Goal: Task Accomplishment & Management: Use online tool/utility

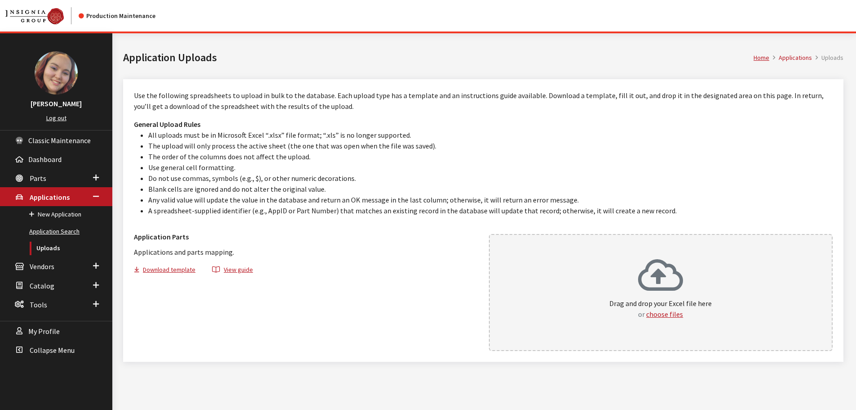
drag, startPoint x: 47, startPoint y: 230, endPoint x: 56, endPoint y: 230, distance: 9.4
click at [47, 230] on link "Application Search" at bounding box center [56, 231] width 112 height 17
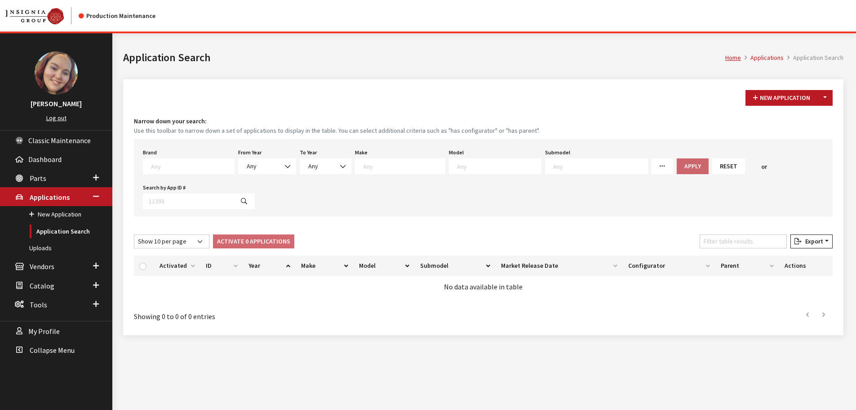
click at [204, 165] on textarea "Search" at bounding box center [192, 166] width 83 height 8
type textarea "gm"
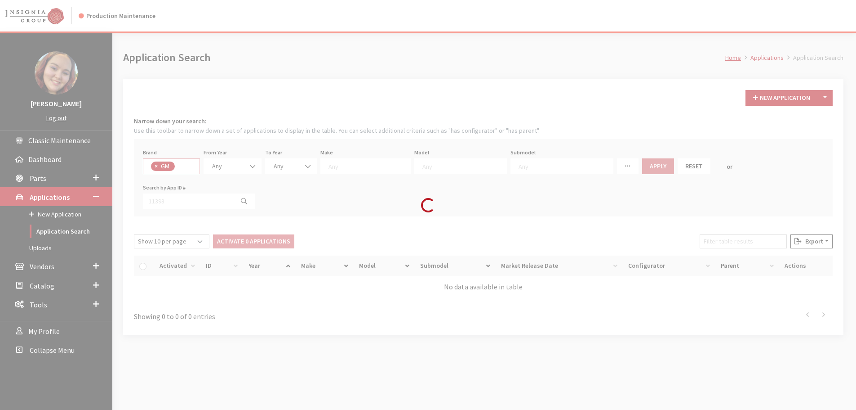
select select "1"
select select
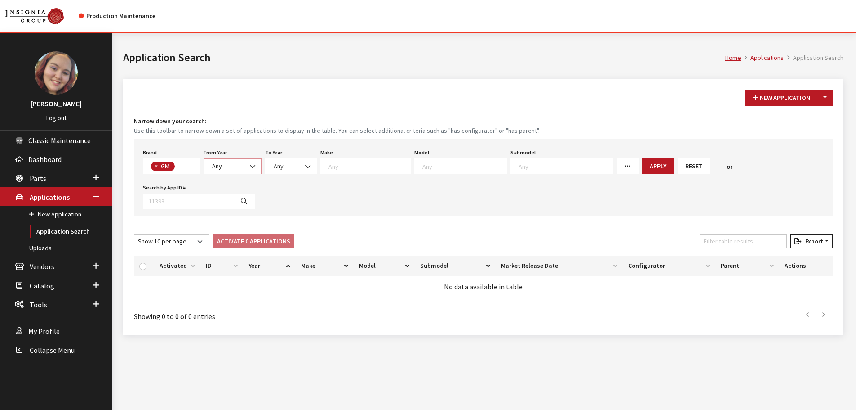
click at [238, 164] on span "Any" at bounding box center [233, 165] width 46 height 9
select select "2025"
select select
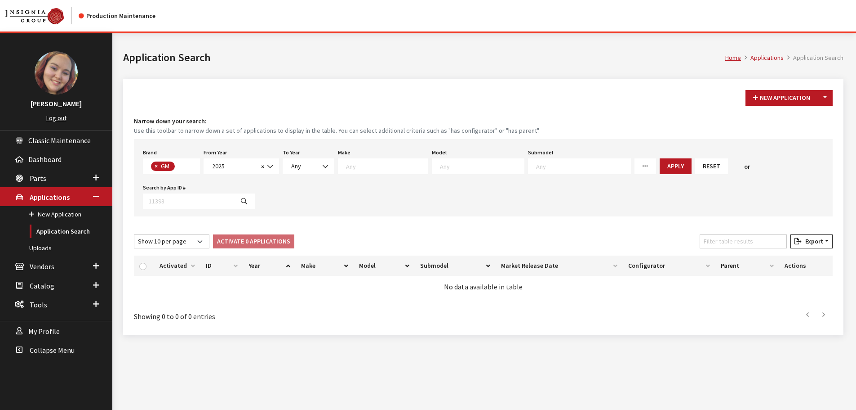
click at [465, 168] on textarea "Search" at bounding box center [482, 166] width 84 height 8
type textarea "es"
select select "21"
select select
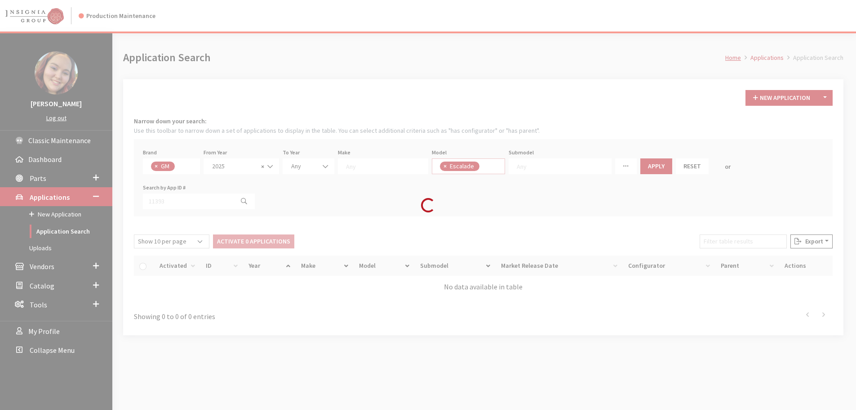
scroll to position [154, 0]
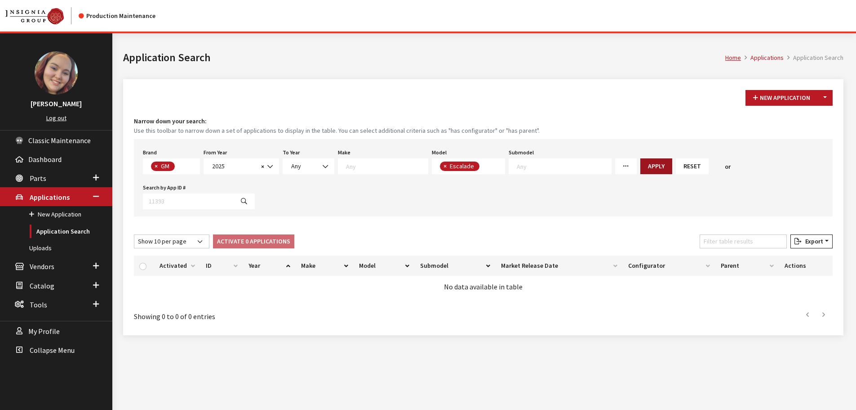
click at [641, 170] on button "Apply" at bounding box center [657, 166] width 32 height 16
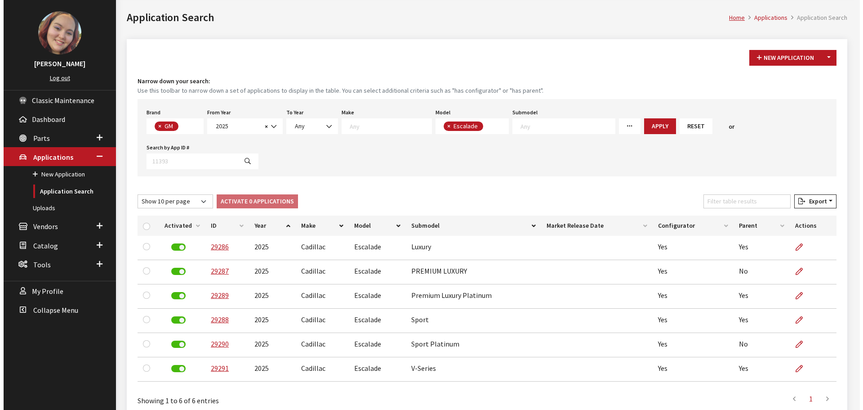
scroll to position [0, 0]
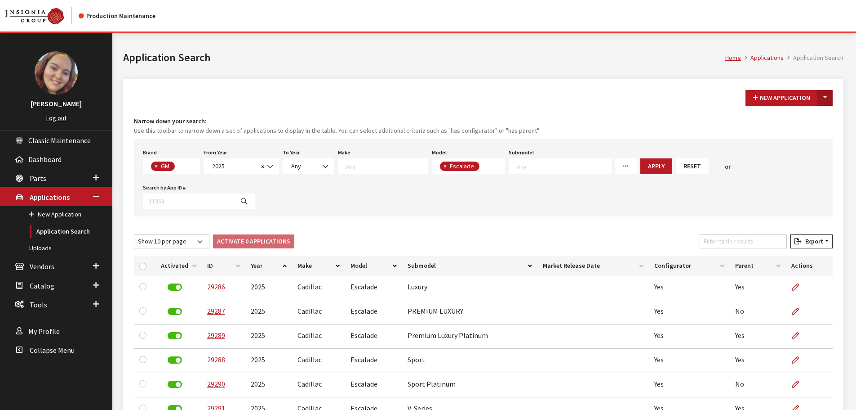
click at [825, 99] on button "Toggle Dropdown" at bounding box center [825, 98] width 15 height 16
click at [804, 118] on button "New From Existing..." at bounding box center [794, 117] width 77 height 16
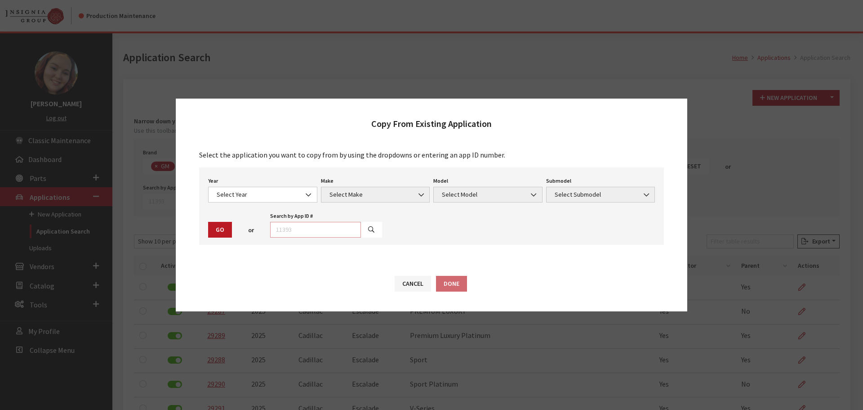
click at [325, 235] on input "text" at bounding box center [315, 230] width 91 height 16
type input "29286"
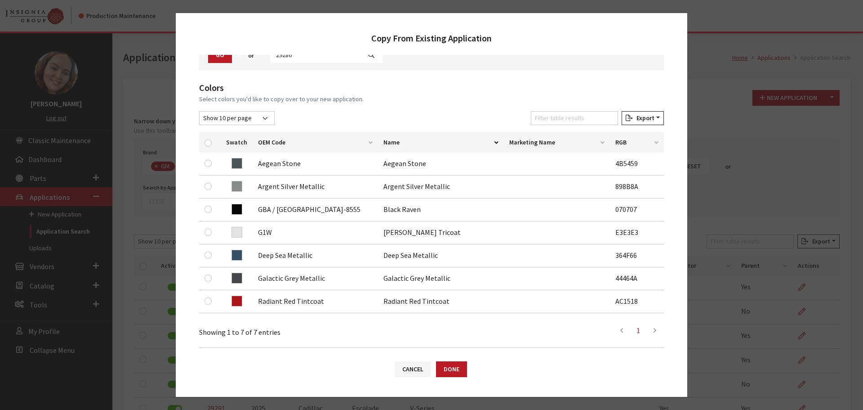
scroll to position [90, 0]
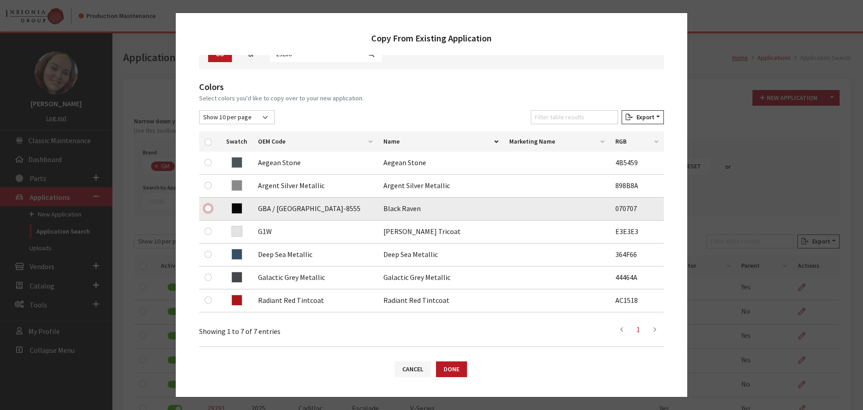
click at [209, 211] on input "checkbox" at bounding box center [208, 208] width 7 height 7
checkbox input "true"
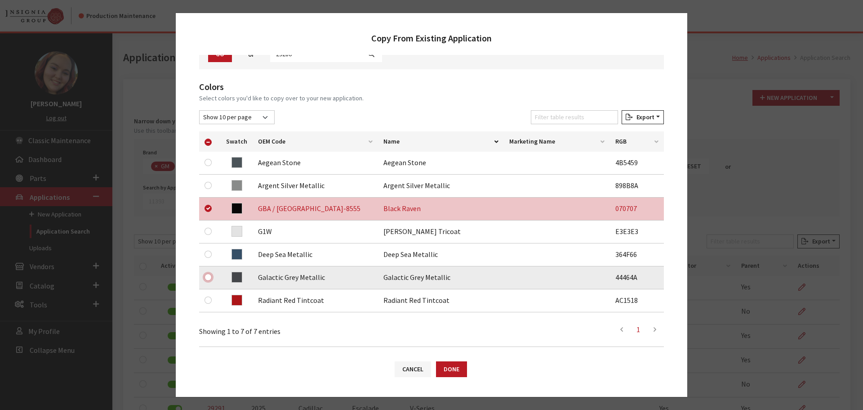
click at [205, 276] on input "checkbox" at bounding box center [208, 276] width 7 height 7
checkbox input "true"
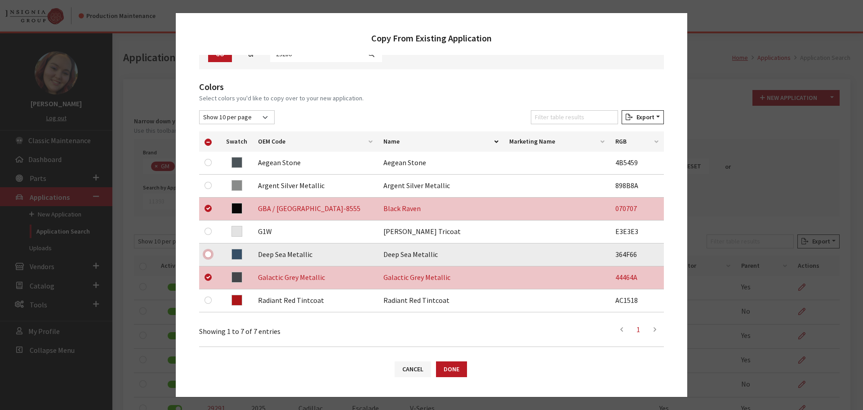
click at [208, 255] on input "checkbox" at bounding box center [208, 253] width 7 height 7
checkbox input "true"
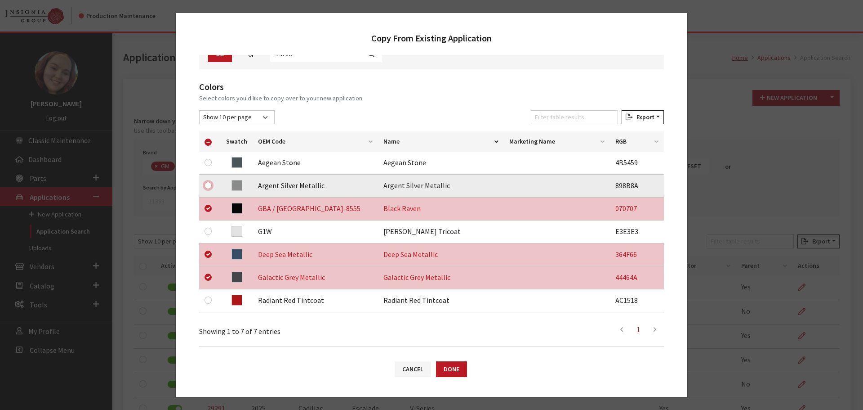
click at [208, 184] on input "checkbox" at bounding box center [208, 185] width 7 height 7
checkbox input "true"
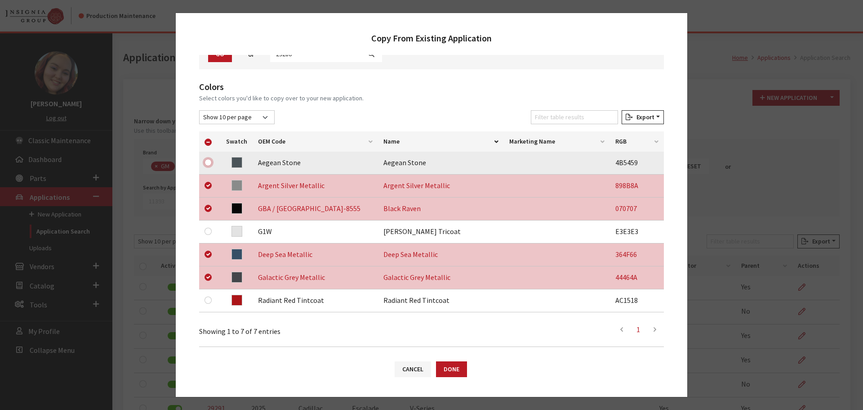
click at [208, 164] on input "checkbox" at bounding box center [208, 162] width 7 height 7
checkbox input "true"
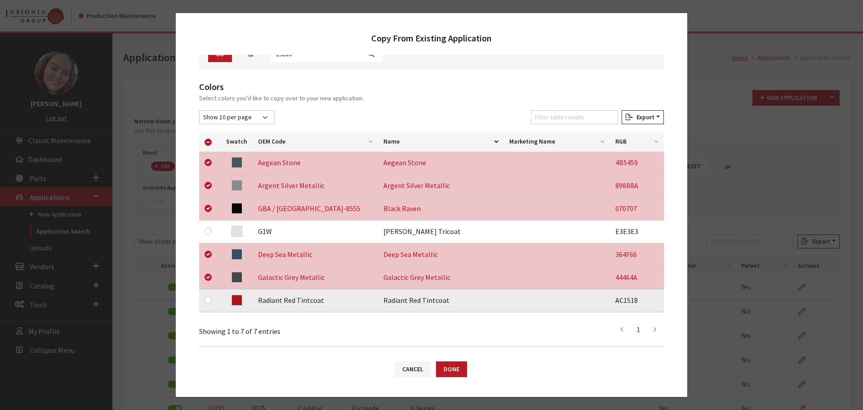
click at [205, 295] on div at bounding box center [210, 299] width 11 height 11
click at [208, 297] on input "checkbox" at bounding box center [208, 299] width 7 height 7
checkbox input "true"
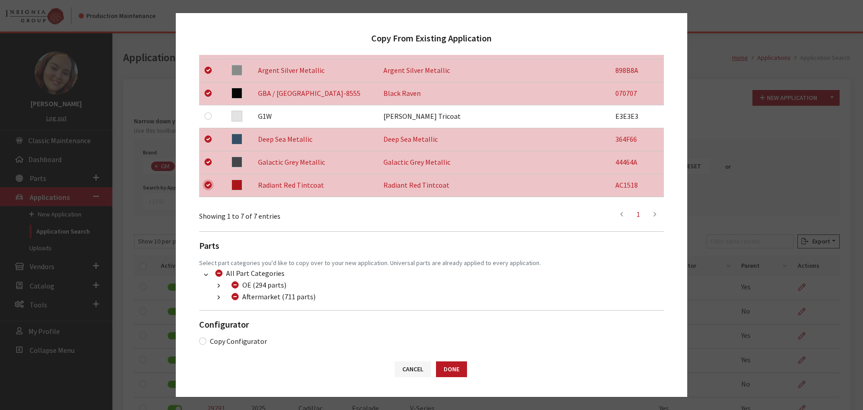
scroll to position [211, 0]
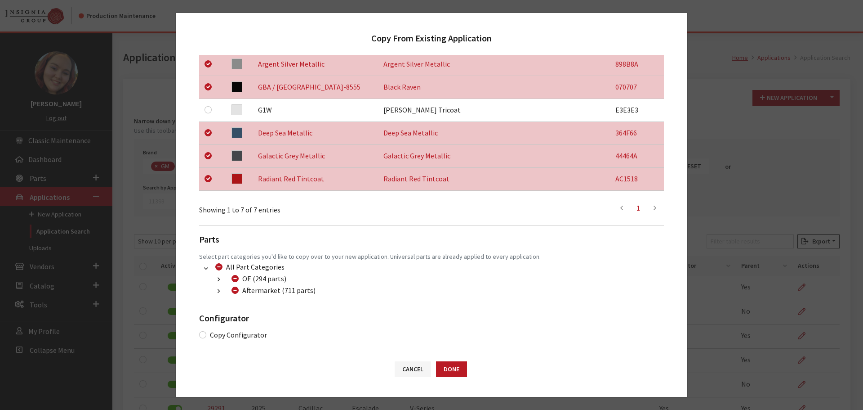
click at [222, 290] on button "button" at bounding box center [219, 291] width 18 height 10
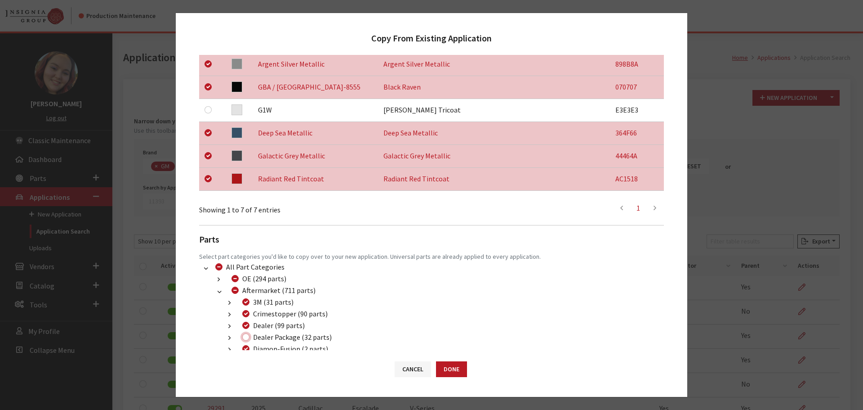
click at [247, 338] on input "Dealer Package (32 parts)" at bounding box center [245, 336] width 7 height 7
checkbox input "true"
click at [439, 365] on button "Done" at bounding box center [451, 369] width 31 height 16
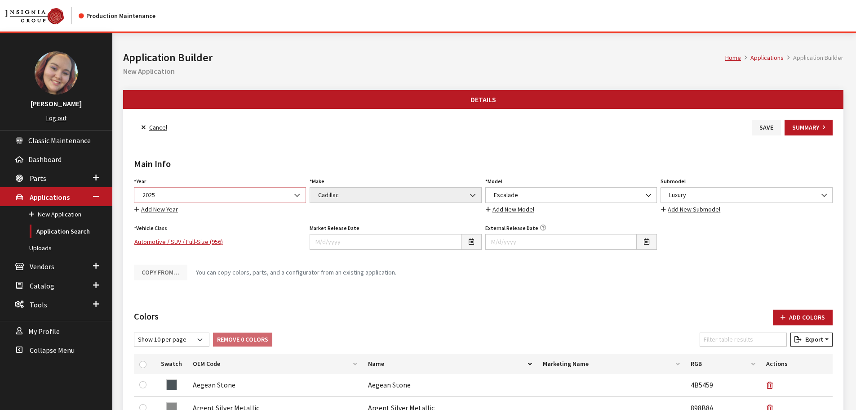
click at [157, 196] on span "2025" at bounding box center [220, 194] width 161 height 9
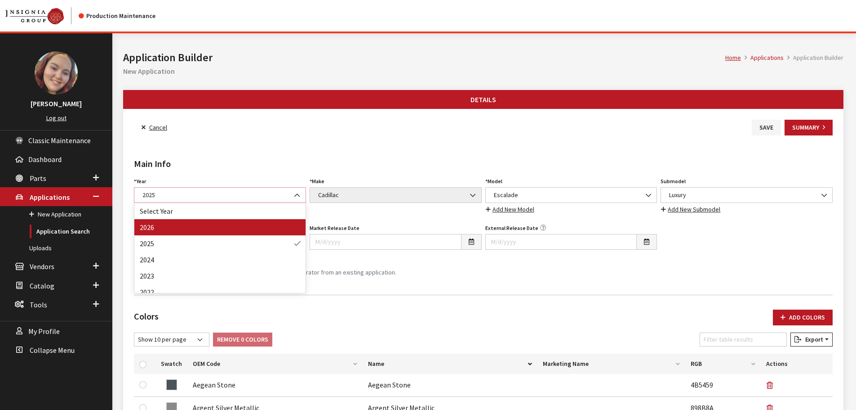
select select "44"
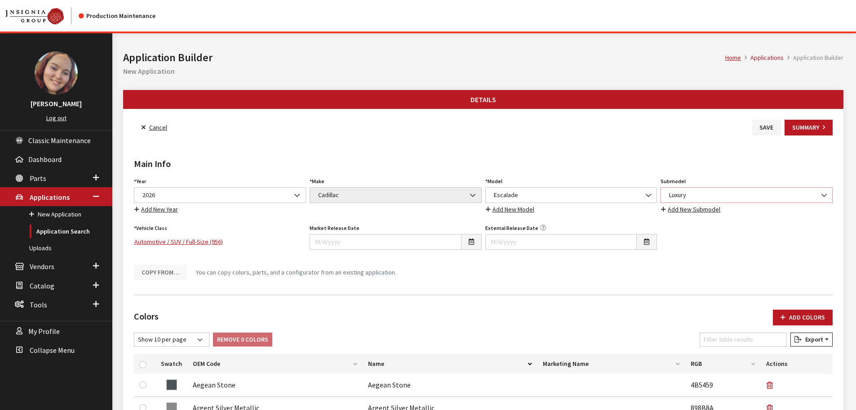
click at [686, 191] on span "Luxury" at bounding box center [747, 194] width 161 height 9
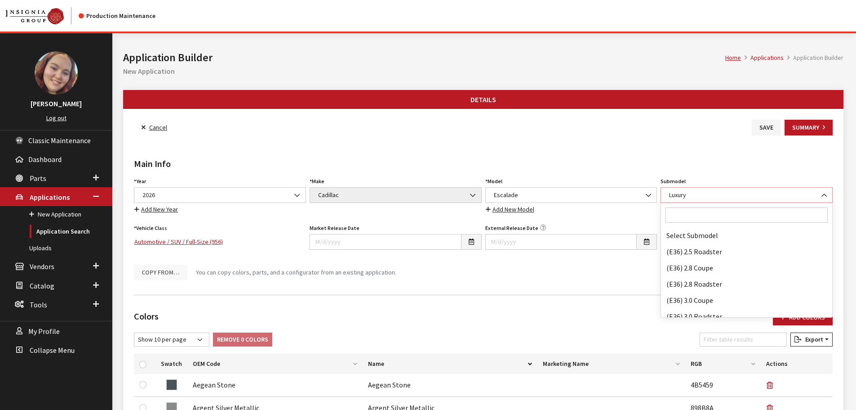
scroll to position [43474, 0]
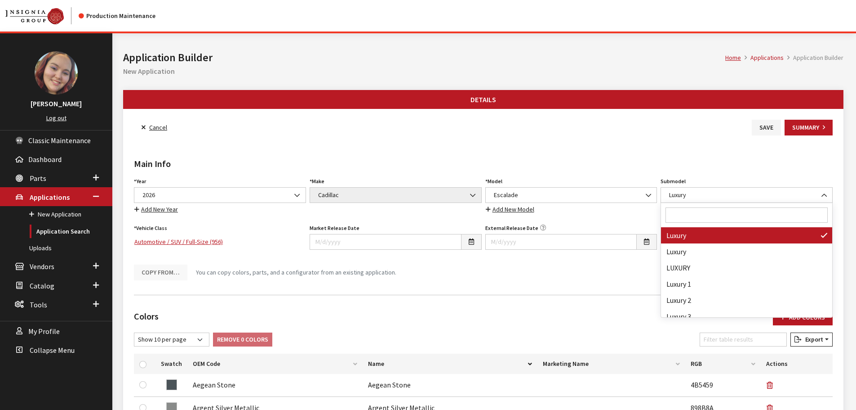
click at [687, 213] on input "Search" at bounding box center [747, 214] width 162 height 15
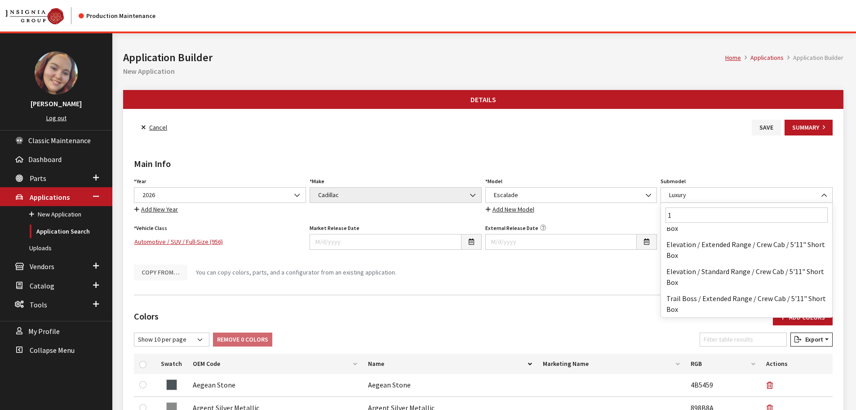
scroll to position [0, 0]
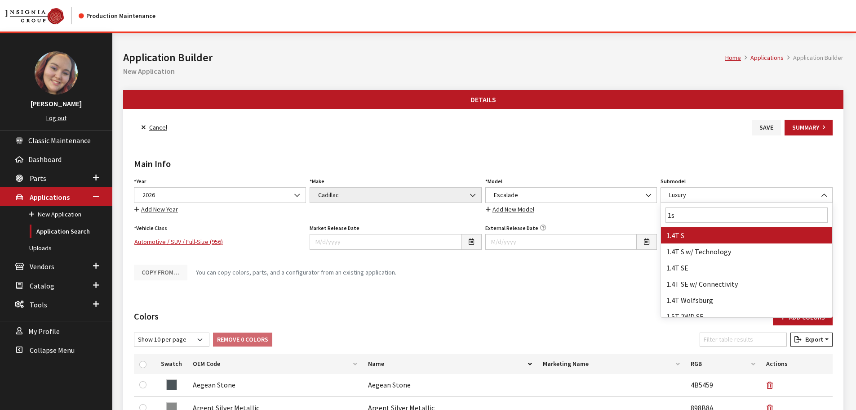
type input "1sa"
select select "4850"
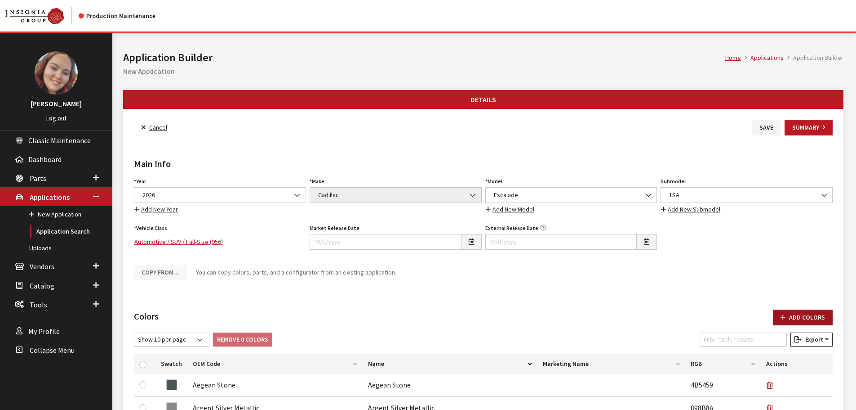
click at [815, 320] on button "Add Colors" at bounding box center [803, 317] width 60 height 16
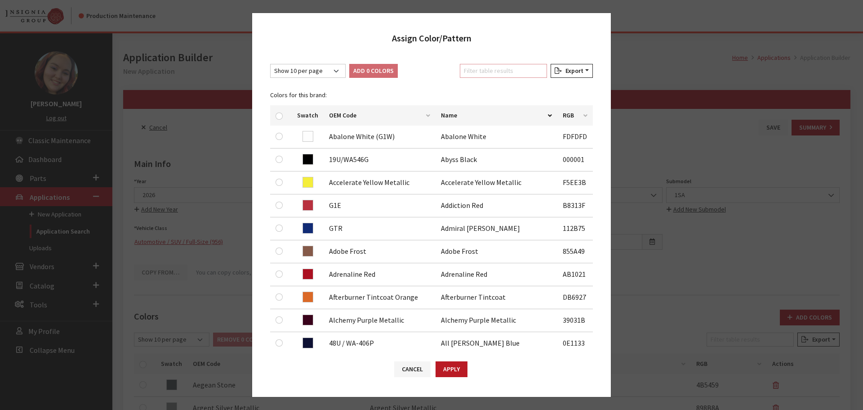
click at [482, 71] on input "Filter table results" at bounding box center [503, 71] width 87 height 14
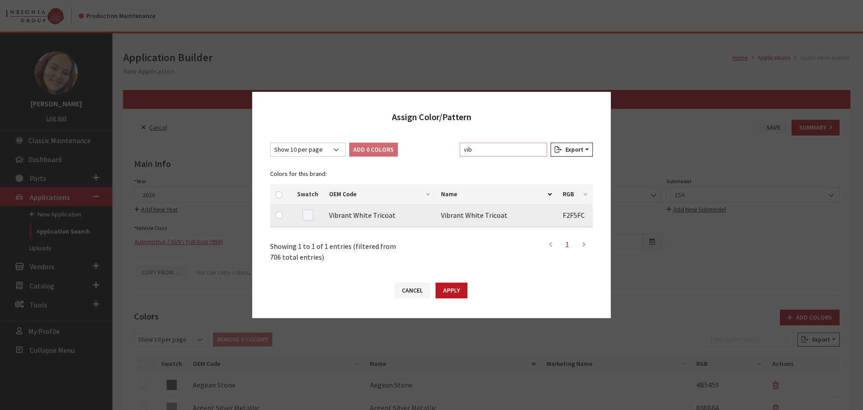
type input "vib"
click at [277, 216] on input "checkbox" at bounding box center [279, 214] width 7 height 7
checkbox input "true"
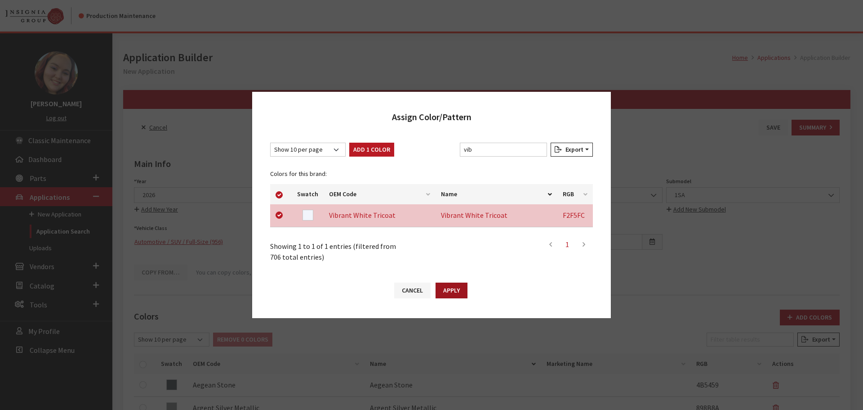
click at [455, 295] on button "Apply" at bounding box center [452, 290] width 32 height 16
checkbox input "false"
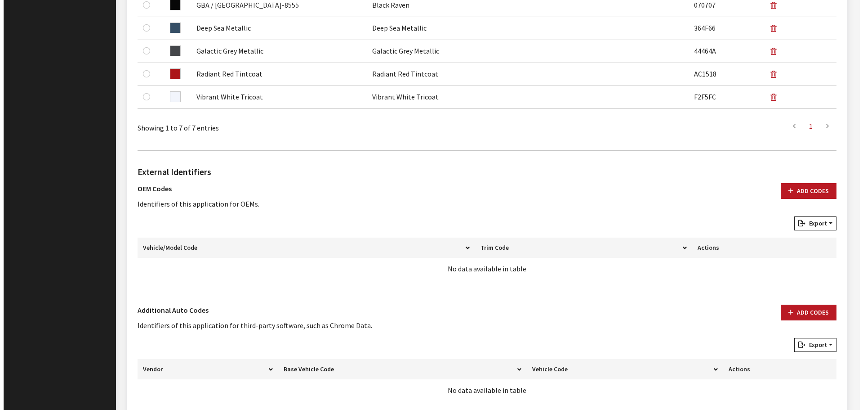
scroll to position [472, 0]
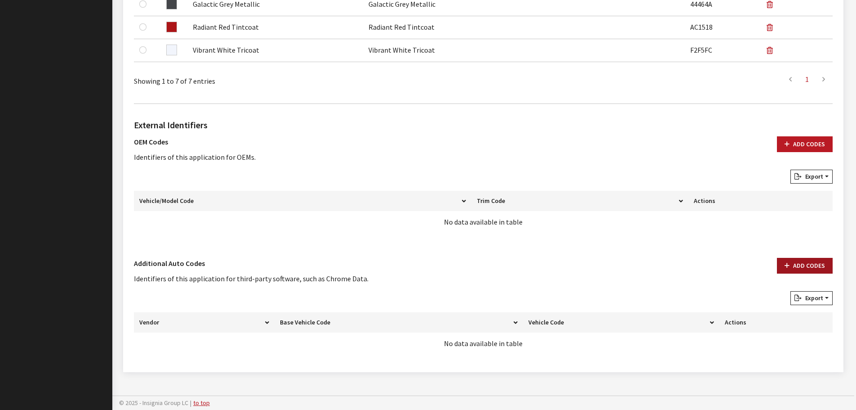
click at [820, 265] on button "Add Codes" at bounding box center [805, 266] width 56 height 16
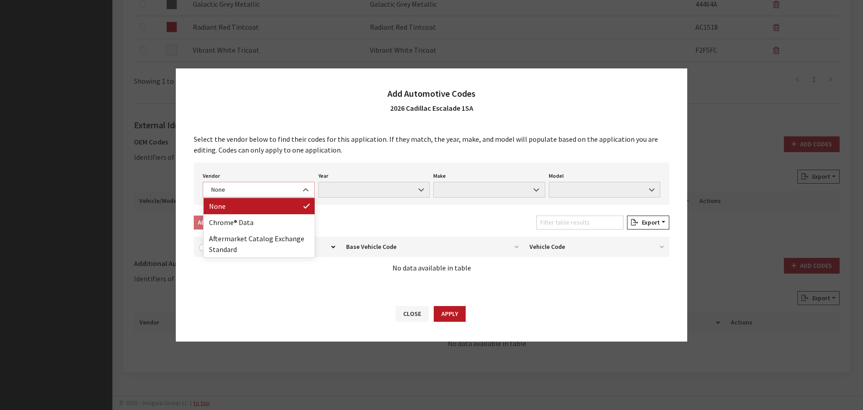
click at [287, 196] on span "None" at bounding box center [259, 190] width 112 height 16
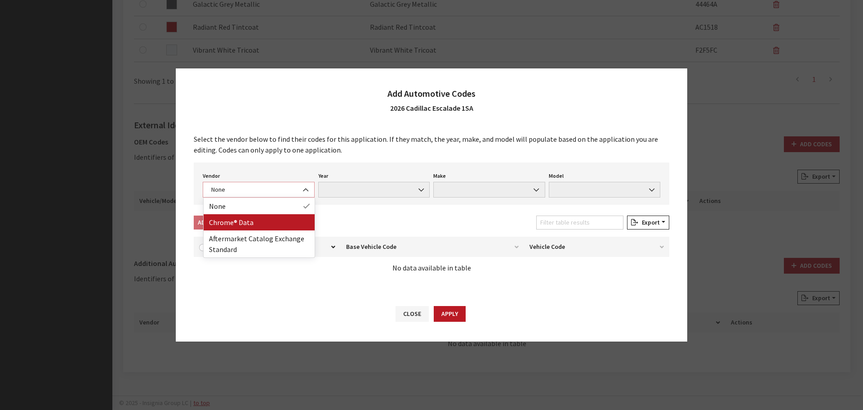
select select "4"
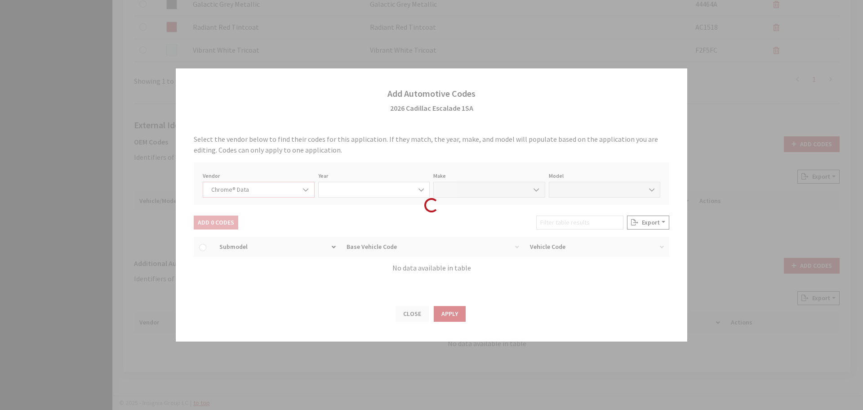
select select "2026"
select select "7"
select select "72210"
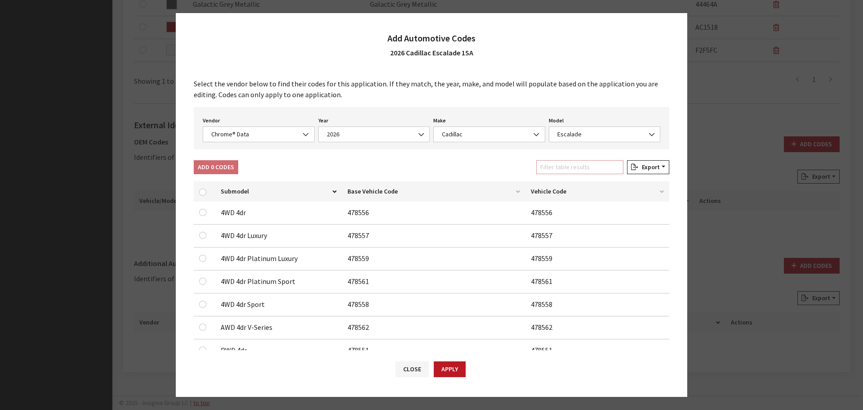
click at [576, 167] on input "Filter table results" at bounding box center [579, 167] width 87 height 14
type input "1"
click at [437, 159] on div "Select the vendor below to find their codes for this application. If they match…" at bounding box center [432, 209] width 512 height 281
click at [203, 212] on input "checkbox" at bounding box center [202, 212] width 7 height 7
checkbox input "true"
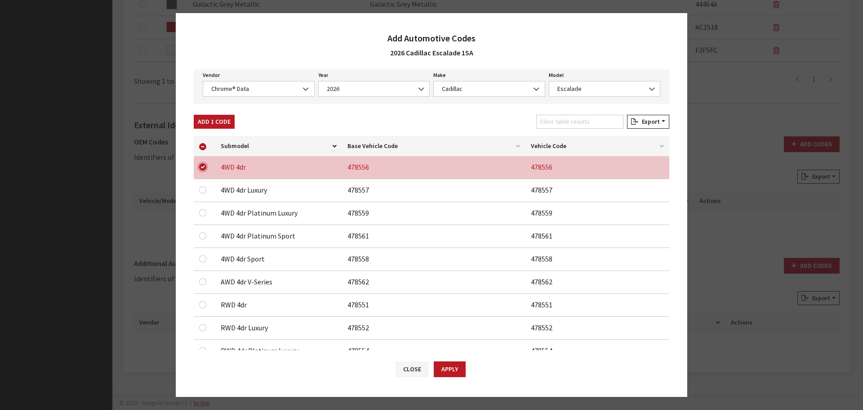
scroll to position [90, 0]
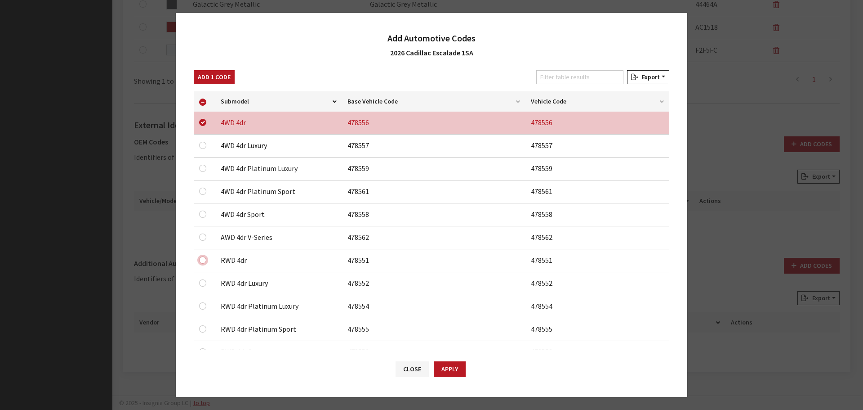
click at [202, 260] on input "checkbox" at bounding box center [202, 259] width 7 height 7
checkbox input "true"
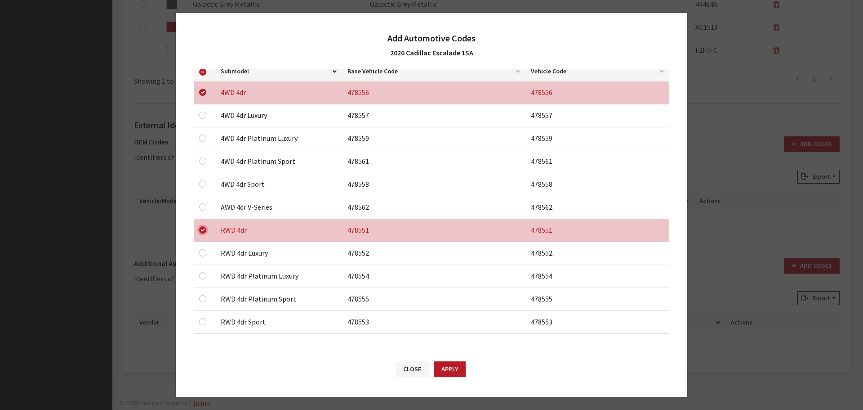
scroll to position [0, 0]
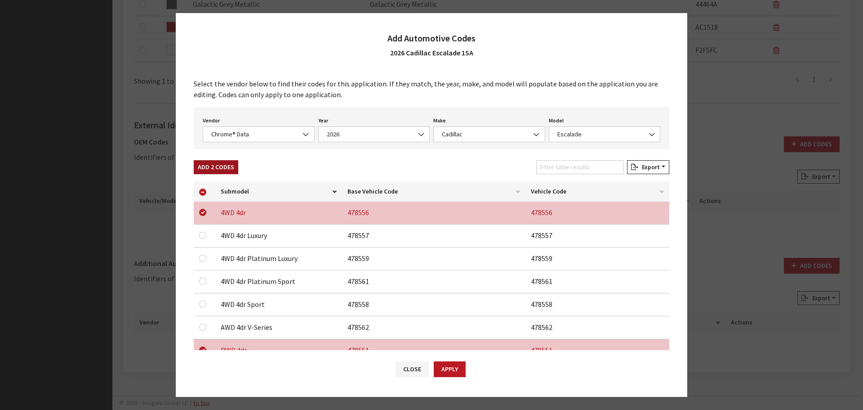
click at [209, 164] on button "Add 2 Codes" at bounding box center [216, 167] width 45 height 14
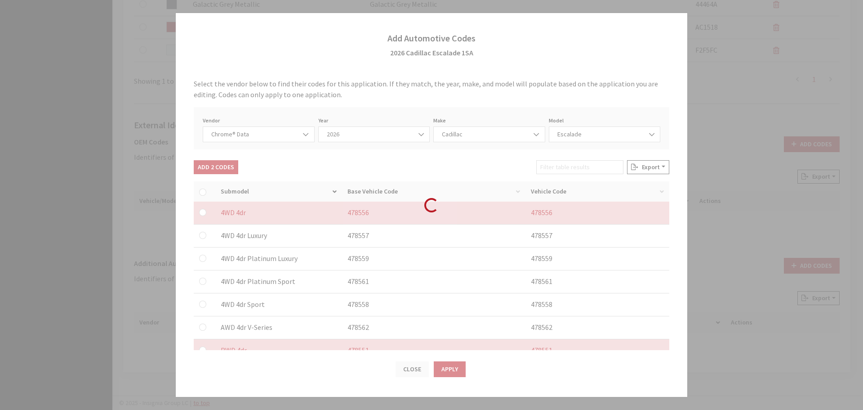
checkbox input "false"
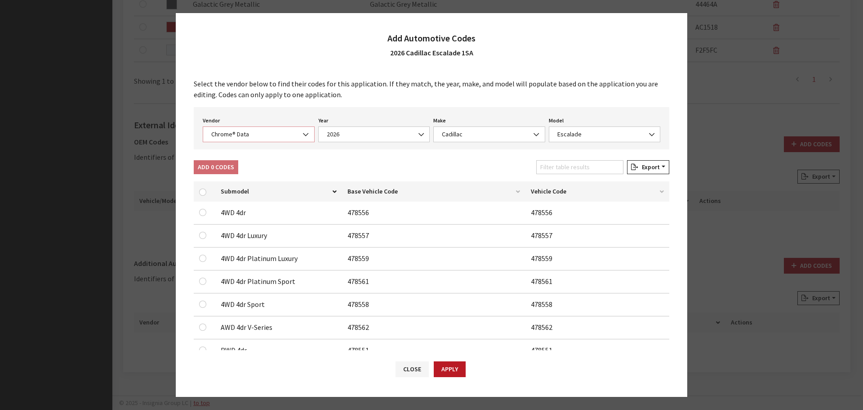
click at [247, 134] on span "Chrome® Data" at bounding box center [259, 133] width 100 height 9
select select "2"
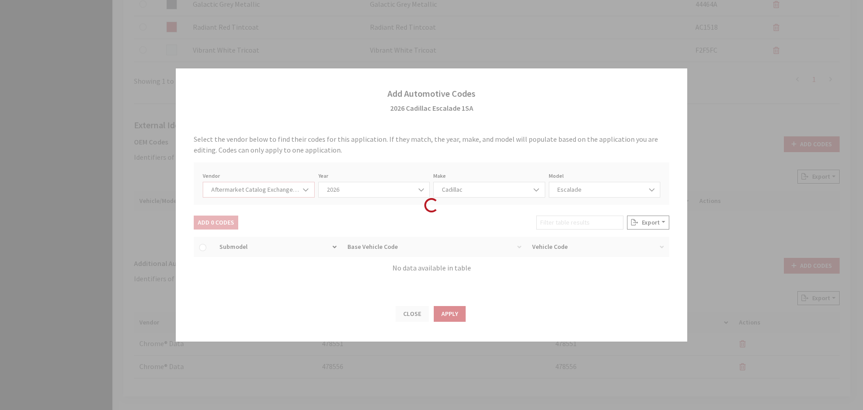
select select "2026"
select select "46"
select select "410"
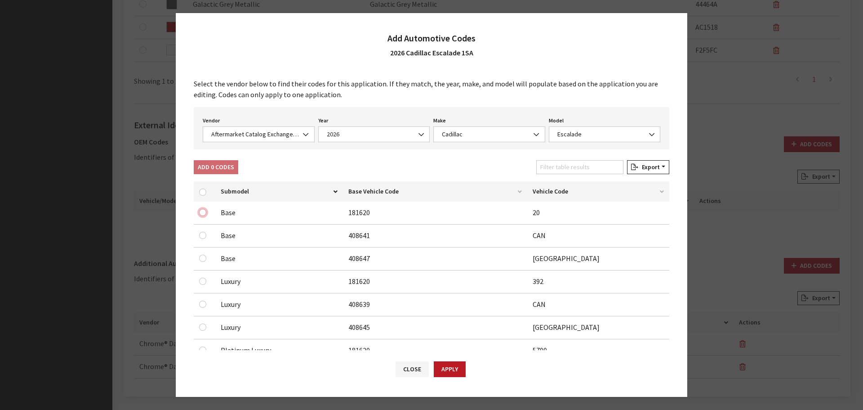
click at [203, 215] on input "checkbox" at bounding box center [202, 212] width 7 height 7
checkbox input "true"
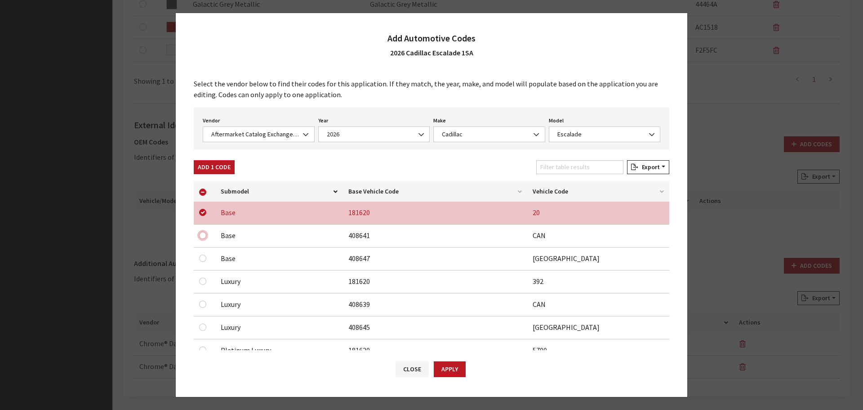
click at [202, 235] on input "checkbox" at bounding box center [202, 235] width 7 height 7
checkbox input "true"
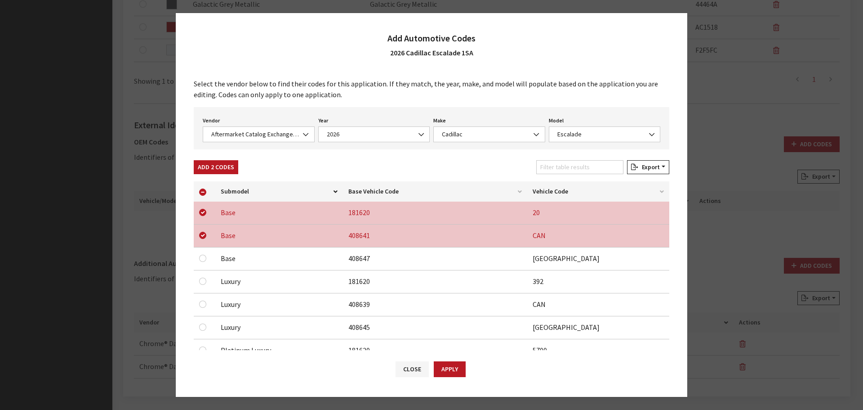
click at [201, 255] on div at bounding box center [204, 258] width 11 height 11
click at [201, 258] on input "checkbox" at bounding box center [202, 257] width 7 height 7
checkbox input "true"
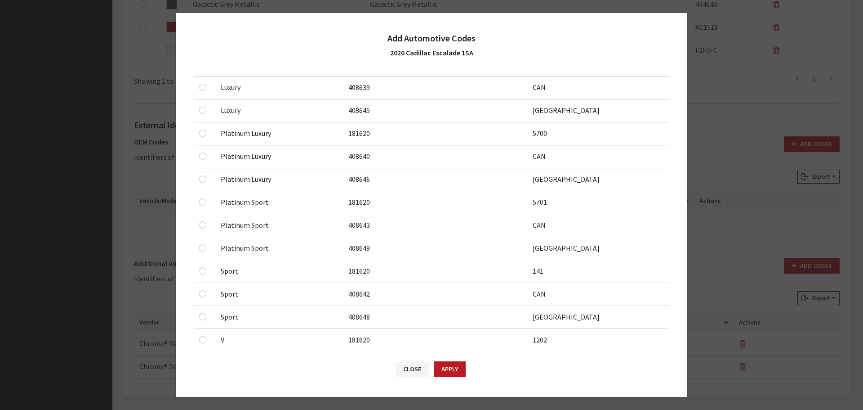
scroll to position [281, 0]
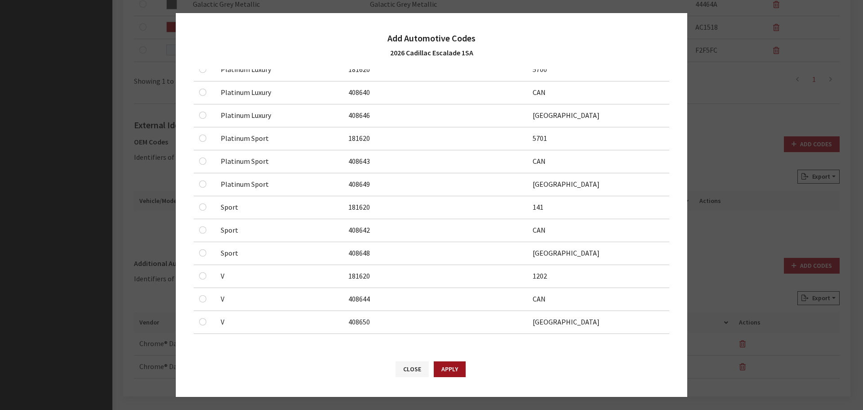
click at [449, 370] on button "Apply" at bounding box center [450, 369] width 32 height 16
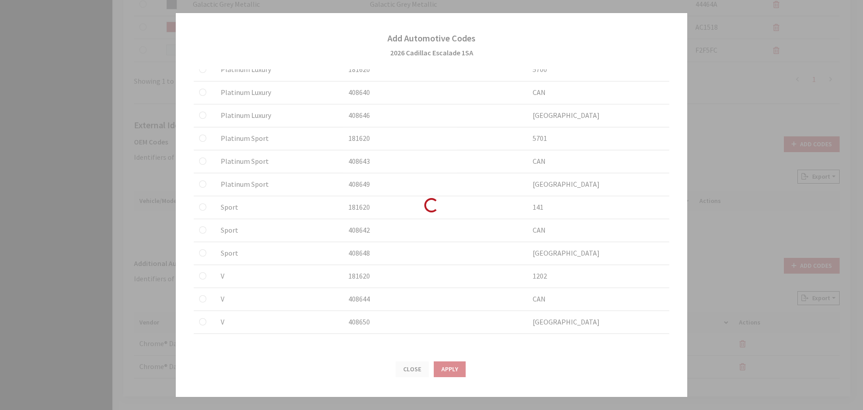
checkbox input "false"
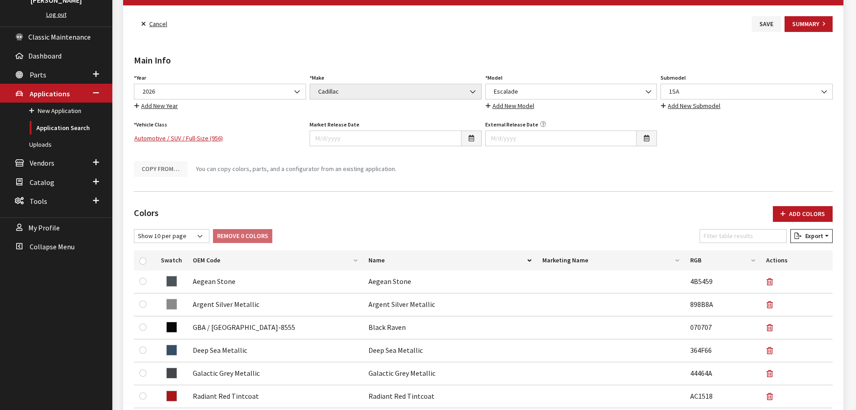
scroll to position [0, 0]
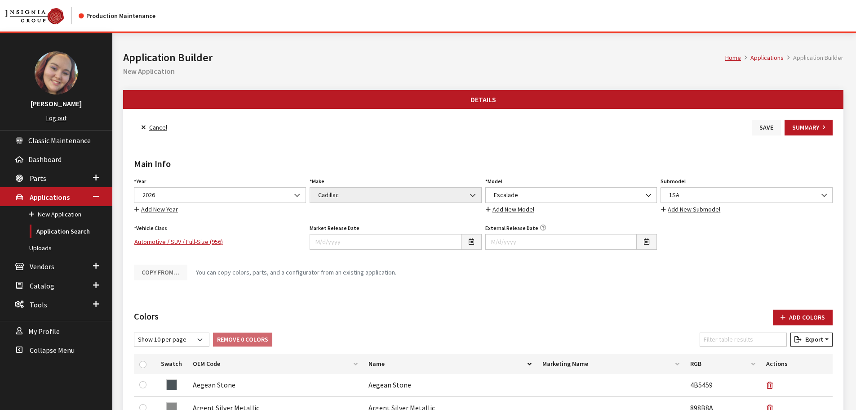
click at [761, 135] on button "Save" at bounding box center [766, 128] width 29 height 16
click at [763, 129] on button "Save" at bounding box center [766, 128] width 29 height 16
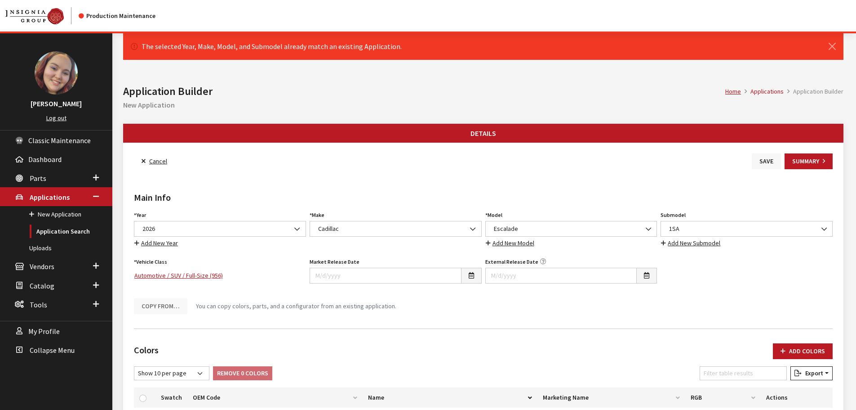
click at [765, 161] on button "Save" at bounding box center [766, 161] width 29 height 16
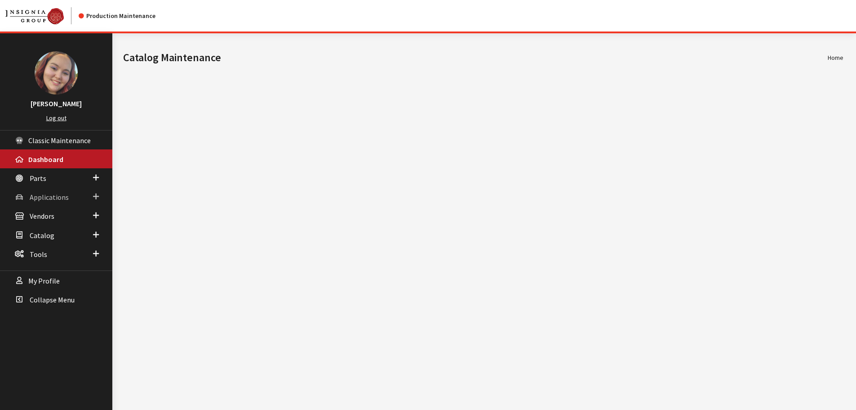
click at [32, 197] on span "Applications" at bounding box center [49, 196] width 39 height 9
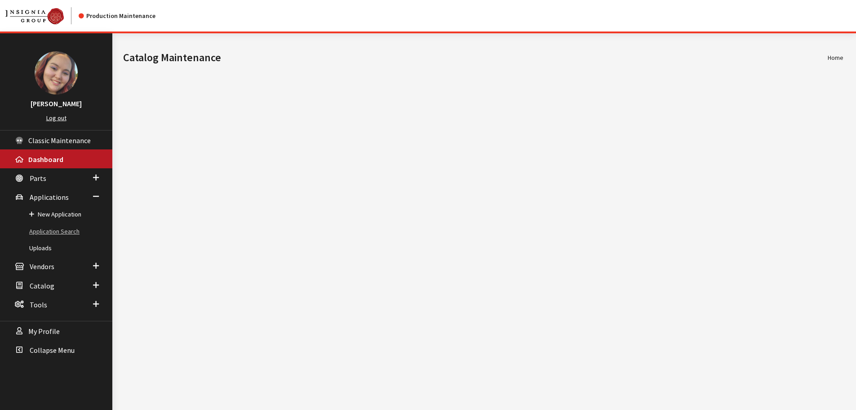
click at [48, 235] on link "Application Search" at bounding box center [56, 231] width 112 height 17
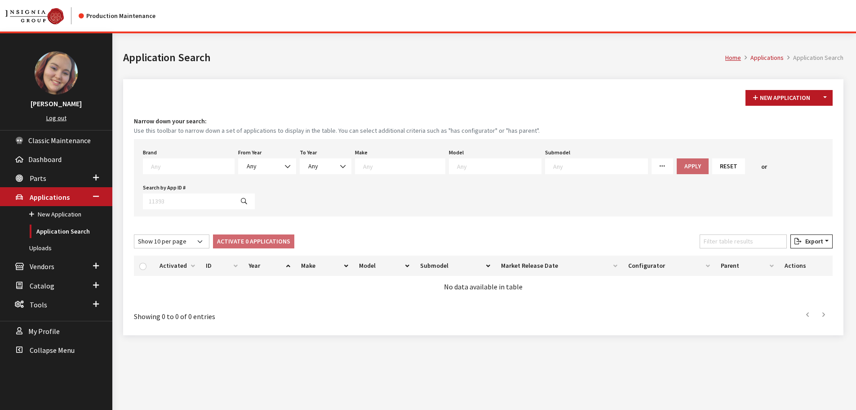
click at [182, 166] on textarea "Search" at bounding box center [192, 166] width 83 height 8
type textarea "gm"
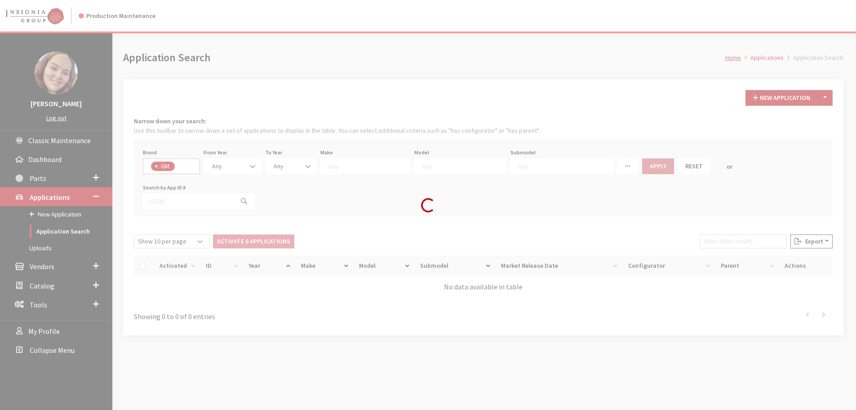
select select "1"
select select
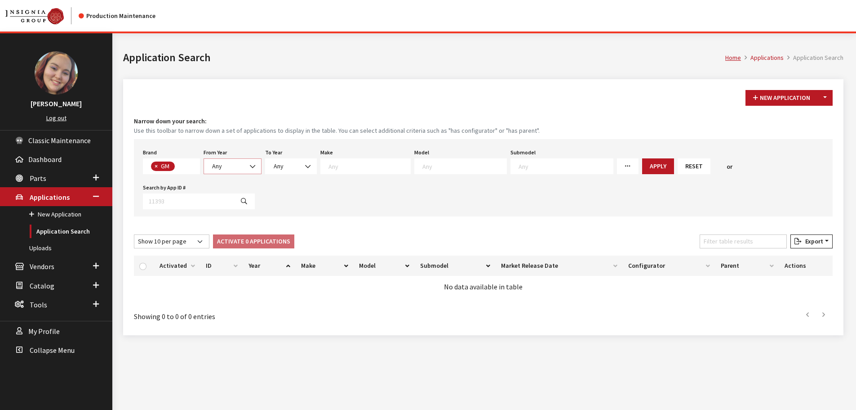
click at [233, 163] on span "Any" at bounding box center [233, 165] width 46 height 9
select select "2026"
select select
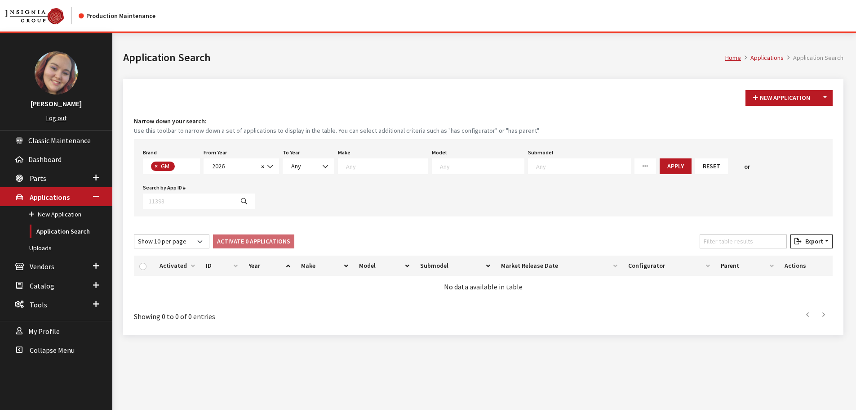
click at [495, 164] on textarea "Search" at bounding box center [482, 166] width 84 height 8
select select "21"
select select
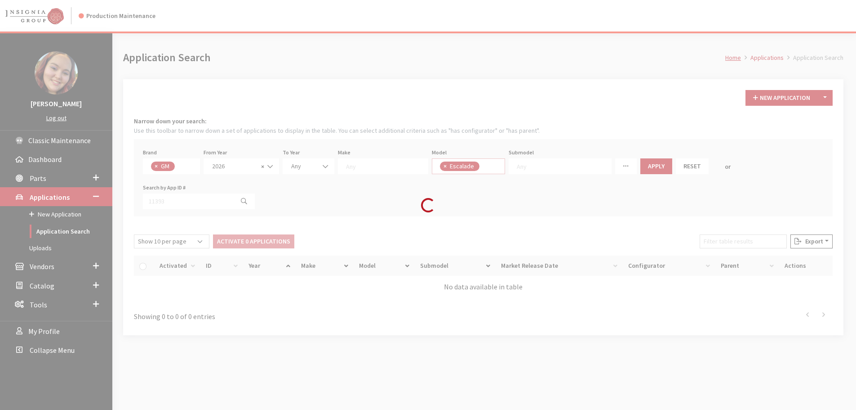
scroll to position [137, 0]
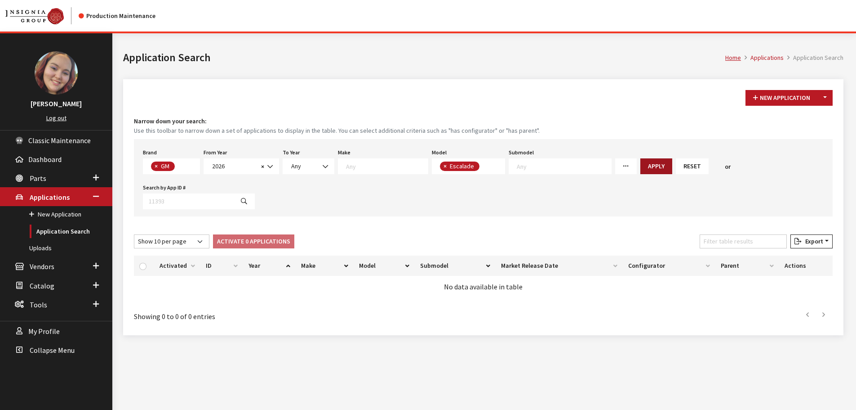
click at [641, 165] on button "Apply" at bounding box center [657, 166] width 32 height 16
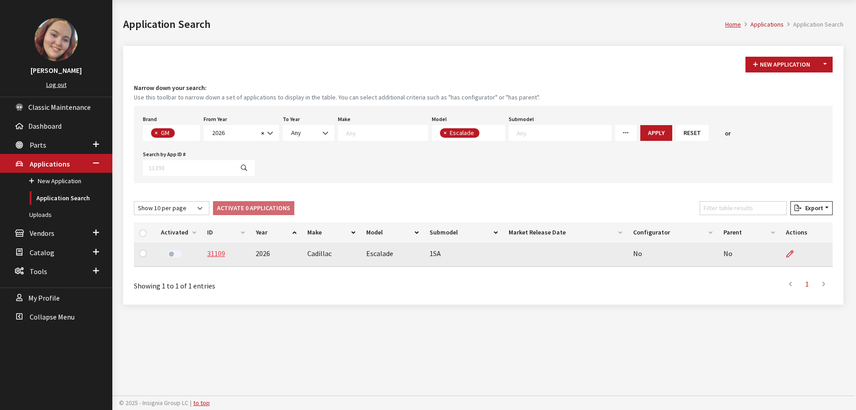
click at [214, 256] on link "31109" at bounding box center [216, 253] width 18 height 9
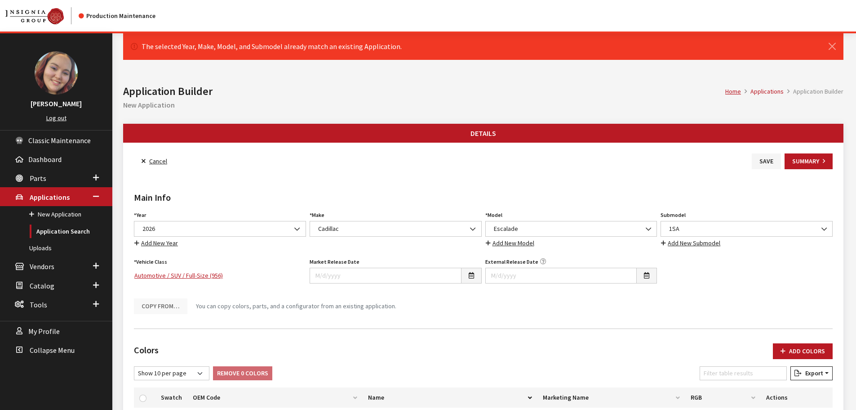
click at [161, 158] on link "Cancel" at bounding box center [154, 161] width 41 height 16
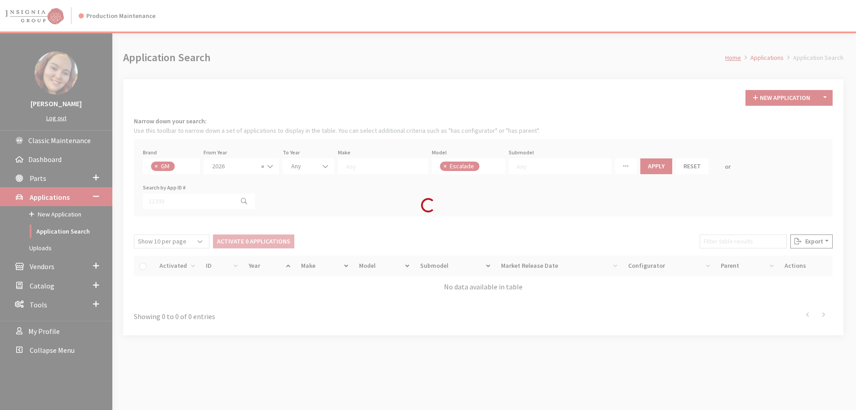
scroll to position [108, 0]
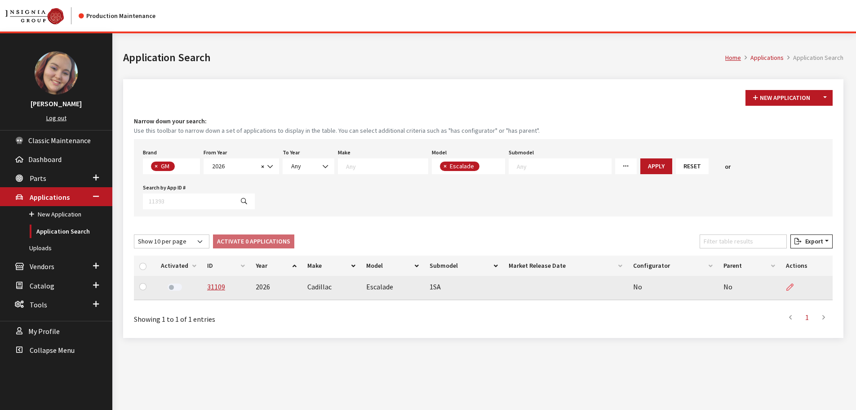
click at [792, 287] on icon at bounding box center [790, 287] width 7 height 7
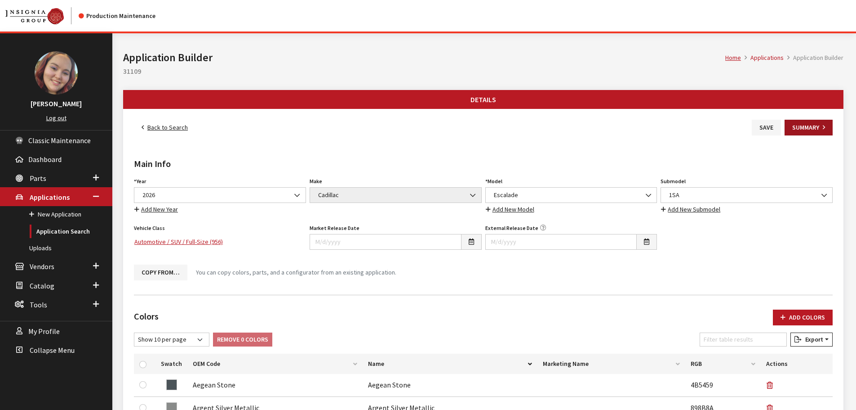
click at [808, 125] on button "Summary" at bounding box center [809, 128] width 48 height 16
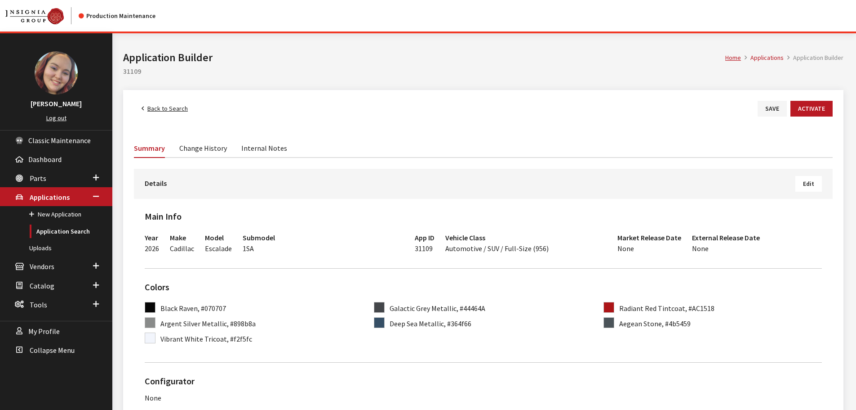
click at [196, 148] on link "Change History" at bounding box center [203, 147] width 48 height 19
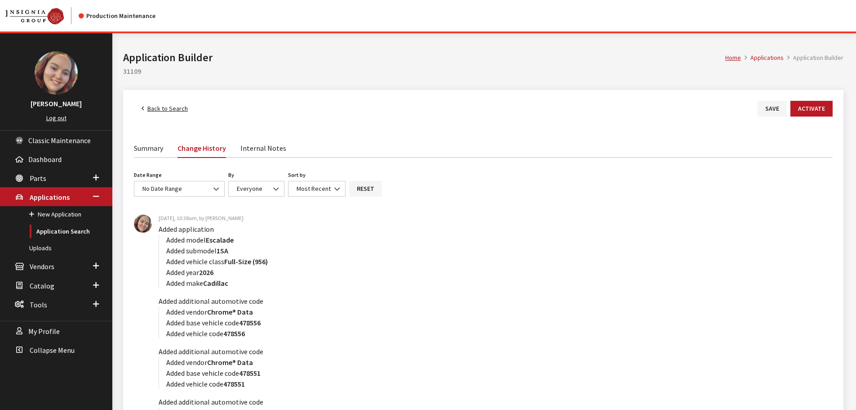
click at [167, 103] on link "Back to Search" at bounding box center [165, 109] width 62 height 16
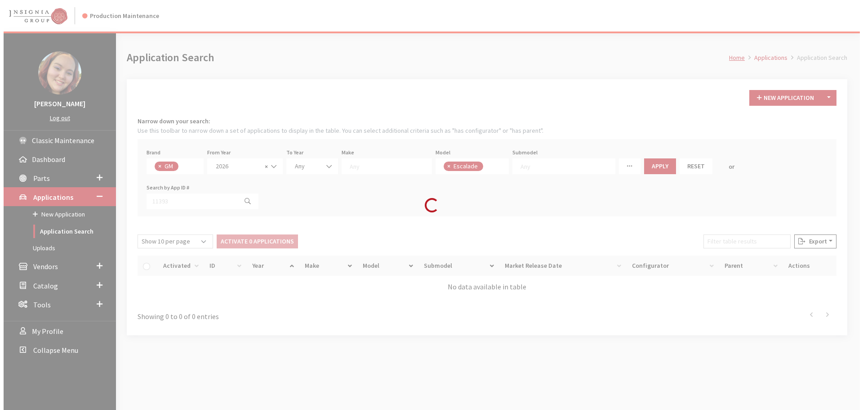
scroll to position [108, 0]
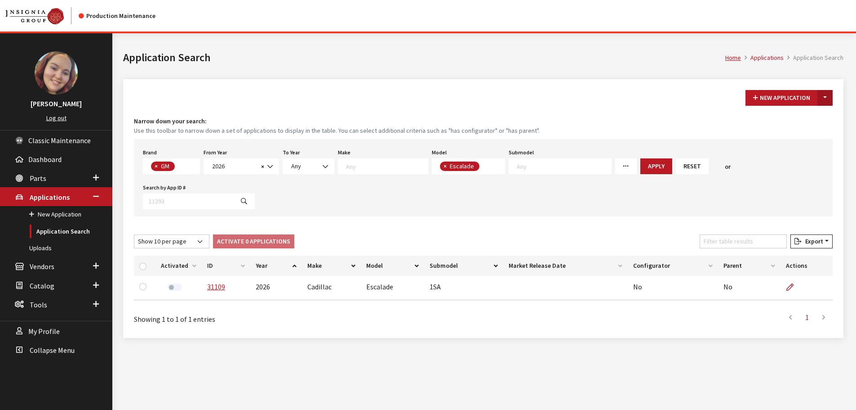
click at [823, 99] on button "Toggle Dropdown" at bounding box center [825, 98] width 15 height 16
click at [814, 113] on button "New From Existing..." at bounding box center [794, 117] width 77 height 16
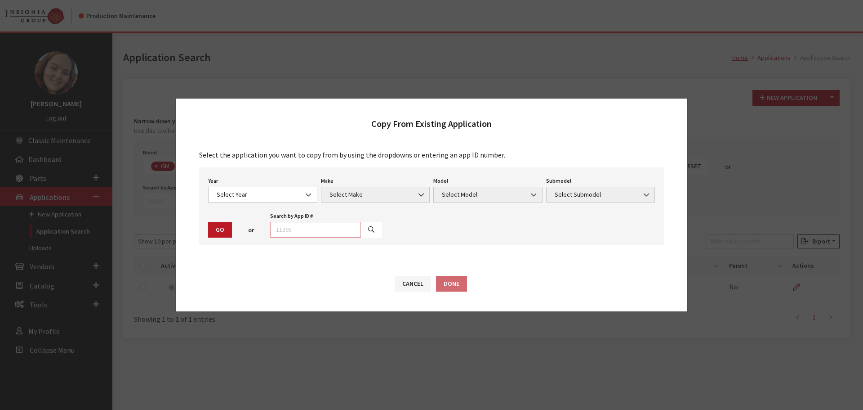
click at [280, 231] on input "text" at bounding box center [315, 230] width 91 height 16
type input "31109"
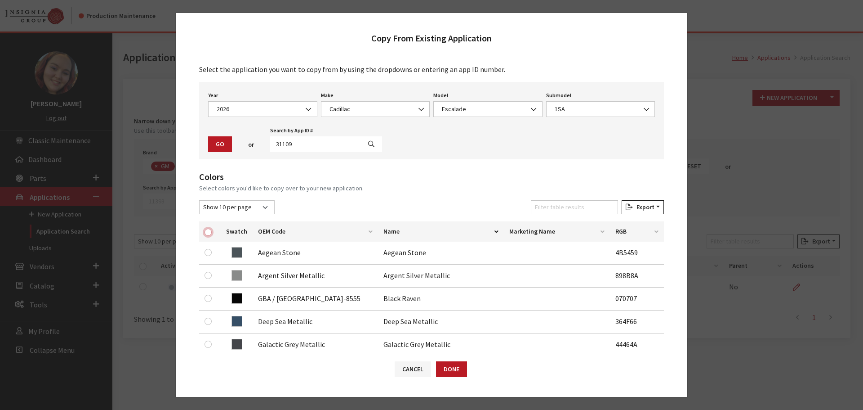
click at [208, 231] on input "checkbox" at bounding box center [208, 231] width 7 height 7
checkbox input "true"
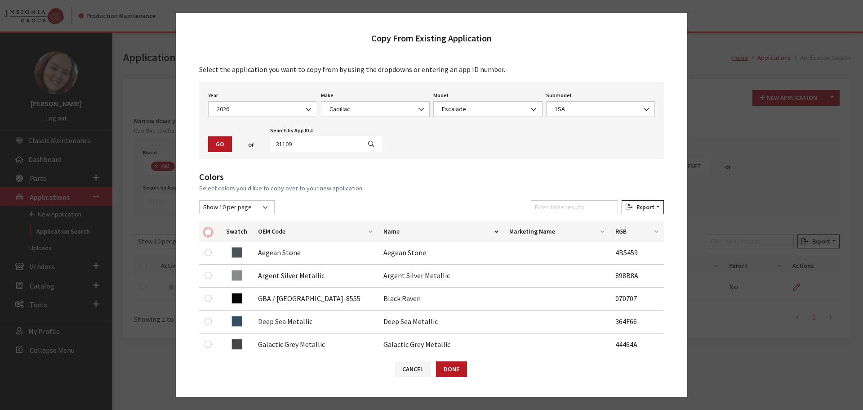
checkbox input "true"
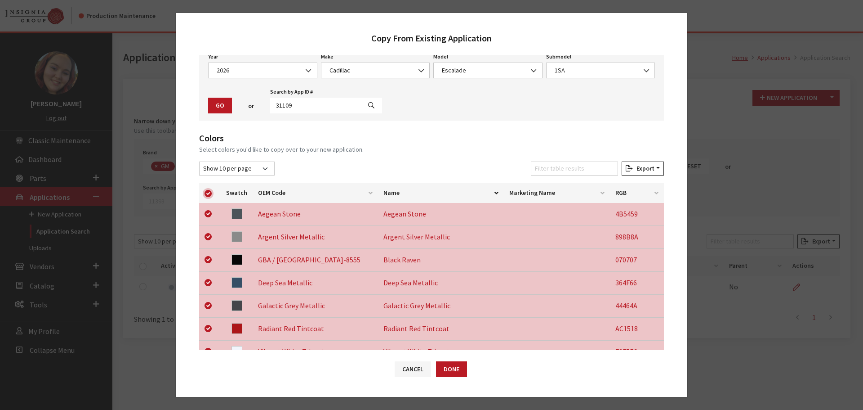
scroll to position [210, 0]
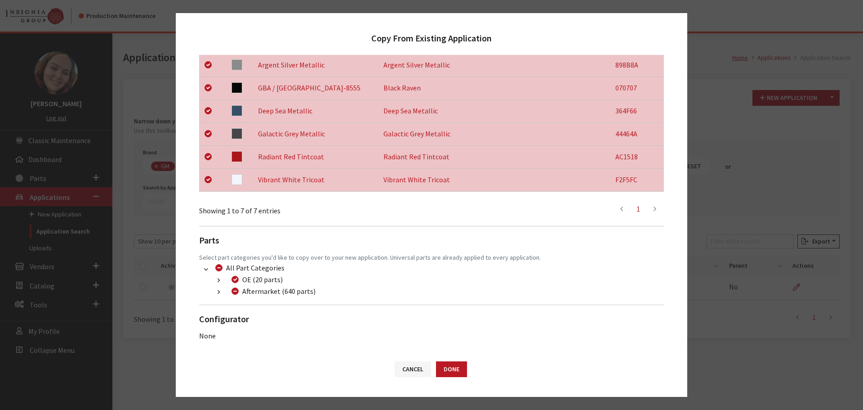
click at [216, 292] on button "button" at bounding box center [219, 292] width 18 height 10
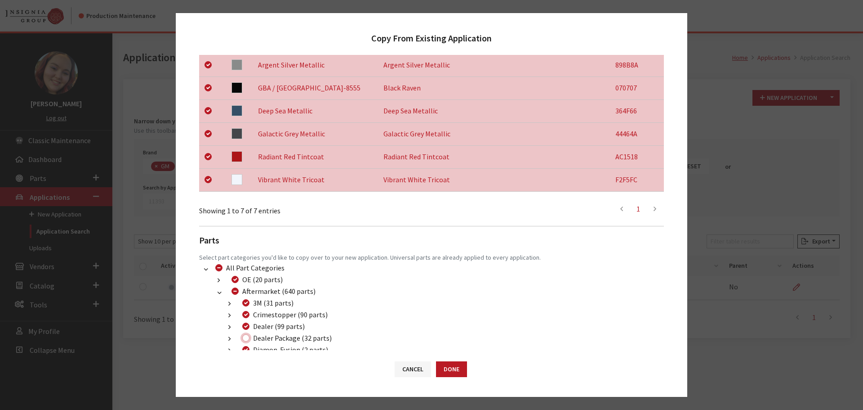
click at [247, 339] on input "Dealer Package (32 parts)" at bounding box center [245, 337] width 7 height 7
checkbox input "true"
click at [450, 366] on button "Done" at bounding box center [451, 369] width 31 height 16
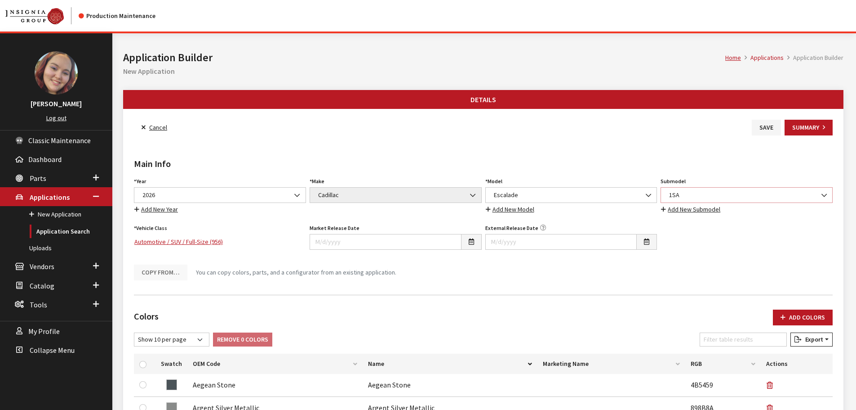
click at [679, 200] on span "1SA" at bounding box center [747, 195] width 172 height 16
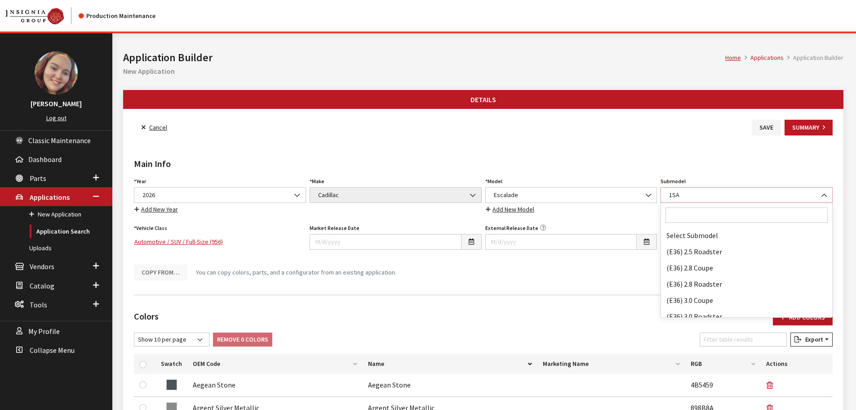
scroll to position [3582, 0]
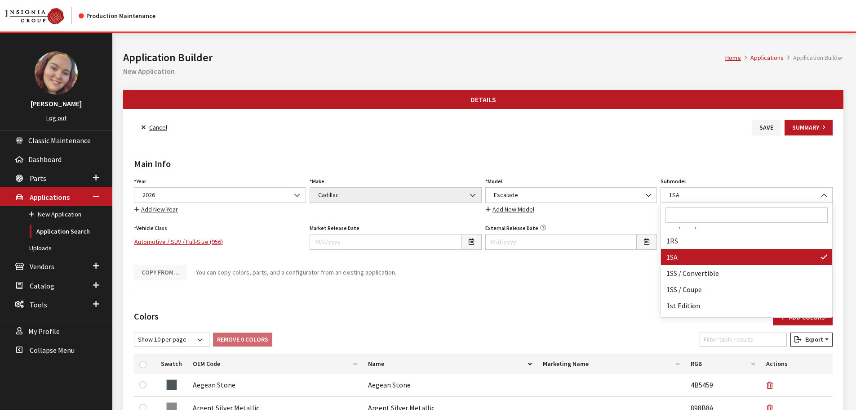
click at [682, 214] on input "Search" at bounding box center [747, 214] width 162 height 15
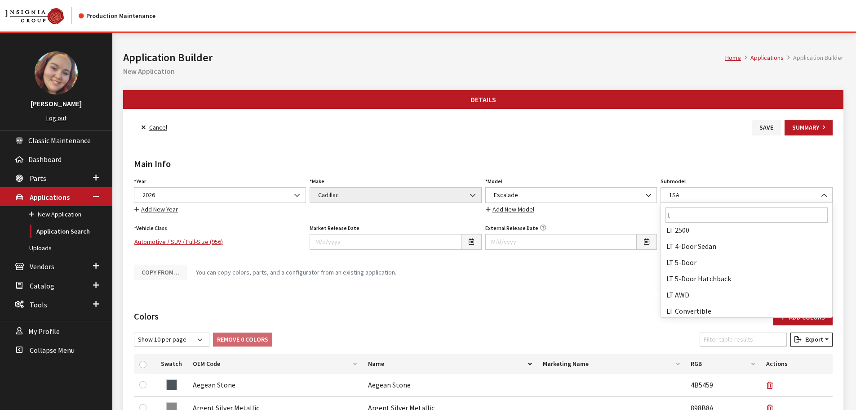
scroll to position [0, 0]
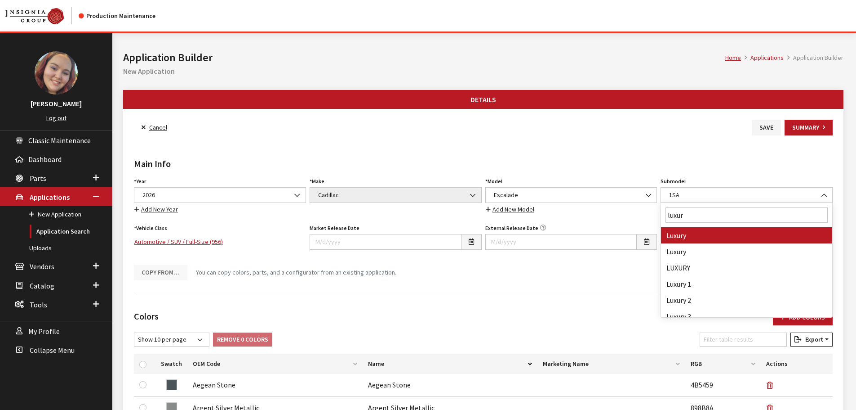
type input "luxury"
select select "500"
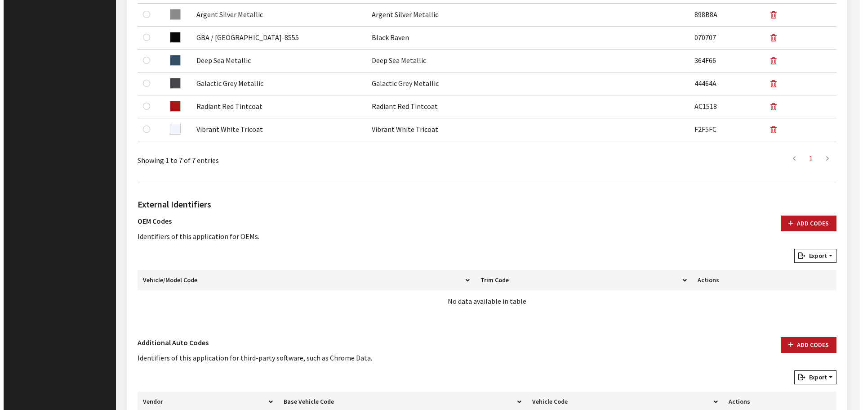
scroll to position [472, 0]
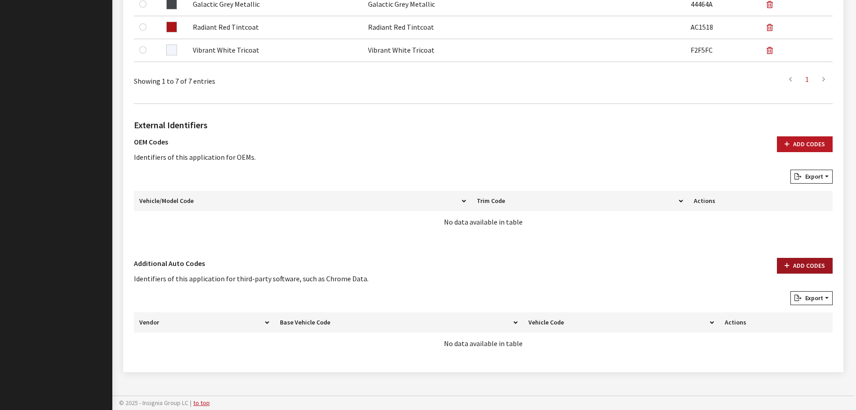
click at [792, 265] on button "Add Codes" at bounding box center [805, 266] width 56 height 16
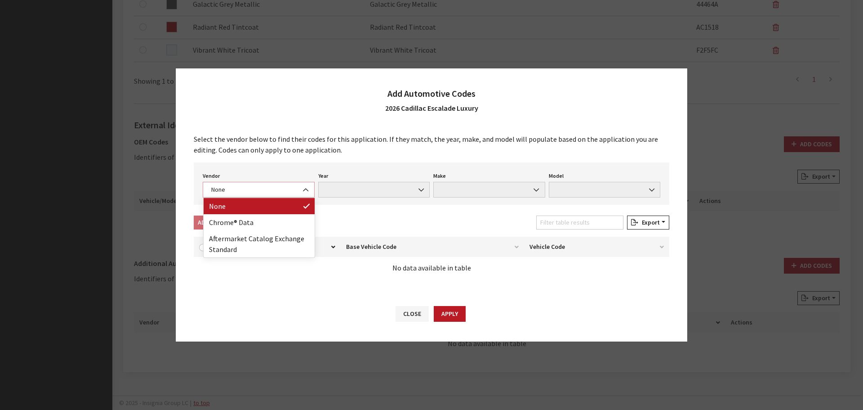
click at [266, 193] on span "None" at bounding box center [259, 189] width 100 height 9
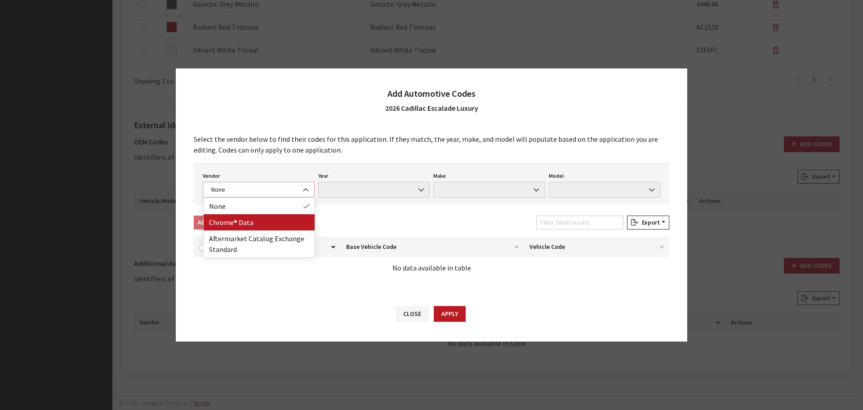
select select "4"
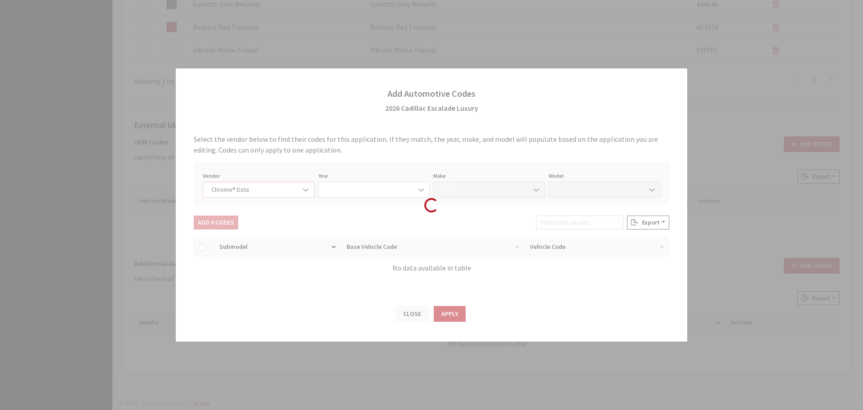
select select "2026"
select select "7"
select select "72210"
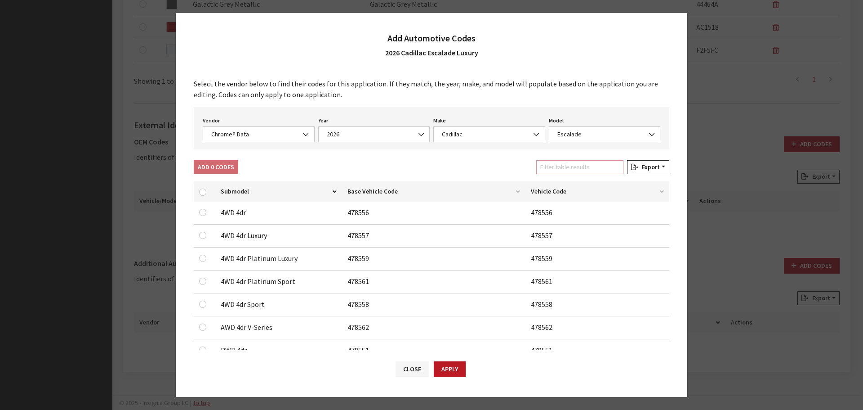
click at [571, 169] on input "Filter table results" at bounding box center [579, 167] width 87 height 14
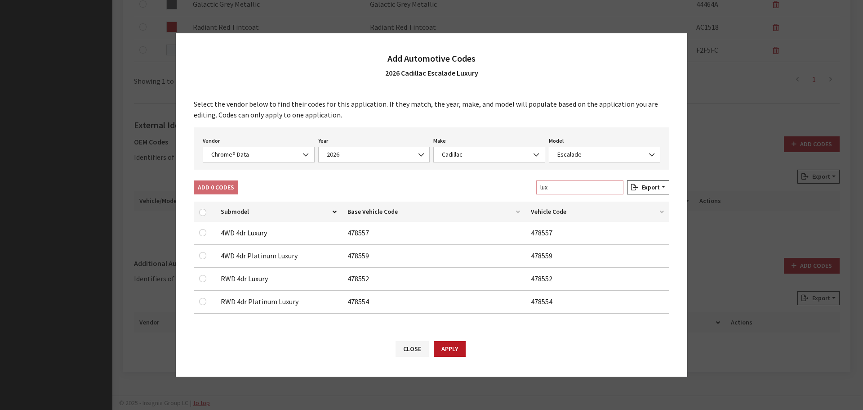
type input "lux"
click at [203, 233] on input "checkbox" at bounding box center [202, 232] width 7 height 7
checkbox input "true"
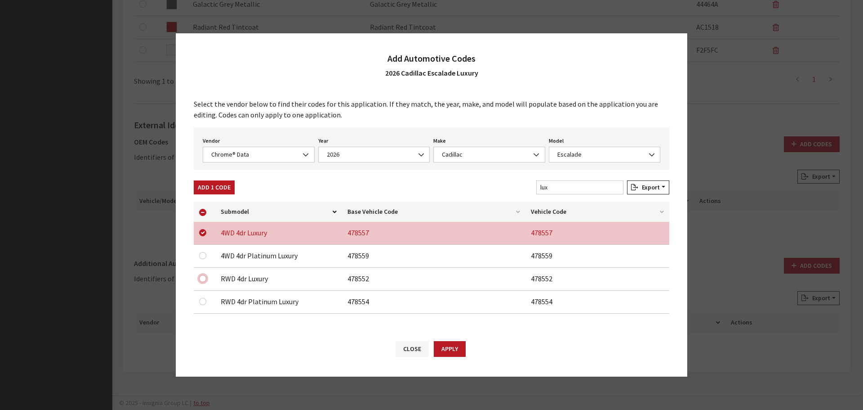
click at [201, 281] on input "checkbox" at bounding box center [202, 278] width 7 height 7
checkbox input "true"
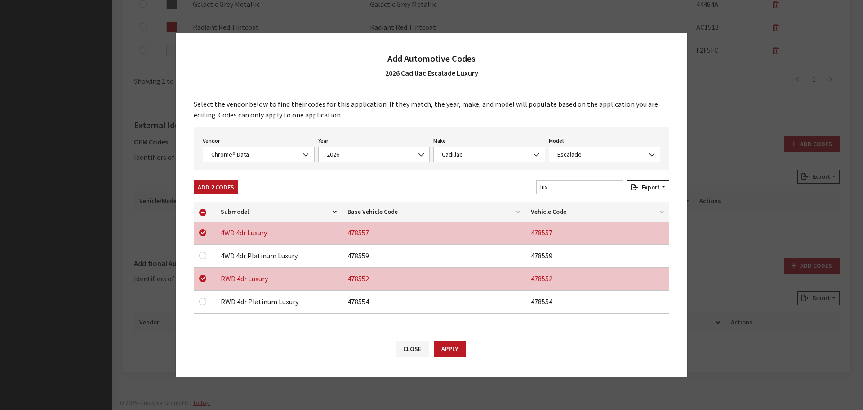
drag, startPoint x: 213, startPoint y: 190, endPoint x: 216, endPoint y: 182, distance: 8.7
click at [213, 190] on button "Add 2 Codes" at bounding box center [216, 187] width 45 height 14
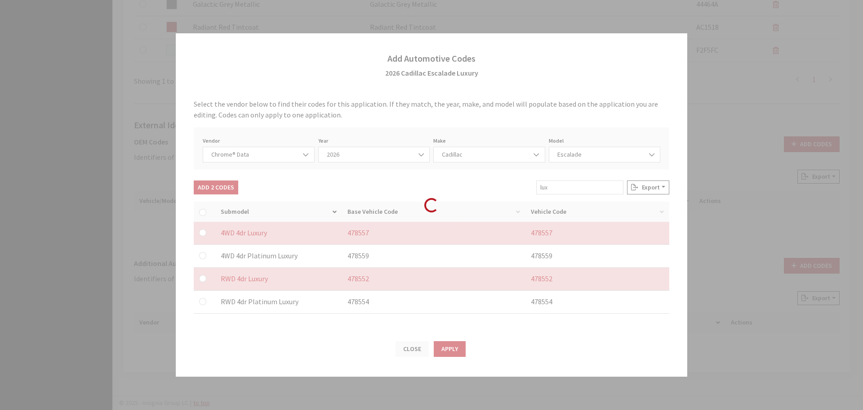
checkbox input "false"
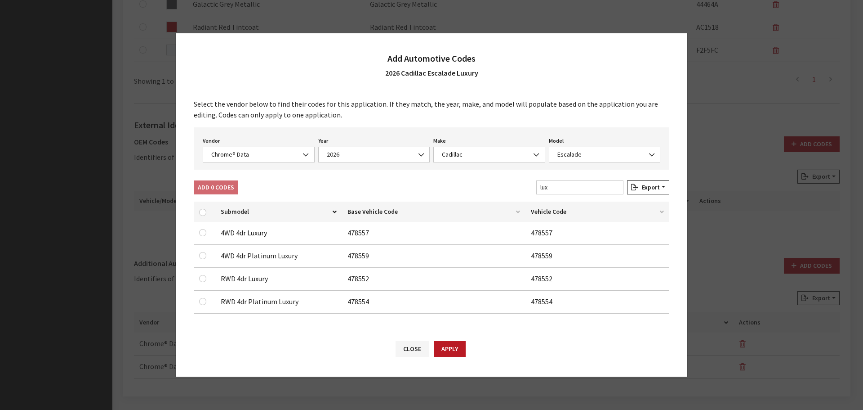
click at [246, 146] on div "Vendor None Chrome® Data Aftermarket Catalog Exchange Standard Chrome® Data" at bounding box center [259, 148] width 116 height 28
click at [244, 153] on span "Chrome® Data" at bounding box center [259, 154] width 100 height 9
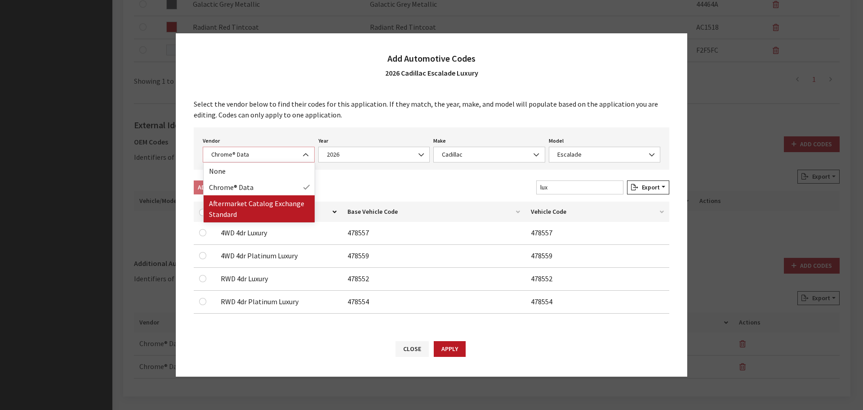
select select "2"
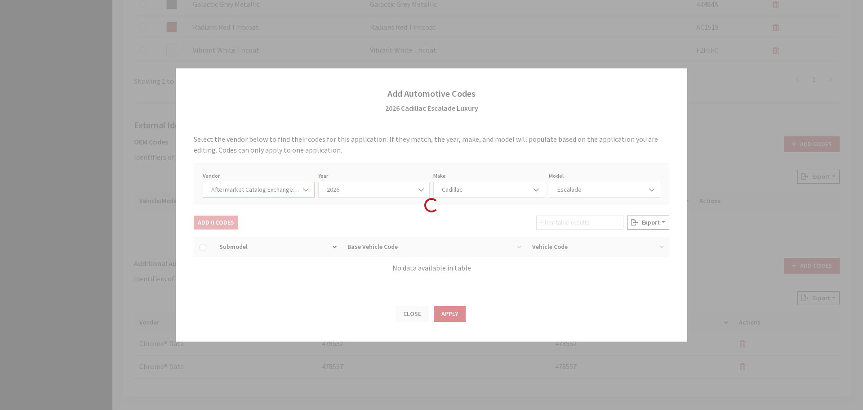
select select "2026"
select select "46"
select select "410"
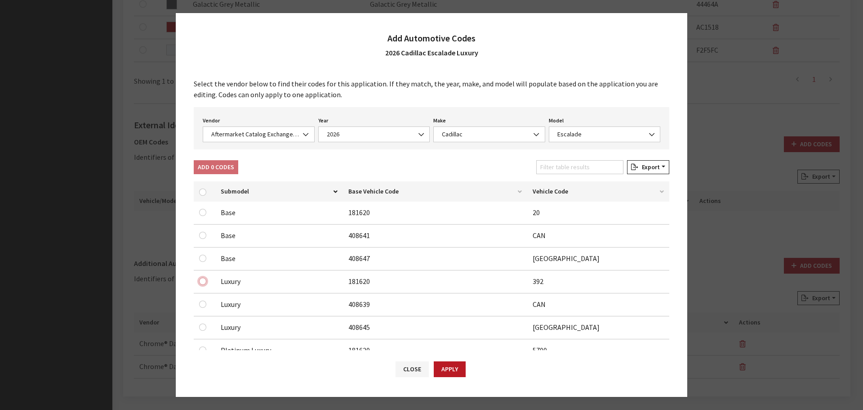
click at [201, 283] on input "checkbox" at bounding box center [202, 280] width 7 height 7
checkbox input "true"
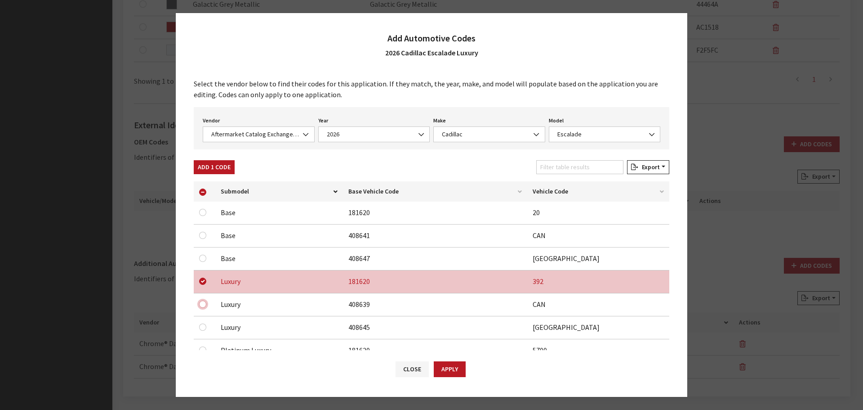
drag, startPoint x: 201, startPoint y: 304, endPoint x: 201, endPoint y: 324, distance: 20.2
click at [201, 306] on input "checkbox" at bounding box center [202, 303] width 7 height 7
checkbox input "true"
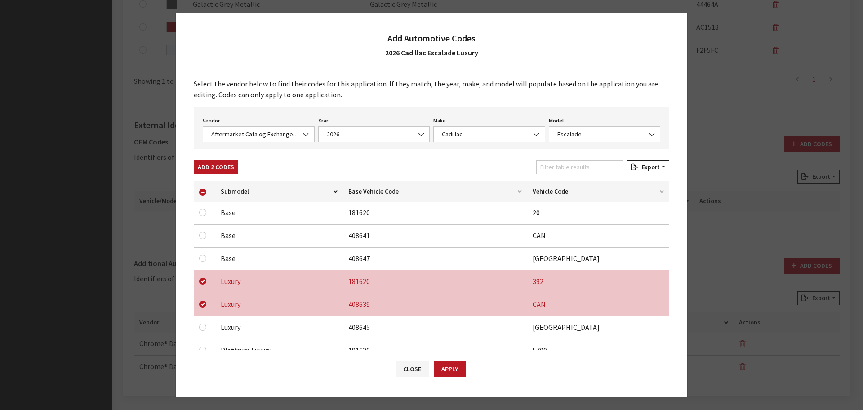
click at [202, 332] on div at bounding box center [204, 326] width 11 height 11
click at [202, 327] on input "checkbox" at bounding box center [202, 326] width 7 height 7
checkbox input "true"
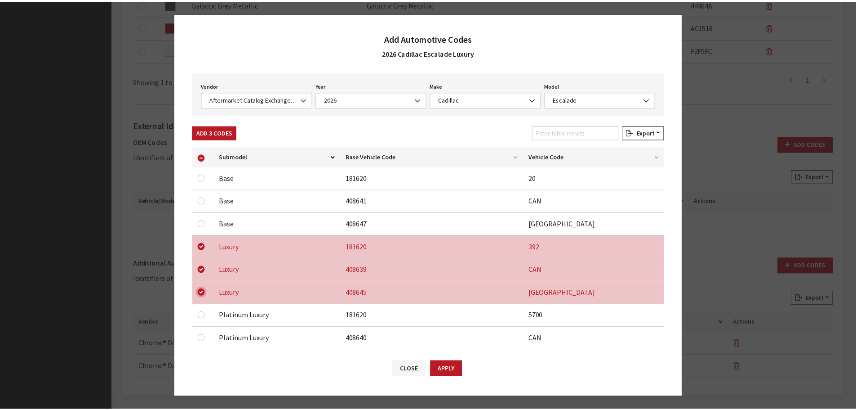
scroll to position [135, 0]
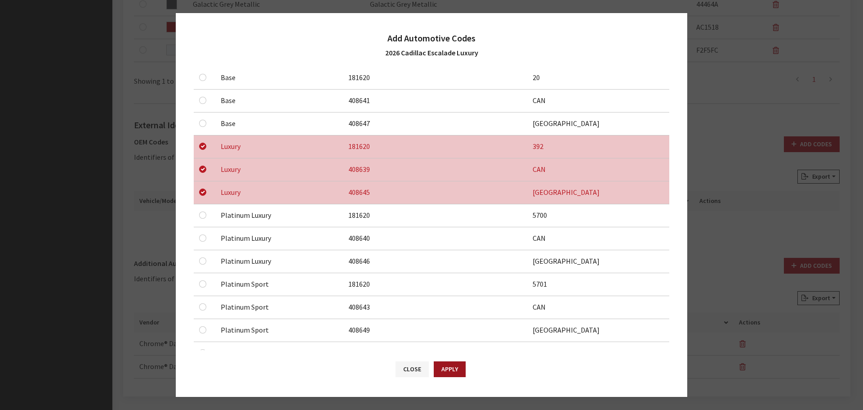
click at [451, 370] on button "Apply" at bounding box center [450, 369] width 32 height 16
checkbox input "false"
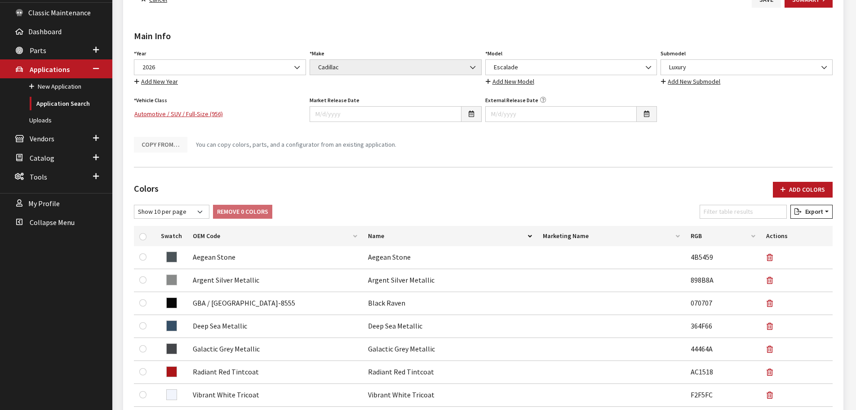
scroll to position [0, 0]
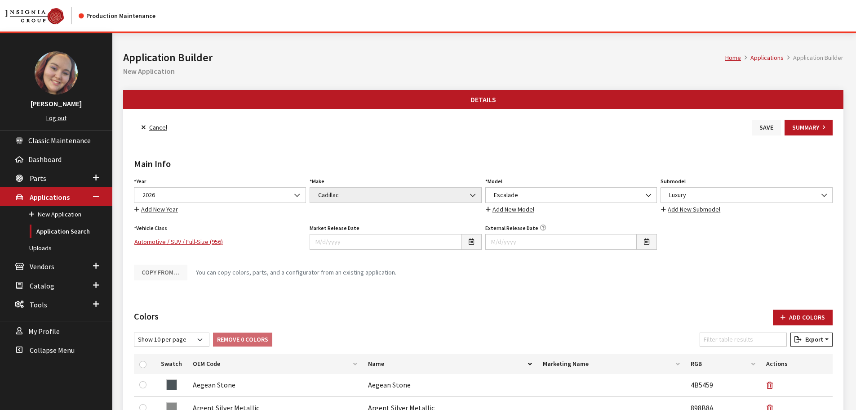
click at [771, 125] on button "Save" at bounding box center [766, 128] width 29 height 16
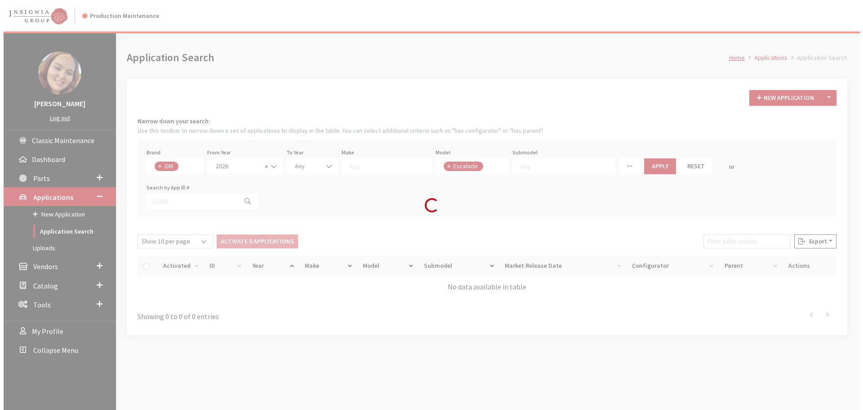
scroll to position [108, 0]
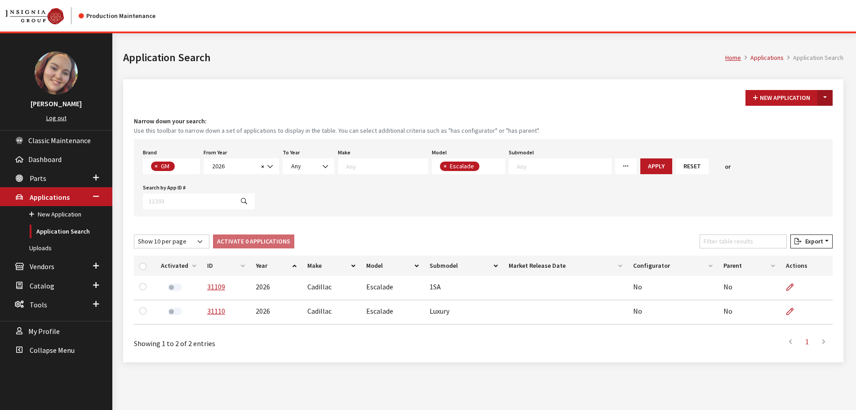
click at [825, 97] on button "Toggle Dropdown" at bounding box center [825, 98] width 15 height 16
click at [803, 117] on button "New From Existing..." at bounding box center [794, 117] width 77 height 16
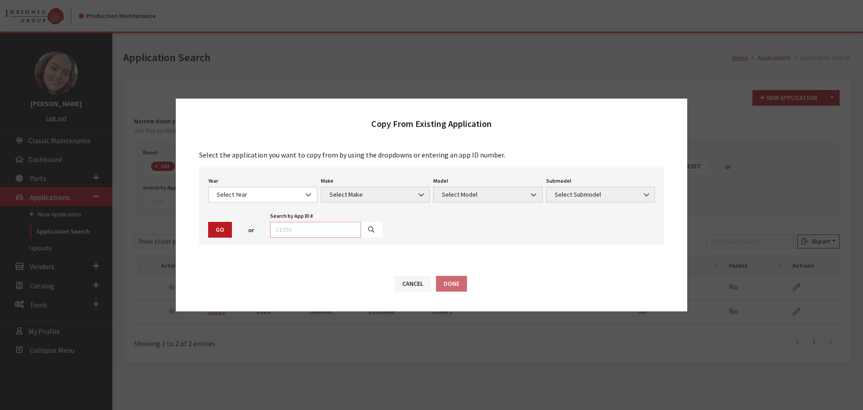
click at [286, 229] on input "text" at bounding box center [315, 230] width 91 height 16
type input "31110"
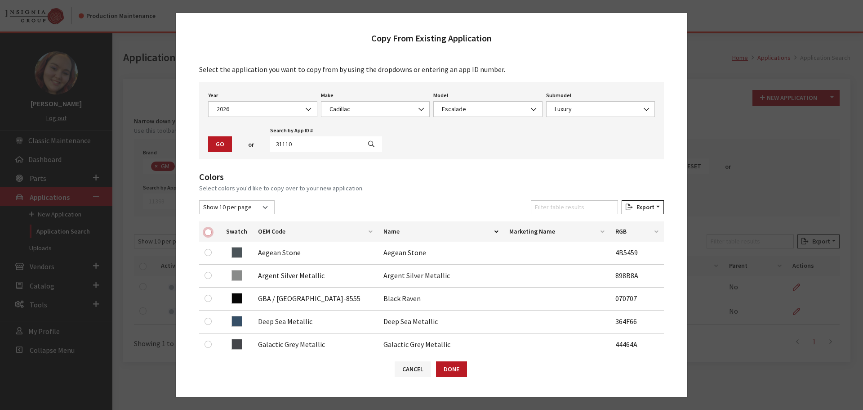
click at [208, 234] on input "checkbox" at bounding box center [208, 231] width 7 height 7
checkbox input "true"
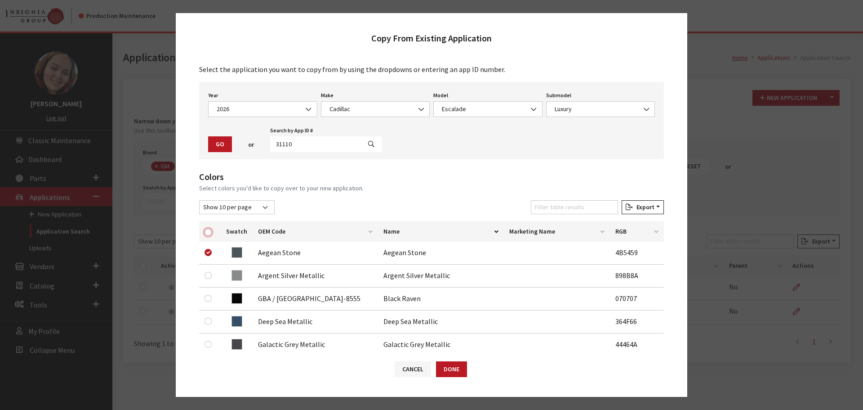
checkbox input "true"
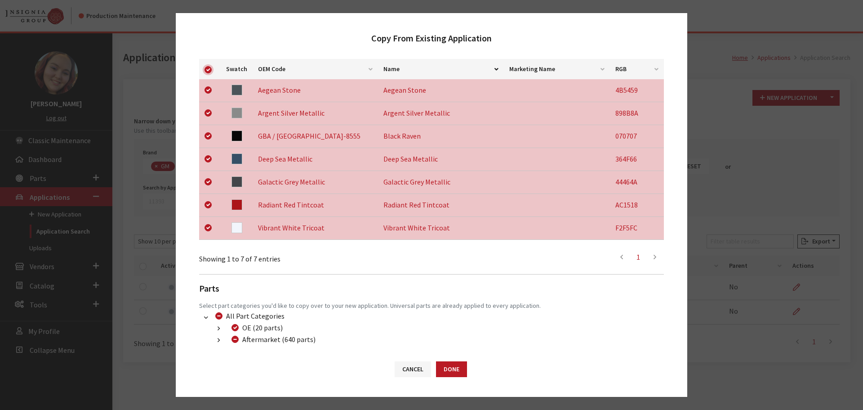
scroll to position [210, 0]
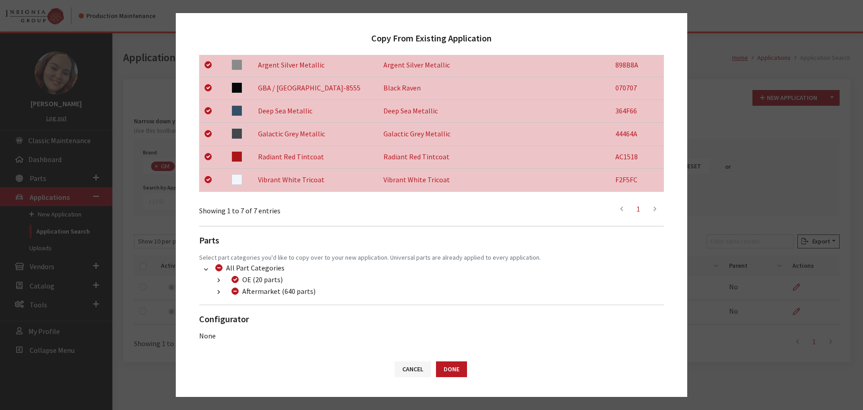
click at [222, 290] on button "button" at bounding box center [219, 292] width 18 height 10
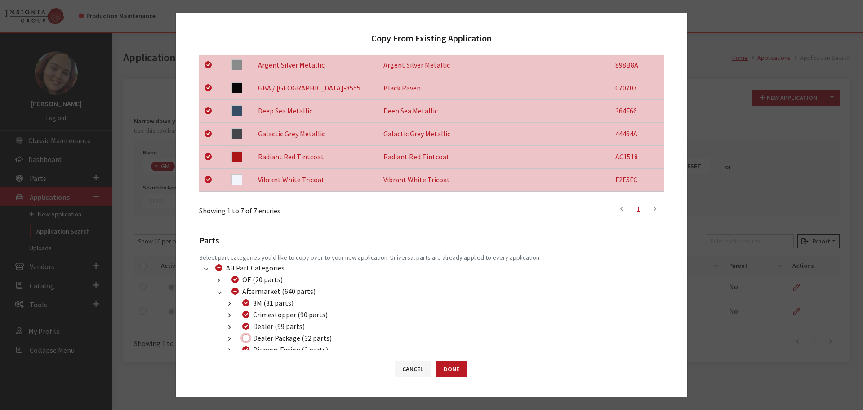
click at [245, 340] on input "Dealer Package (32 parts)" at bounding box center [245, 337] width 7 height 7
checkbox input "true"
click at [449, 367] on button "Done" at bounding box center [451, 369] width 31 height 16
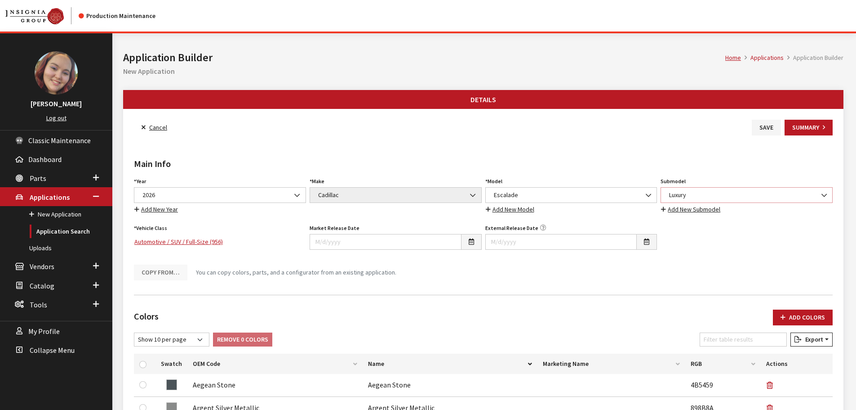
click at [715, 191] on span "Luxury" at bounding box center [747, 194] width 161 height 9
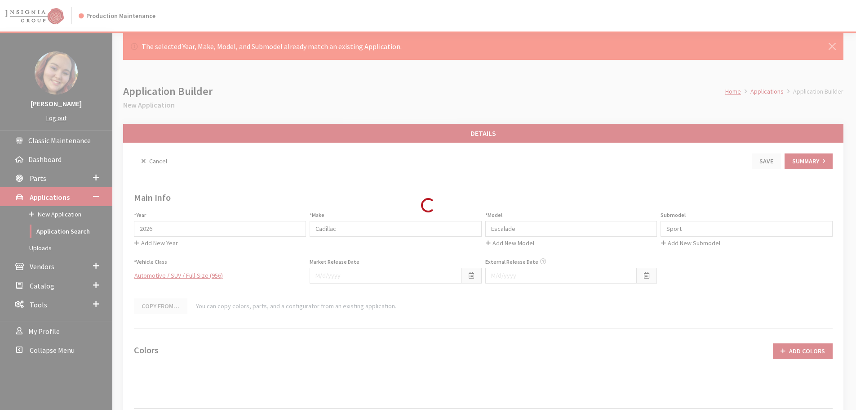
click at [161, 163] on link "Cancel" at bounding box center [154, 161] width 41 height 16
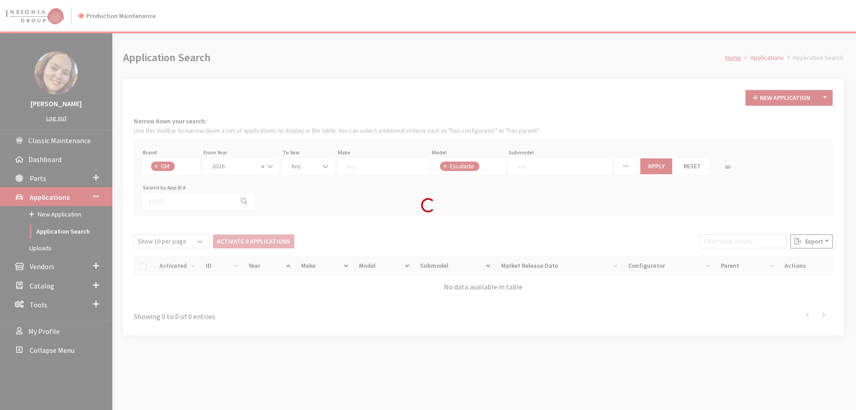
scroll to position [108, 0]
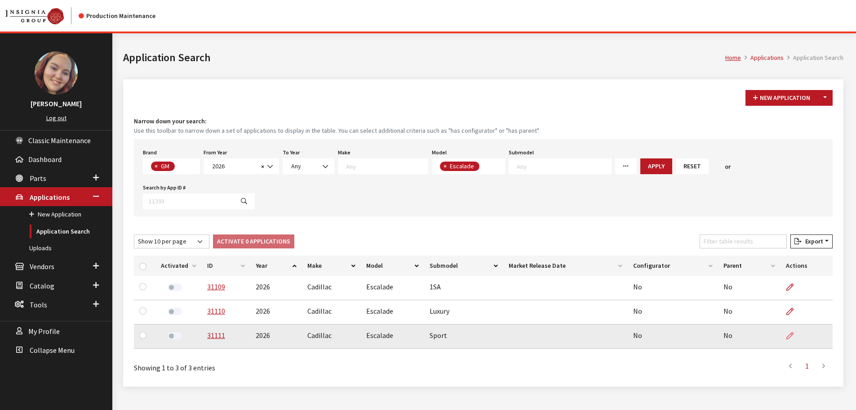
click at [794, 336] on icon at bounding box center [790, 335] width 7 height 7
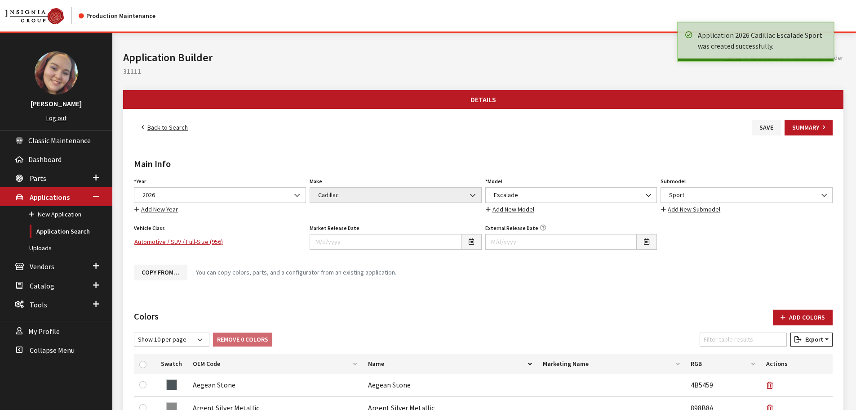
click at [155, 125] on link "Back to Search" at bounding box center [165, 128] width 62 height 16
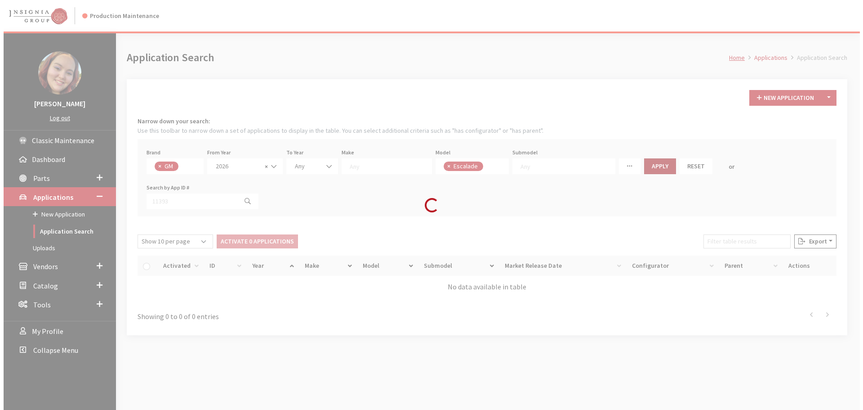
scroll to position [108, 0]
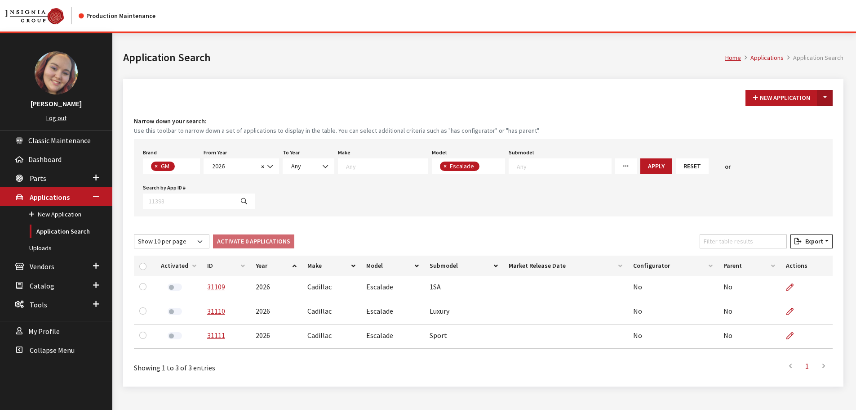
click at [827, 98] on button "Toggle Dropdown" at bounding box center [825, 98] width 15 height 16
click at [816, 113] on button "New From Existing..." at bounding box center [794, 117] width 77 height 16
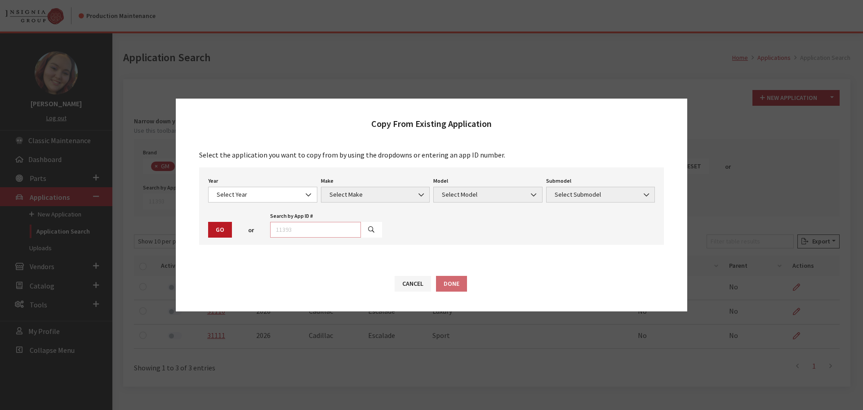
click at [307, 227] on input "text" at bounding box center [315, 230] width 91 height 16
type input "31109"
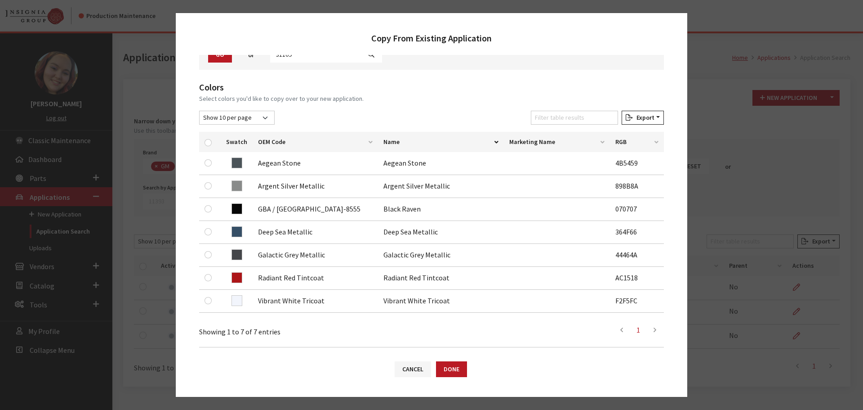
scroll to position [90, 0]
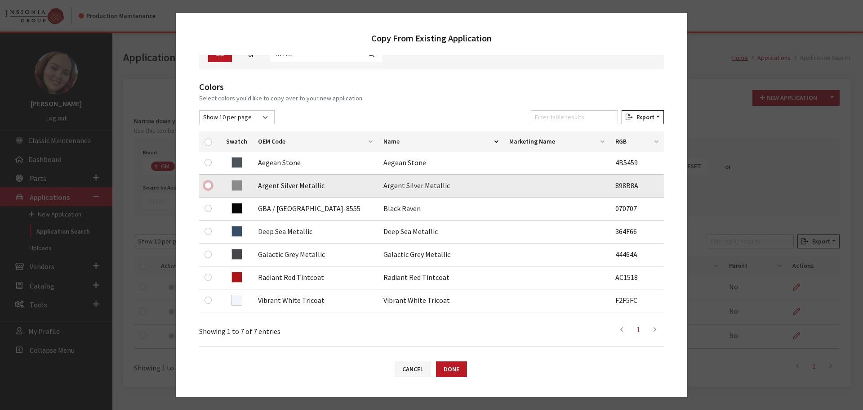
click at [208, 185] on input "checkbox" at bounding box center [208, 185] width 7 height 7
checkbox input "true"
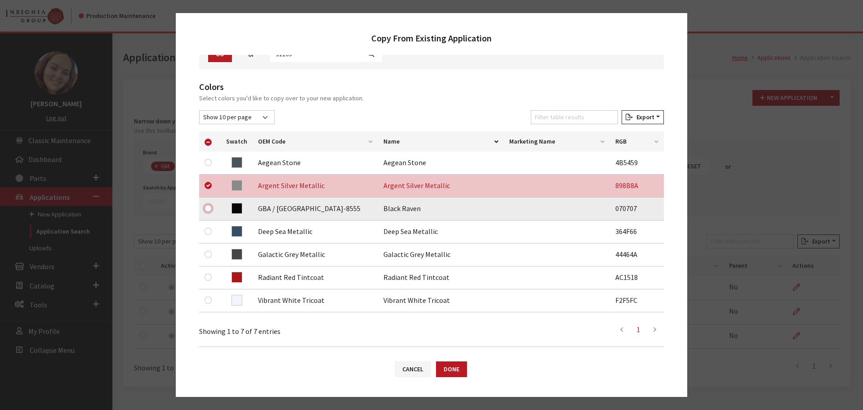
click at [207, 208] on input "checkbox" at bounding box center [208, 208] width 7 height 7
checkbox input "true"
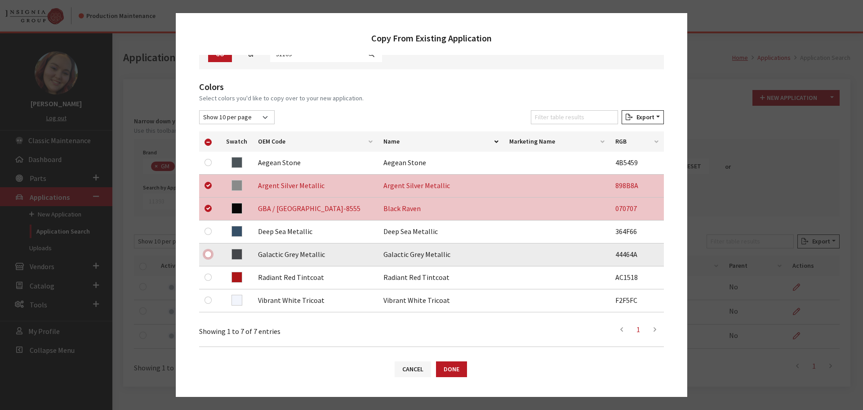
click at [208, 255] on input "checkbox" at bounding box center [208, 253] width 7 height 7
checkbox input "true"
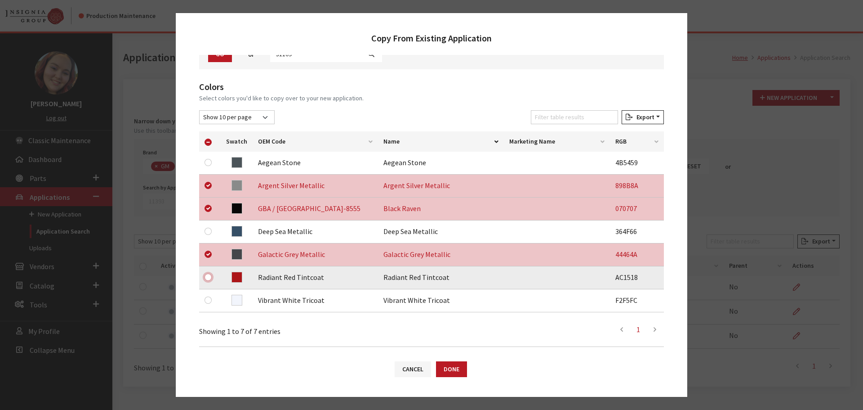
click at [207, 277] on input "checkbox" at bounding box center [208, 276] width 7 height 7
checkbox input "true"
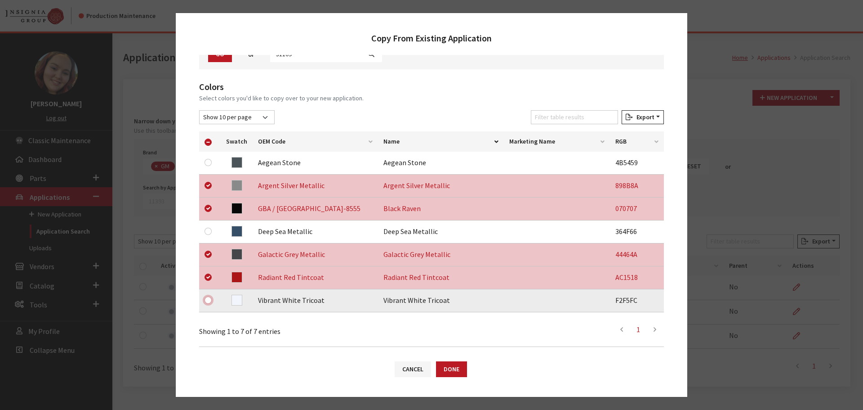
click at [207, 300] on input "checkbox" at bounding box center [208, 299] width 7 height 7
checkbox input "true"
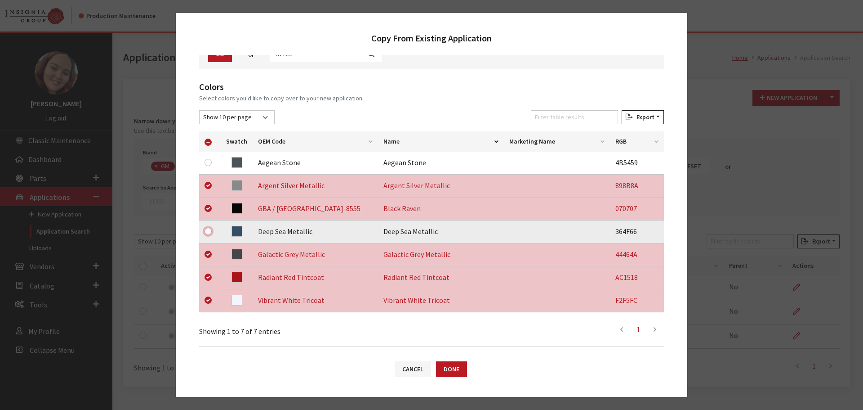
click at [208, 232] on input "checkbox" at bounding box center [208, 230] width 7 height 7
checkbox input "true"
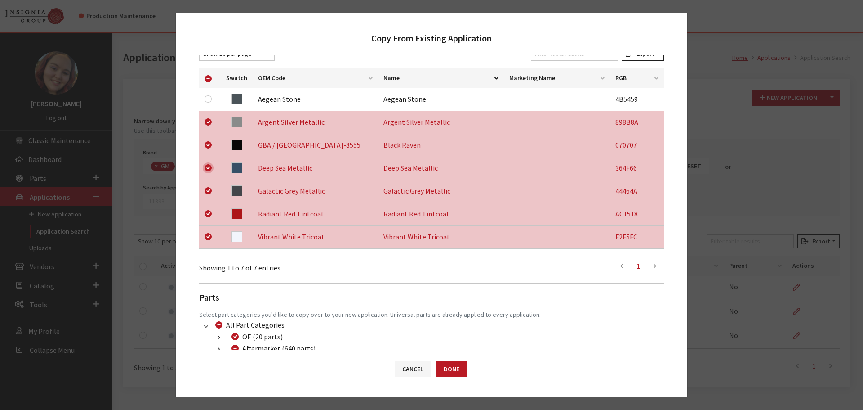
scroll to position [210, 0]
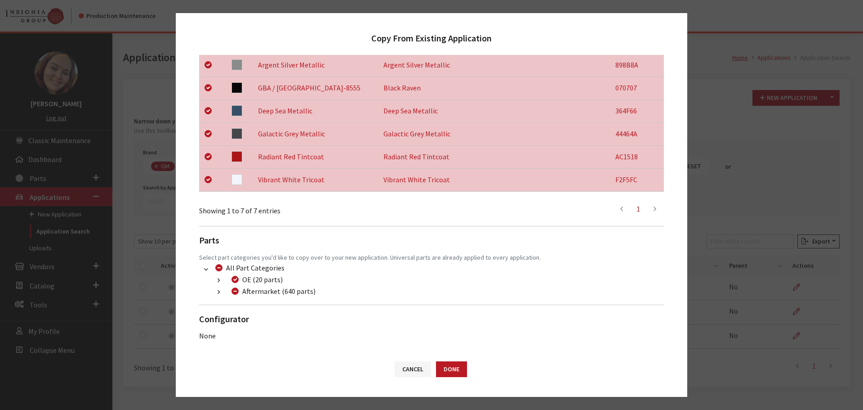
click at [222, 291] on button "button" at bounding box center [219, 292] width 18 height 10
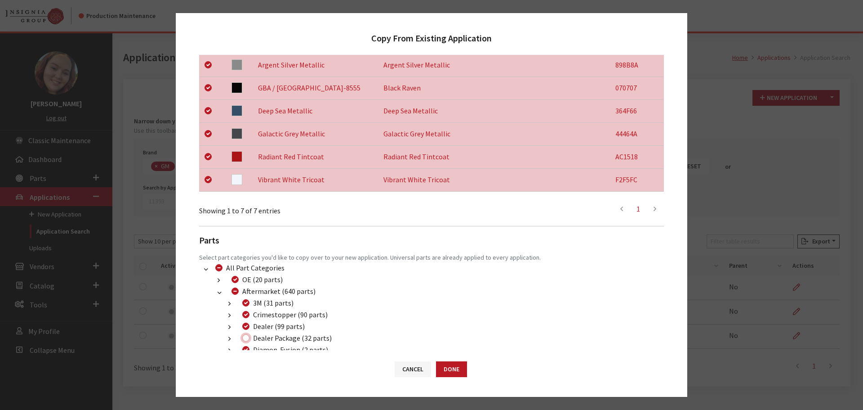
click at [246, 337] on input "Dealer Package (32 parts)" at bounding box center [245, 337] width 7 height 7
checkbox input "true"
click at [453, 369] on button "Done" at bounding box center [451, 369] width 31 height 16
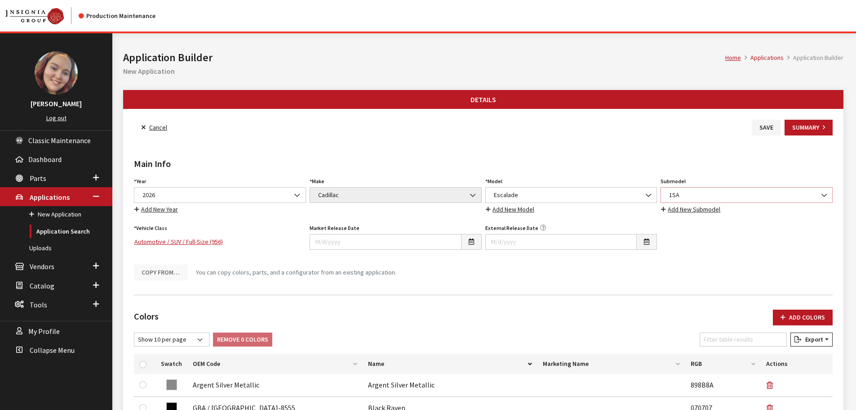
drag, startPoint x: 0, startPoint y: 0, endPoint x: 712, endPoint y: 195, distance: 738.4
click at [715, 192] on span "1SA" at bounding box center [747, 194] width 161 height 9
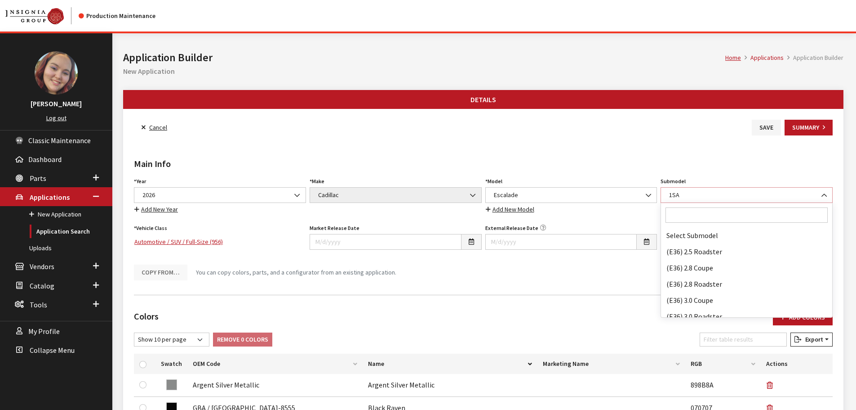
scroll to position [3582, 0]
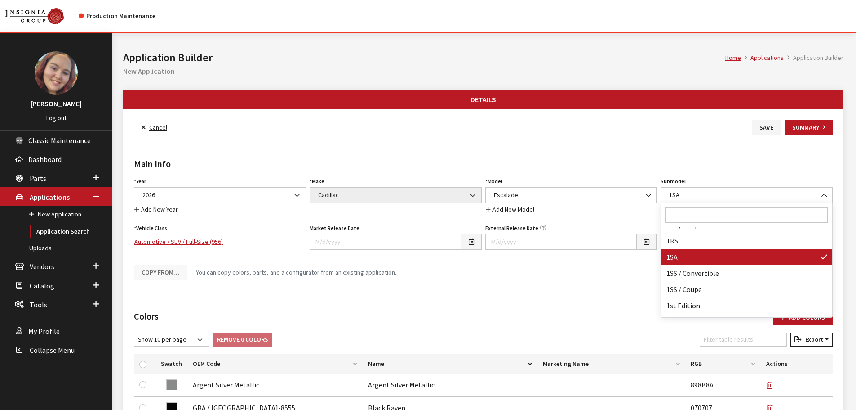
click at [696, 219] on input "Search" at bounding box center [747, 214] width 162 height 15
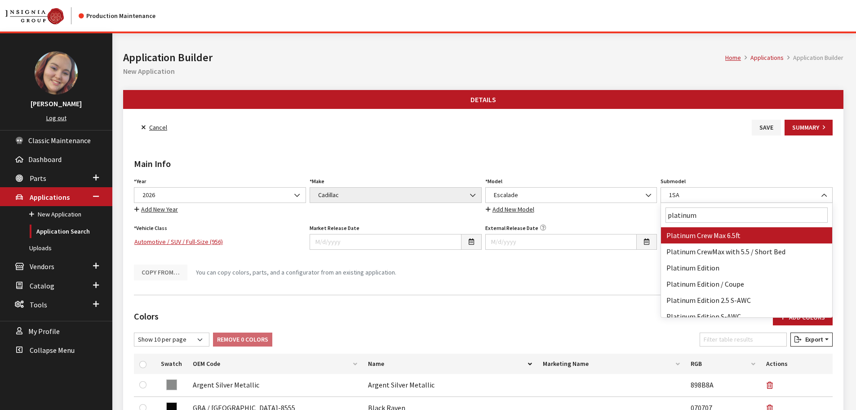
type input "platinum l"
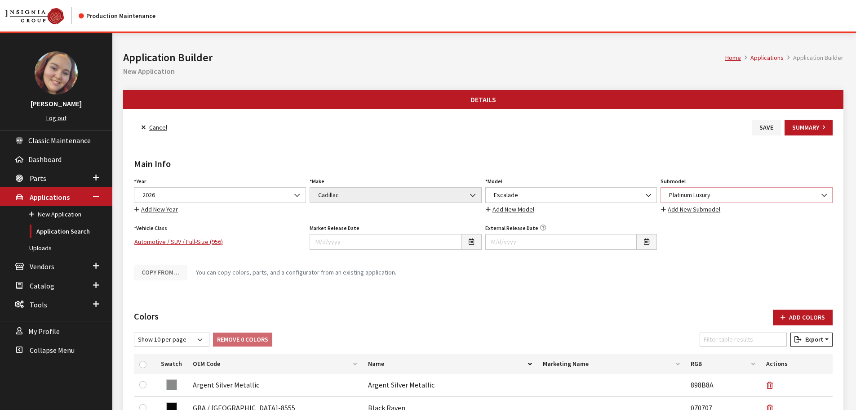
select select "4851"
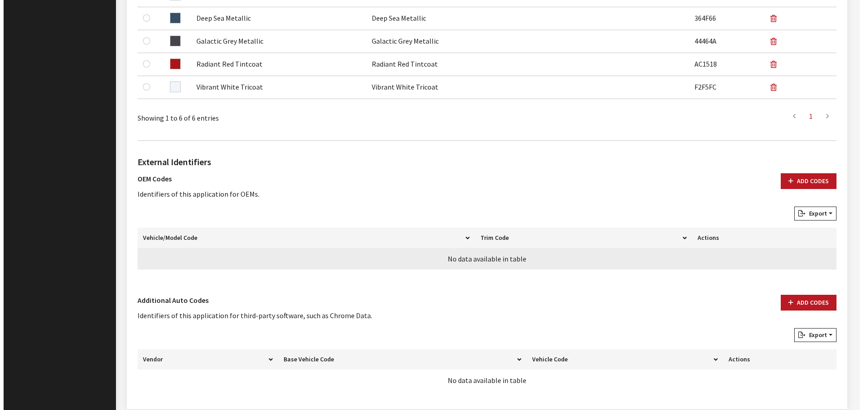
scroll to position [449, 0]
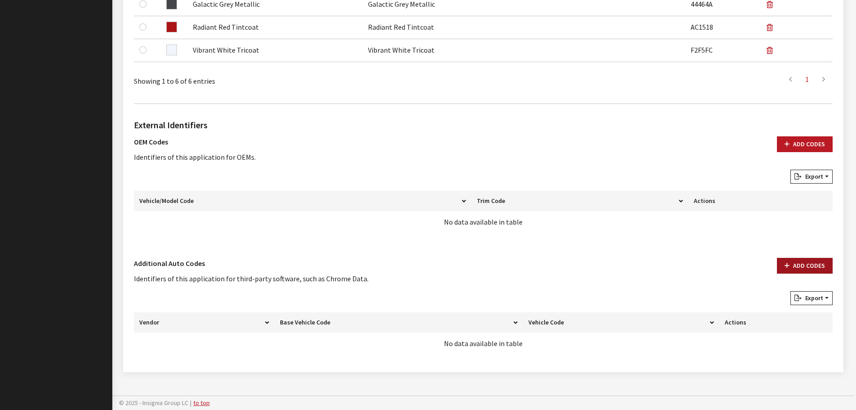
click at [795, 259] on button "Add Codes" at bounding box center [805, 266] width 56 height 16
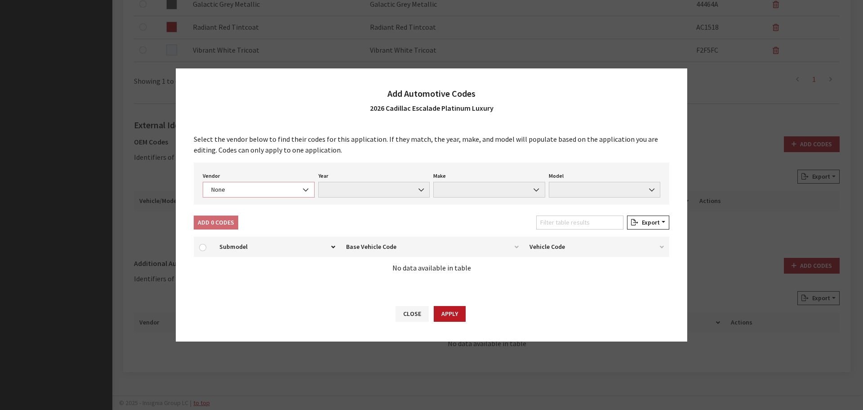
click at [273, 184] on span "None" at bounding box center [259, 190] width 112 height 16
select select "4"
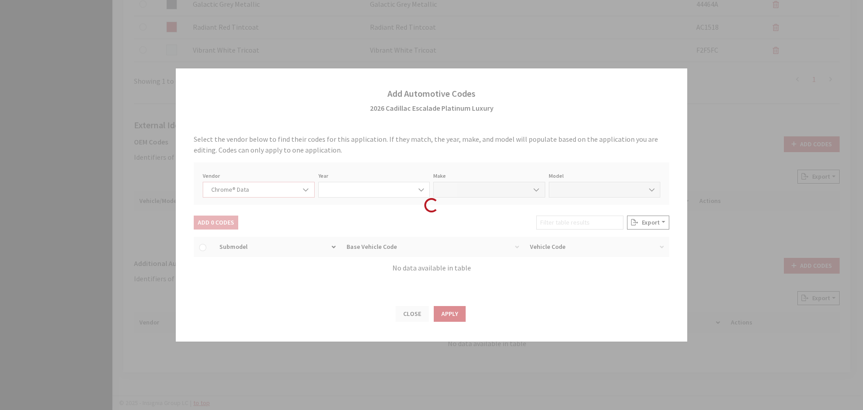
select select "2026"
select select "7"
select select "72210"
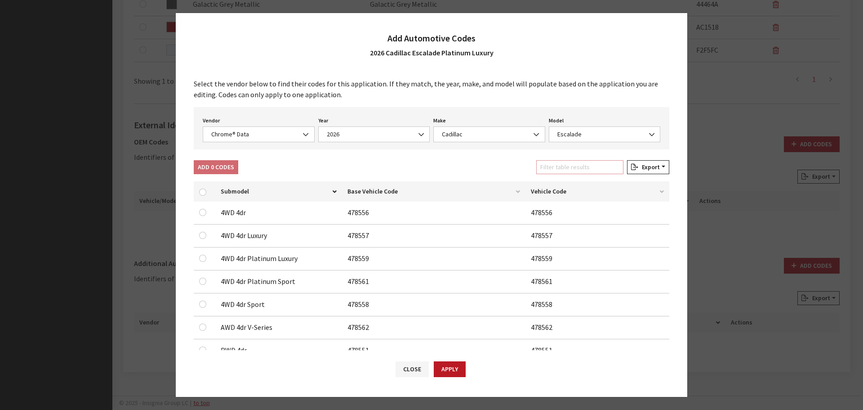
click at [565, 163] on input "Filter table results" at bounding box center [579, 167] width 87 height 14
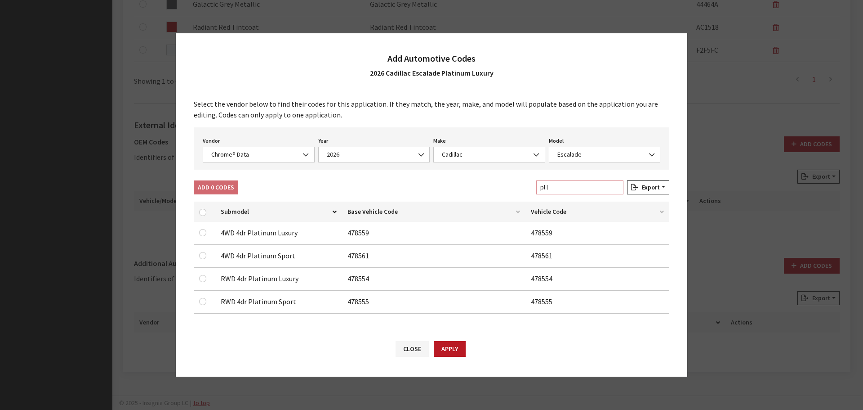
type input "pl l"
click at [200, 231] on input "checkbox" at bounding box center [202, 232] width 7 height 7
checkbox input "true"
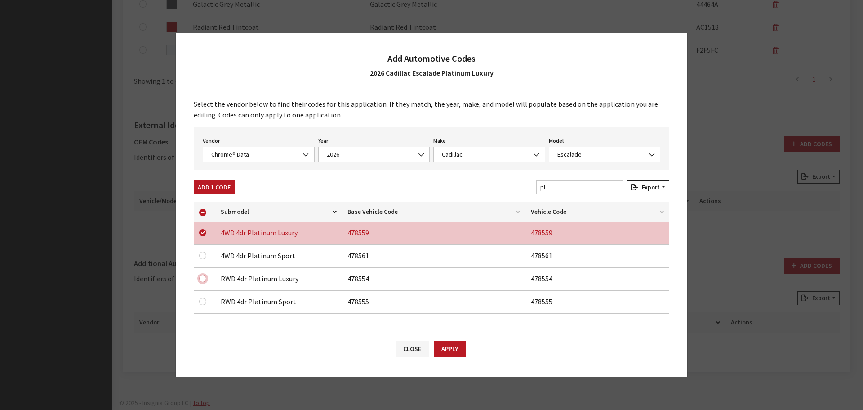
click at [204, 280] on input "checkbox" at bounding box center [202, 278] width 7 height 7
checkbox input "true"
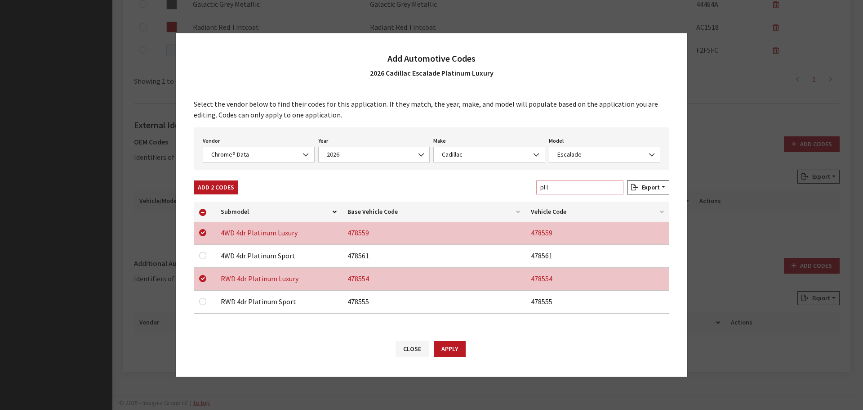
click at [562, 192] on input "pl l" at bounding box center [579, 187] width 87 height 14
type input "pl lu"
checkbox input "true"
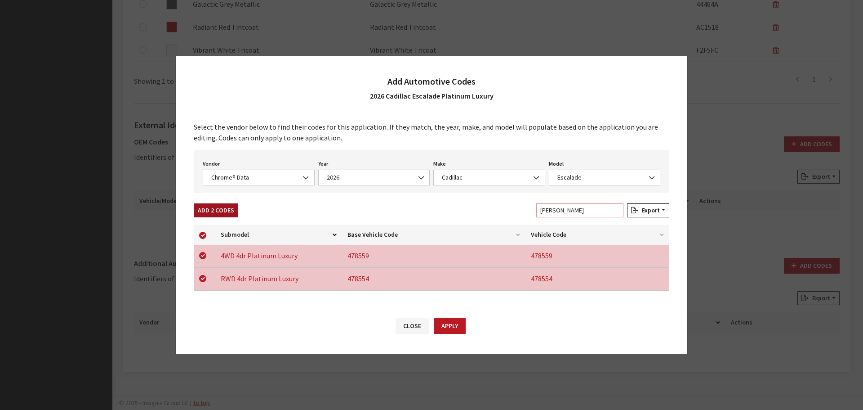
type input "pl lu"
click at [219, 214] on button "Add 2 Codes" at bounding box center [216, 210] width 45 height 14
checkbox input "false"
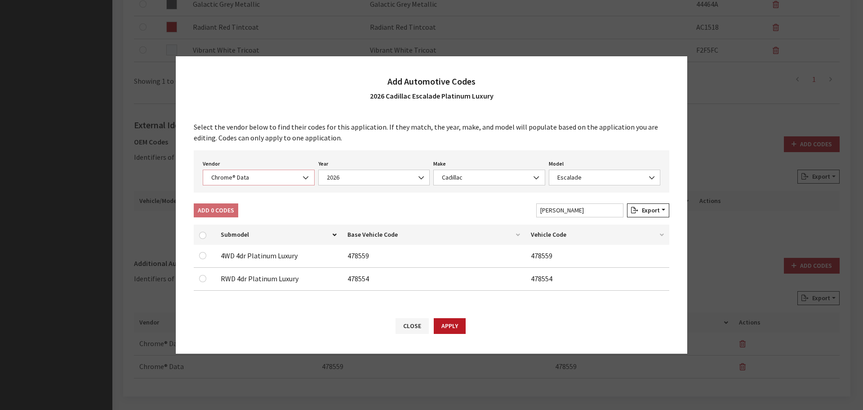
click at [245, 177] on span "Chrome® Data" at bounding box center [259, 177] width 100 height 9
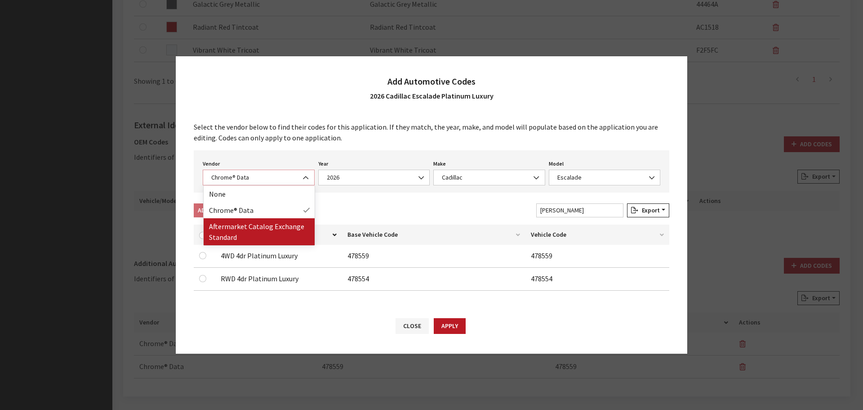
select select "2"
select select "2026"
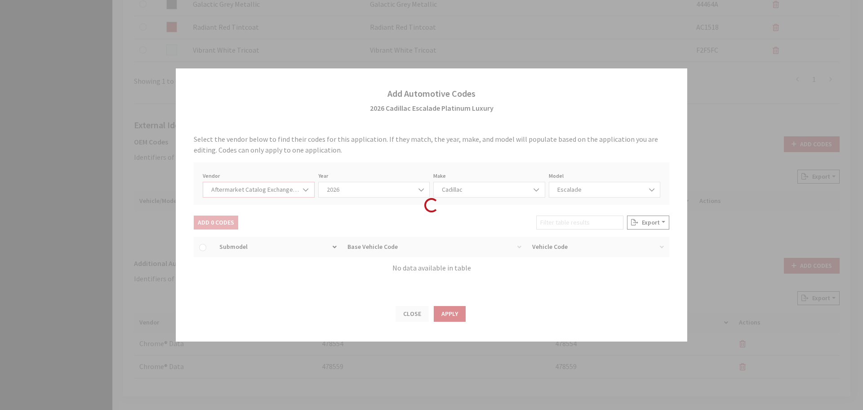
select select "46"
select select "410"
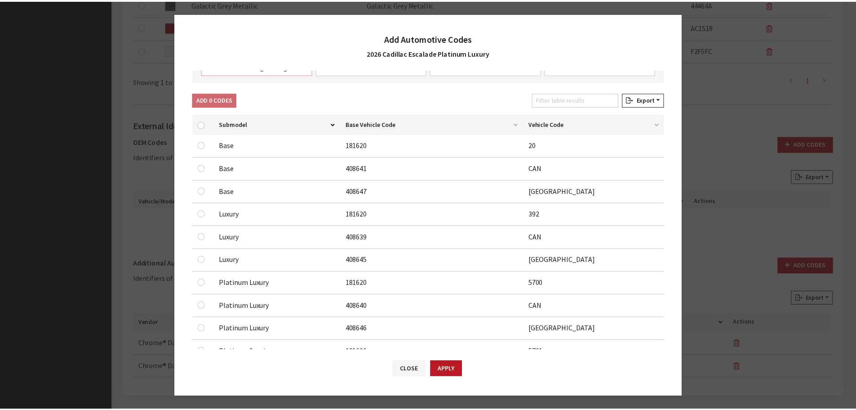
scroll to position [135, 0]
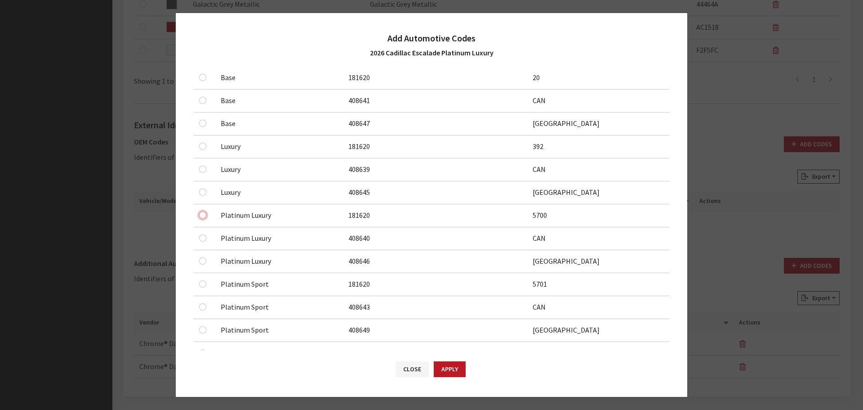
click at [202, 215] on input "checkbox" at bounding box center [202, 214] width 7 height 7
checkbox input "true"
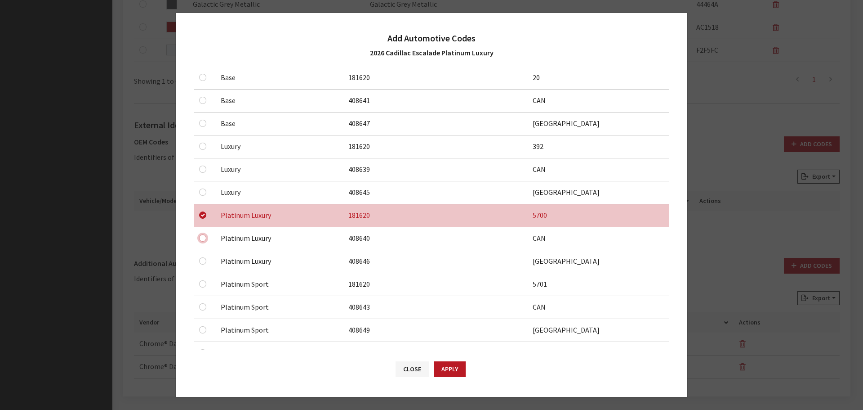
click at [202, 238] on input "checkbox" at bounding box center [202, 237] width 7 height 7
checkbox input "true"
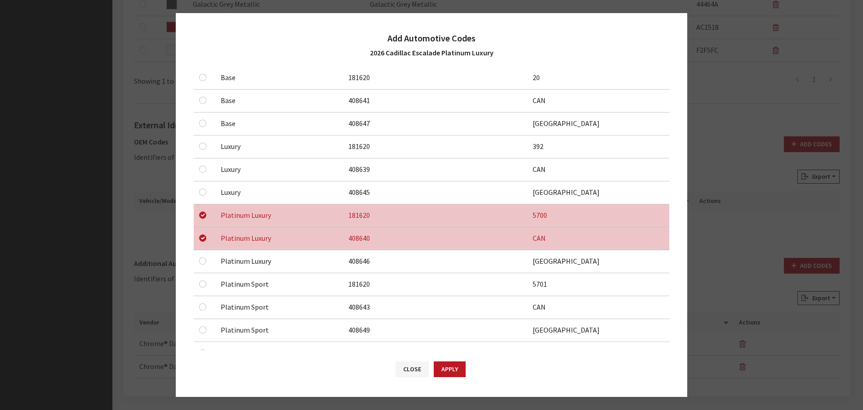
click at [205, 264] on div at bounding box center [204, 260] width 11 height 11
click at [202, 261] on input "checkbox" at bounding box center [202, 260] width 7 height 7
checkbox input "true"
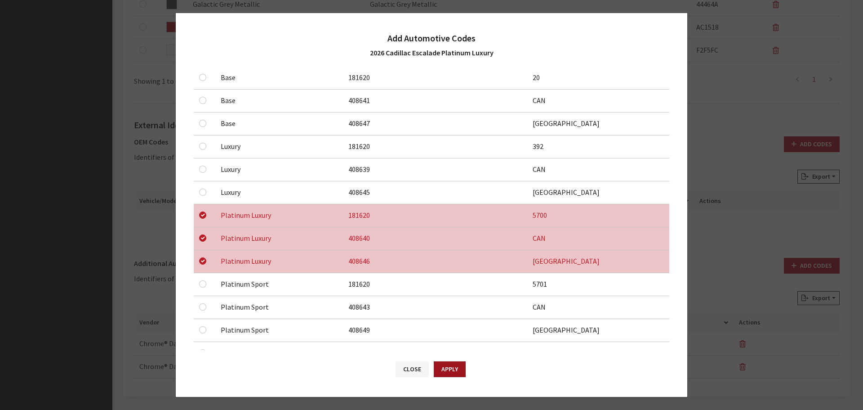
click at [444, 364] on button "Apply" at bounding box center [450, 369] width 32 height 16
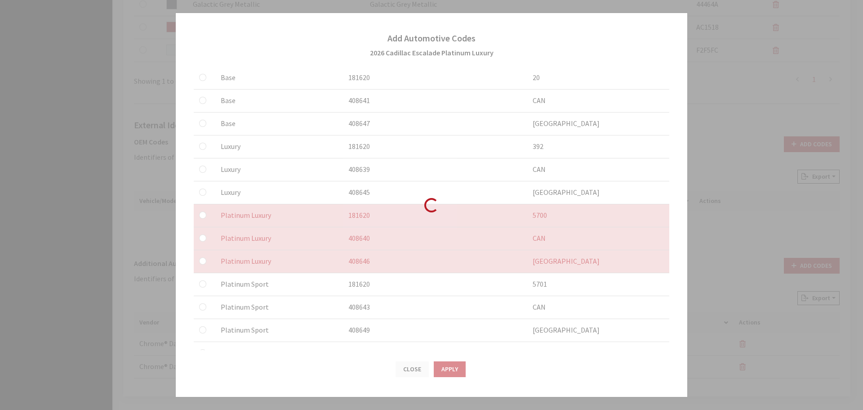
checkbox input "false"
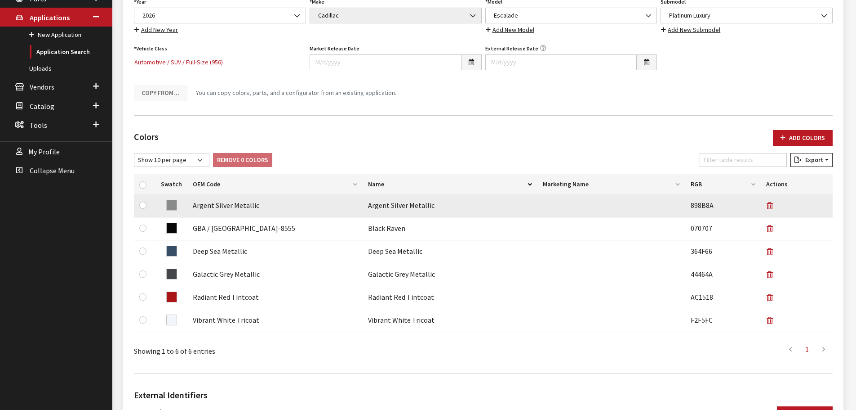
scroll to position [0, 0]
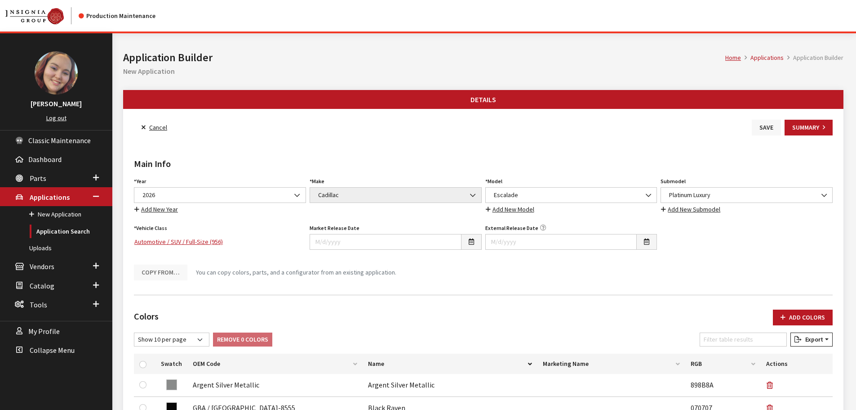
click at [763, 127] on button "Save" at bounding box center [766, 128] width 29 height 16
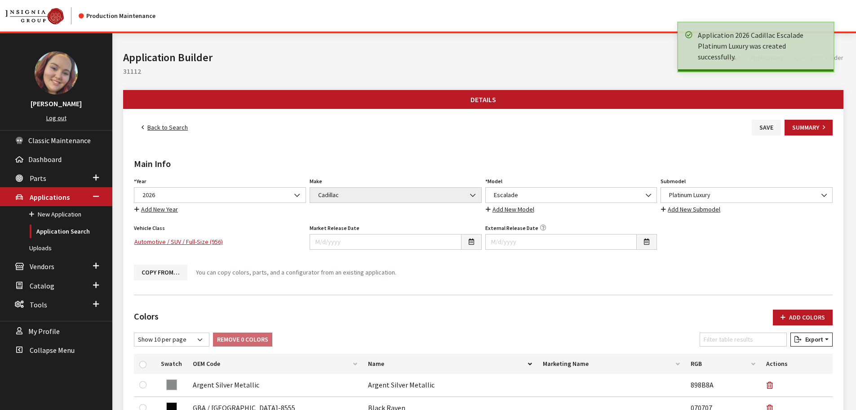
drag, startPoint x: 0, startPoint y: 0, endPoint x: 161, endPoint y: 129, distance: 206.0
click at [161, 129] on link "Back to Search" at bounding box center [165, 128] width 62 height 16
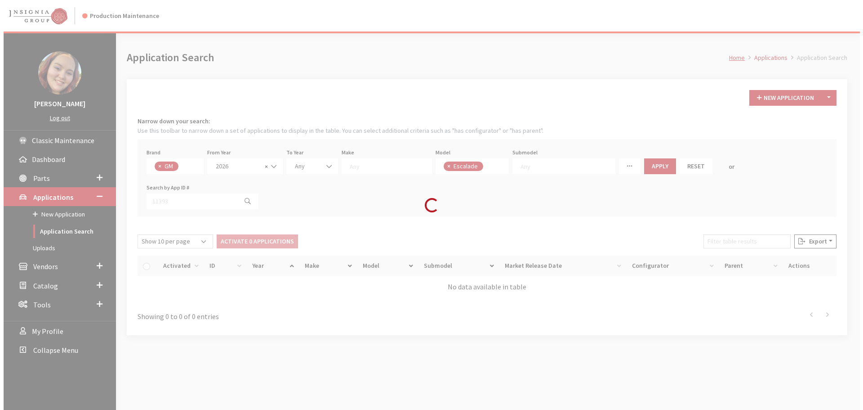
scroll to position [108, 0]
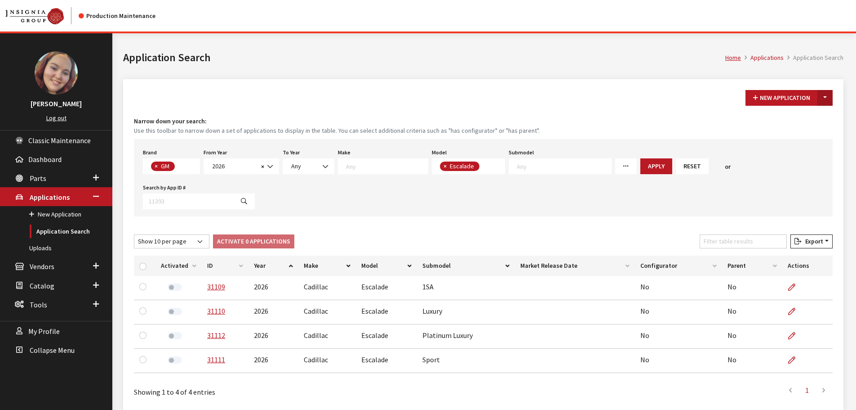
click at [825, 98] on button "Toggle Dropdown" at bounding box center [825, 98] width 15 height 16
click at [807, 117] on button "New From Existing..." at bounding box center [794, 117] width 77 height 16
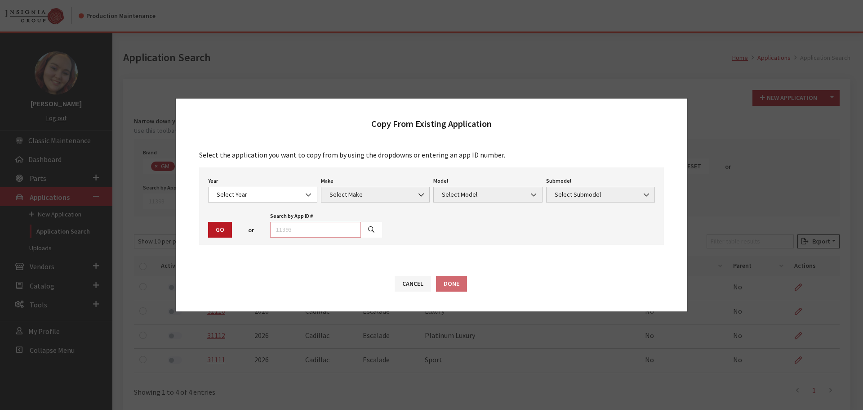
click at [304, 232] on input "text" at bounding box center [315, 230] width 91 height 16
type input "31112"
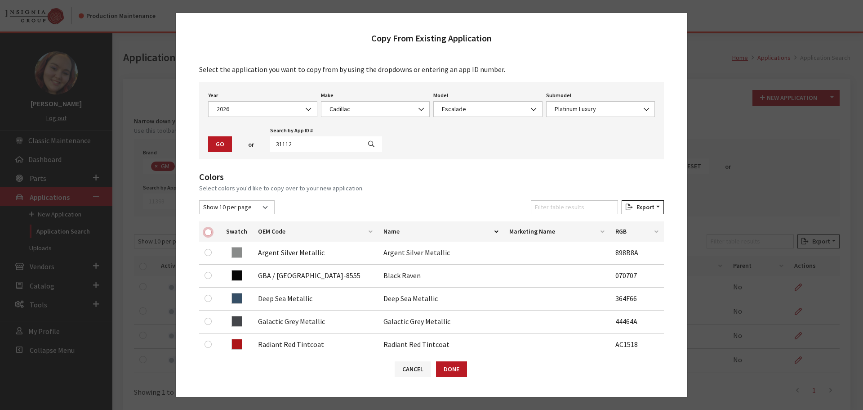
click at [208, 231] on input "checkbox" at bounding box center [208, 231] width 7 height 7
checkbox input "true"
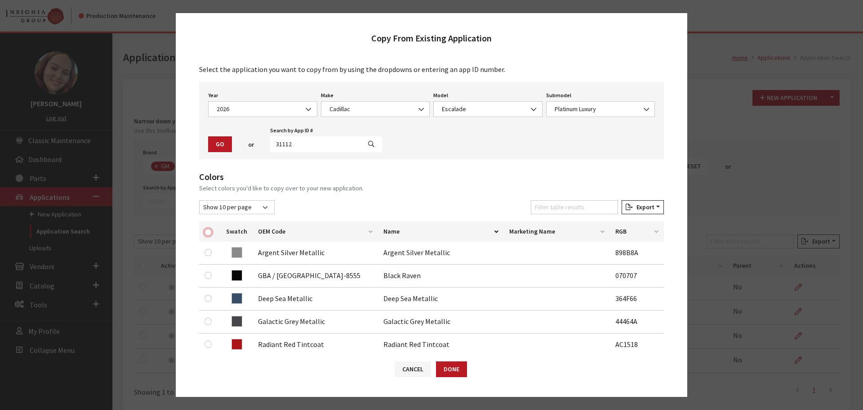
checkbox input "true"
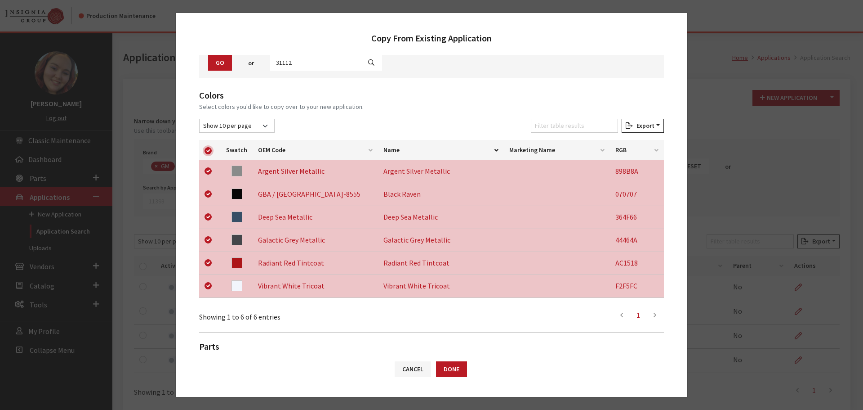
scroll to position [187, 0]
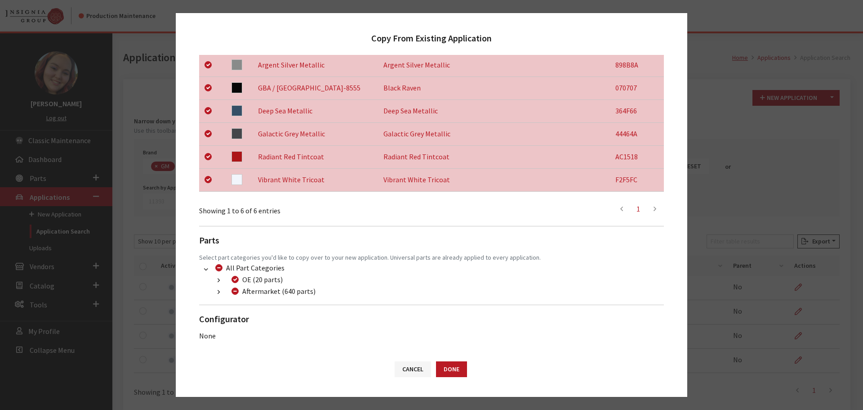
click at [213, 295] on button "button" at bounding box center [219, 292] width 18 height 10
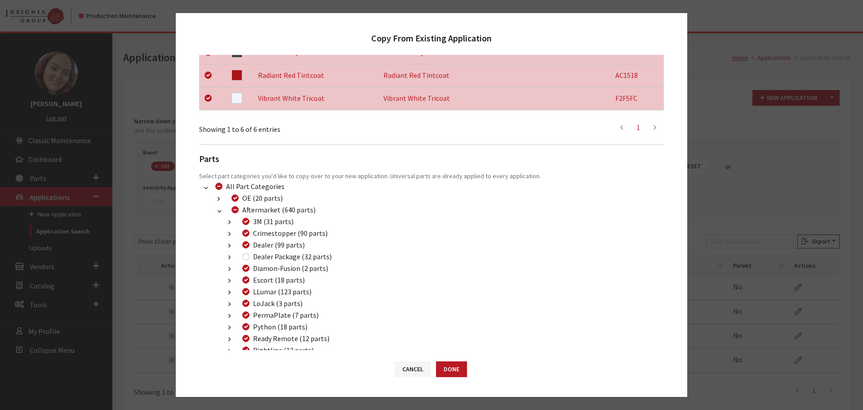
scroll to position [398, 0]
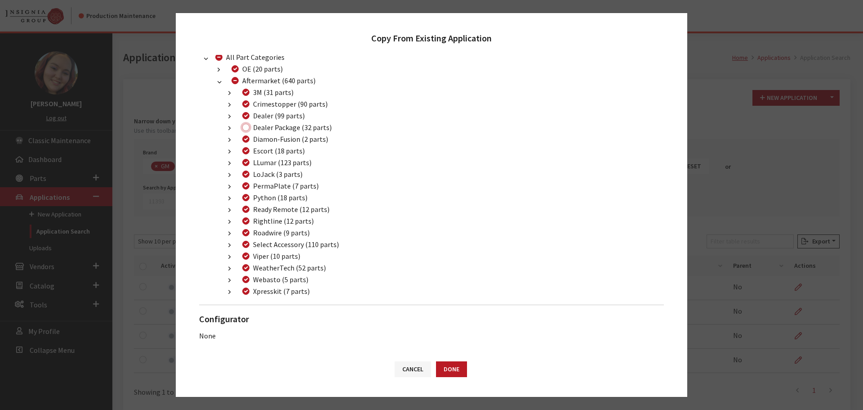
click at [244, 129] on input "Dealer Package (32 parts)" at bounding box center [245, 127] width 7 height 7
checkbox input "true"
click at [441, 370] on button "Done" at bounding box center [451, 369] width 31 height 16
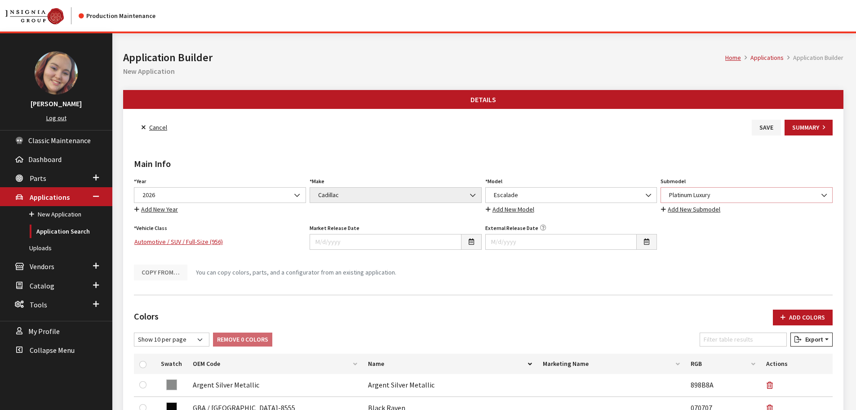
click at [701, 195] on span "Platinum Luxury" at bounding box center [747, 194] width 161 height 9
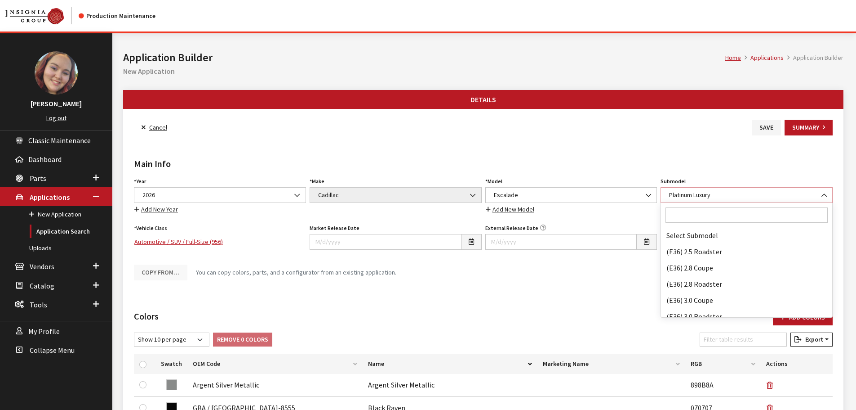
scroll to position [48567, 0]
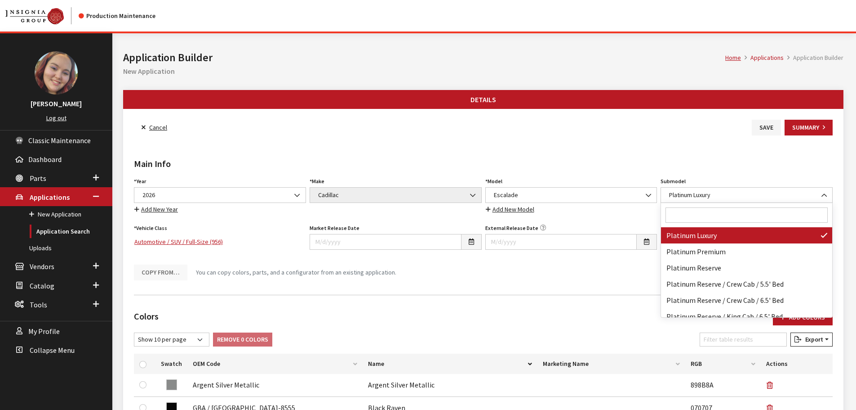
click at [698, 214] on input "Search" at bounding box center [747, 214] width 162 height 15
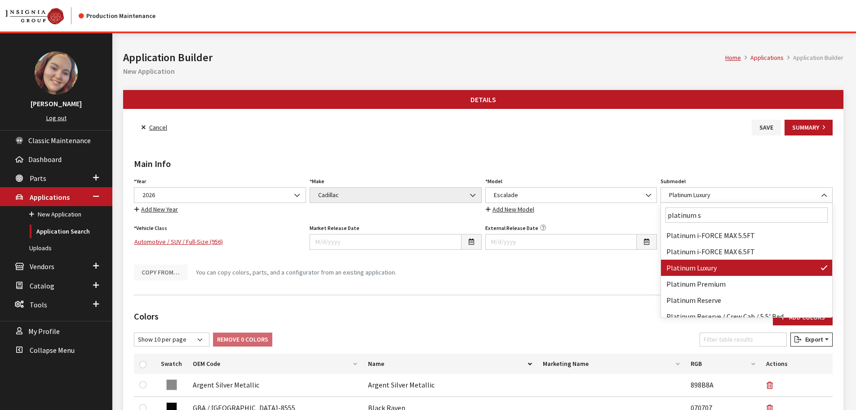
scroll to position [0, 0]
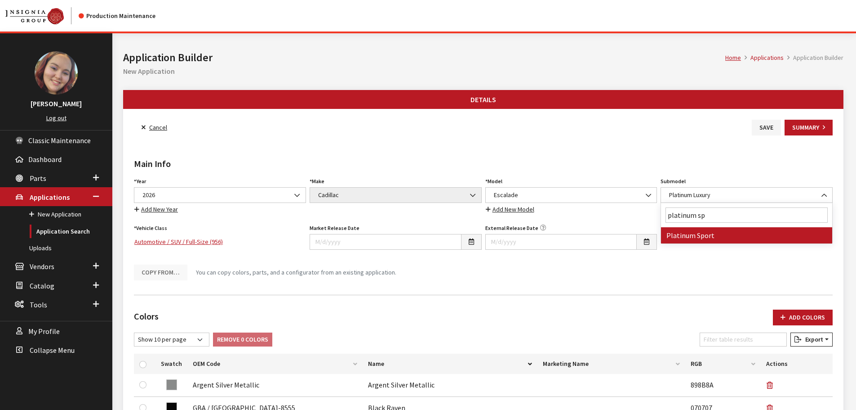
type input "platinum spo"
select select "4852"
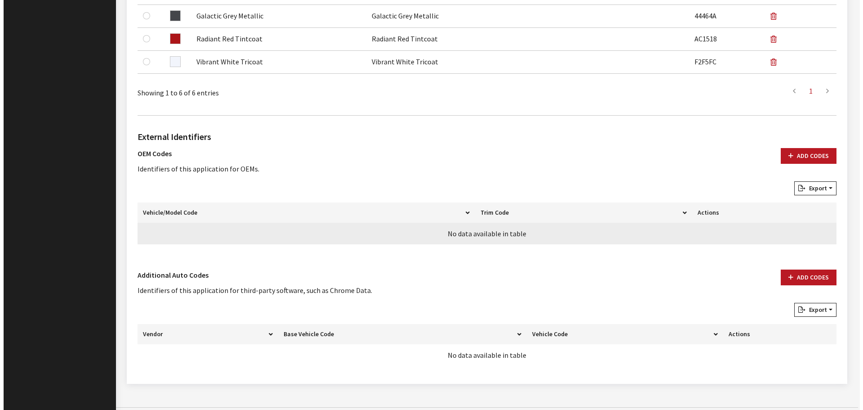
scroll to position [449, 0]
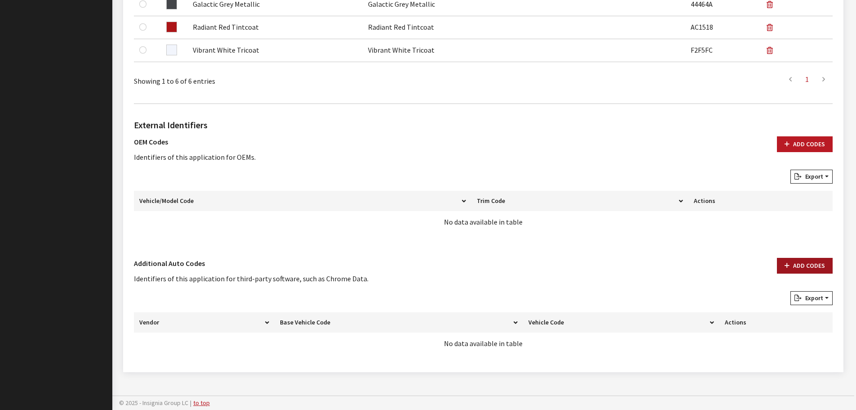
click at [802, 264] on button "Add Codes" at bounding box center [805, 266] width 56 height 16
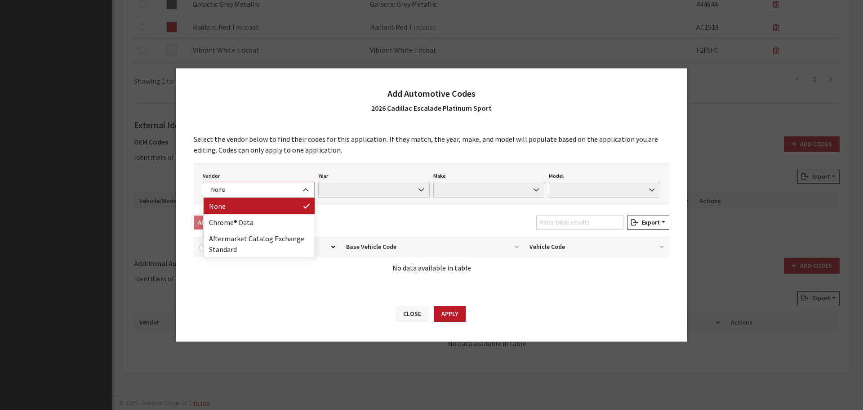
click at [254, 189] on span "None" at bounding box center [259, 189] width 100 height 9
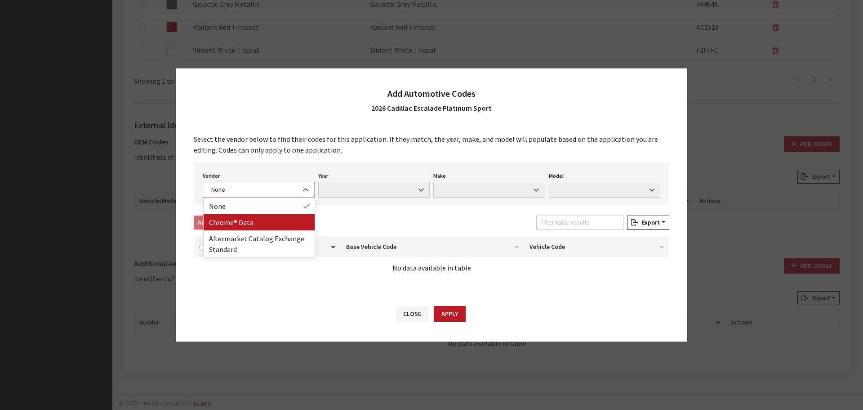
select select "4"
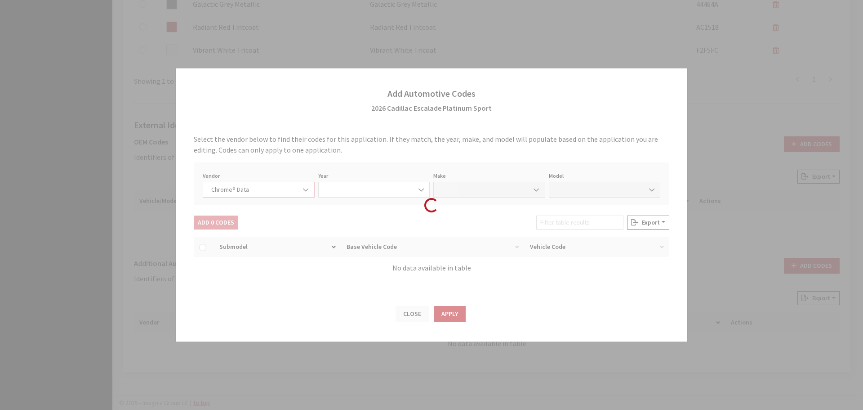
select select "2026"
select select "7"
select select "72210"
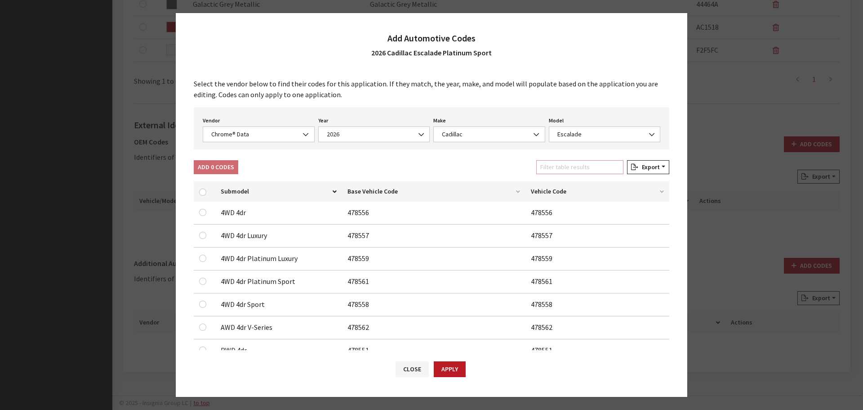
click at [577, 169] on input "Filter table results" at bounding box center [579, 167] width 87 height 14
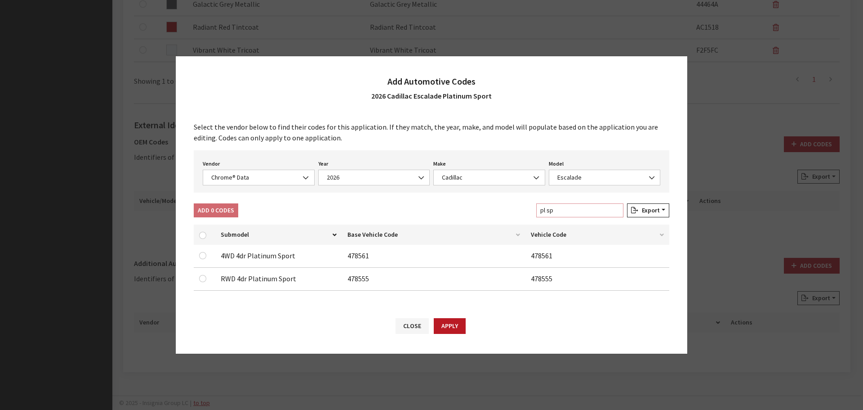
type input "pl sp"
click at [205, 280] on input "checkbox" at bounding box center [202, 278] width 7 height 7
checkbox input "true"
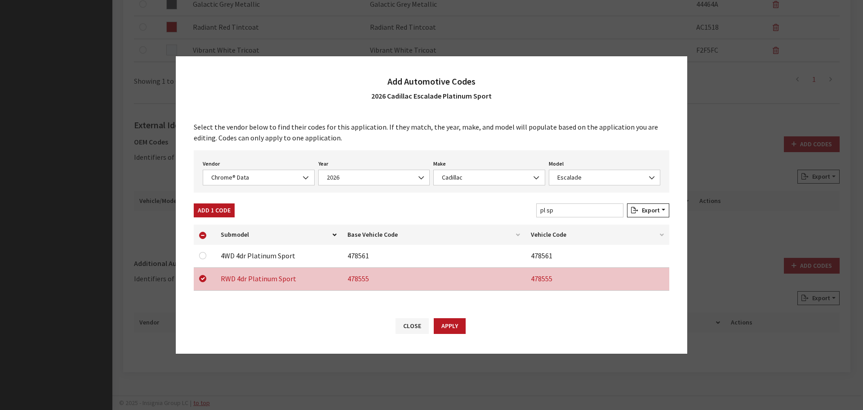
click at [206, 255] on div at bounding box center [204, 255] width 11 height 11
drag, startPoint x: 204, startPoint y: 255, endPoint x: 213, endPoint y: 214, distance: 41.5
click at [203, 255] on input "checkbox" at bounding box center [202, 255] width 7 height 7
checkbox input "true"
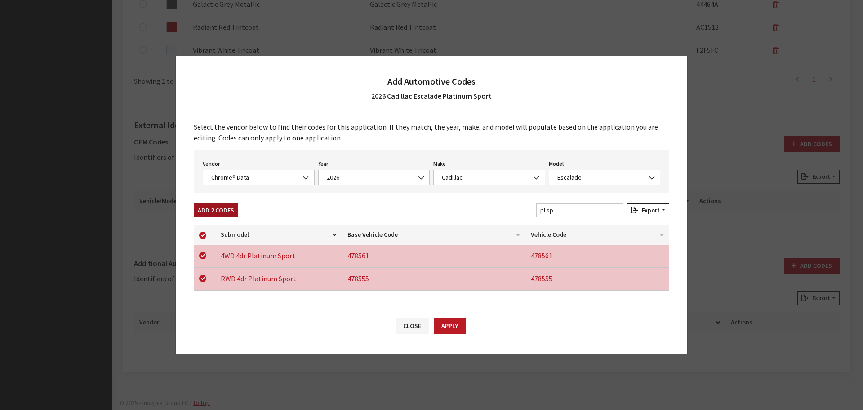
click at [214, 210] on button "Add 2 Codes" at bounding box center [216, 210] width 45 height 14
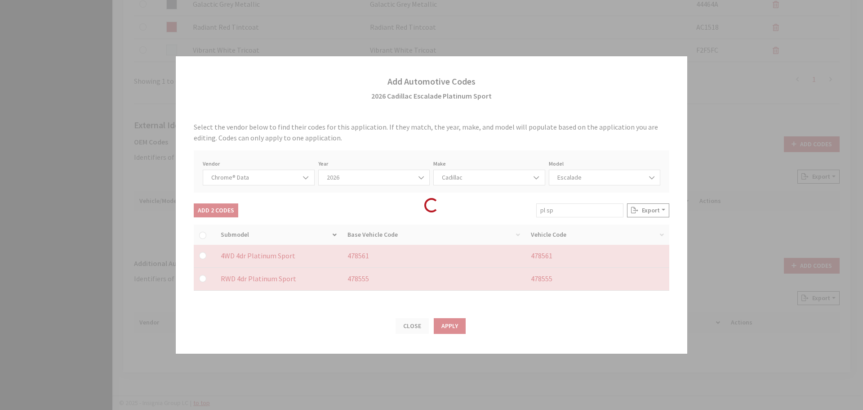
checkbox input "false"
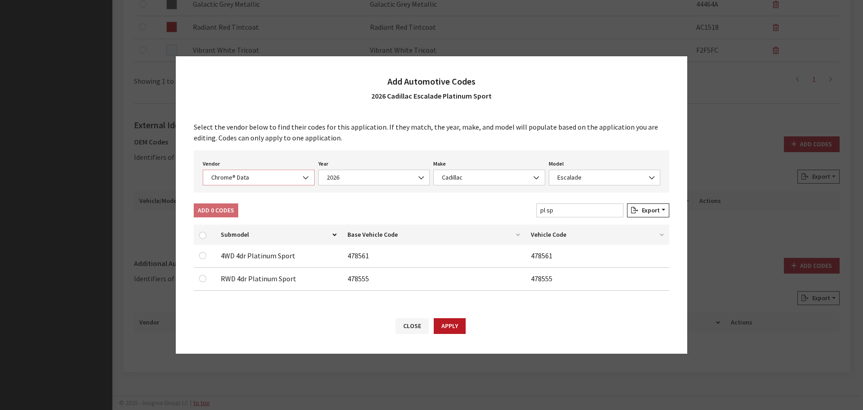
click at [230, 179] on span "Chrome® Data" at bounding box center [259, 177] width 100 height 9
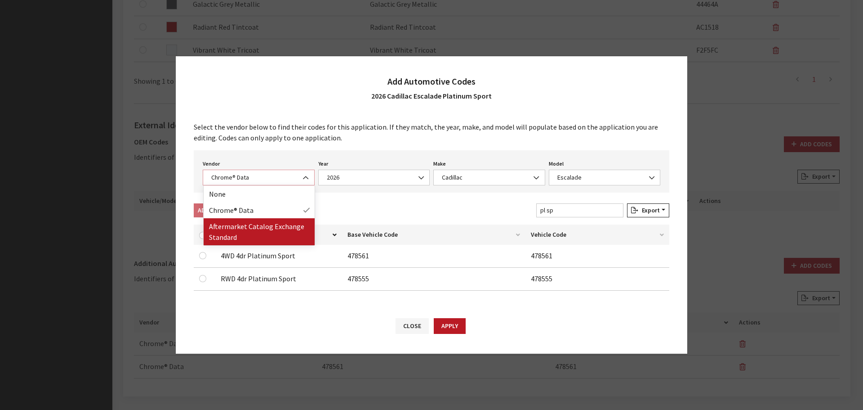
select select "2"
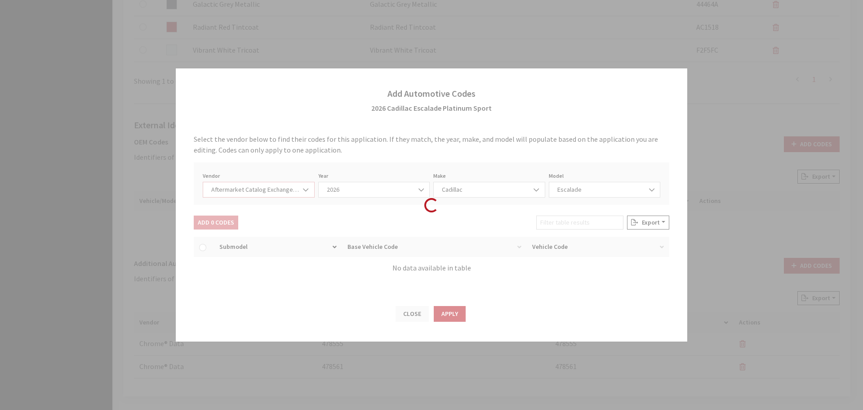
select select "2026"
select select "46"
select select "410"
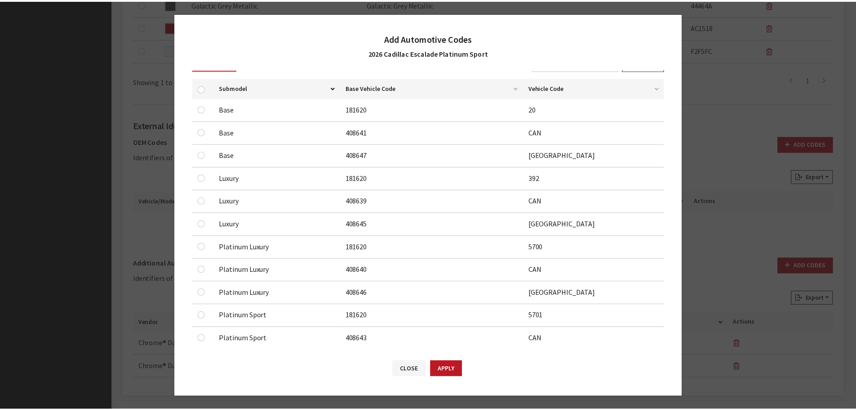
scroll to position [281, 0]
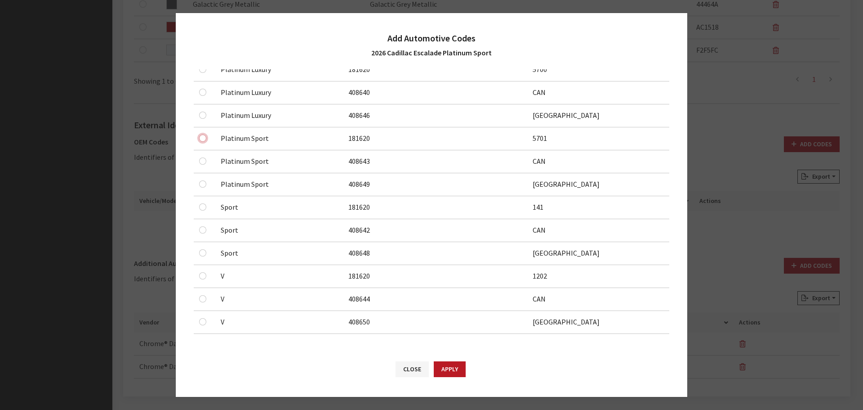
click at [200, 136] on input "checkbox" at bounding box center [202, 137] width 7 height 7
checkbox input "true"
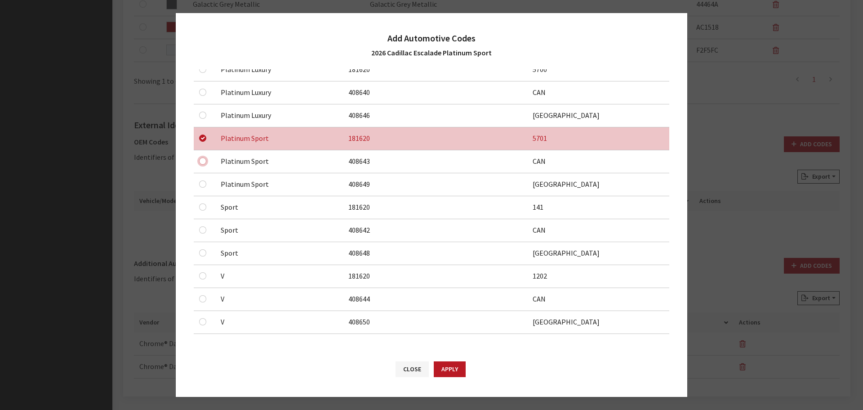
click at [201, 160] on input "checkbox" at bounding box center [202, 160] width 7 height 7
checkbox input "true"
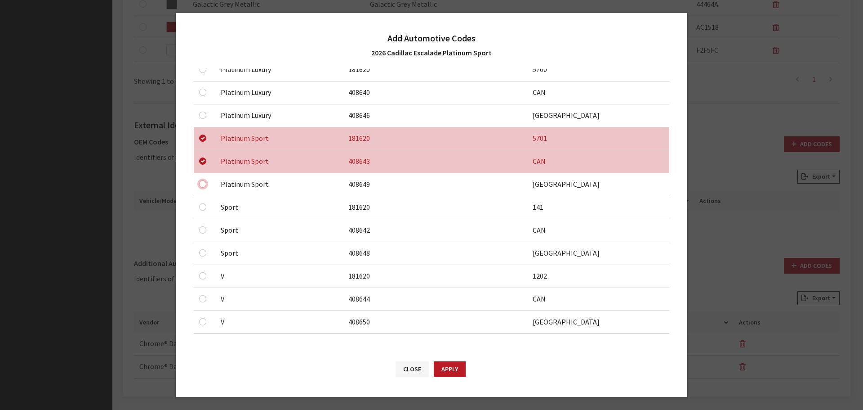
click at [201, 183] on input "checkbox" at bounding box center [202, 183] width 7 height 7
checkbox input "true"
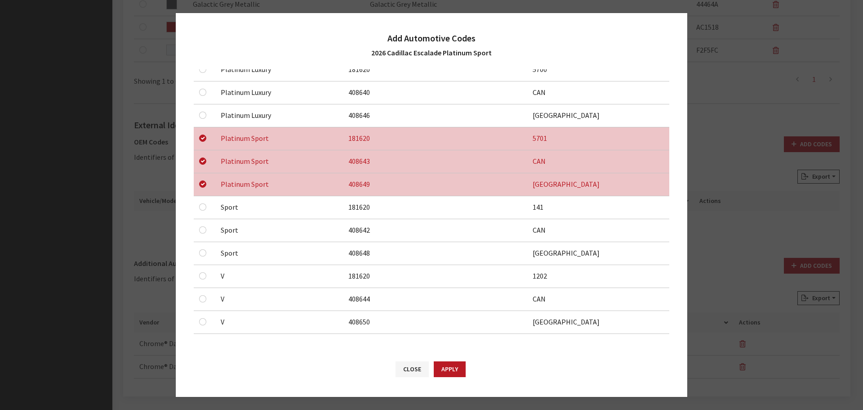
drag, startPoint x: 445, startPoint y: 374, endPoint x: 525, endPoint y: 329, distance: 92.0
click at [445, 374] on button "Apply" at bounding box center [450, 369] width 32 height 16
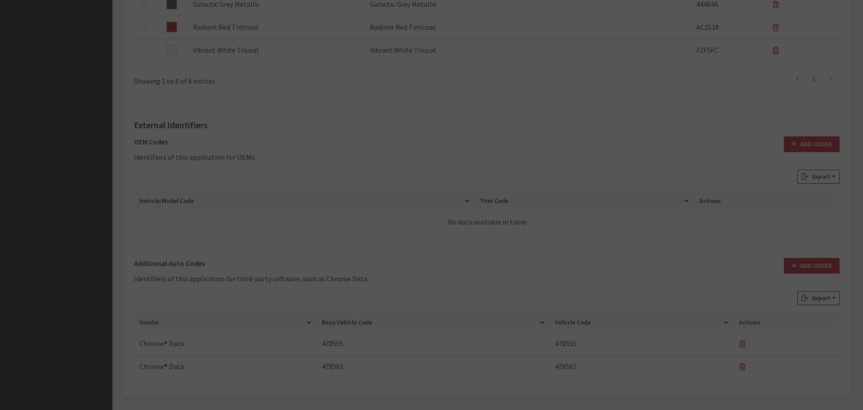
checkbox input "false"
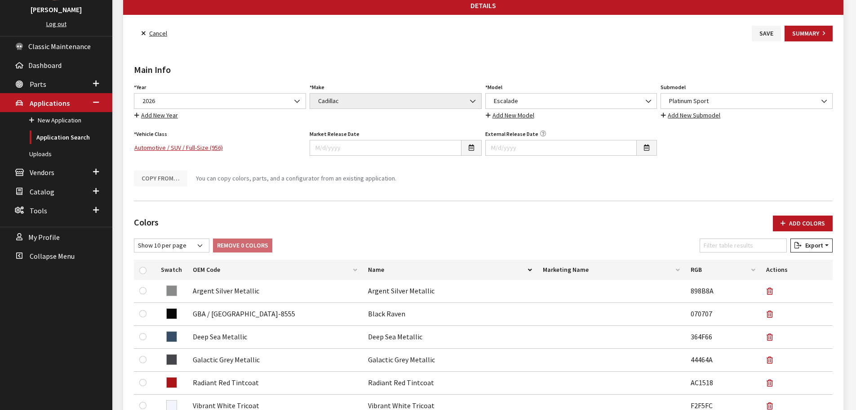
scroll to position [0, 0]
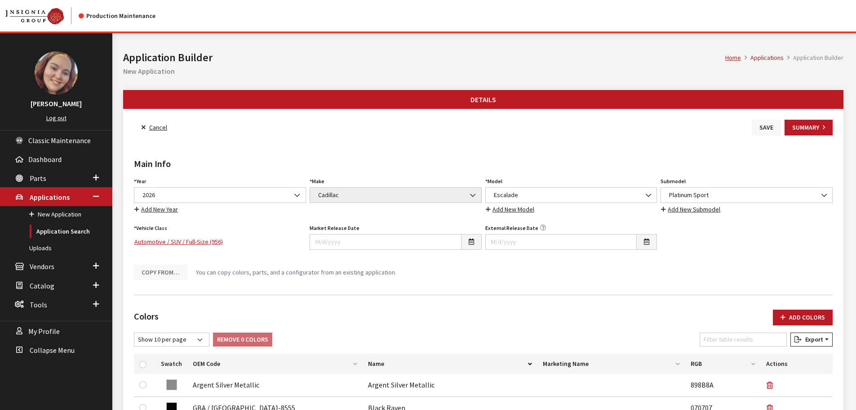
click at [762, 127] on button "Save" at bounding box center [766, 128] width 29 height 16
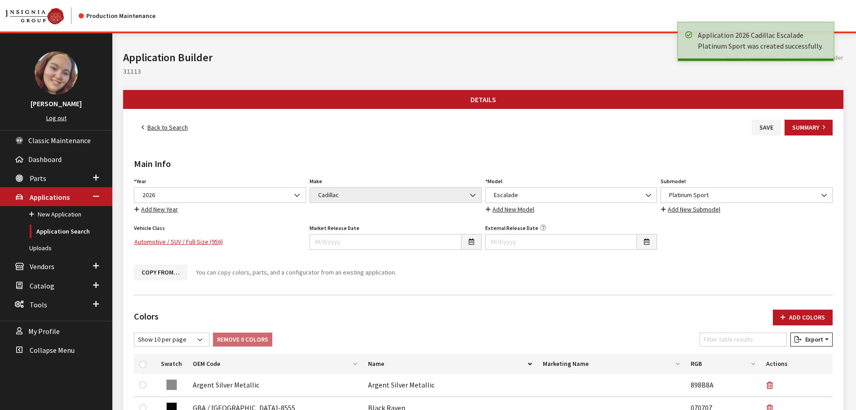
drag, startPoint x: 0, startPoint y: 0, endPoint x: 159, endPoint y: 129, distance: 204.9
click at [159, 129] on link "Back to Search" at bounding box center [165, 128] width 62 height 16
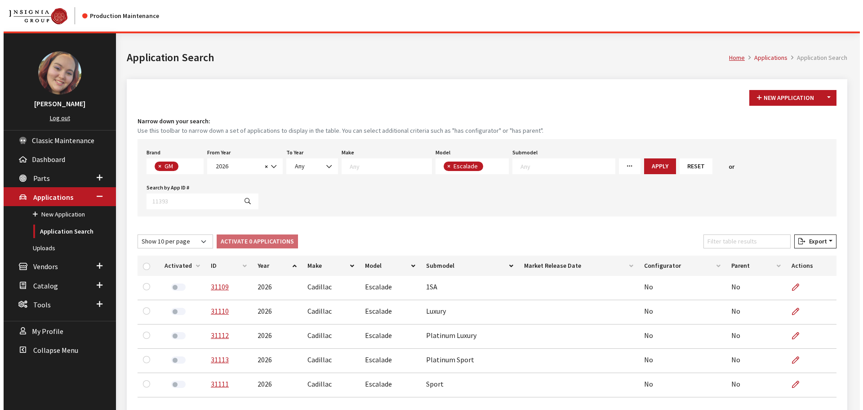
scroll to position [108, 0]
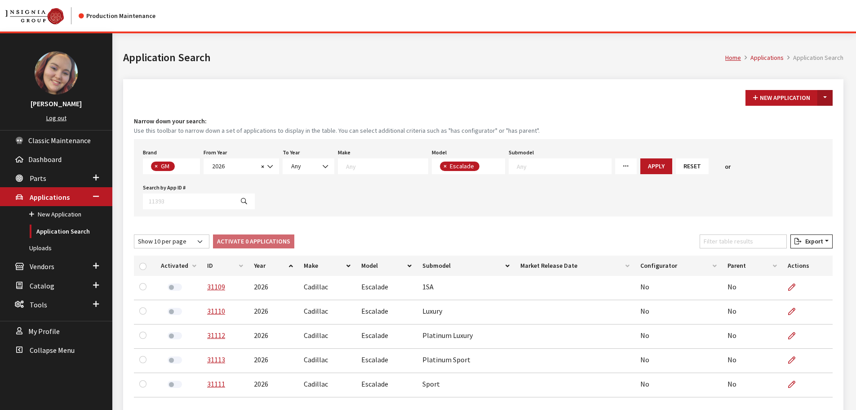
click at [824, 101] on button "Toggle Dropdown" at bounding box center [825, 98] width 15 height 16
click at [802, 117] on button "New From Existing..." at bounding box center [794, 117] width 77 height 16
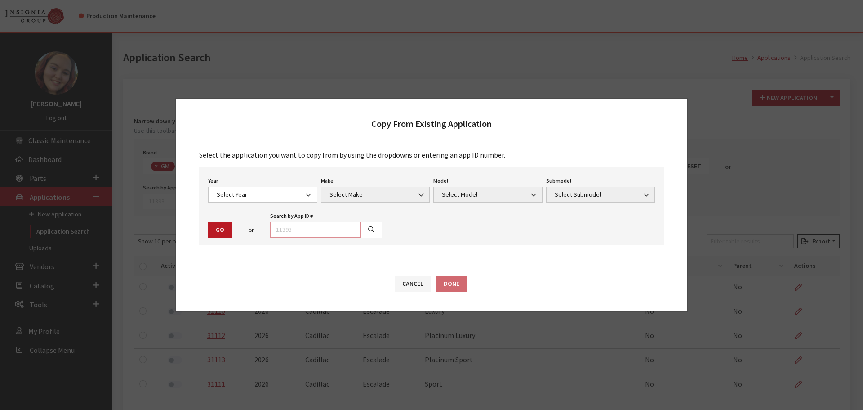
click at [330, 230] on input "text" at bounding box center [315, 230] width 91 height 16
type input "29291"
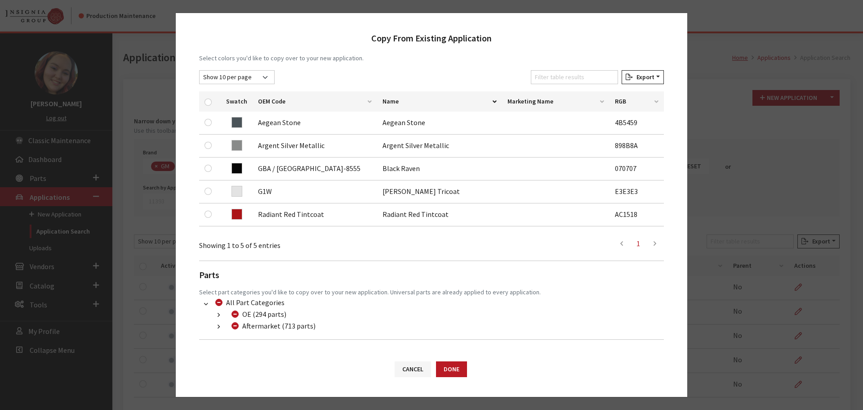
scroll to position [135, 0]
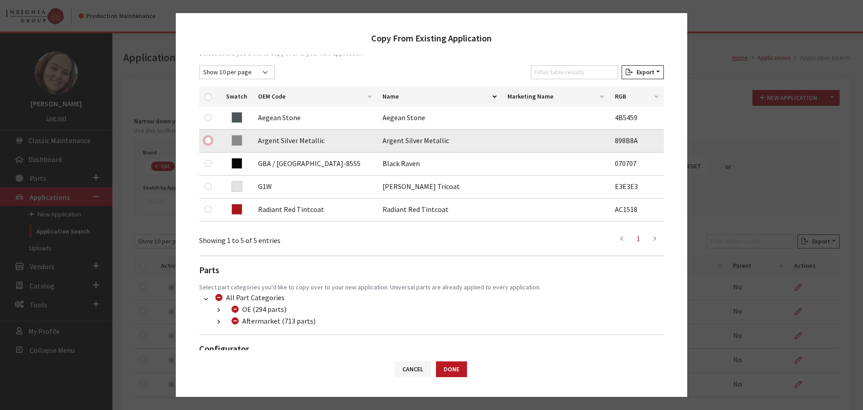
click at [210, 140] on input "checkbox" at bounding box center [208, 140] width 7 height 7
checkbox input "true"
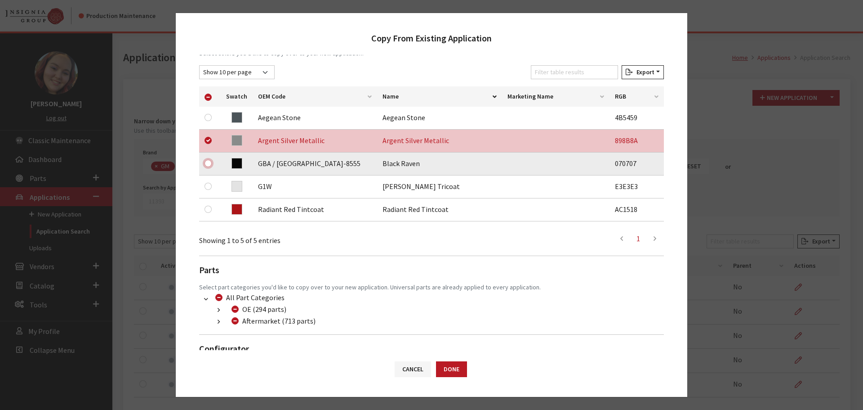
click at [209, 162] on input "checkbox" at bounding box center [208, 163] width 7 height 7
checkbox input "true"
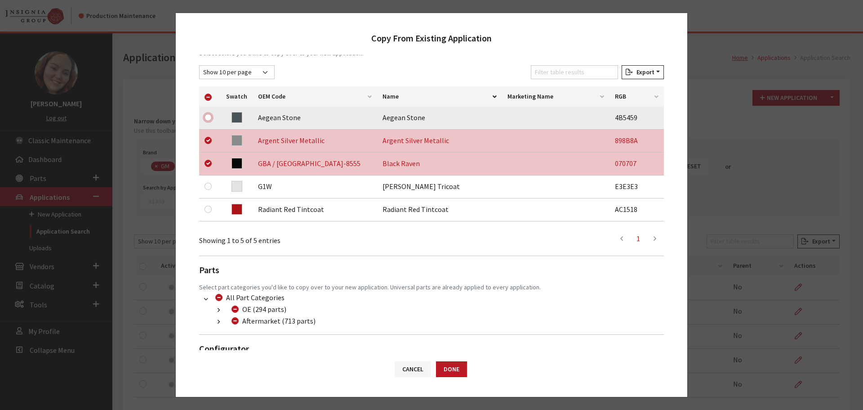
click at [206, 115] on input "checkbox" at bounding box center [208, 117] width 7 height 7
checkbox input "true"
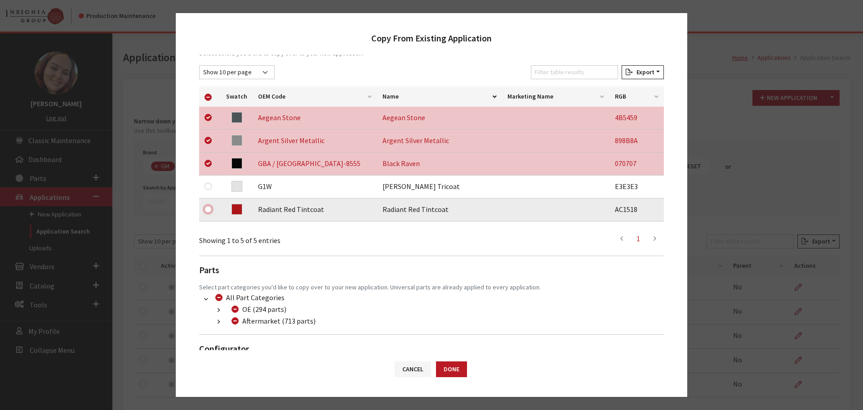
click at [209, 206] on input "checkbox" at bounding box center [208, 208] width 7 height 7
checkbox input "true"
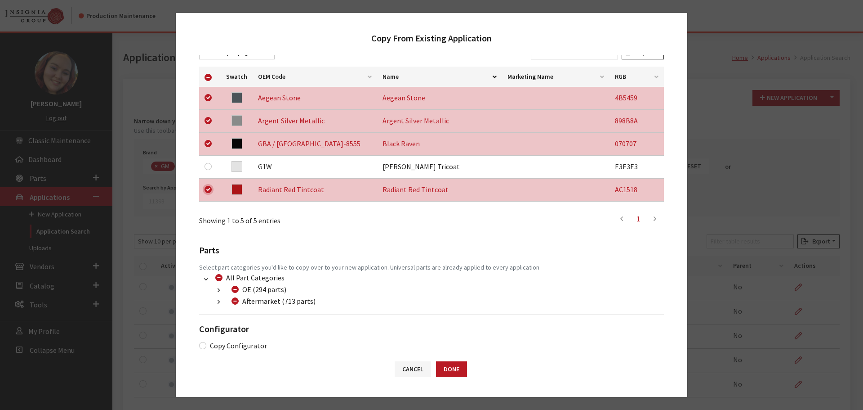
scroll to position [165, 0]
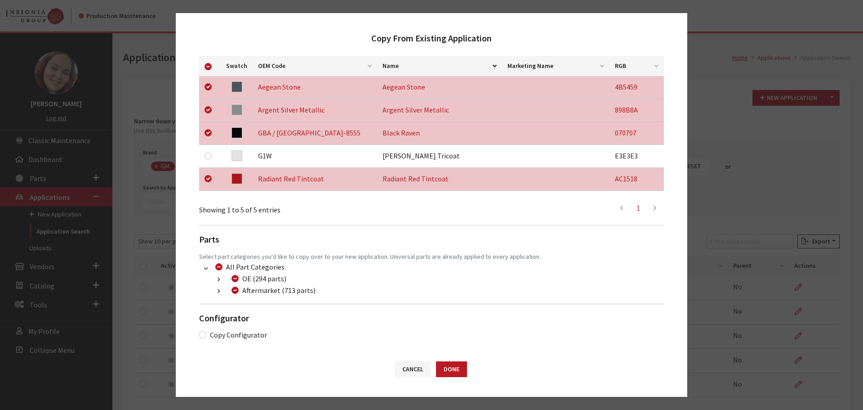
click at [216, 291] on button "button" at bounding box center [219, 291] width 18 height 10
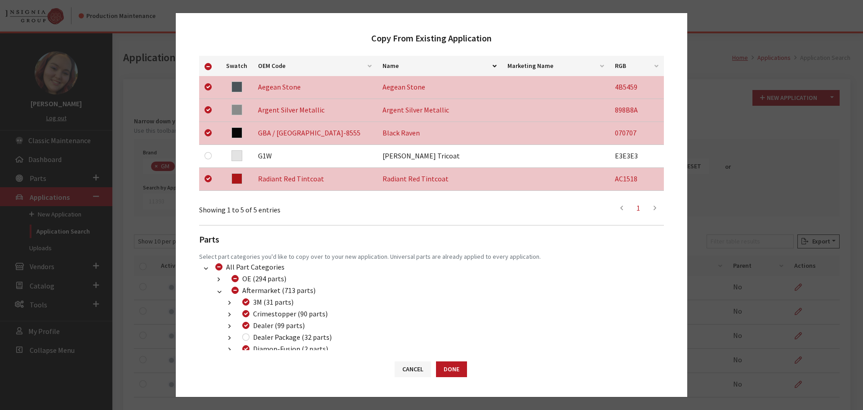
click at [247, 340] on div "Dealer Package (32 parts)" at bounding box center [286, 336] width 92 height 11
click at [245, 335] on input "Dealer Package (32 parts)" at bounding box center [245, 336] width 7 height 7
checkbox input "true"
click at [451, 372] on button "Done" at bounding box center [451, 369] width 31 height 16
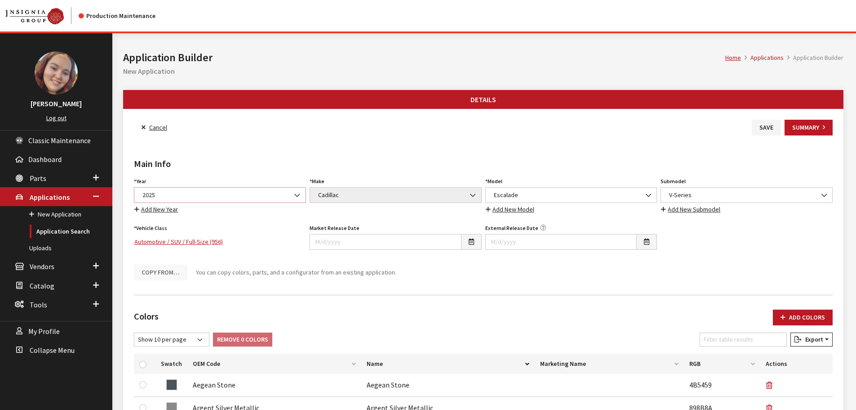
click at [206, 192] on span "2025" at bounding box center [220, 194] width 161 height 9
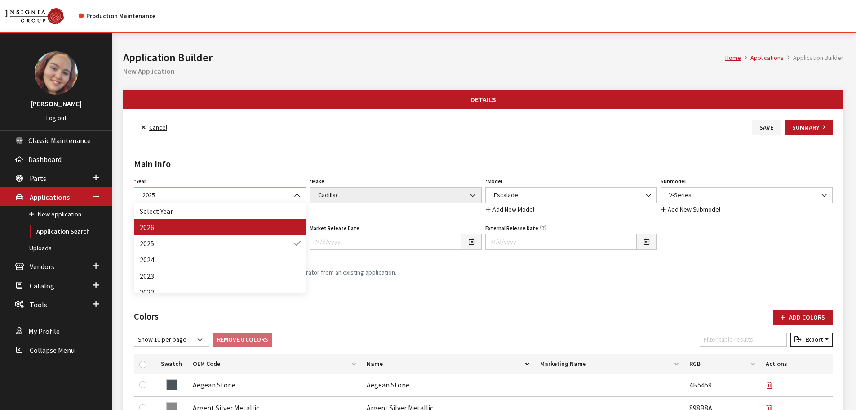
select select "44"
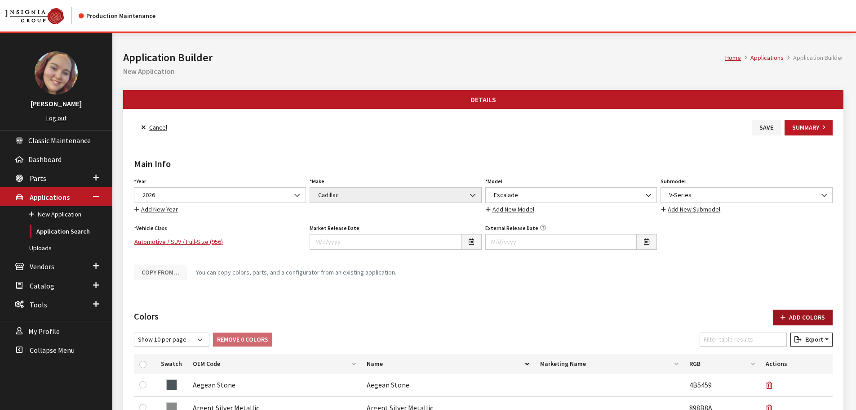
click at [800, 317] on button "Add Colors" at bounding box center [803, 317] width 60 height 16
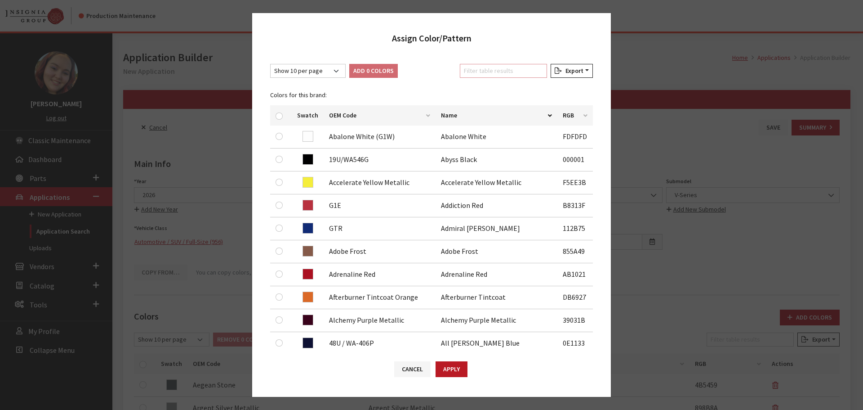
click at [504, 71] on input "Filter table results" at bounding box center [503, 71] width 87 height 14
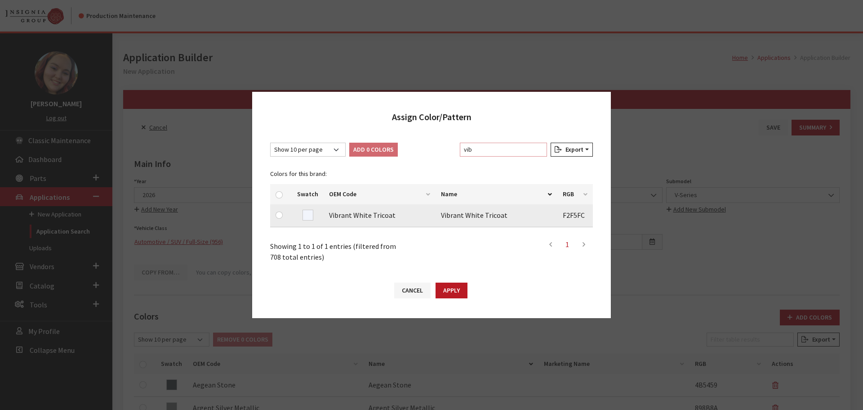
type input "vib"
click at [279, 214] on input "checkbox" at bounding box center [279, 214] width 7 height 7
checkbox input "true"
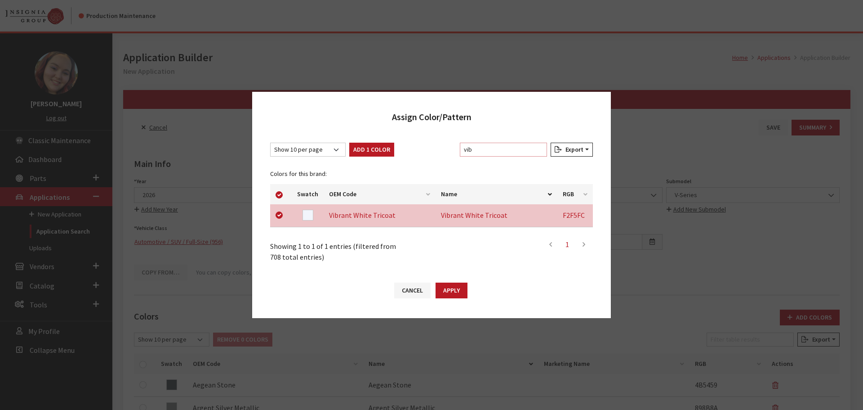
click at [491, 148] on input "vib" at bounding box center [503, 150] width 87 height 14
type input "m"
checkbox input "false"
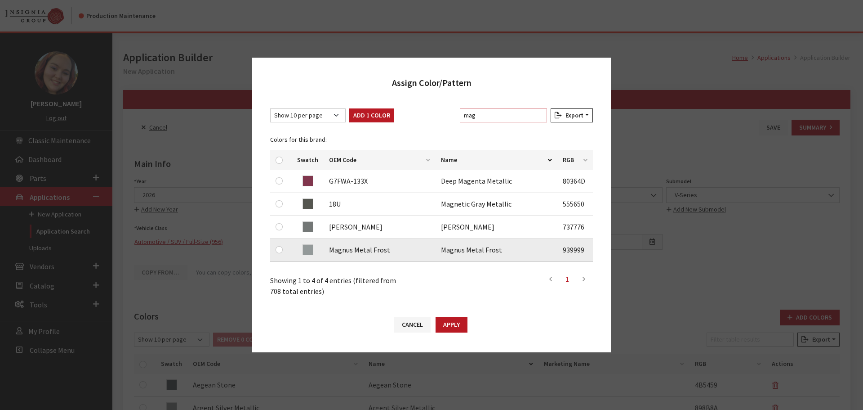
type input "mag"
click at [281, 249] on input "checkbox" at bounding box center [279, 249] width 7 height 7
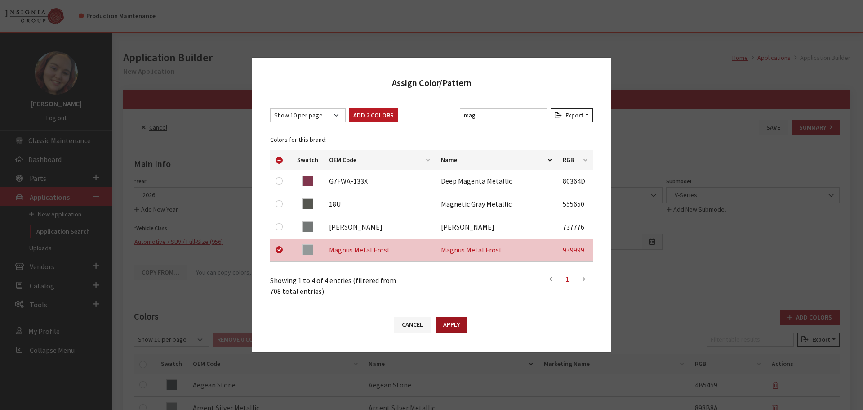
click at [444, 324] on button "Apply" at bounding box center [452, 325] width 32 height 16
checkbox input "false"
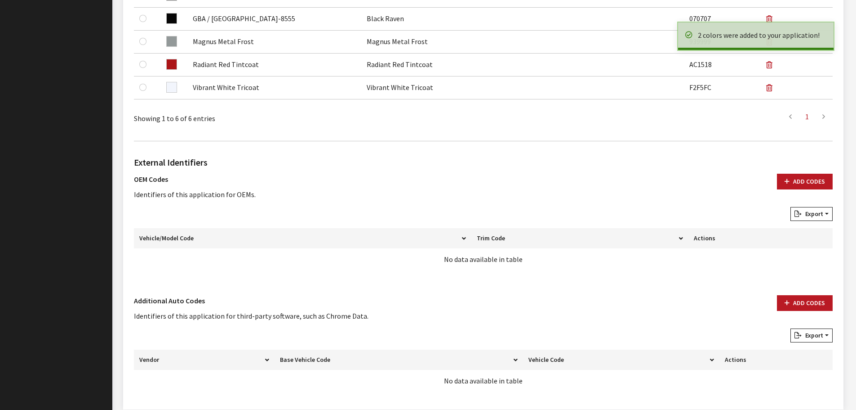
scroll to position [449, 0]
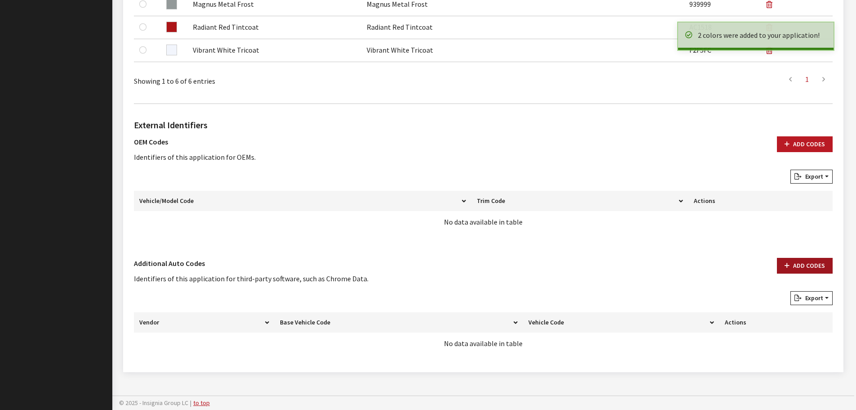
click at [812, 269] on button "Add Codes" at bounding box center [805, 266] width 56 height 16
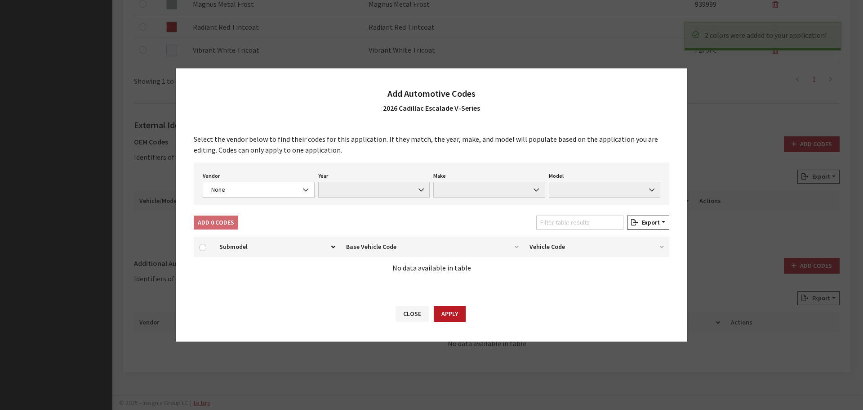
click at [271, 204] on div "Vendor None Chrome® Data Aftermarket Catalog Exchange Standard None Year None M…" at bounding box center [432, 183] width 476 height 42
click at [270, 193] on span "None" at bounding box center [259, 189] width 100 height 9
select select "4"
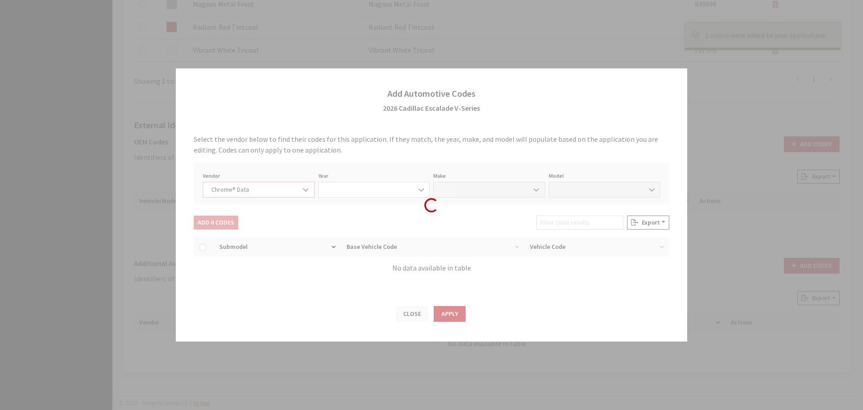
select select "2026"
select select "7"
select select "72210"
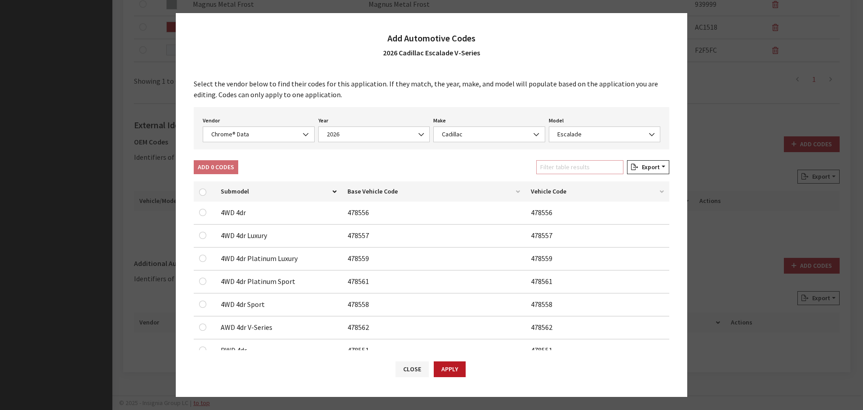
click at [588, 171] on input "Filter table results" at bounding box center [579, 167] width 87 height 14
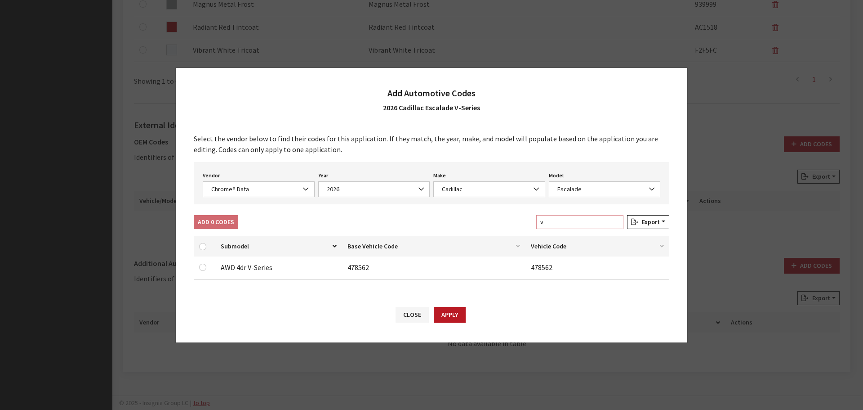
type input "v"
click at [201, 267] on input "checkbox" at bounding box center [202, 266] width 7 height 7
checkbox input "true"
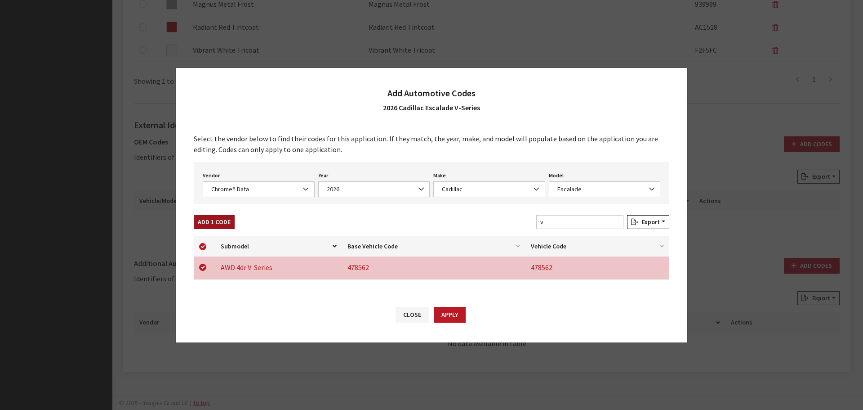
click at [219, 217] on button "Add 1 Code" at bounding box center [214, 222] width 41 height 14
checkbox input "false"
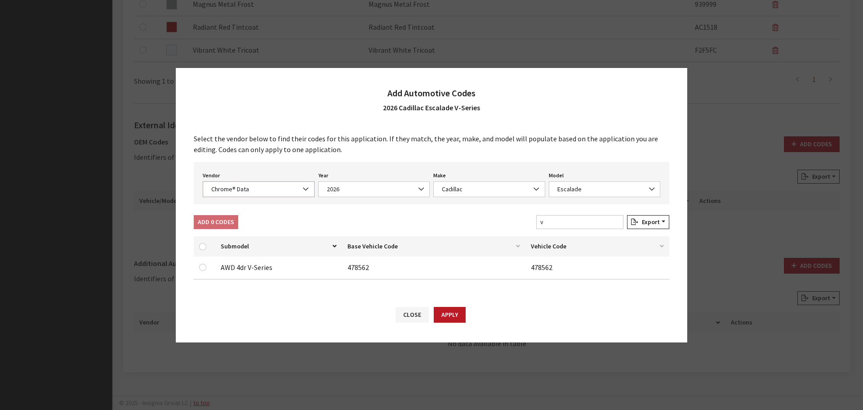
click at [255, 186] on span "Chrome® Data" at bounding box center [259, 188] width 100 height 9
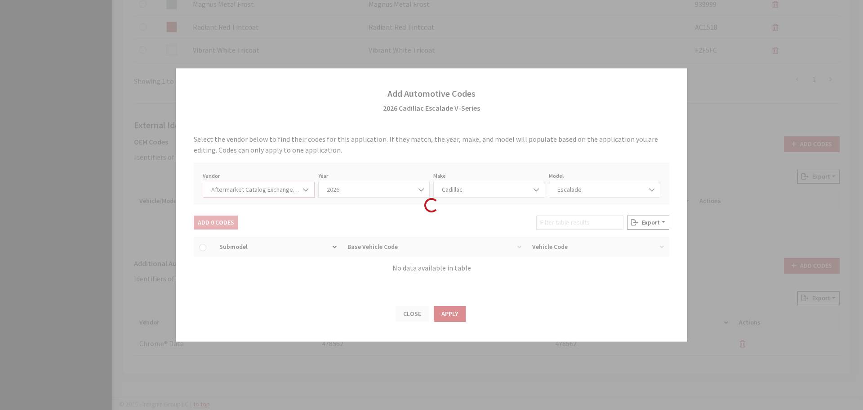
select select "2"
select select "2026"
select select "46"
select select "410"
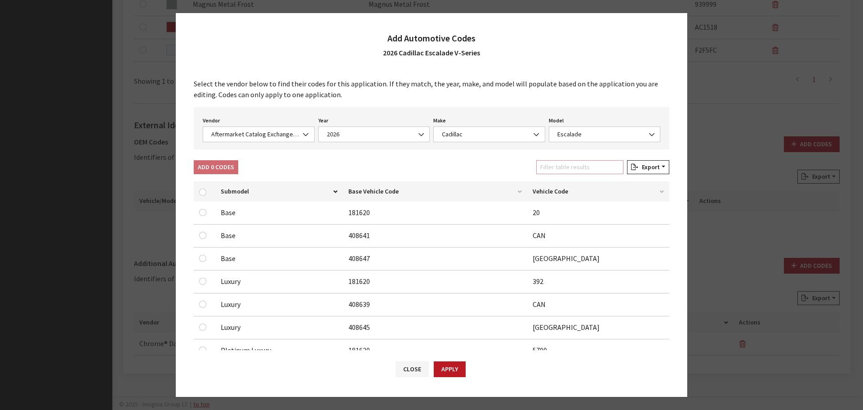
click at [556, 167] on input "Filter table results" at bounding box center [579, 167] width 87 height 14
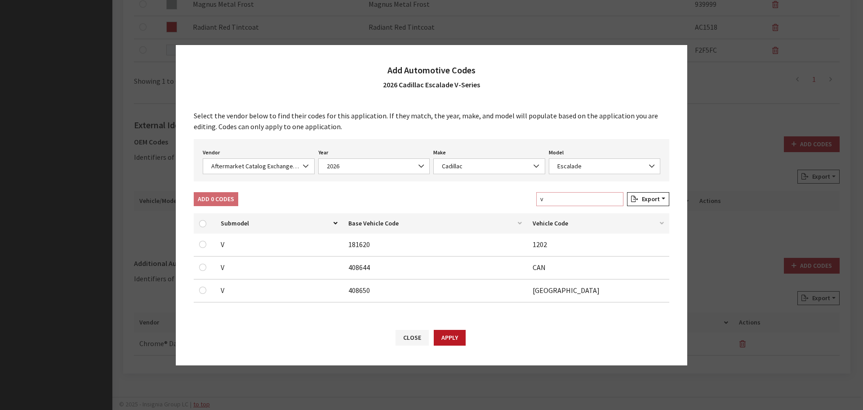
type input "v"
click at [200, 290] on input "checkbox" at bounding box center [202, 289] width 7 height 7
checkbox input "true"
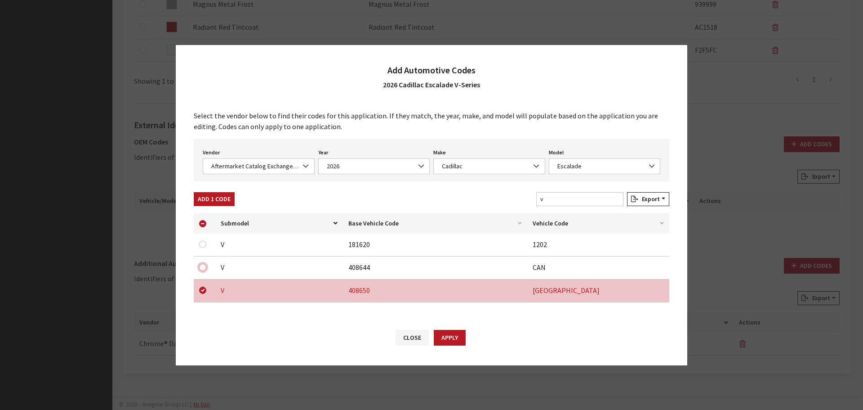
click at [203, 268] on input "checkbox" at bounding box center [202, 266] width 7 height 7
checkbox input "true"
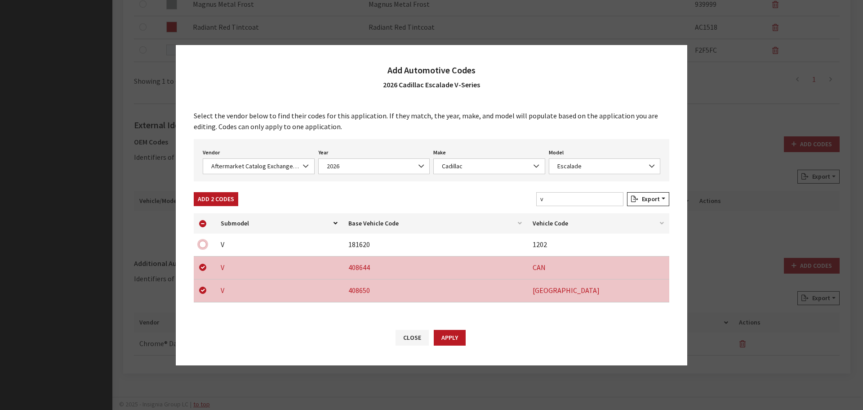
click at [201, 247] on input "checkbox" at bounding box center [202, 244] width 7 height 7
checkbox input "true"
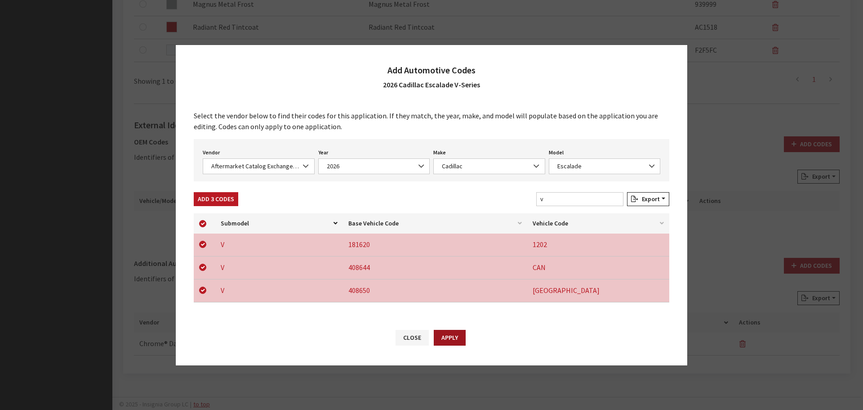
click at [463, 339] on button "Apply" at bounding box center [450, 338] width 32 height 16
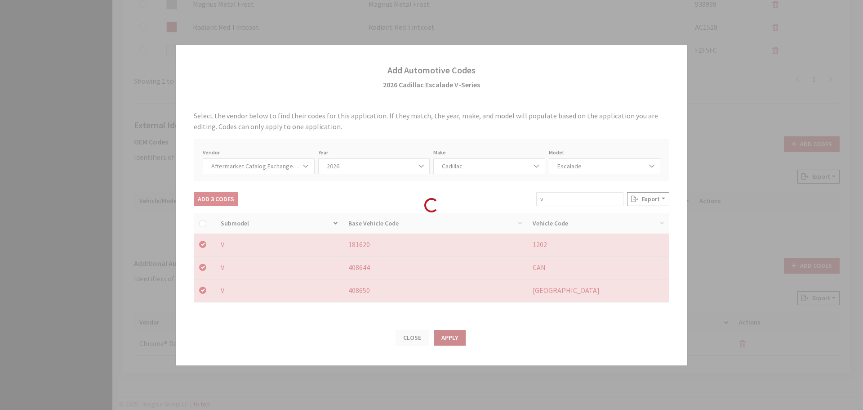
checkbox input "false"
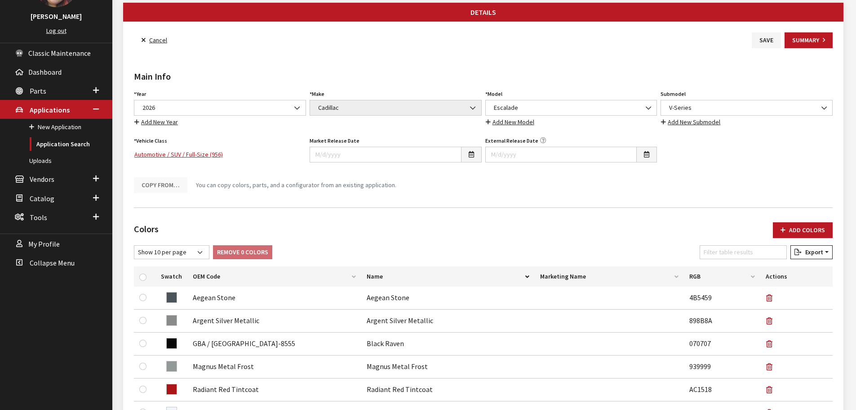
scroll to position [0, 0]
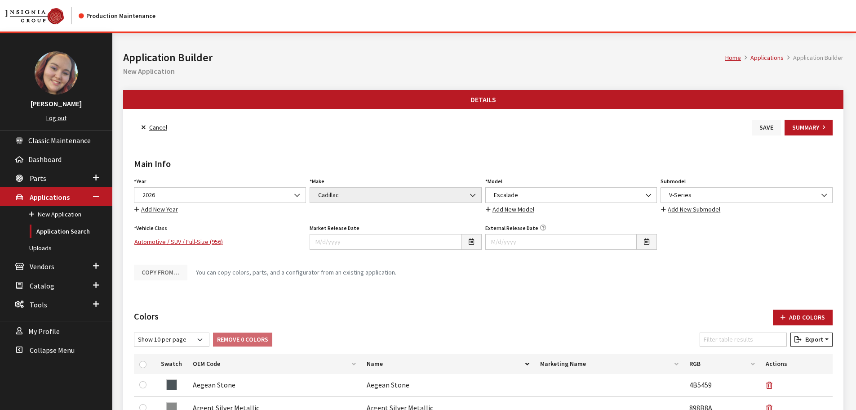
click at [765, 130] on button "Save" at bounding box center [766, 128] width 29 height 16
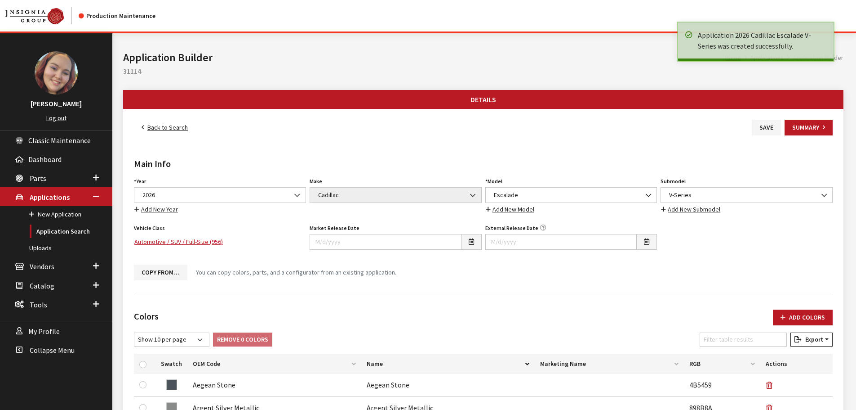
drag, startPoint x: 0, startPoint y: 0, endPoint x: 164, endPoint y: 130, distance: 209.0
click at [164, 130] on link "Back to Search" at bounding box center [165, 128] width 62 height 16
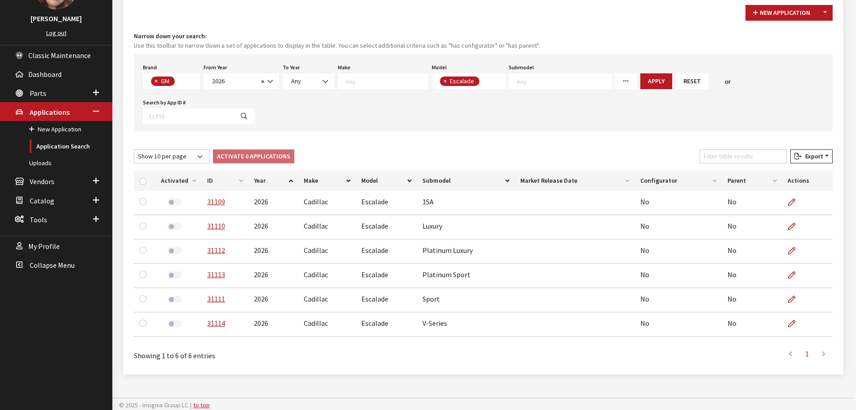
scroll to position [87, 0]
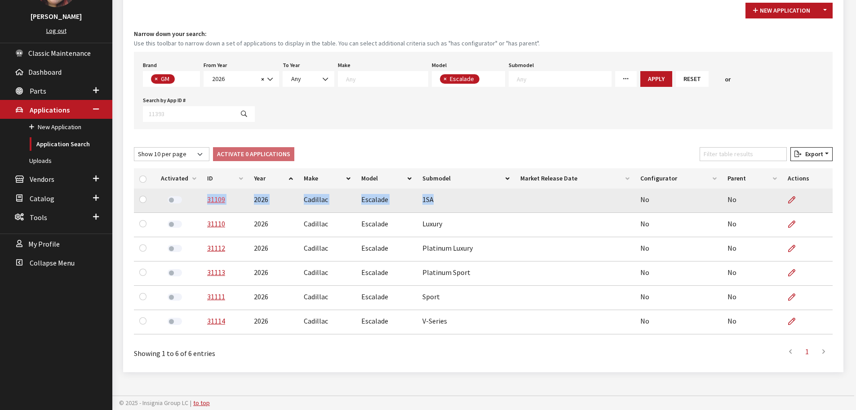
drag, startPoint x: 438, startPoint y: 197, endPoint x: 205, endPoint y: 203, distance: 233.0
click at [205, 203] on tr "31109 2026 Cadillac Escalade 1SA No No" at bounding box center [483, 200] width 699 height 24
copy tr "31109 2026 Cadillac Escalade 1SA"
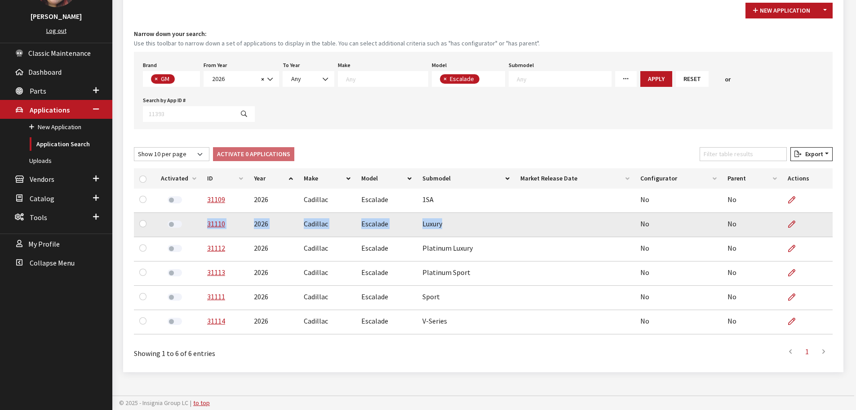
drag, startPoint x: 443, startPoint y: 226, endPoint x: 213, endPoint y: 225, distance: 230.2
click at [205, 225] on tr "31110 2026 Cadillac Escalade Luxury No No" at bounding box center [483, 225] width 699 height 24
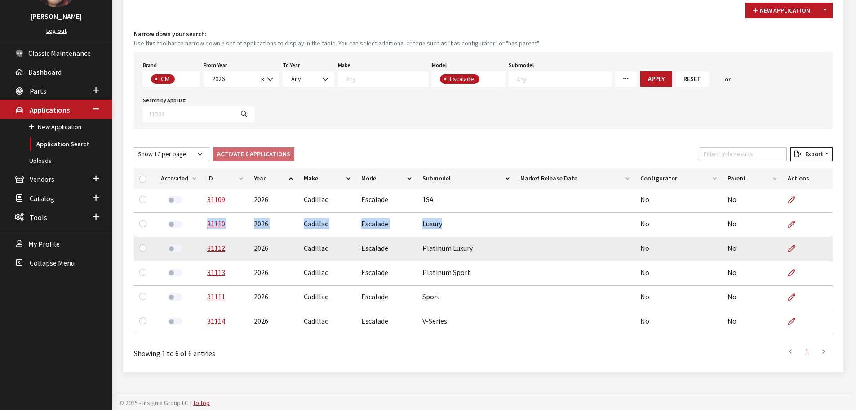
copy tr "31110 2026 Cadillac Escalade Luxury"
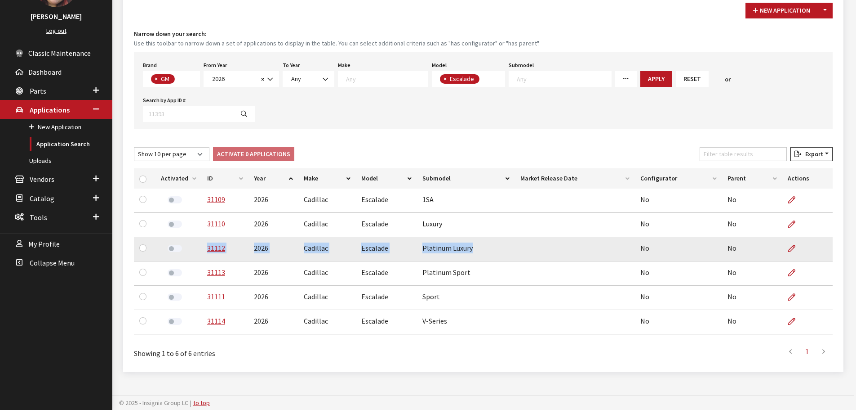
drag, startPoint x: 475, startPoint y: 249, endPoint x: 206, endPoint y: 254, distance: 268.5
click at [206, 254] on tr "31112 2026 Cadillac Escalade Platinum Luxury No No" at bounding box center [483, 249] width 699 height 24
copy tr "31112 2026 Cadillac Escalade Platinum Luxury"
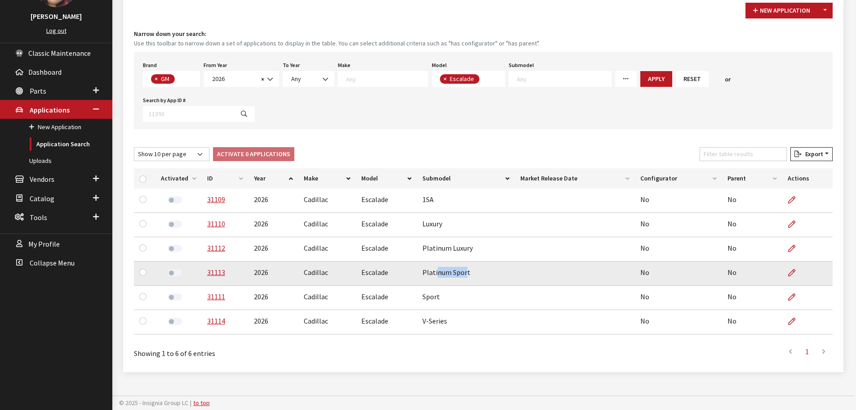
drag, startPoint x: 464, startPoint y: 272, endPoint x: 437, endPoint y: 273, distance: 27.9
click at [437, 273] on td "Platinum Sport" at bounding box center [466, 273] width 98 height 24
drag, startPoint x: 471, startPoint y: 273, endPoint x: 200, endPoint y: 274, distance: 271.1
click at [200, 274] on tr "31113 2026 Cadillac Escalade Platinum Sport No No" at bounding box center [483, 273] width 699 height 24
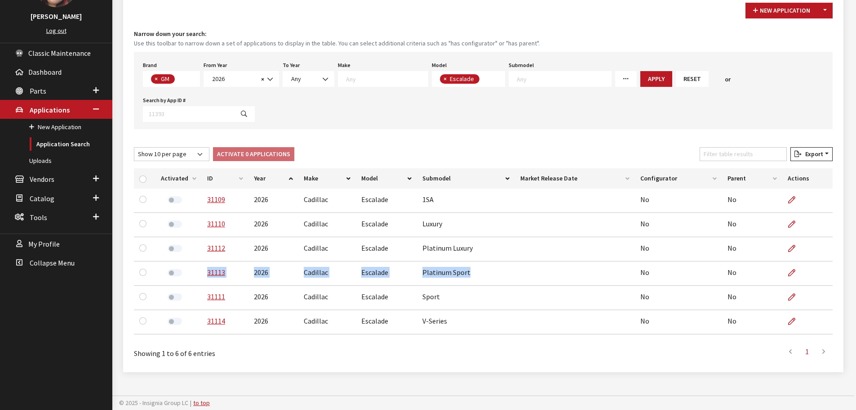
copy tr "31113 2026 Cadillac Escalade Platinum Sport"
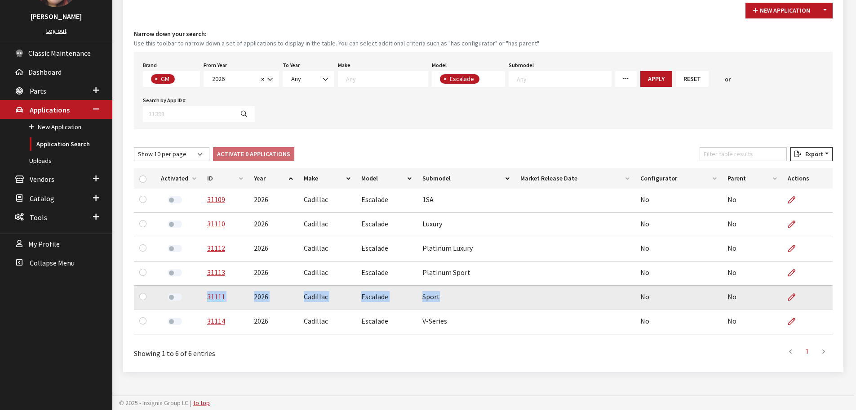
drag, startPoint x: 441, startPoint y: 299, endPoint x: 197, endPoint y: 298, distance: 243.2
click at [197, 298] on tr "31111 2026 Cadillac Escalade Sport No No" at bounding box center [483, 297] width 699 height 24
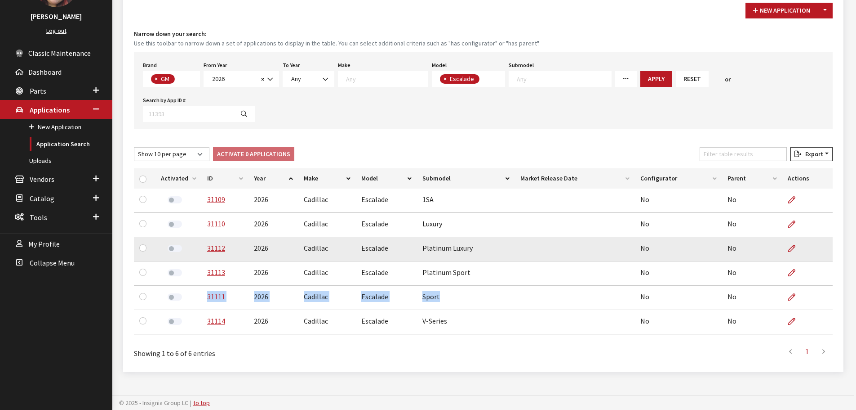
copy tr "31111 2026 Cadillac Escalade Sport"
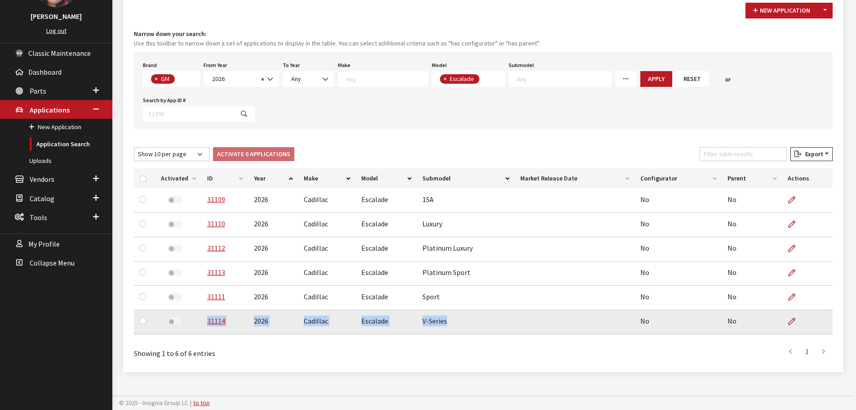
drag, startPoint x: 453, startPoint y: 318, endPoint x: 201, endPoint y: 326, distance: 251.5
click at [201, 326] on tr "31114 2026 Cadillac Escalade V-Series No No" at bounding box center [483, 322] width 699 height 24
copy tr "31114 2026 Cadillac Escalade V-Series"
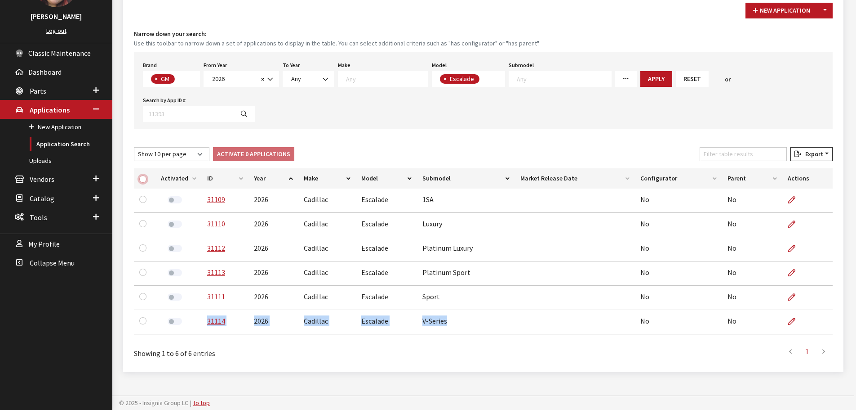
click at [146, 179] on input "checkbox" at bounding box center [142, 178] width 7 height 7
checkbox input "true"
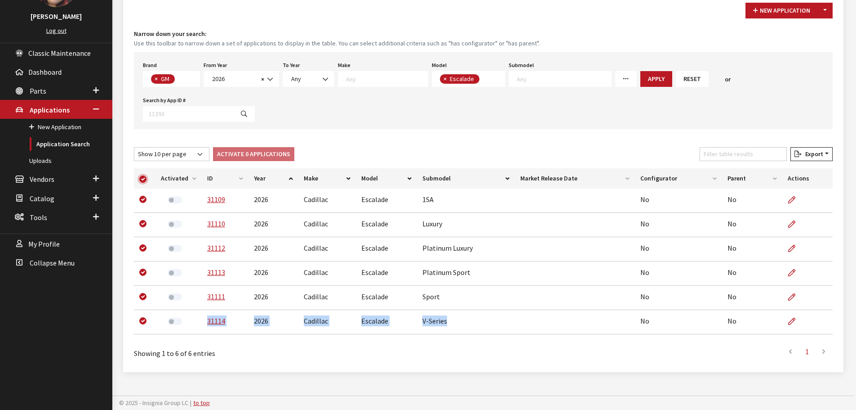
checkbox input "true"
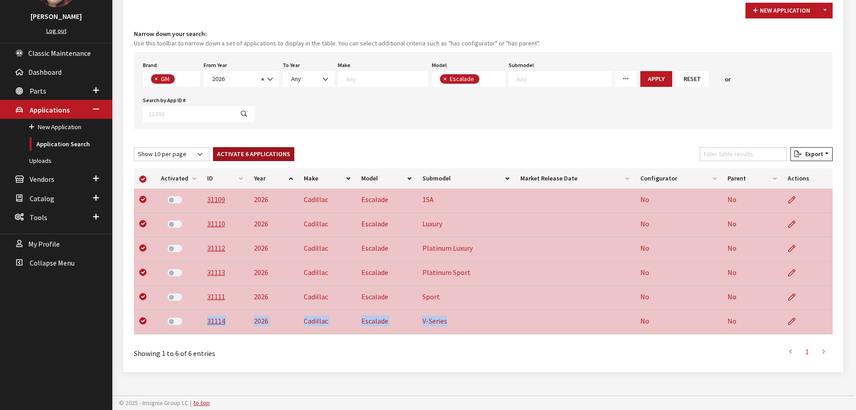
click at [255, 152] on button "Activate 6 Applications" at bounding box center [253, 154] width 81 height 14
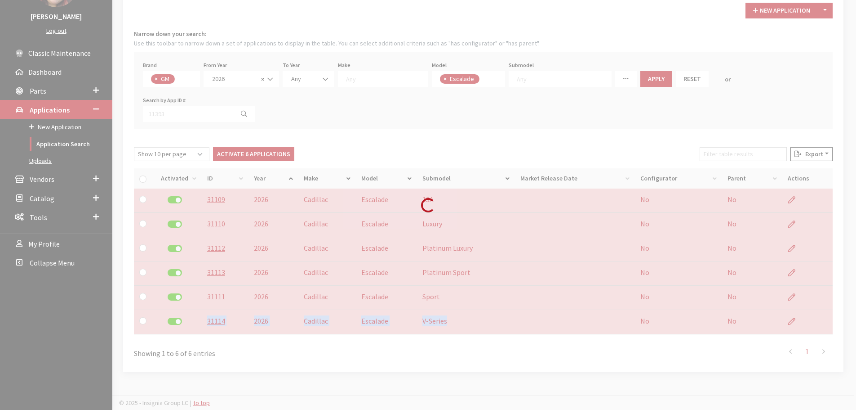
checkbox input "false"
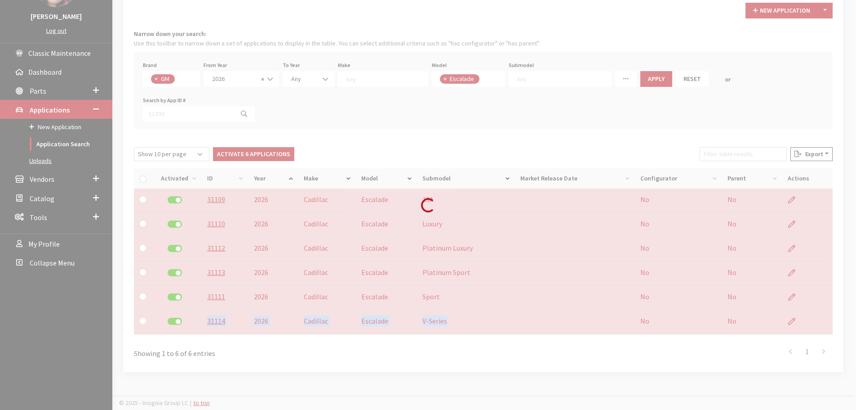
checkbox input "false"
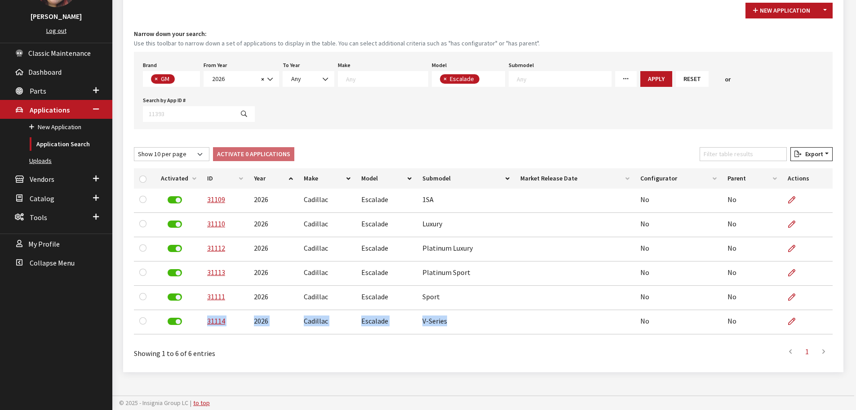
click at [49, 159] on link "Uploads" at bounding box center [56, 160] width 112 height 17
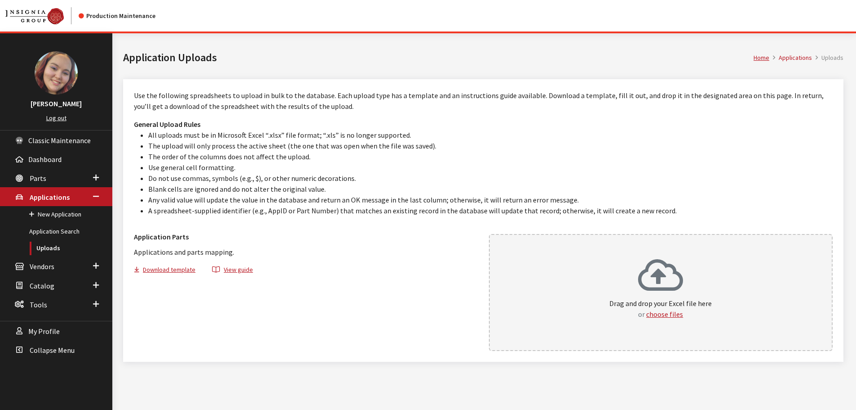
click at [592, 284] on div "Drag and drop your Excel file here or choose files" at bounding box center [661, 292] width 344 height 117
click at [52, 232] on link "Application Search" at bounding box center [56, 231] width 112 height 17
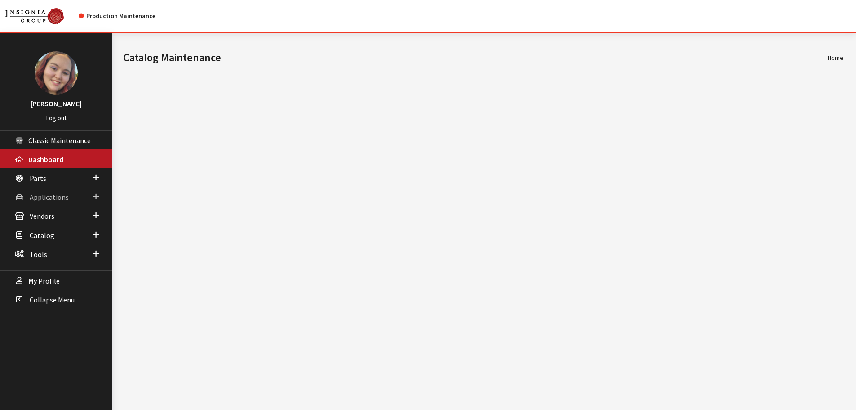
click at [45, 199] on span "Applications" at bounding box center [49, 196] width 39 height 9
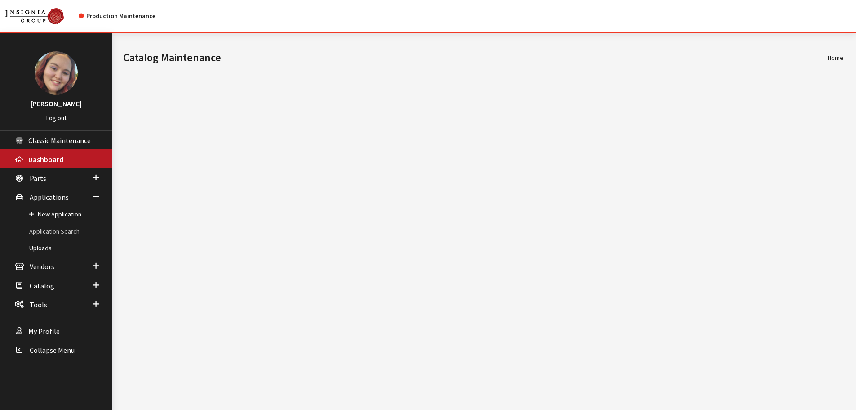
click at [46, 231] on link "Application Search" at bounding box center [56, 231] width 112 height 17
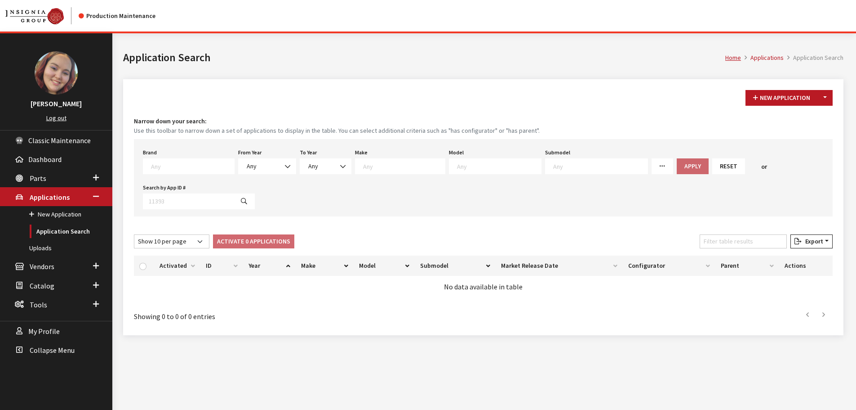
click at [170, 168] on textarea "Search" at bounding box center [192, 166] width 83 height 8
type textarea "gm"
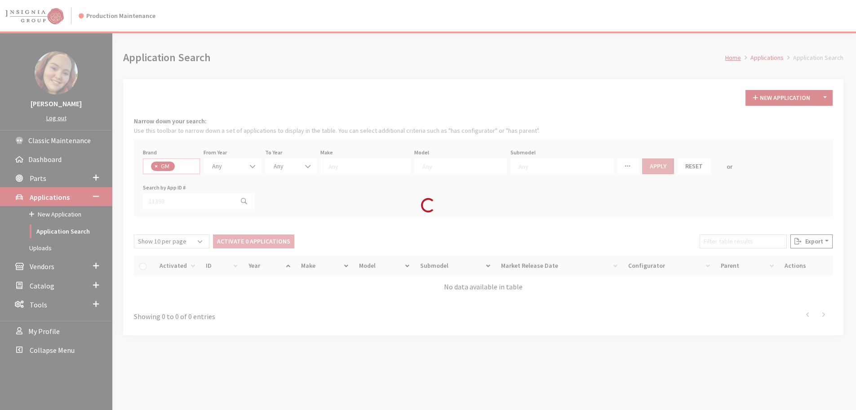
select select "1"
select select
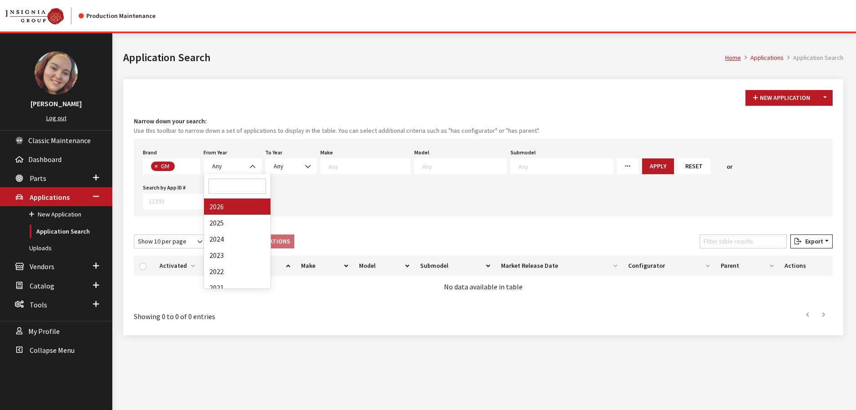
click at [249, 163] on span at bounding box center [253, 166] width 15 height 15
select select "2025"
select select
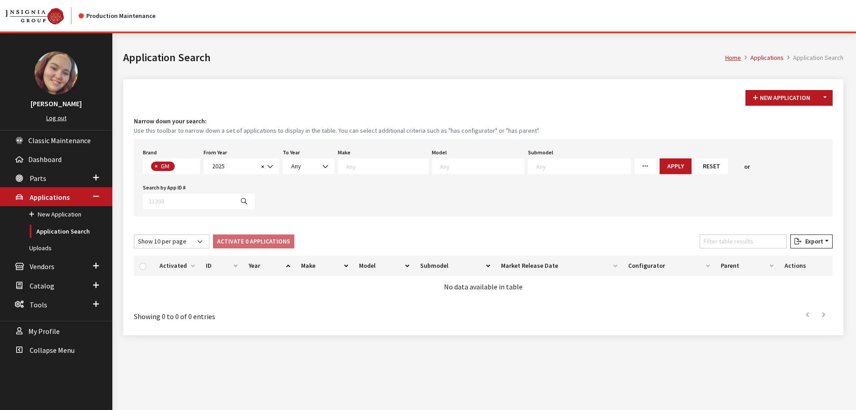
click at [454, 165] on textarea "Search" at bounding box center [482, 166] width 84 height 8
type textarea "ter"
select select "356"
select select
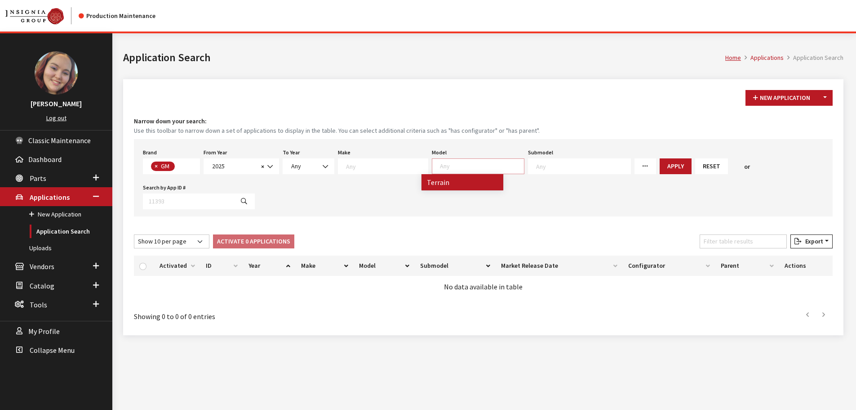
scroll to position [333, 0]
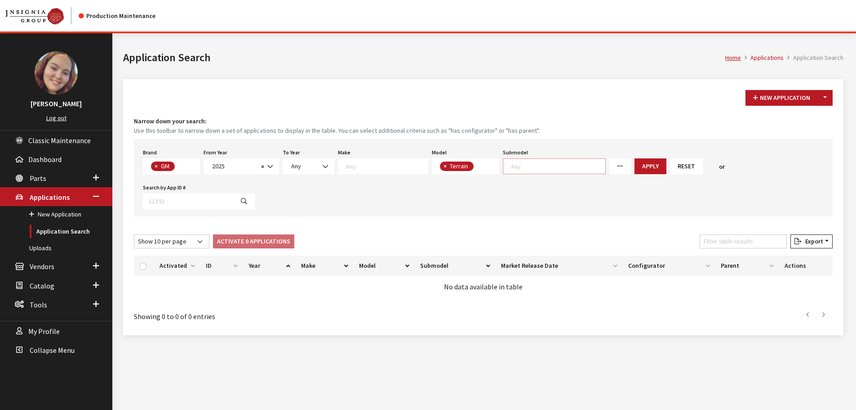
click at [527, 168] on textarea "Search" at bounding box center [558, 166] width 94 height 8
select select "4490"
click at [626, 158] on div "Brand Any Acura Alfa Romeo Audi Bentley BMW DoubleTake Ford GM Honda Hyundai In…" at bounding box center [483, 177] width 699 height 77
click at [625, 162] on button "Apply" at bounding box center [632, 166] width 32 height 16
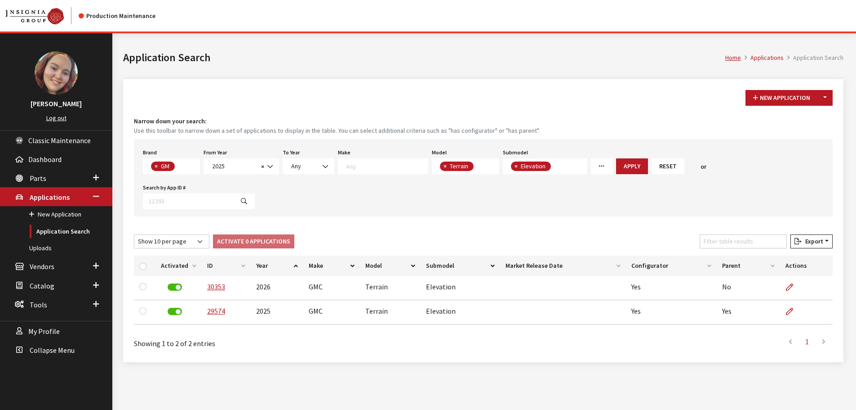
scroll to position [305, 0]
click at [177, 167] on textarea "Search" at bounding box center [179, 167] width 5 height 8
click at [157, 165] on span "×" at bounding box center [156, 166] width 3 height 8
select select
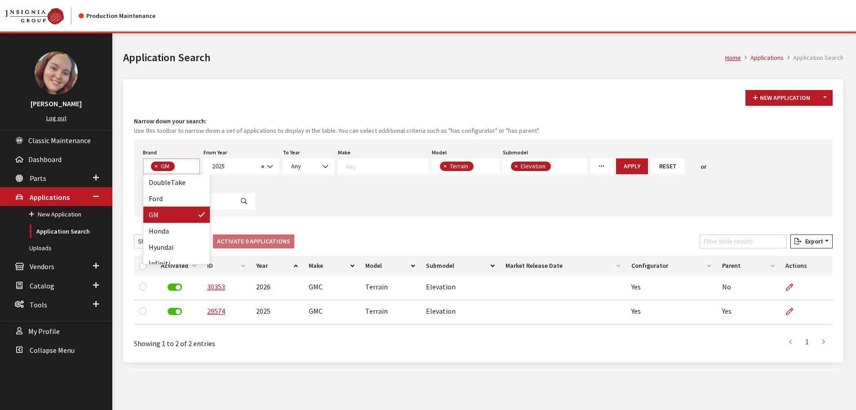
select select
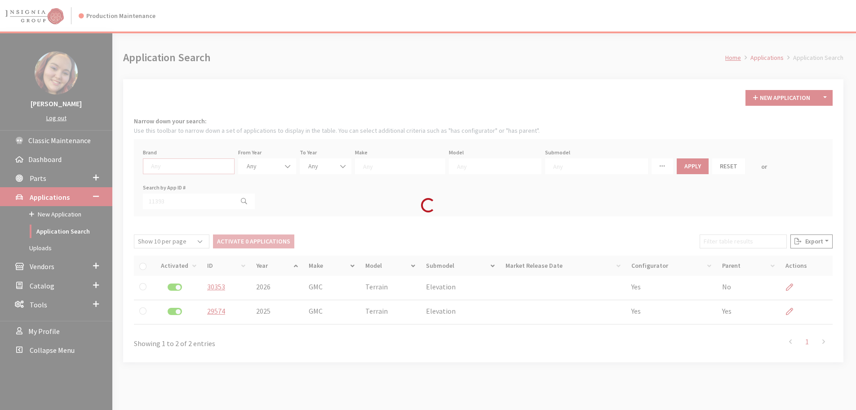
click at [158, 165] on div "Loading..." at bounding box center [428, 205] width 856 height 410
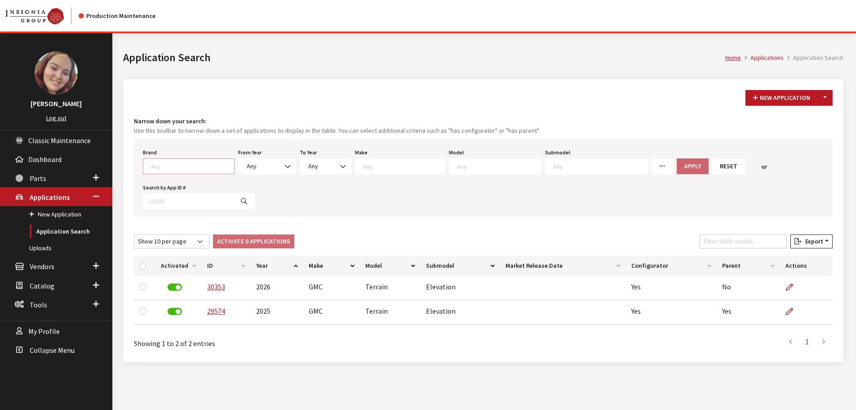
click at [158, 165] on textarea "Search" at bounding box center [192, 166] width 83 height 8
type textarea "vw"
select select "11"
select select
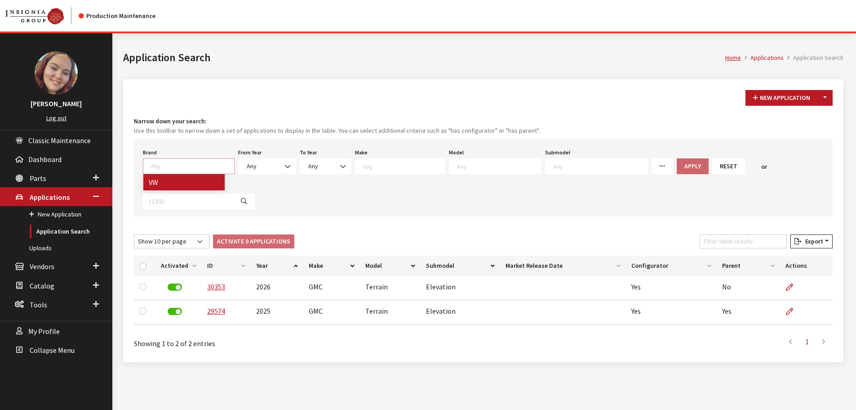
select select
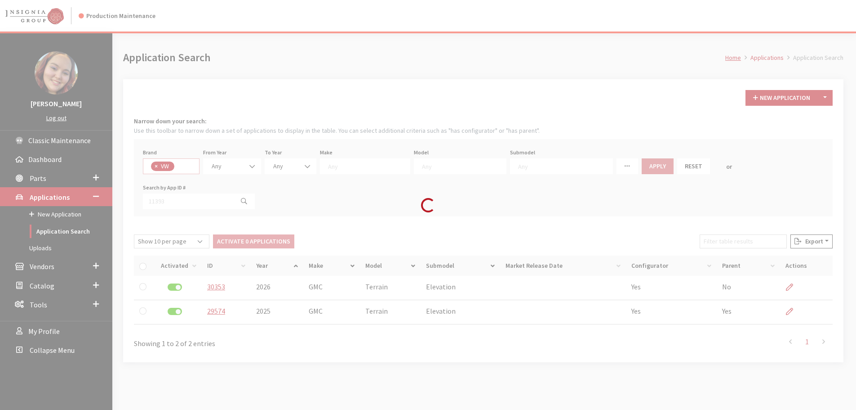
scroll to position [239, 0]
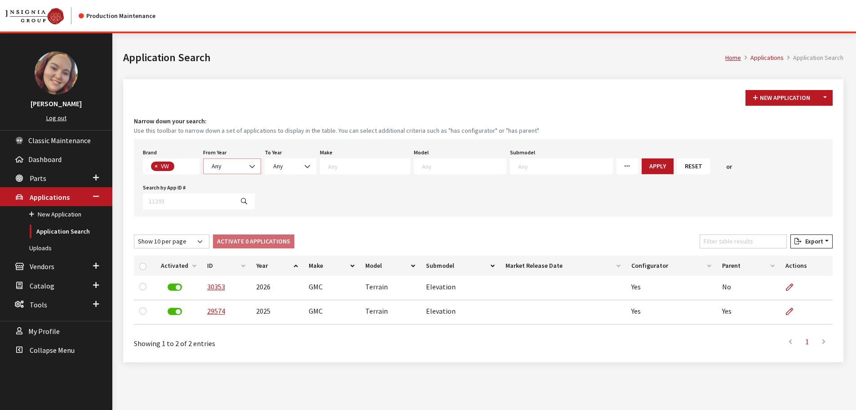
click at [243, 166] on span "Any" at bounding box center [232, 165] width 46 height 9
select select "2026"
select select
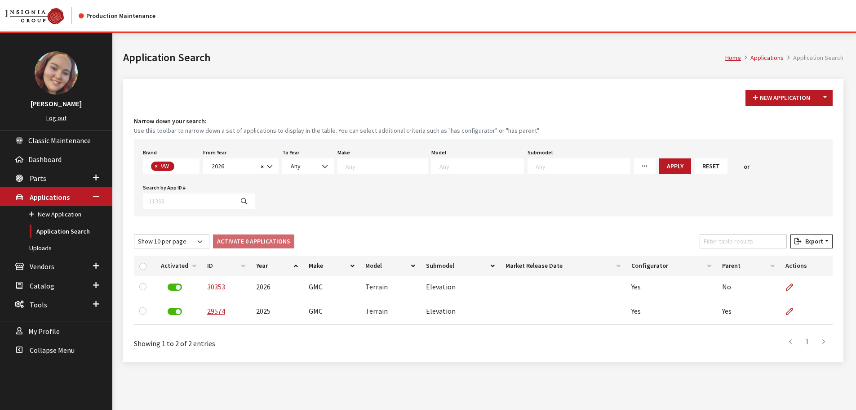
scroll to position [43, 0]
click at [408, 166] on textarea "Search" at bounding box center [387, 166] width 82 height 8
click at [465, 168] on textarea "Search" at bounding box center [482, 166] width 84 height 8
type textarea "ti"
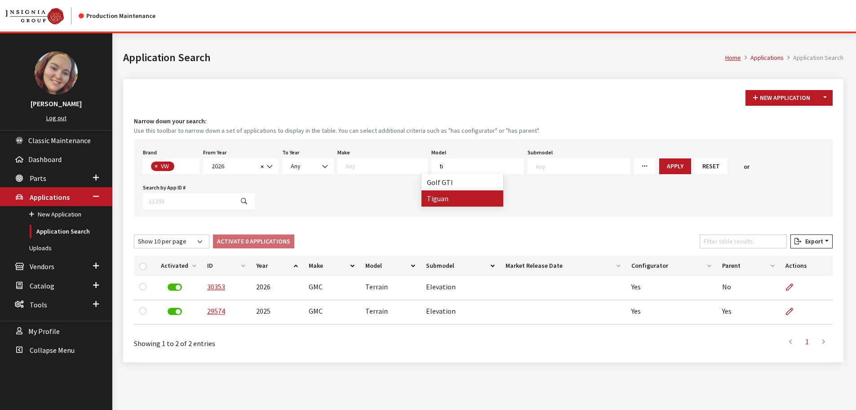
select select "297"
select select
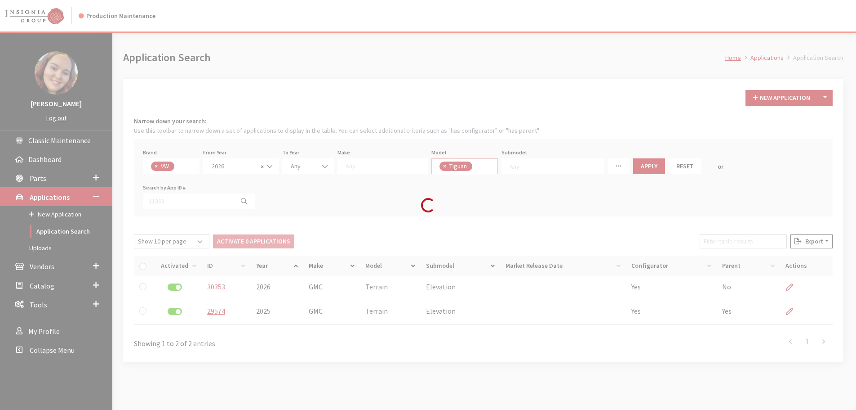
scroll to position [43, 0]
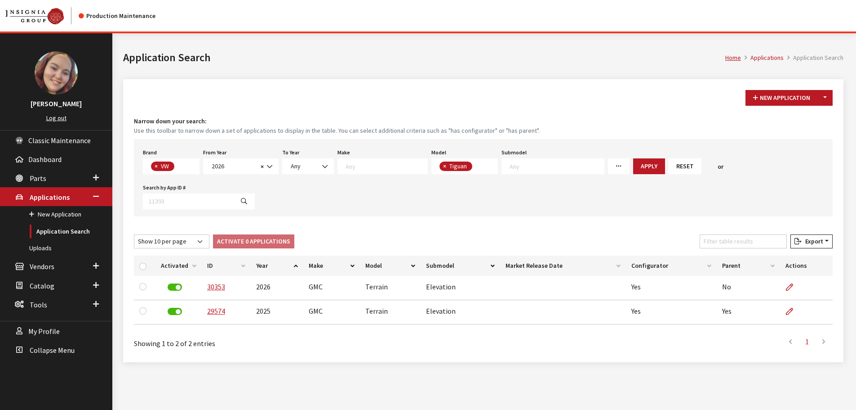
click at [474, 166] on span "× Tiguan" at bounding box center [465, 166] width 67 height 16
type textarea "ti"
select select "885"
select select
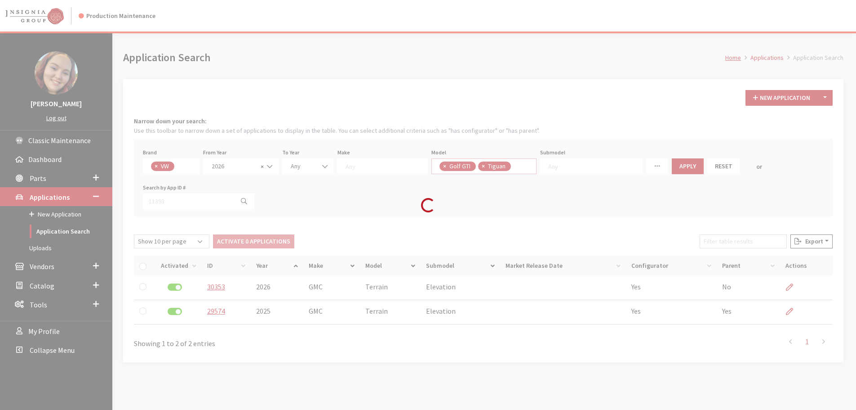
scroll to position [43, 0]
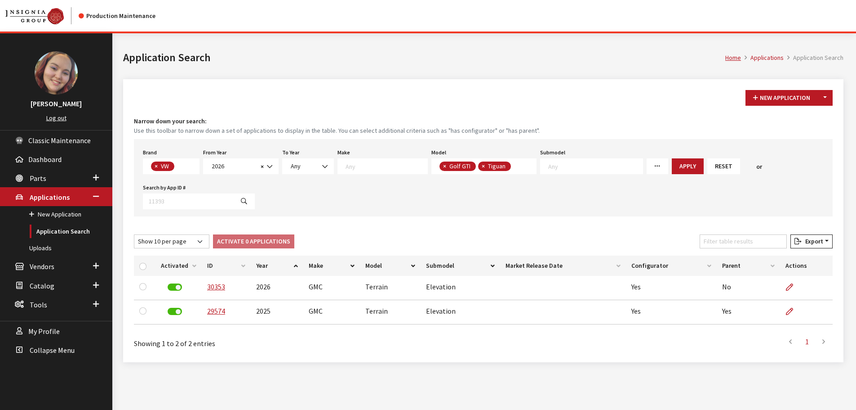
click at [516, 165] on span "× Golf GTI × Tiguan" at bounding box center [485, 166] width 106 height 16
type textarea "r"
select select
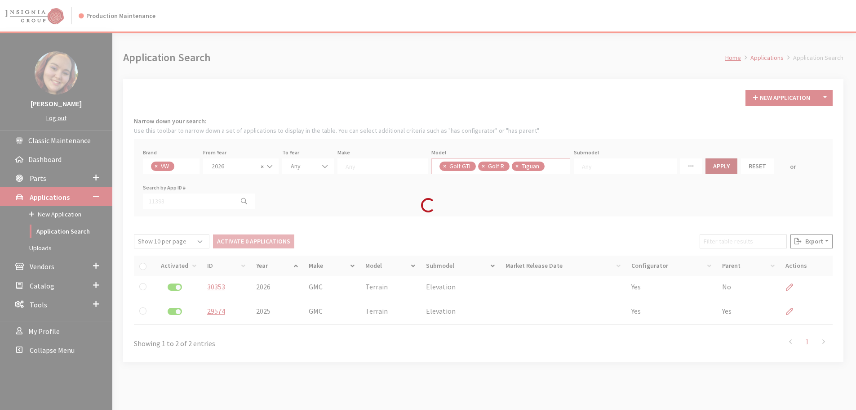
scroll to position [43, 0]
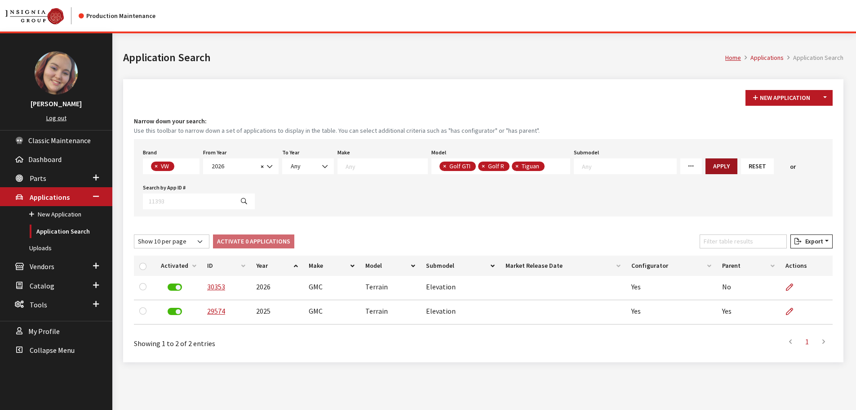
click at [706, 166] on button "Apply" at bounding box center [722, 166] width 32 height 16
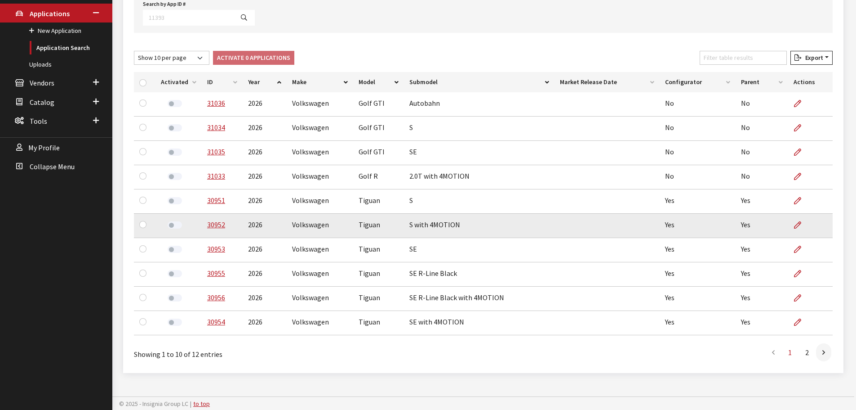
scroll to position [184, 0]
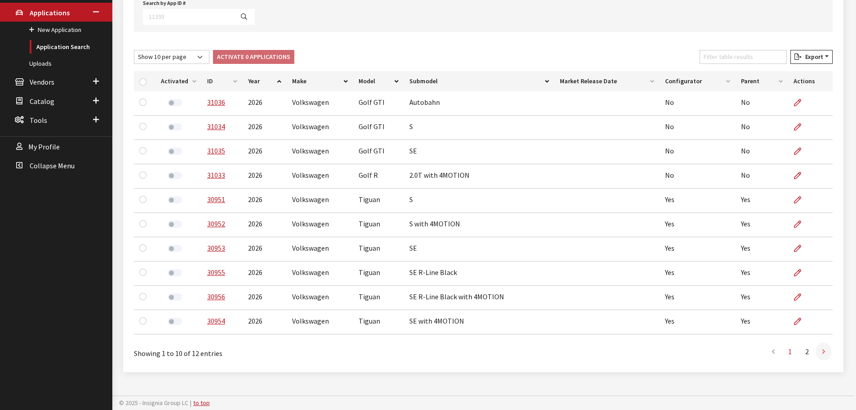
click at [828, 351] on link at bounding box center [823, 351] width 15 height 18
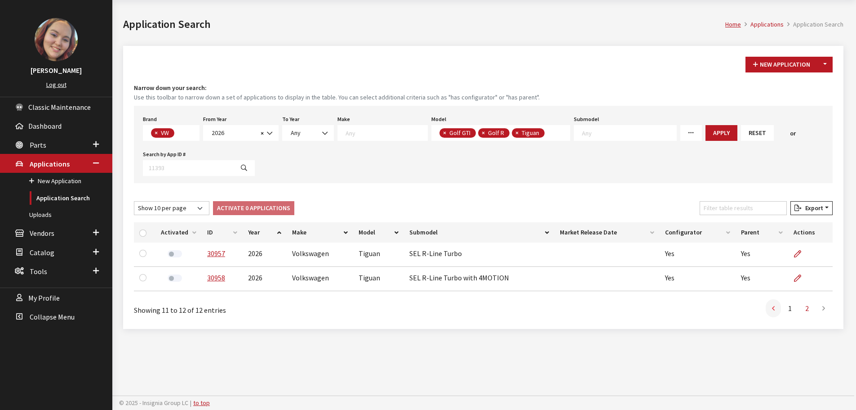
click at [771, 311] on link at bounding box center [773, 308] width 15 height 18
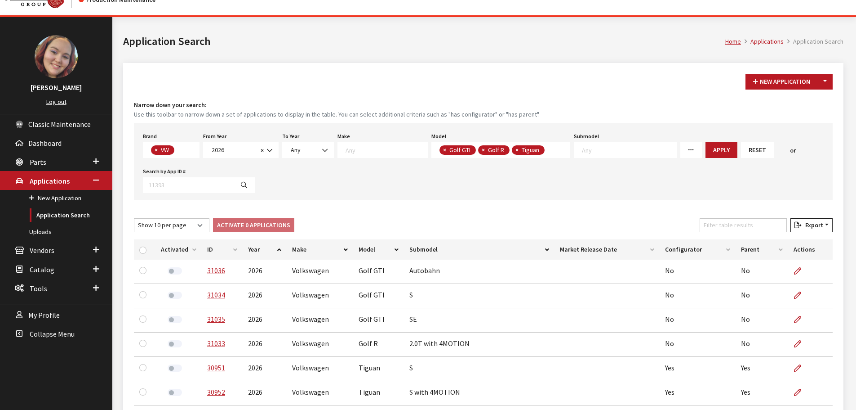
scroll to position [4, 0]
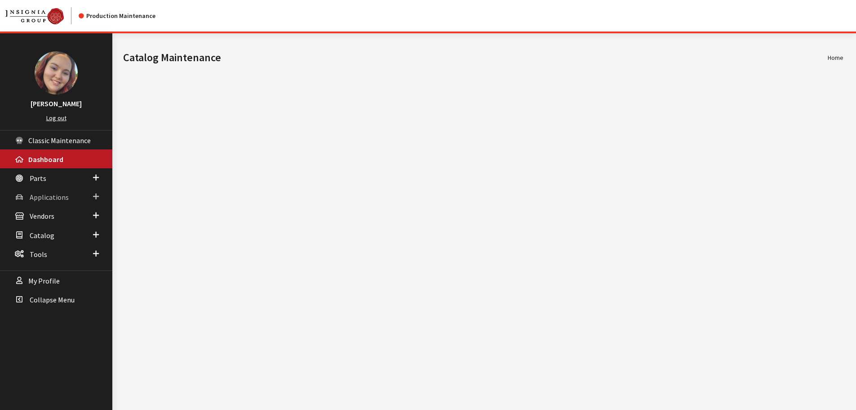
click at [46, 196] on span "Applications" at bounding box center [49, 196] width 39 height 9
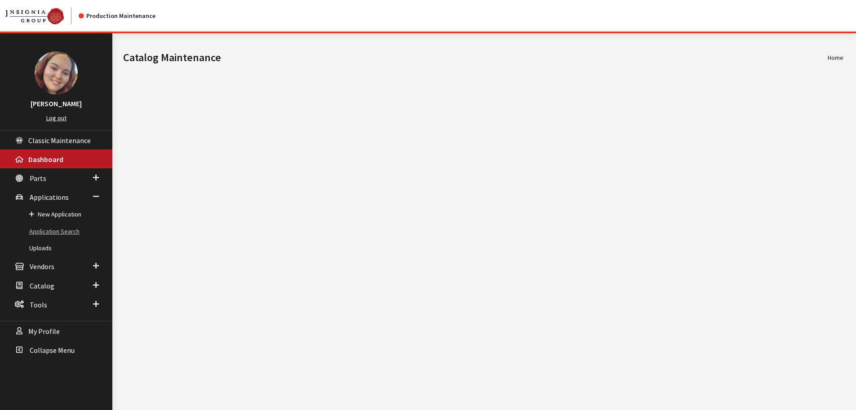
click at [54, 231] on link "Application Search" at bounding box center [56, 231] width 112 height 17
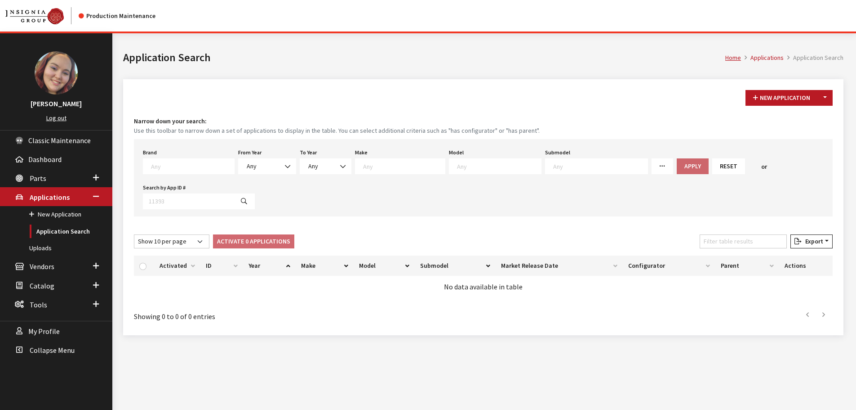
click at [183, 170] on span at bounding box center [189, 166] width 92 height 16
type textarea "vw"
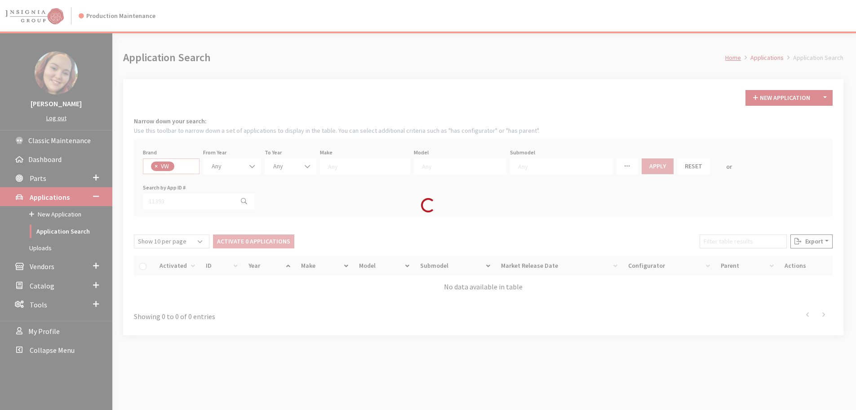
select select "11"
select select
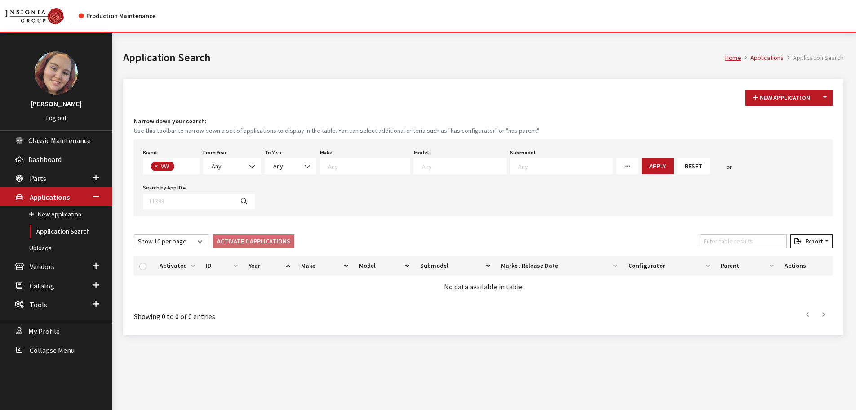
scroll to position [248, 0]
click at [245, 166] on span "Any" at bounding box center [232, 165] width 46 height 9
select select "2026"
select select
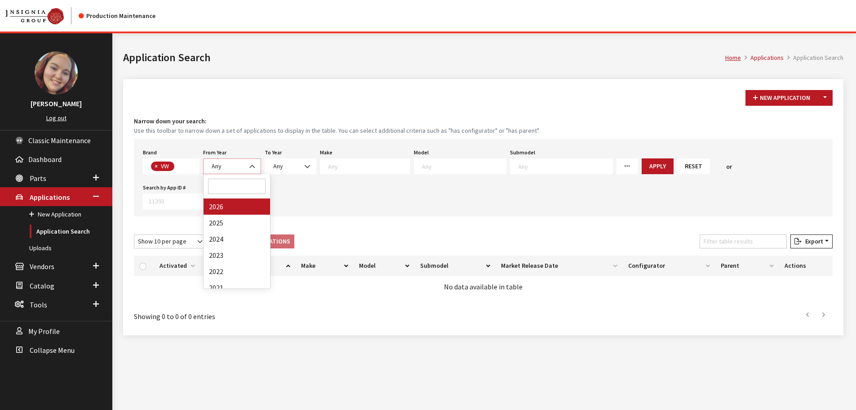
select select
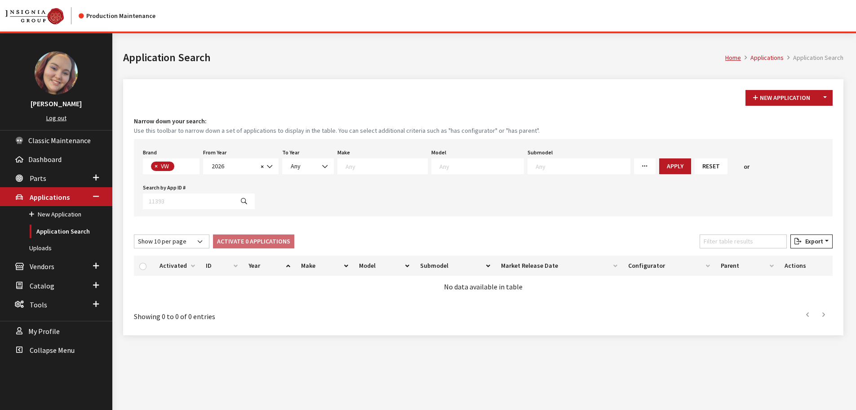
click at [456, 168] on textarea "Search" at bounding box center [482, 166] width 84 height 8
type textarea "ti"
select select "885"
select select
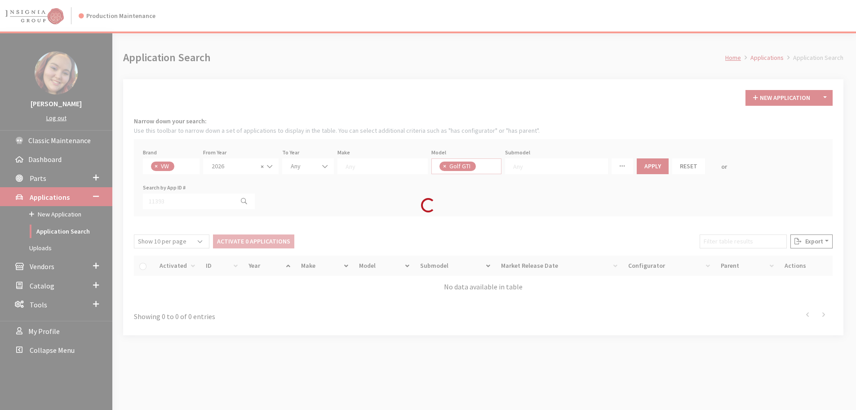
scroll to position [26, 0]
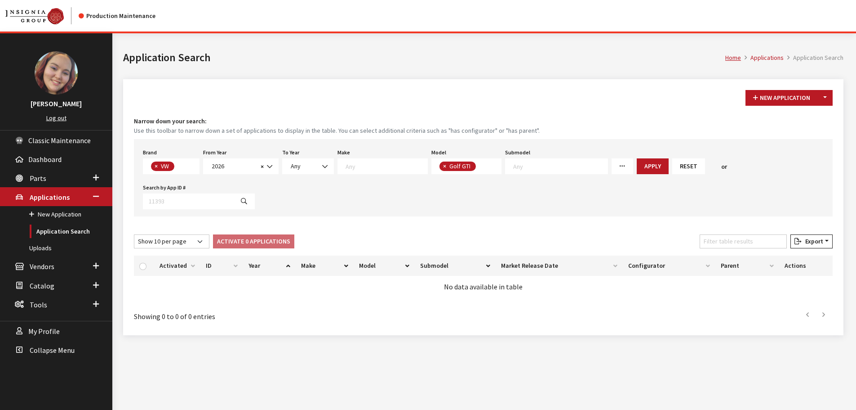
click at [440, 167] on button "×" at bounding box center [444, 165] width 9 height 9
select select
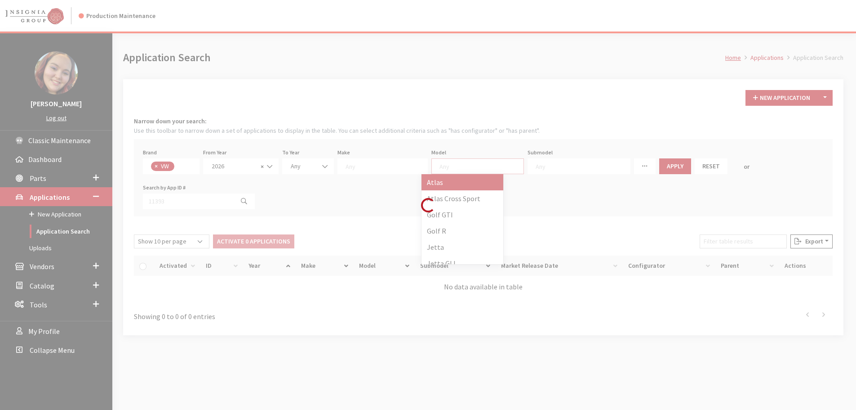
scroll to position [0, 0]
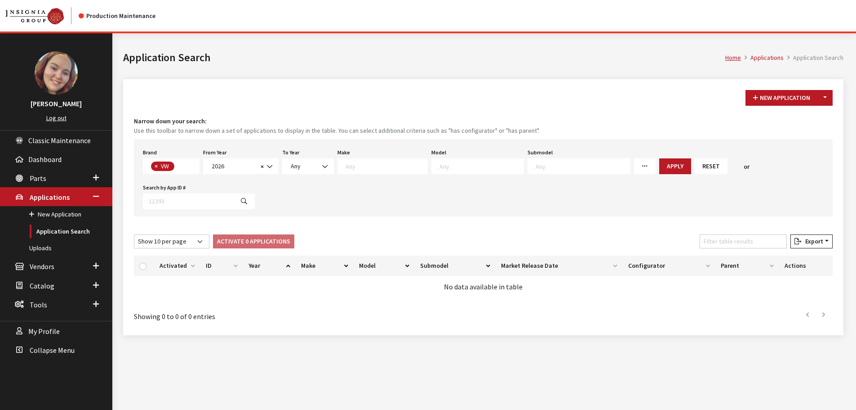
click at [448, 170] on span at bounding box center [478, 166] width 93 height 16
type textarea "ti"
select select "297"
select select
click at [633, 165] on button "Apply" at bounding box center [649, 166] width 32 height 16
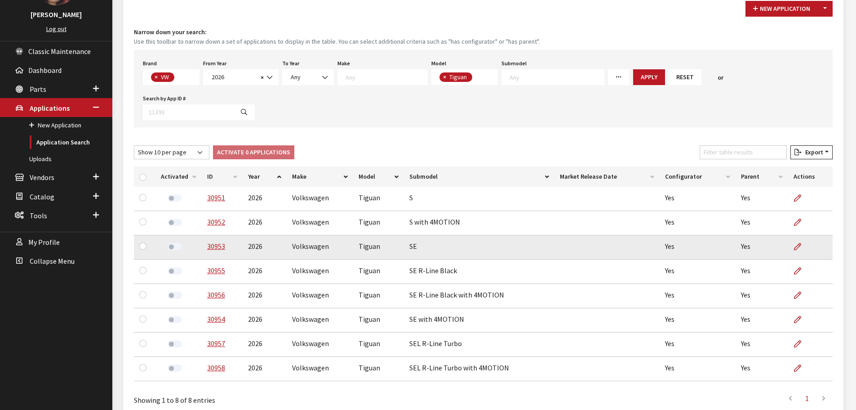
scroll to position [101, 0]
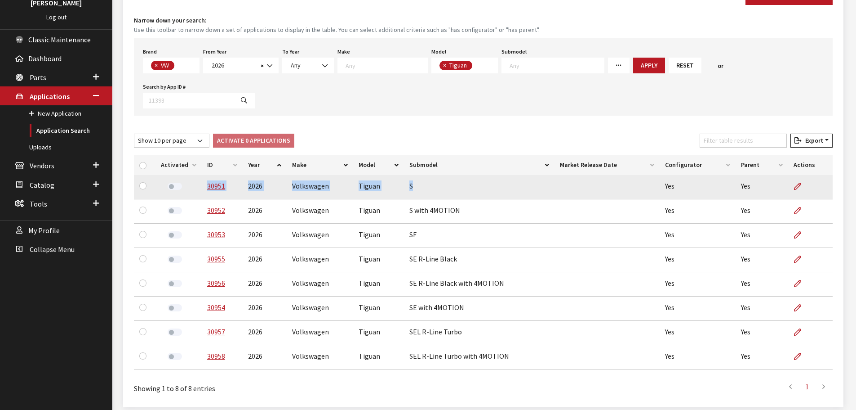
drag, startPoint x: 414, startPoint y: 153, endPoint x: 202, endPoint y: 156, distance: 212.2
click at [202, 175] on tr "30951 2026 Volkswagen Tiguan S Yes Yes" at bounding box center [483, 187] width 699 height 24
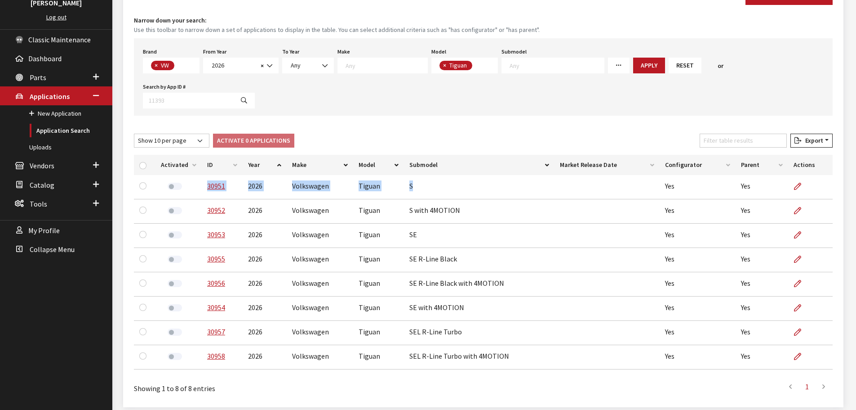
copy tr "30951 2026 Volkswagen Tiguan S"
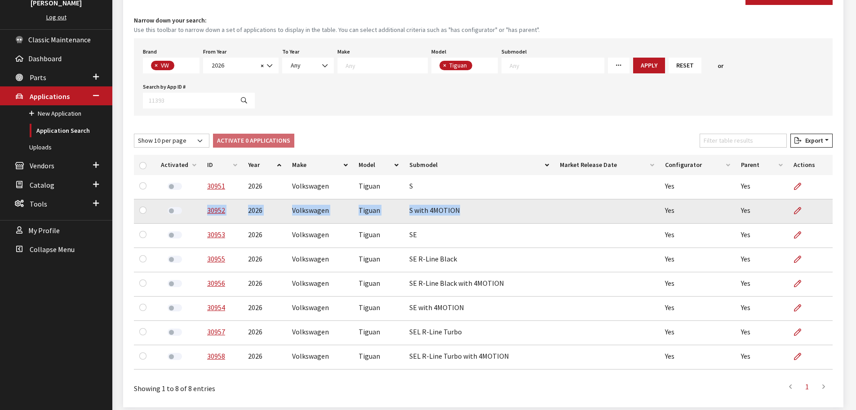
drag, startPoint x: 458, startPoint y: 178, endPoint x: 204, endPoint y: 184, distance: 253.7
click at [204, 199] on tr "30952 2026 Volkswagen Tiguan S with 4MOTION Yes Yes" at bounding box center [483, 211] width 699 height 24
copy tr "30952 2026 Volkswagen Tiguan S with 4MOTION"
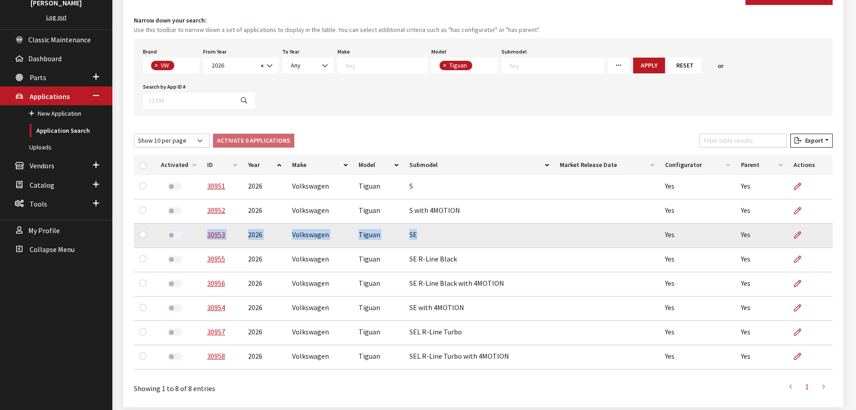
drag, startPoint x: 416, startPoint y: 199, endPoint x: 205, endPoint y: 209, distance: 211.1
click at [205, 223] on tr "30953 2026 Volkswagen Tiguan SE Yes Yes" at bounding box center [483, 235] width 699 height 24
copy tr "30953 2026 Volkswagen Tiguan SE"
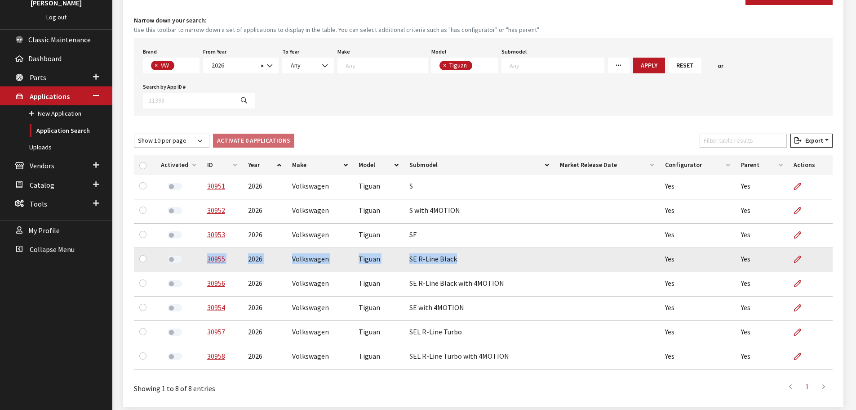
drag, startPoint x: 457, startPoint y: 227, endPoint x: 206, endPoint y: 232, distance: 250.5
click at [206, 248] on tr "30955 2026 Volkswagen Tiguan SE R-Line Black Yes Yes" at bounding box center [483, 260] width 699 height 24
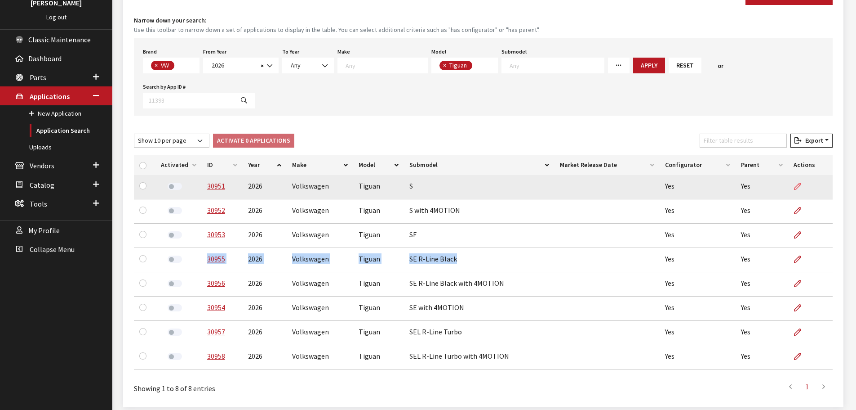
copy tr "30955 2026 Volkswagen Tiguan SE R-Line Black"
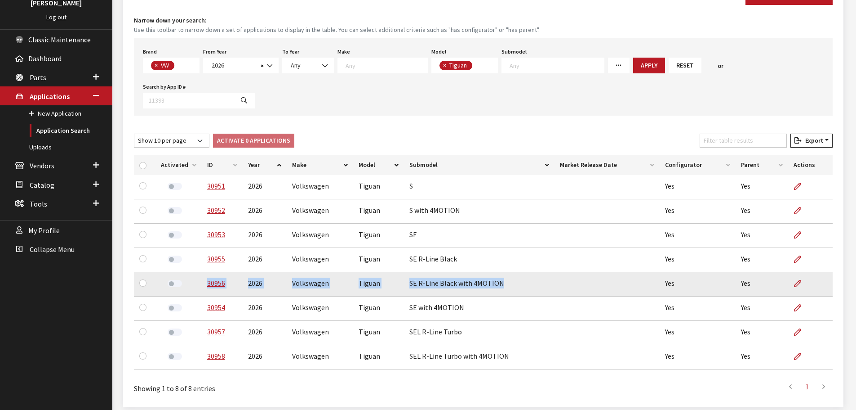
drag, startPoint x: 501, startPoint y: 249, endPoint x: 205, endPoint y: 253, distance: 295.4
click at [205, 272] on tr "30956 2026 Volkswagen Tiguan SE R-Line Black with 4MOTION Yes Yes" at bounding box center [483, 284] width 699 height 24
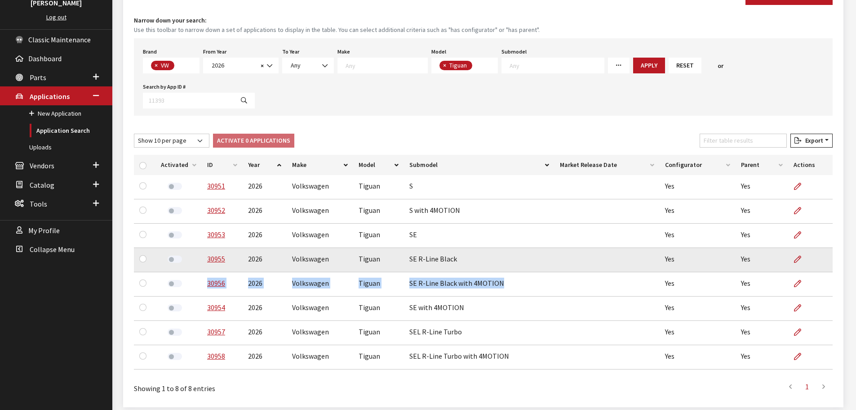
copy tr "30956 2026 Volkswagen Tiguan SE R-Line Black with 4MOTION"
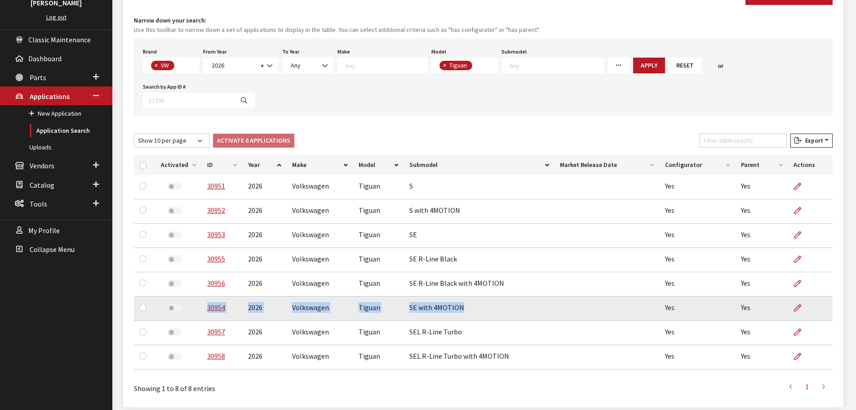
drag, startPoint x: 461, startPoint y: 274, endPoint x: 204, endPoint y: 276, distance: 257.6
click at [204, 296] on tr "30954 2026 Volkswagen Tiguan SE with 4MOTION Yes Yes" at bounding box center [483, 308] width 699 height 24
copy tr "30954 2026 Volkswagen Tiguan SE with 4MOTION"
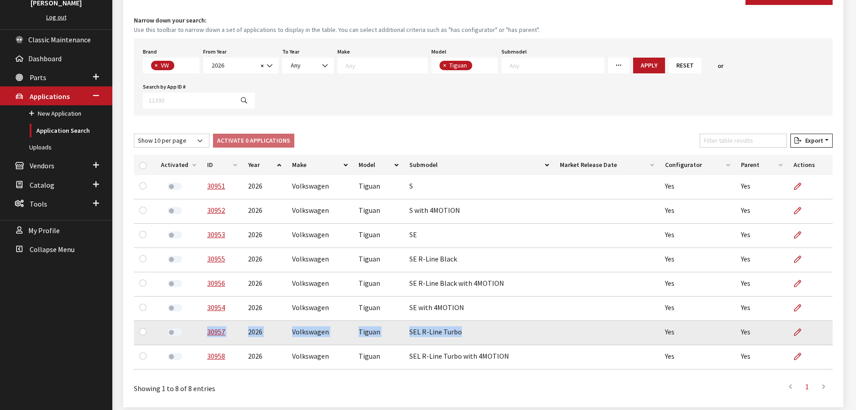
drag, startPoint x: 460, startPoint y: 300, endPoint x: 204, endPoint y: 297, distance: 255.8
click at [204, 321] on tr "30957 2026 Volkswagen Tiguan SEL R-Line Turbo Yes Yes" at bounding box center [483, 333] width 699 height 24
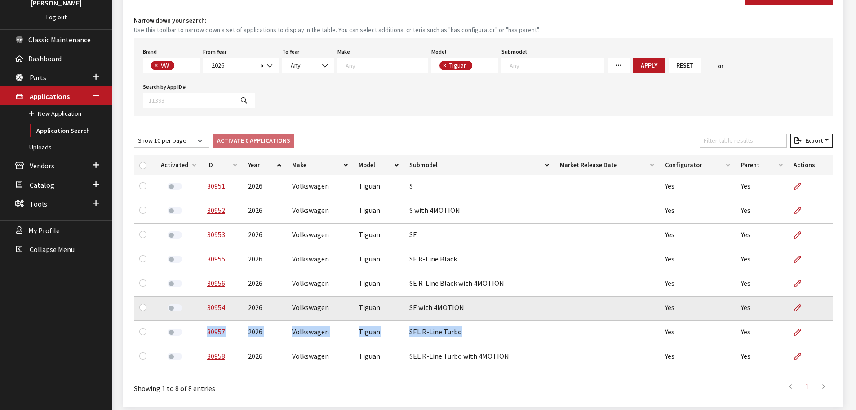
copy tr "30957 2026 Volkswagen Tiguan SEL R-Line Turbo"
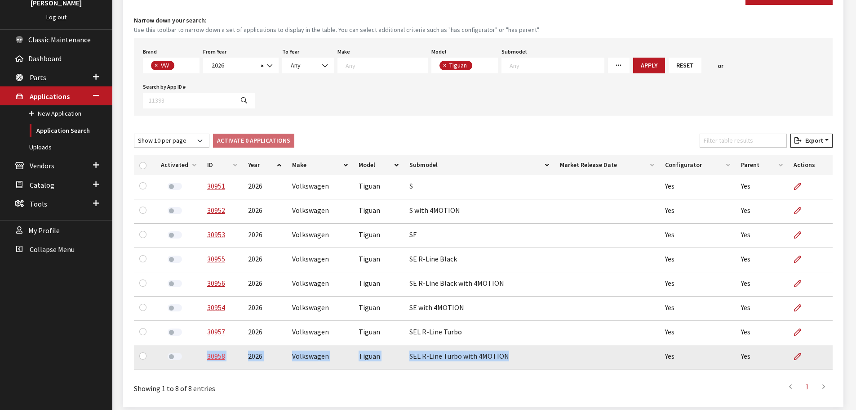
drag, startPoint x: 504, startPoint y: 319, endPoint x: 206, endPoint y: 322, distance: 298.1
click at [206, 345] on tr "30958 2026 Volkswagen Tiguan SEL R-Line Turbo with 4MOTION Yes Yes" at bounding box center [483, 357] width 699 height 24
copy tr "30958 2026 Volkswagen Tiguan SEL R-Line Turbo with 4MOTION"
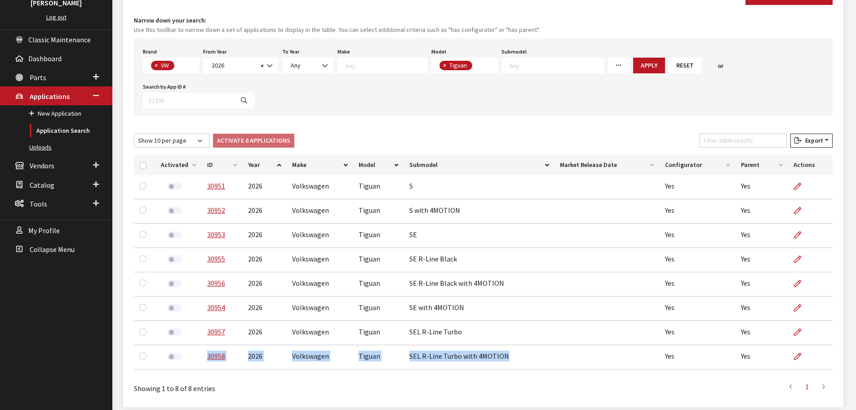
click at [42, 146] on link "Uploads" at bounding box center [56, 147] width 112 height 17
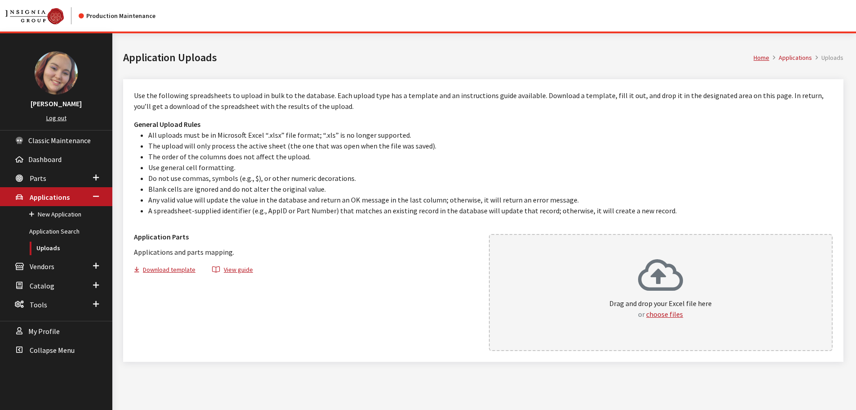
drag, startPoint x: 0, startPoint y: 0, endPoint x: 583, endPoint y: 258, distance: 637.5
click at [583, 258] on div "Drag and drop your Excel file here or choose files" at bounding box center [661, 292] width 344 height 117
click at [39, 178] on span "Parts" at bounding box center [38, 178] width 17 height 9
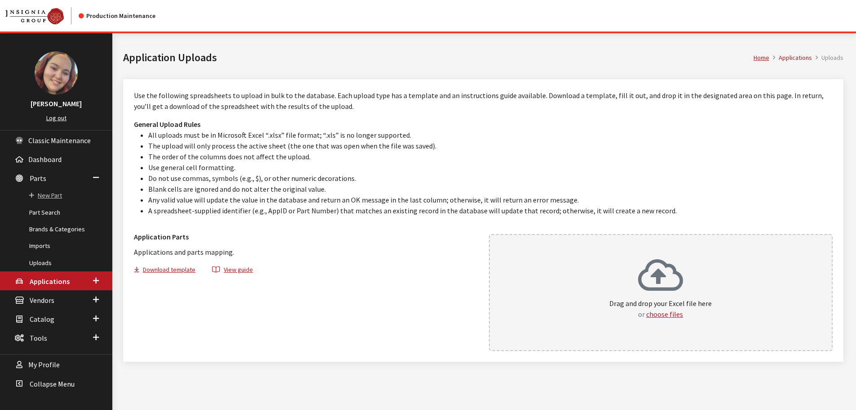
click at [45, 193] on link "New Part" at bounding box center [56, 195] width 112 height 17
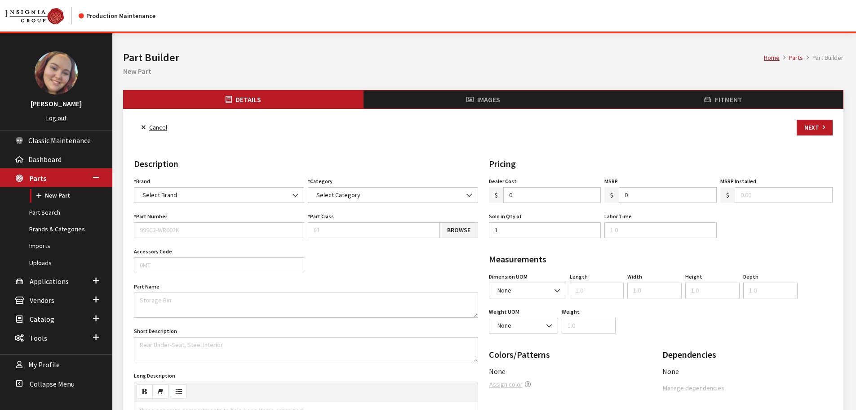
select select
click at [177, 229] on input "Part Number" at bounding box center [219, 230] width 170 height 16
paste input "57N064366"
type input "57N064366"
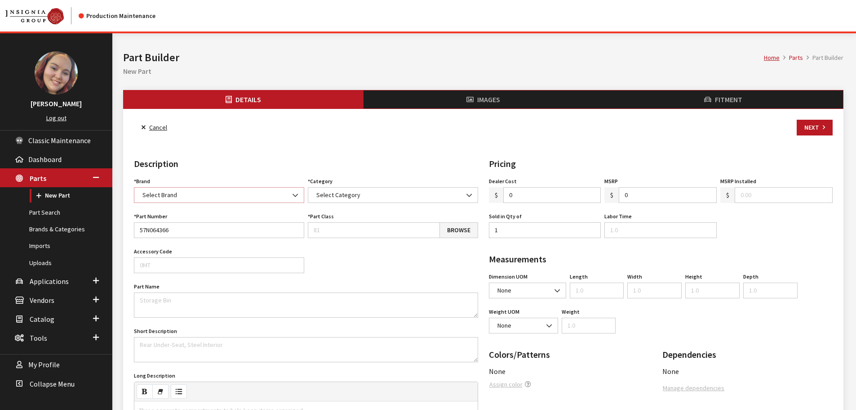
click at [186, 196] on span "Select Brand" at bounding box center [219, 194] width 159 height 9
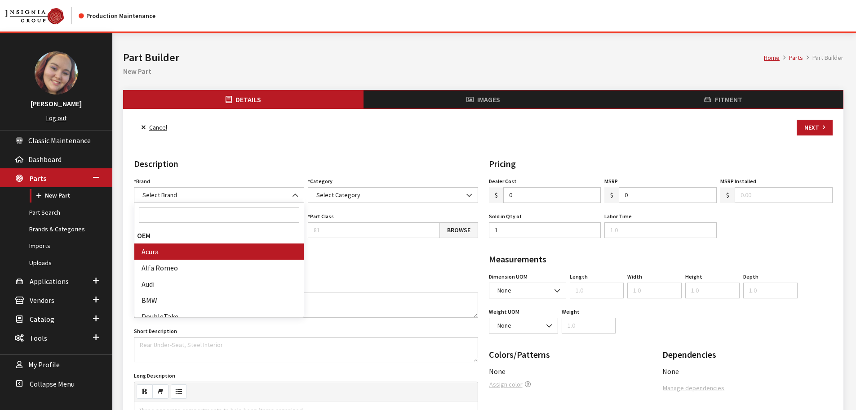
click at [184, 217] on input "Search" at bounding box center [219, 214] width 161 height 15
type input "vw"
select select "11"
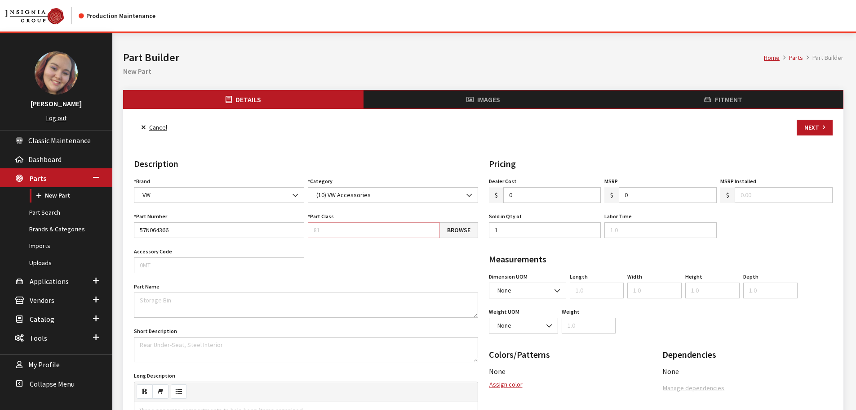
click at [393, 233] on input "Part Class" at bounding box center [374, 230] width 132 height 16
type input "640"
click at [175, 299] on textarea "Part Name" at bounding box center [306, 304] width 344 height 25
paste textarea "Custom SunShield for Tiguan"
type textarea "Custom SunShield for Tiguan"
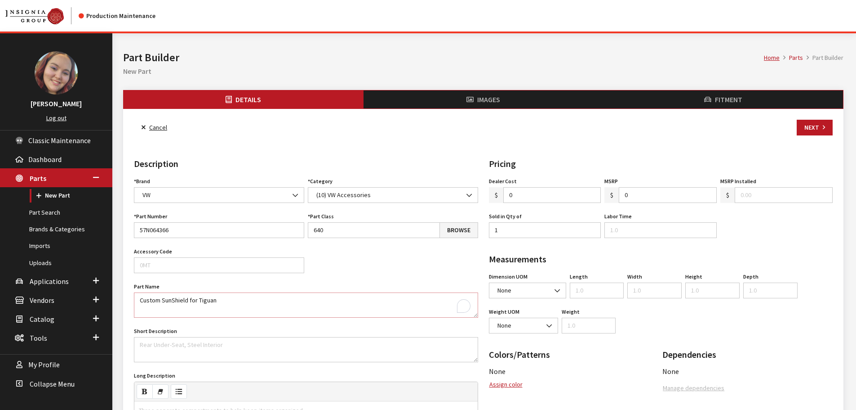
scroll to position [34, 0]
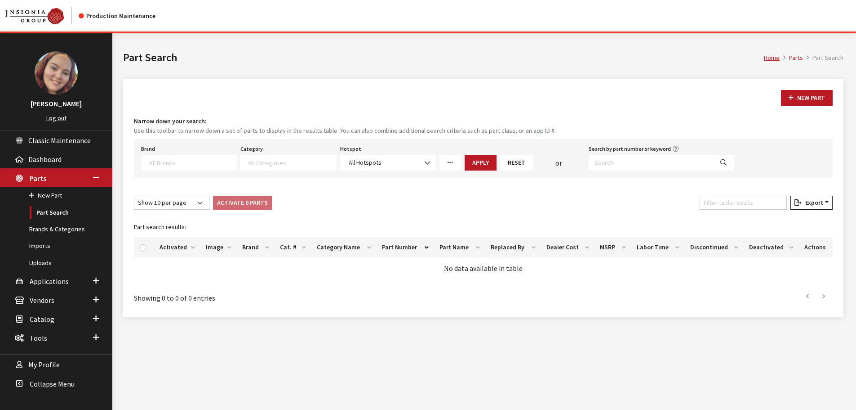
select select
click at [31, 265] on link "Uploads" at bounding box center [56, 262] width 112 height 17
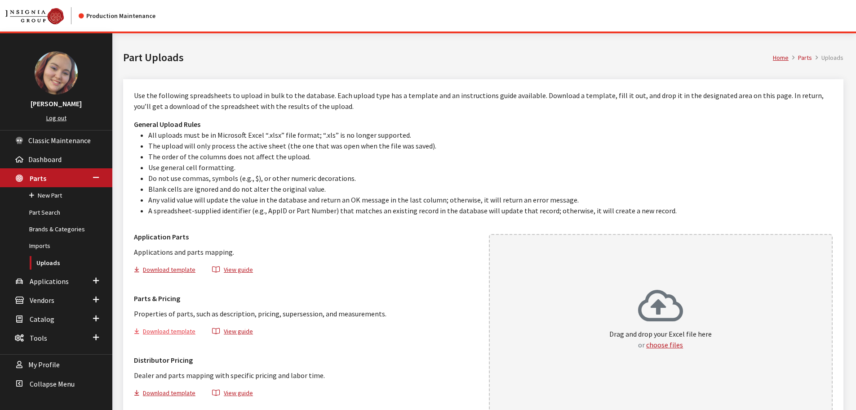
click at [156, 331] on button "Download template" at bounding box center [168, 332] width 69 height 13
click at [236, 98] on p "Use the following spreadsheets to upload in bulk to the database. Each upload t…" at bounding box center [483, 101] width 699 height 22
drag, startPoint x: 203, startPoint y: 58, endPoint x: 222, endPoint y: 68, distance: 21.1
click at [203, 58] on h1 "Part Uploads" at bounding box center [448, 57] width 650 height 16
click at [565, 252] on div "Drag and drop your Excel file here or choose files" at bounding box center [661, 323] width 344 height 178
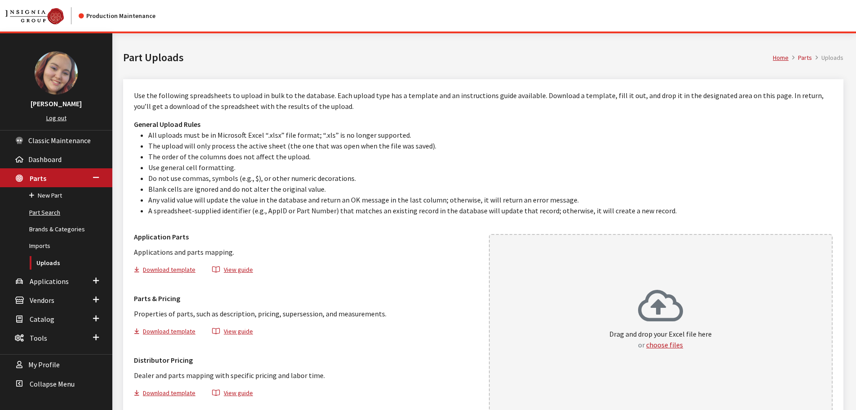
drag, startPoint x: 40, startPoint y: 211, endPoint x: 50, endPoint y: 210, distance: 9.5
click at [40, 211] on link "Part Search" at bounding box center [56, 212] width 112 height 17
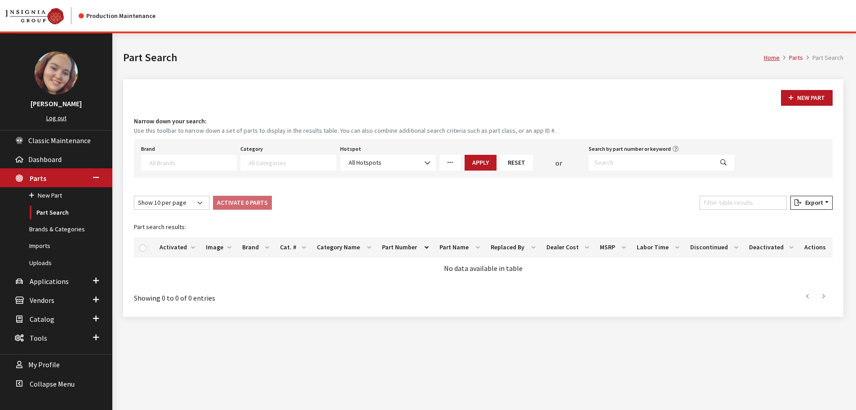
select select
click at [656, 171] on div "Brand Acura Alfa Romeo Audi BMW DoubleTake [PERSON_NAME] Racing GM GST Honda Hy…" at bounding box center [483, 158] width 699 height 39
click at [656, 164] on input "Search by part number or keyword" at bounding box center [651, 163] width 125 height 16
paste input "57N064366"
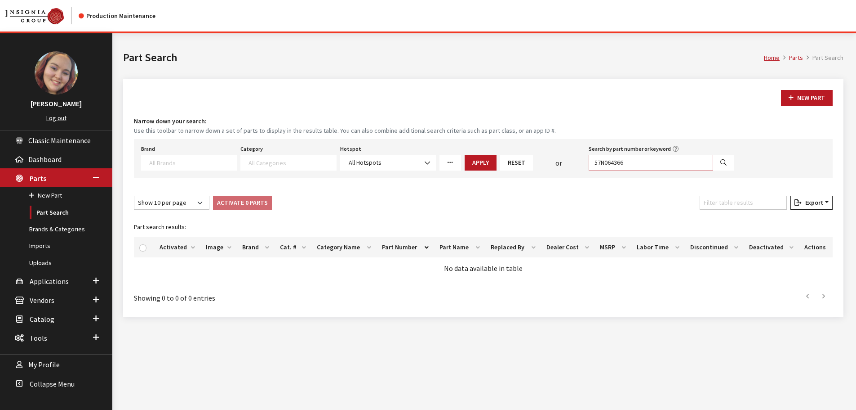
type input "57N064366"
select select
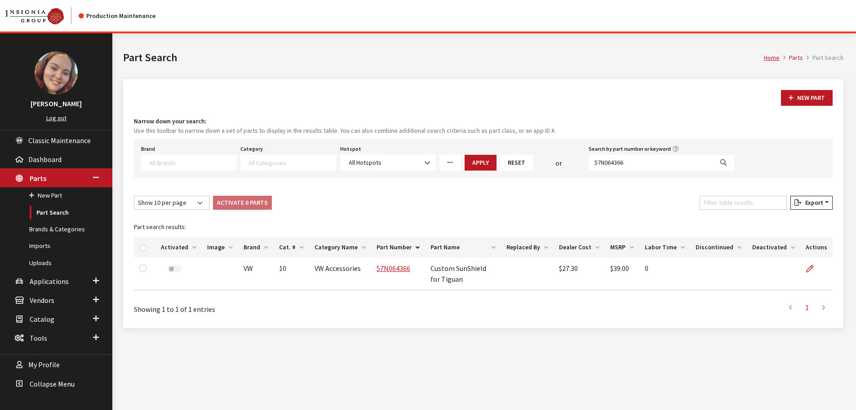
click at [812, 263] on link at bounding box center [813, 268] width 15 height 22
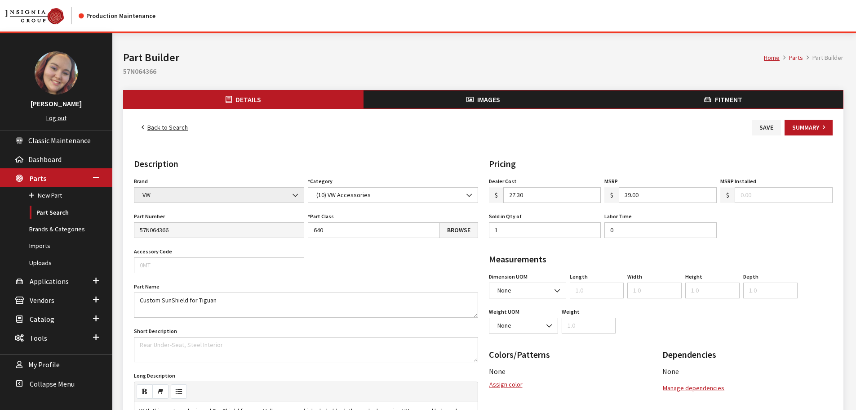
click at [739, 95] on span "Fitment" at bounding box center [728, 99] width 27 height 9
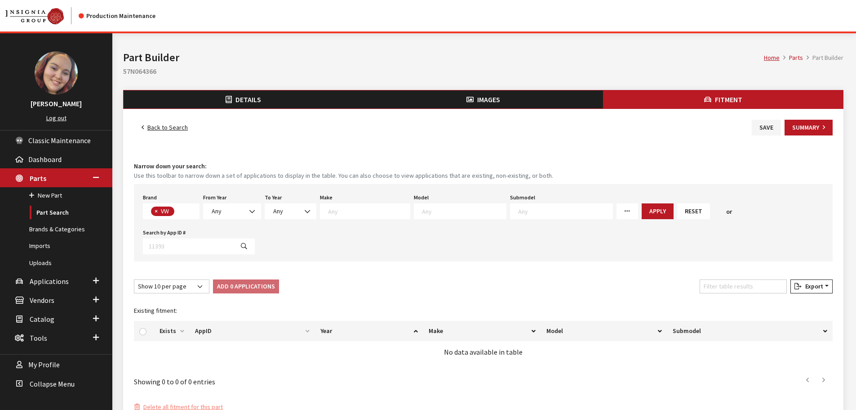
scroll to position [236, 0]
click at [224, 208] on span "Any" at bounding box center [232, 210] width 46 height 9
select select "2025"
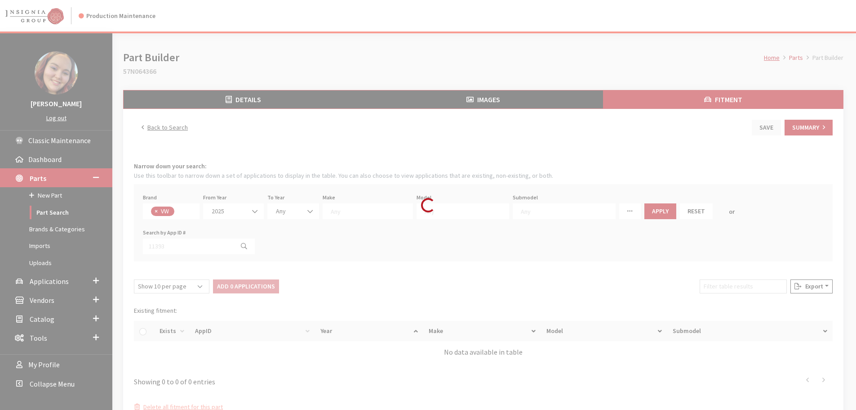
select select
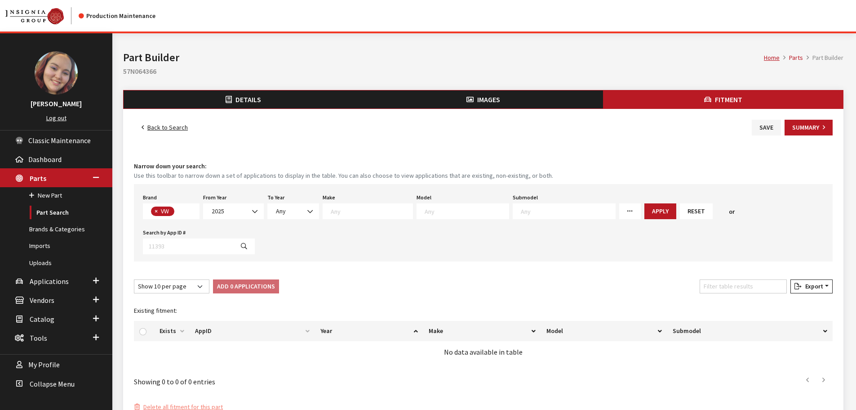
click at [485, 212] on textarea "Search" at bounding box center [467, 211] width 84 height 8
type textarea "ti"
select select "885"
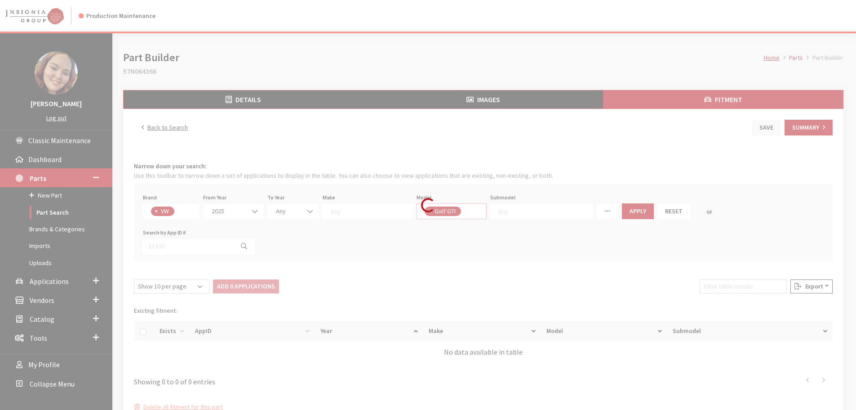
scroll to position [17, 0]
select select
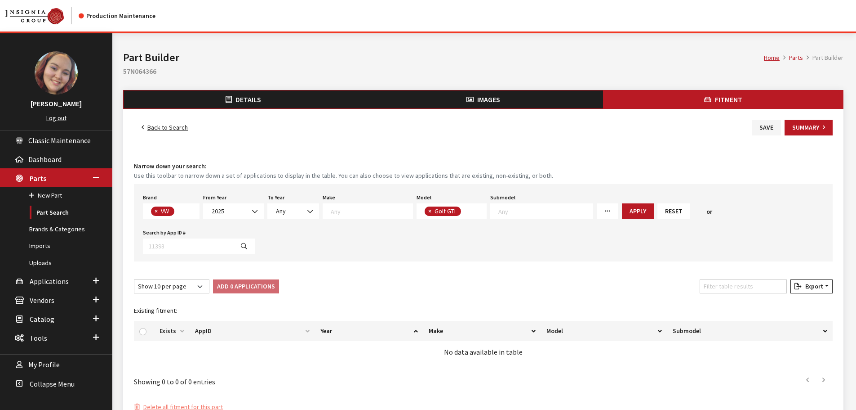
click at [425, 211] on button "×" at bounding box center [429, 210] width 9 height 9
select select
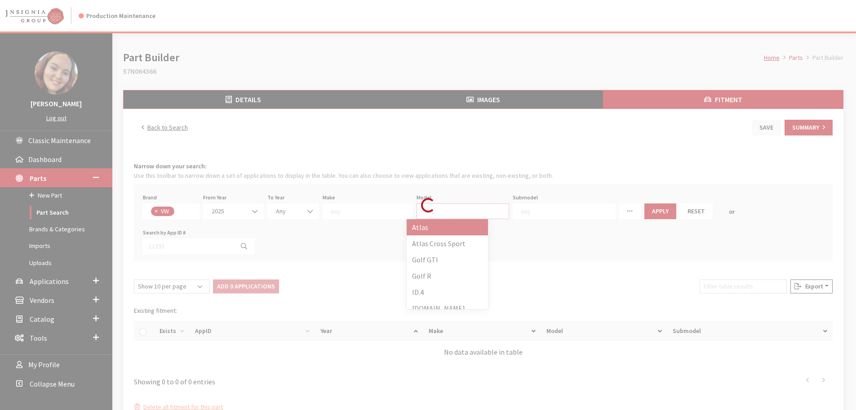
scroll to position [0, 0]
select select
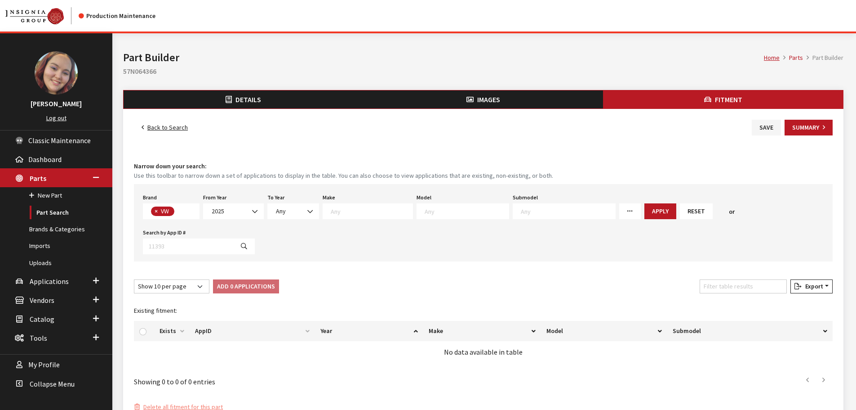
click at [425, 211] on textarea "Search" at bounding box center [467, 211] width 84 height 8
type textarea "ti"
drag, startPoint x: 424, startPoint y: 237, endPoint x: 428, endPoint y: 236, distance: 5.0
select select "297"
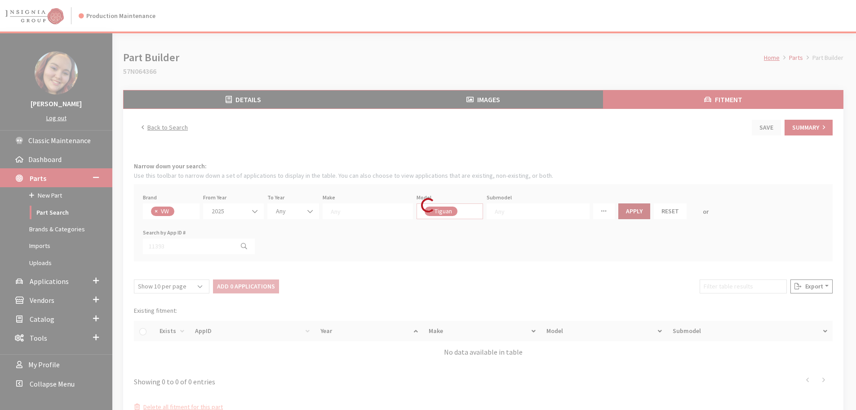
select select
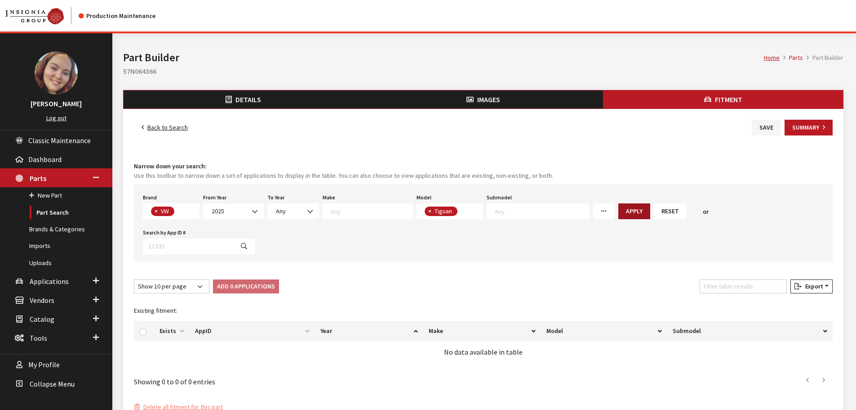
click at [619, 210] on button "Apply" at bounding box center [635, 211] width 32 height 16
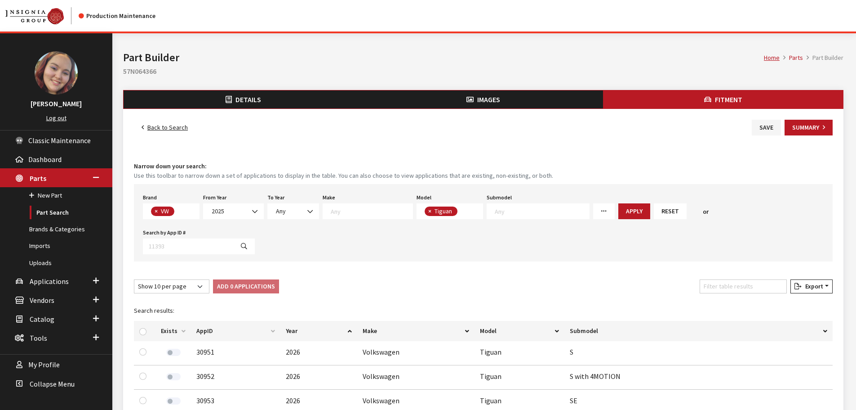
click at [147, 326] on div at bounding box center [144, 330] width 11 height 9
click at [144, 328] on input "checkbox" at bounding box center [142, 331] width 7 height 7
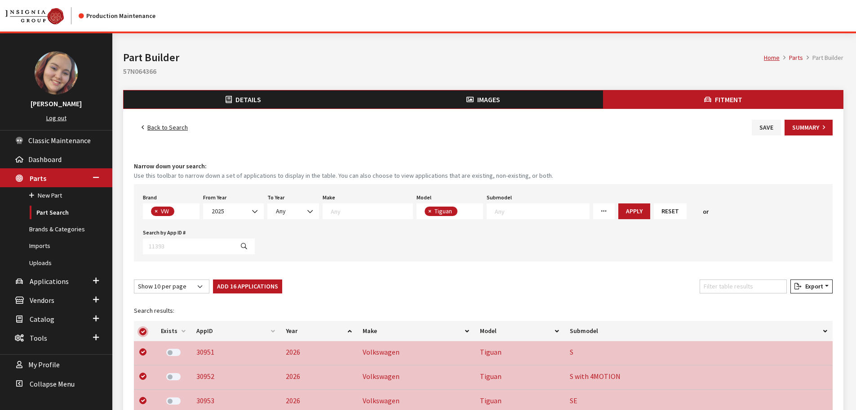
checkbox input "true"
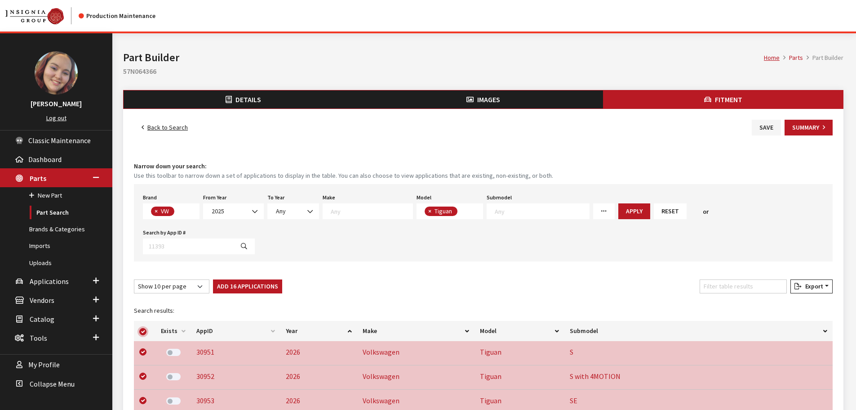
checkbox input "true"
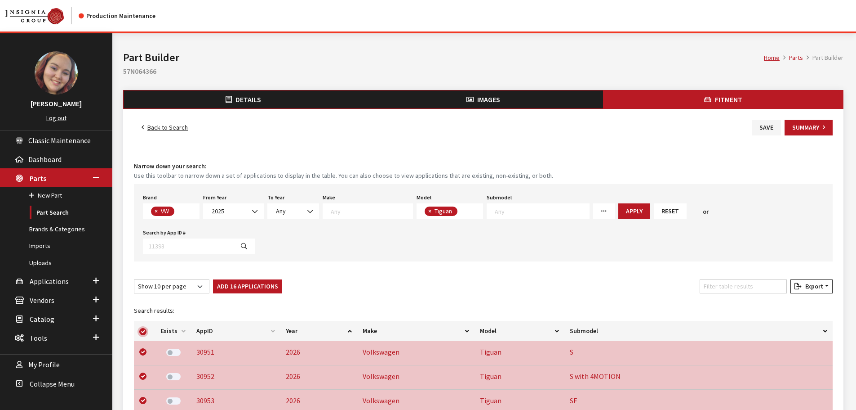
checkbox input "true"
click at [232, 279] on button "Add 16 Applications" at bounding box center [247, 286] width 69 height 14
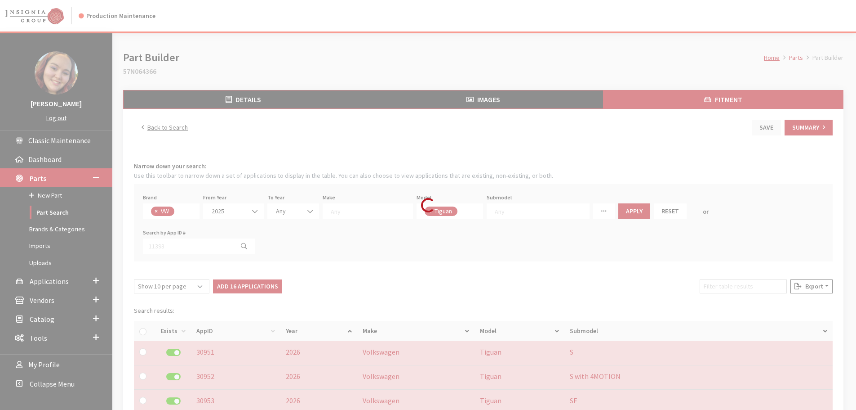
checkbox input "false"
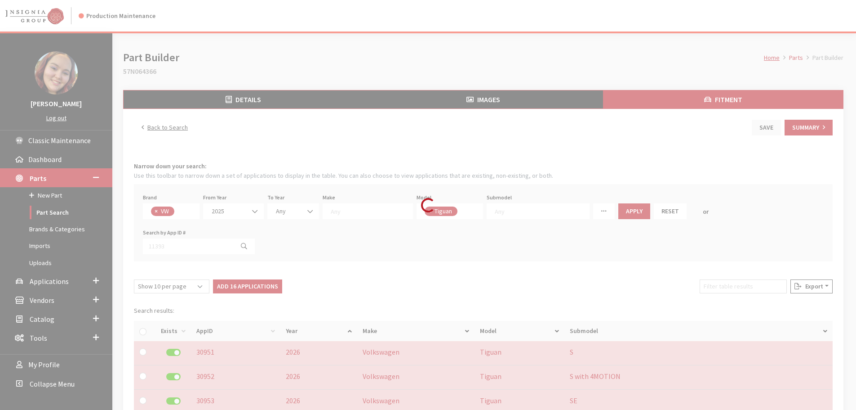
checkbox input "false"
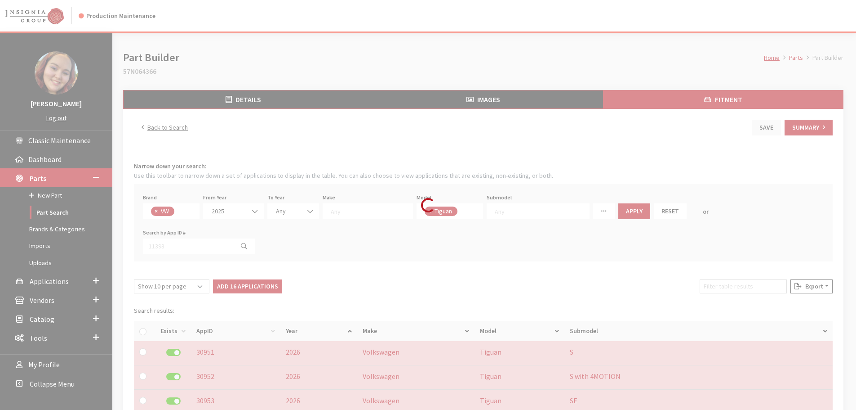
checkbox input "false"
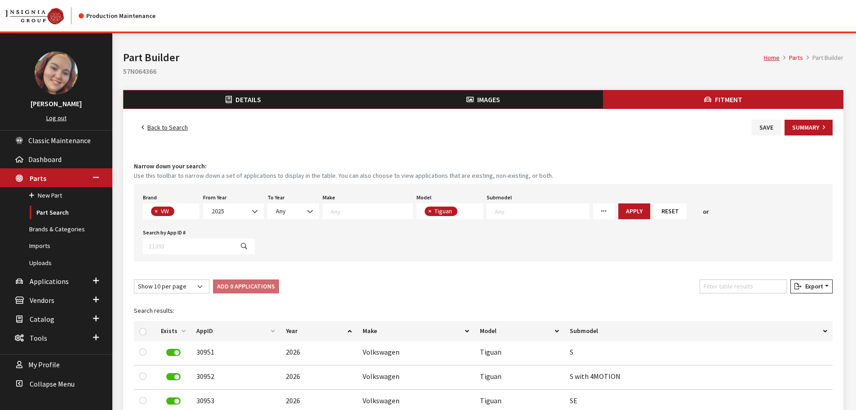
click at [460, 95] on button "Images" at bounding box center [484, 99] width 240 height 18
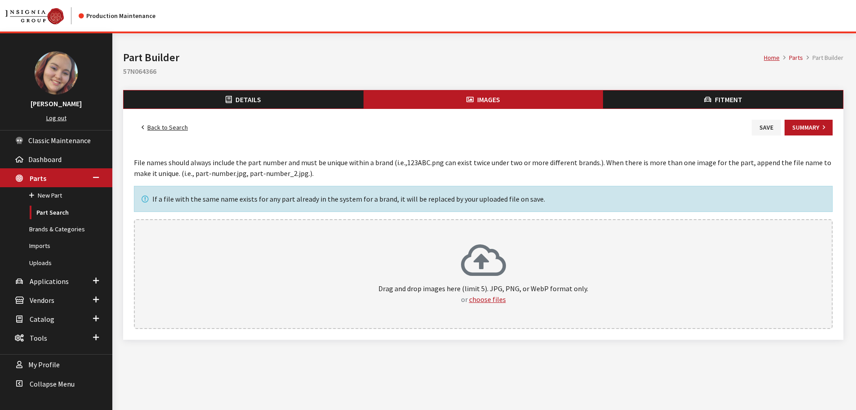
click at [455, 281] on div "Drag and drop images here (limit 5). JPG, PNG, or WebP format only. or choose f…" at bounding box center [483, 273] width 679 height 61
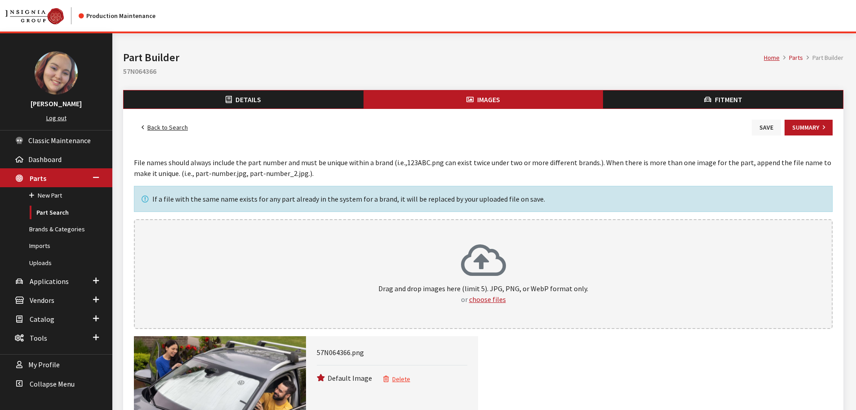
click at [770, 125] on button "Save" at bounding box center [766, 128] width 29 height 16
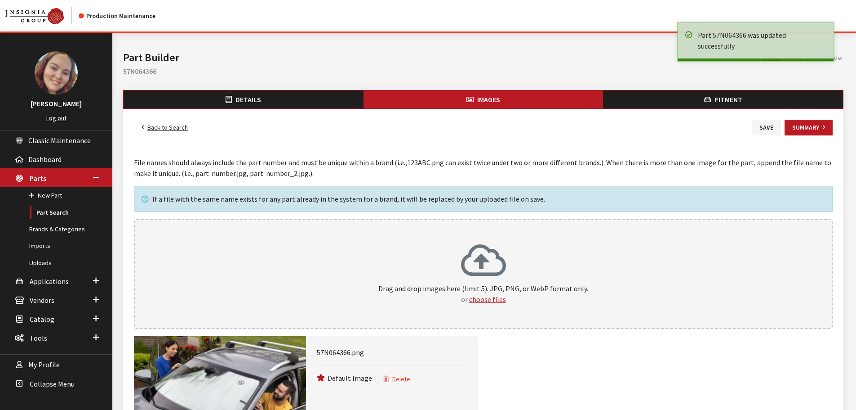
click at [168, 125] on link "Back to Search" at bounding box center [165, 128] width 62 height 16
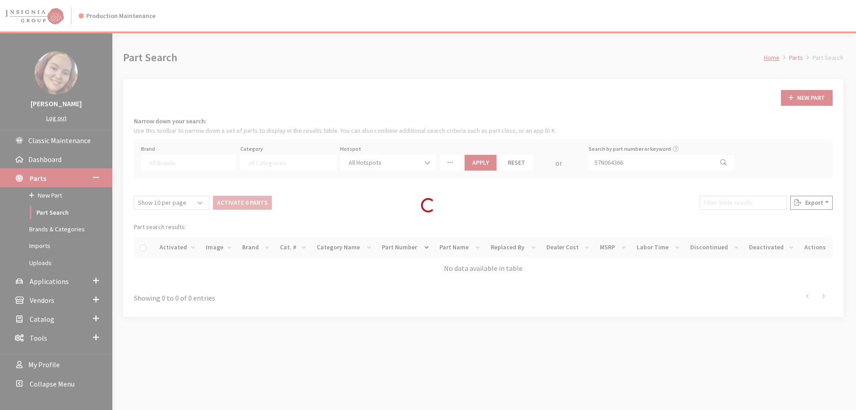
select select
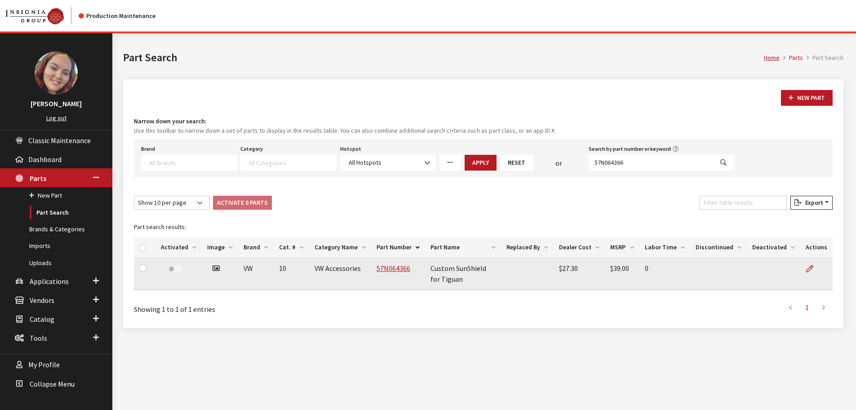
click at [172, 268] on label at bounding box center [175, 268] width 14 height 7
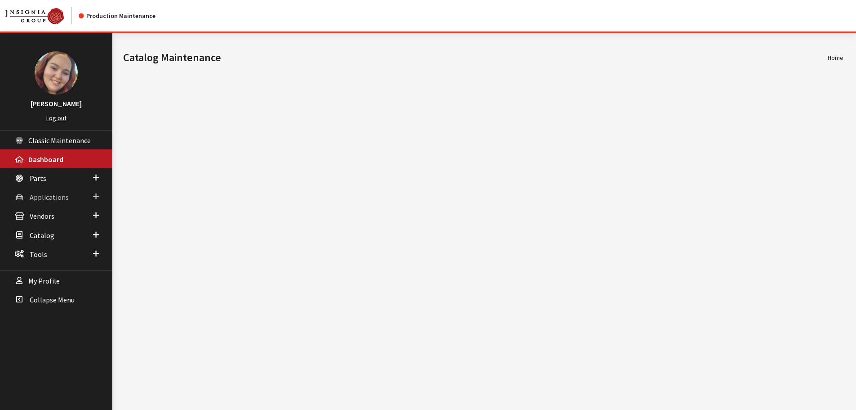
click at [53, 197] on span "Applications" at bounding box center [49, 196] width 39 height 9
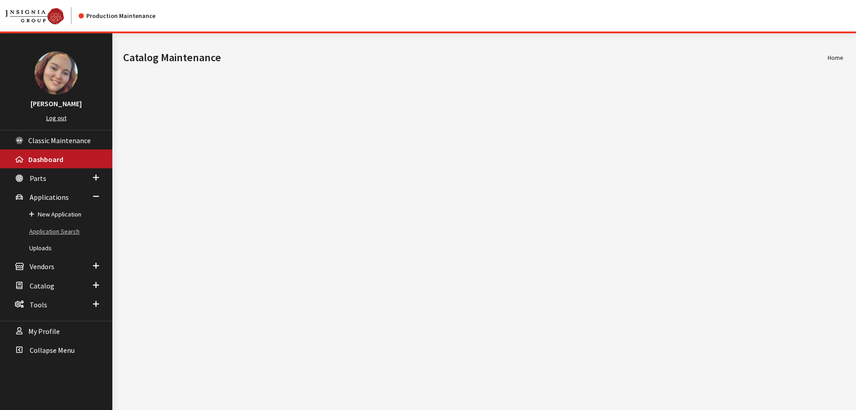
click at [49, 232] on link "Application Search" at bounding box center [56, 231] width 112 height 17
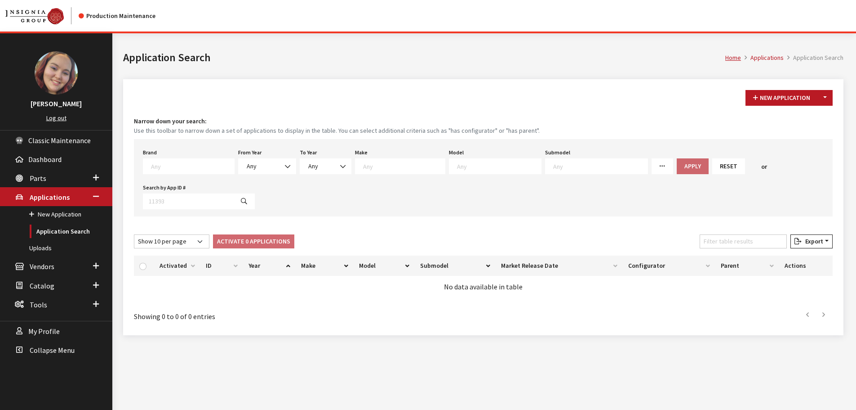
click at [652, 162] on link "More Filters" at bounding box center [663, 166] width 22 height 16
click at [573, 201] on div "Brand Any Acura Alfa Romeo Audi Bentley BMW DoubleTake [PERSON_NAME] Honda Hyun…" at bounding box center [483, 177] width 699 height 77
click at [40, 140] on span "Classic Maintenance" at bounding box center [59, 140] width 62 height 9
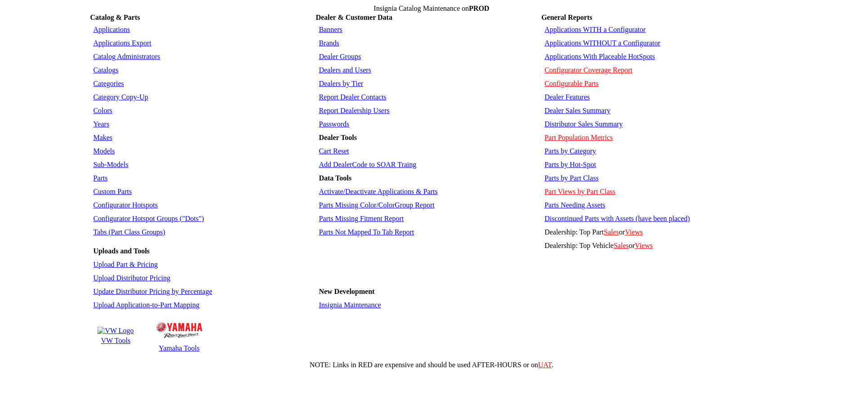
click at [366, 187] on link "Activate/Deactivate Applications & Parts" at bounding box center [378, 191] width 119 height 8
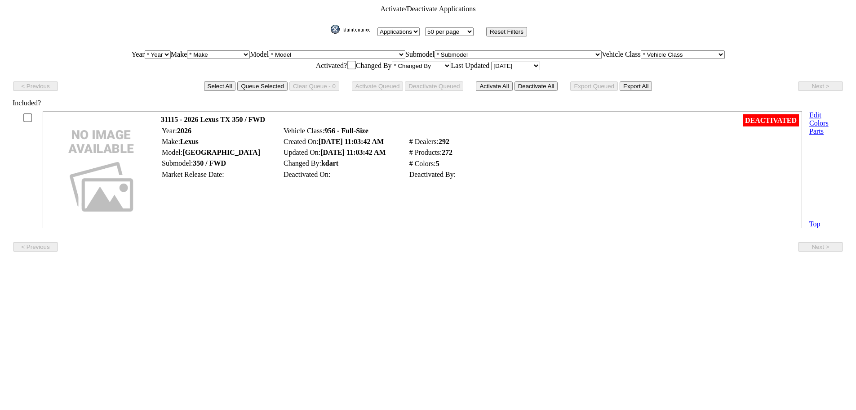
click at [419, 63] on select "* Changed By agold aromanski awhite bingram brian brunde bvencill bwarren calvi…" at bounding box center [421, 66] width 59 height 9
select select "cdorton"
click at [398, 62] on select "* Changed By agold aromanski awhite bingram brian brunde bvencill bwarren calvi…" at bounding box center [421, 66] width 59 height 9
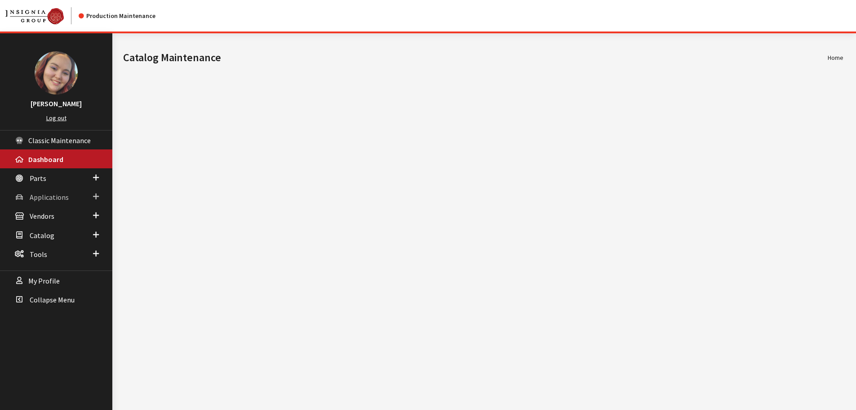
click at [46, 198] on span "Applications" at bounding box center [49, 196] width 39 height 9
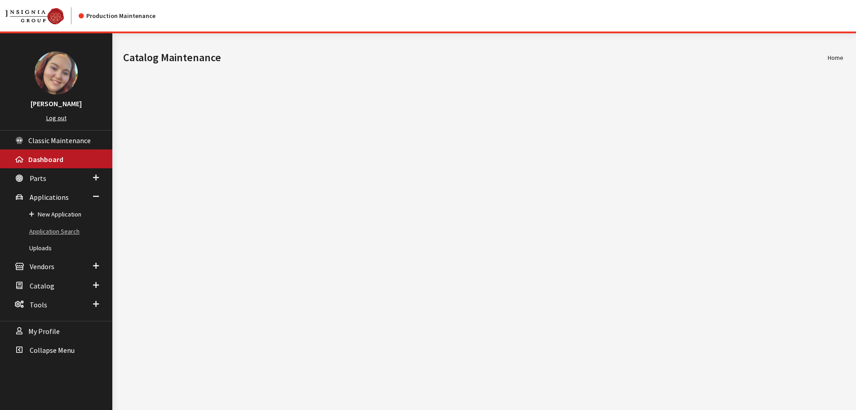
click at [49, 229] on link "Application Search" at bounding box center [56, 231] width 112 height 17
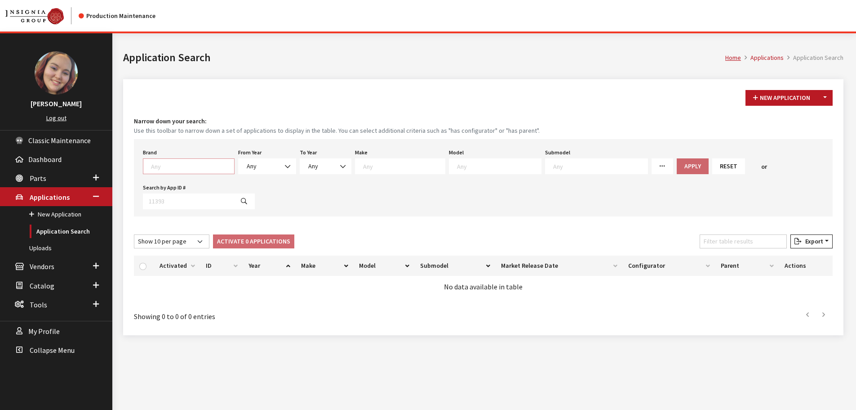
click at [170, 161] on span at bounding box center [191, 165] width 85 height 8
type textarea "vw"
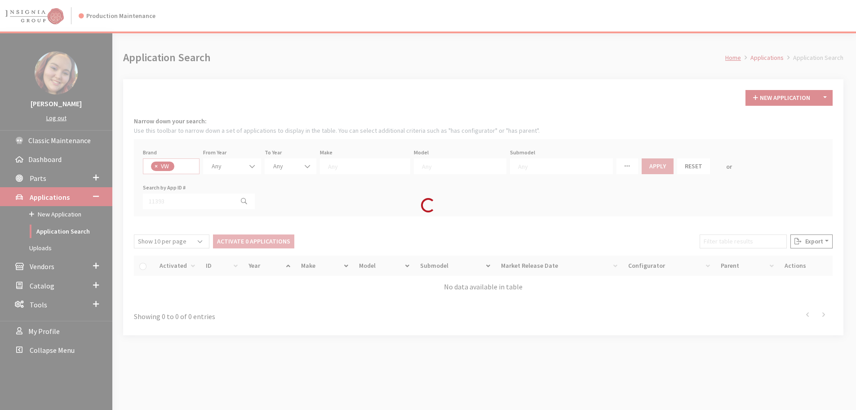
select select "11"
select select
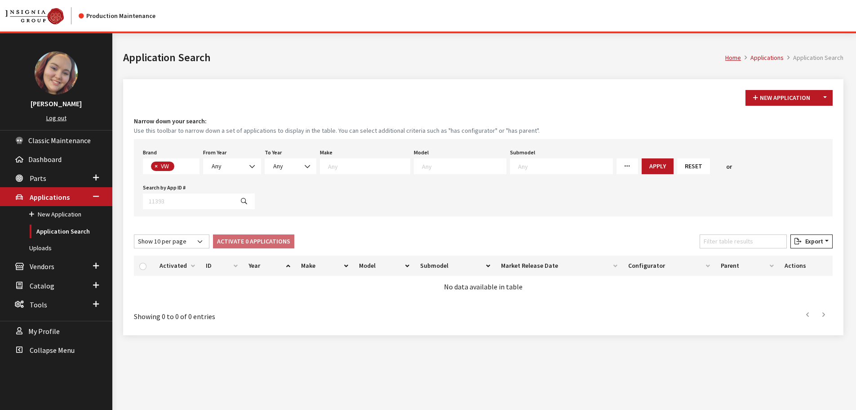
scroll to position [248, 0]
click at [219, 165] on span "Any" at bounding box center [217, 166] width 10 height 8
select select "2026"
select select
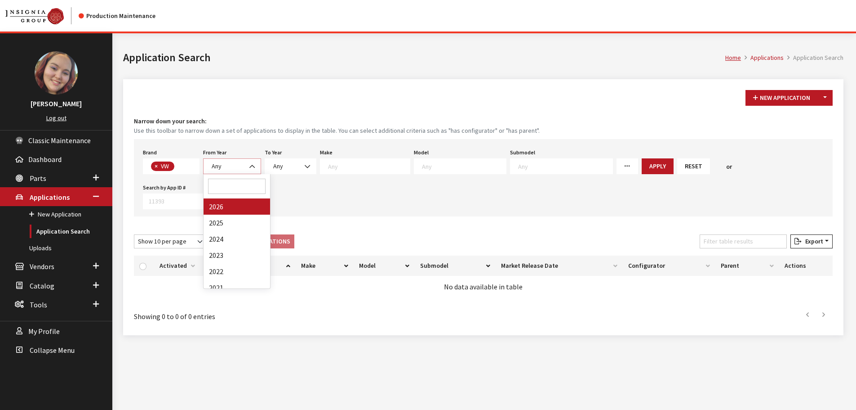
select select
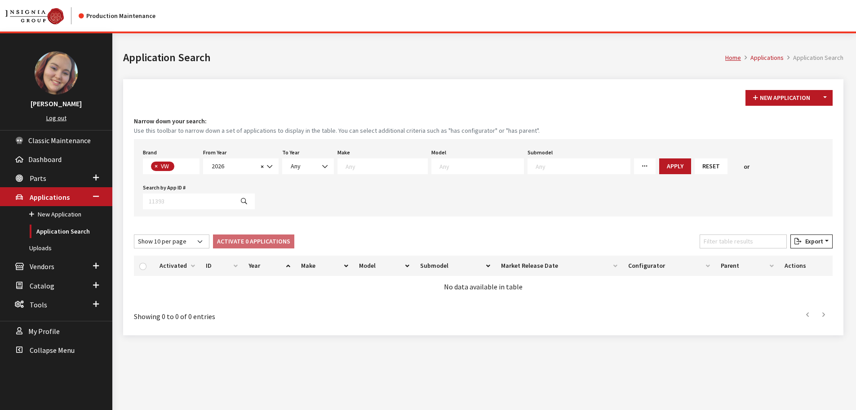
click at [452, 170] on span at bounding box center [478, 166] width 93 height 16
type textarea "ti"
select select "297"
select select
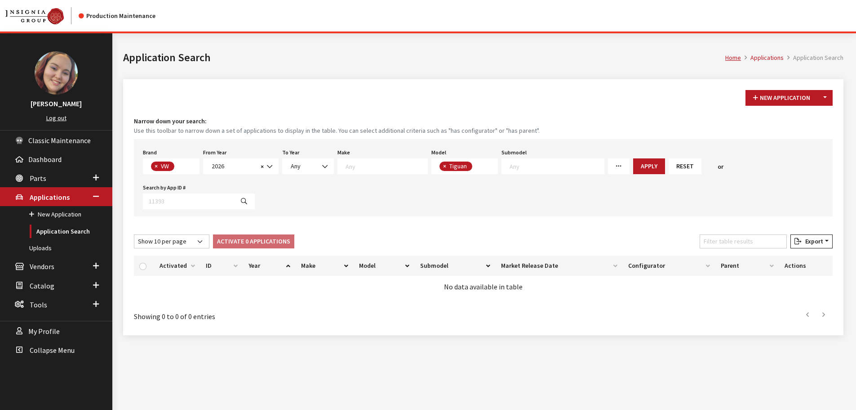
scroll to position [43, 0]
click at [539, 165] on textarea "Search" at bounding box center [557, 166] width 94 height 8
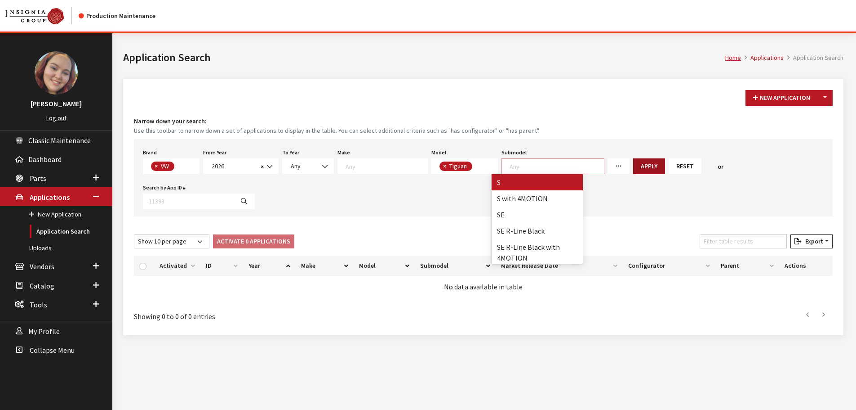
click at [633, 164] on button "Apply" at bounding box center [649, 166] width 32 height 16
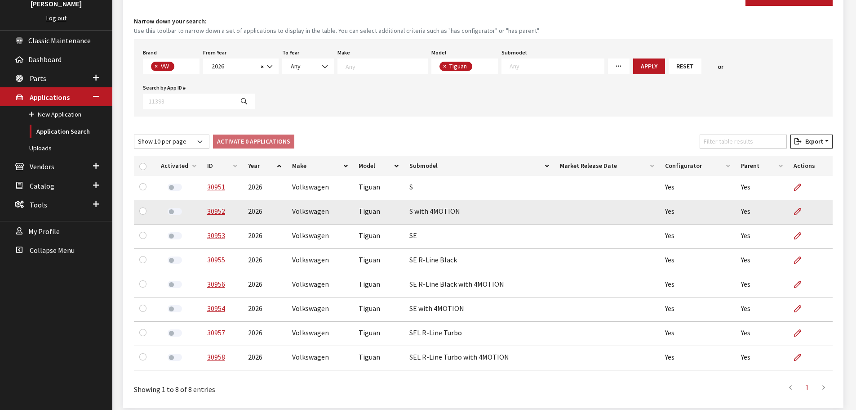
scroll to position [101, 0]
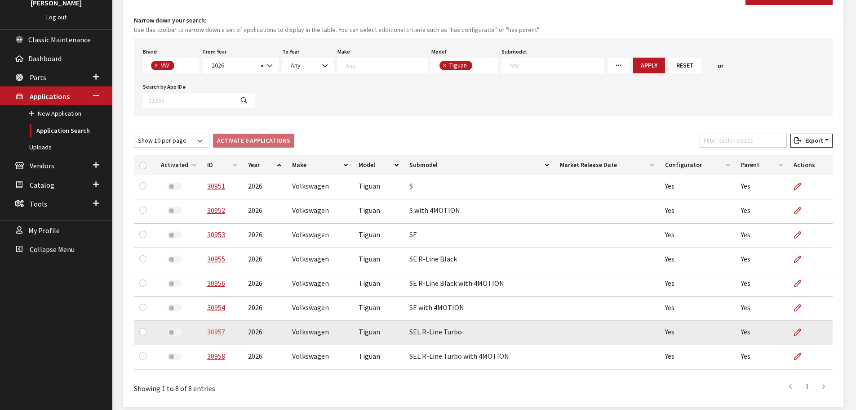
click at [213, 327] on link "30957" at bounding box center [216, 331] width 18 height 9
drag, startPoint x: 203, startPoint y: 294, endPoint x: 459, endPoint y: 306, distance: 257.0
click at [459, 321] on tr "30957 2026 Volkswagen Tiguan SEL R-Line Turbo Yes Yes" at bounding box center [483, 333] width 699 height 24
copy tr "30957 2026 Volkswagen Tiguan SEL R-Line Turbo"
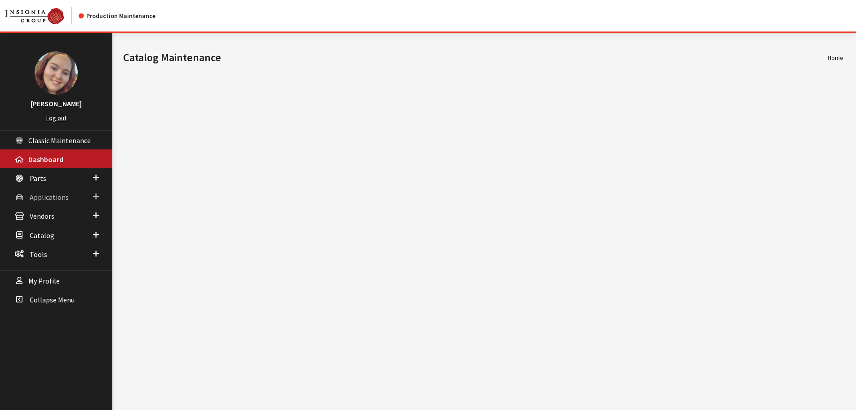
click at [31, 197] on span "Applications" at bounding box center [49, 196] width 39 height 9
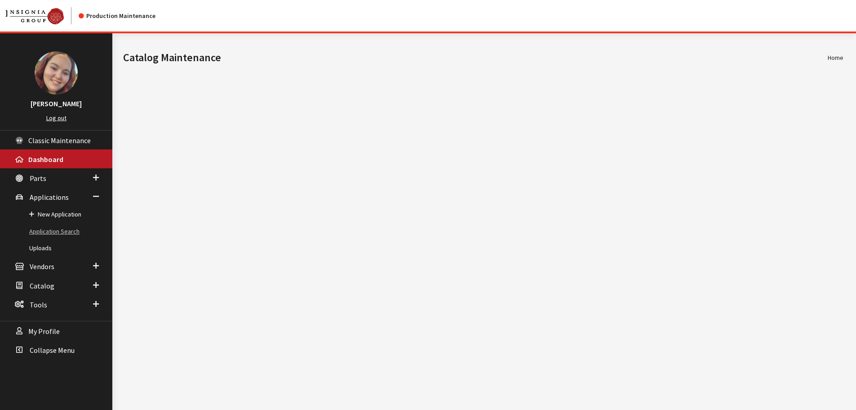
click at [59, 226] on link "Application Search" at bounding box center [56, 231] width 112 height 17
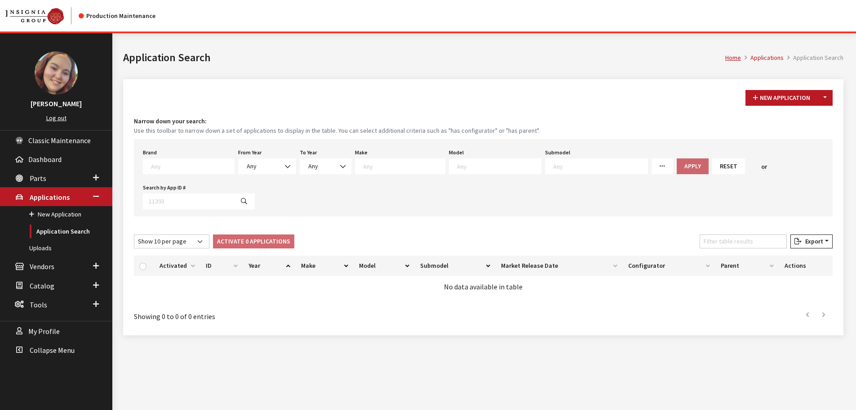
click at [174, 164] on textarea "Search" at bounding box center [192, 166] width 83 height 8
type textarea "ni"
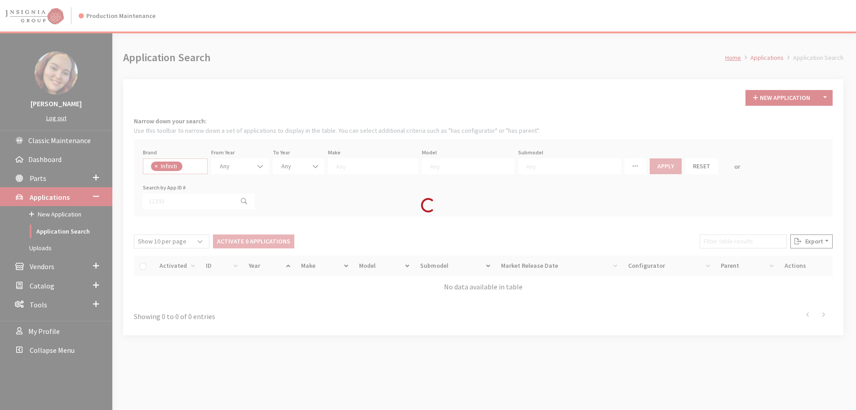
select select "73"
select select
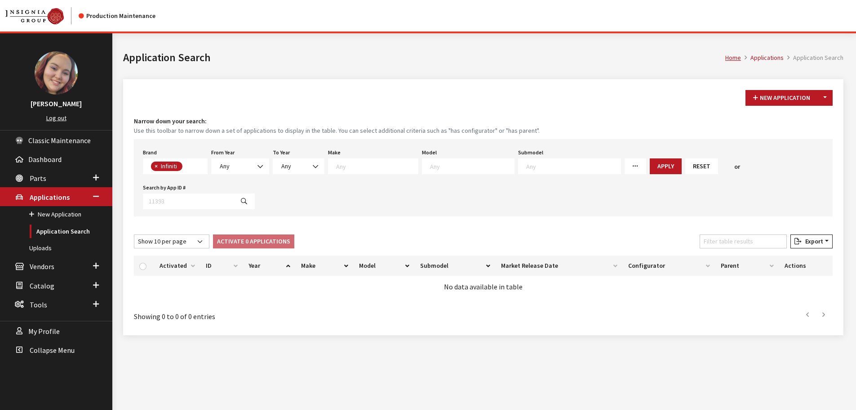
click at [158, 166] on button "×" at bounding box center [155, 165] width 9 height 9
select select
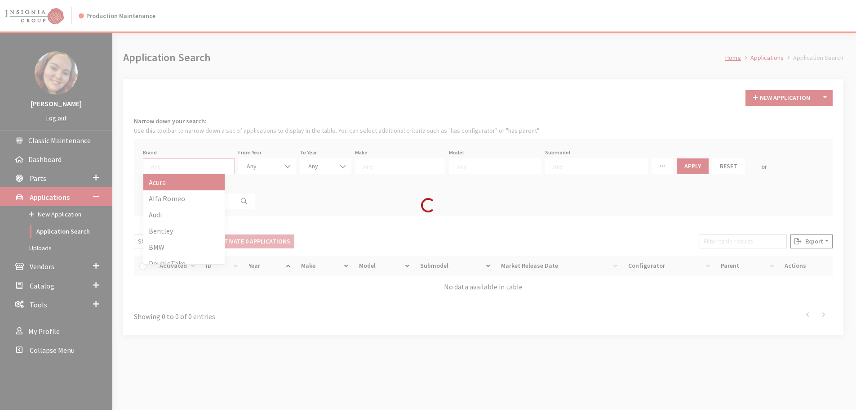
scroll to position [0, 0]
click at [158, 167] on div "Loading..." at bounding box center [428, 205] width 856 height 410
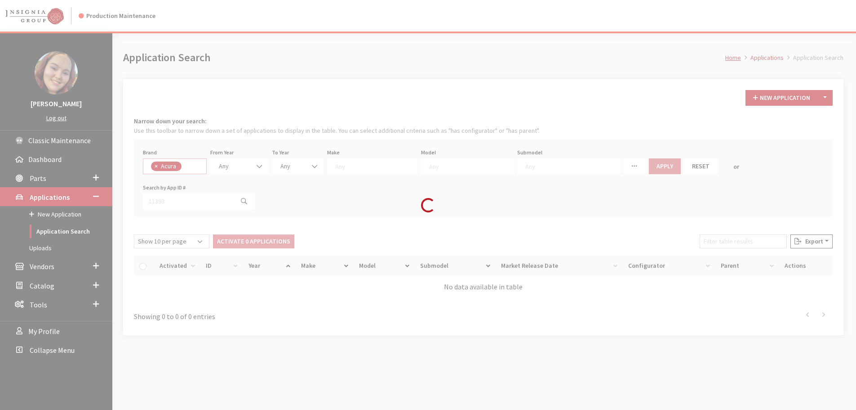
select select "8"
select select
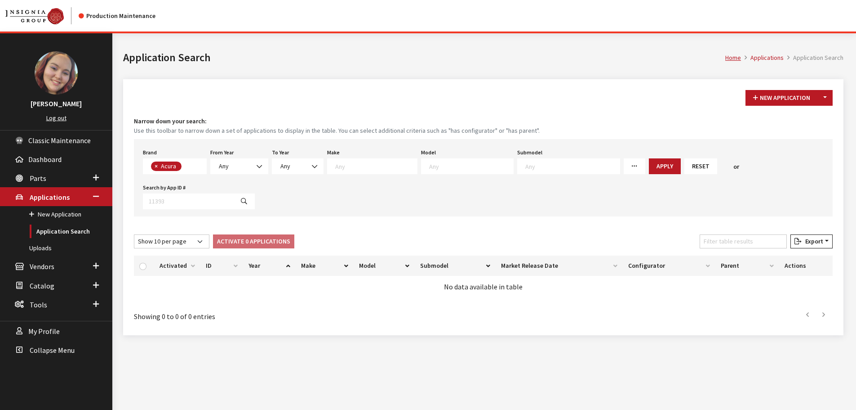
click at [192, 167] on span "× Acura" at bounding box center [175, 166] width 64 height 16
select select
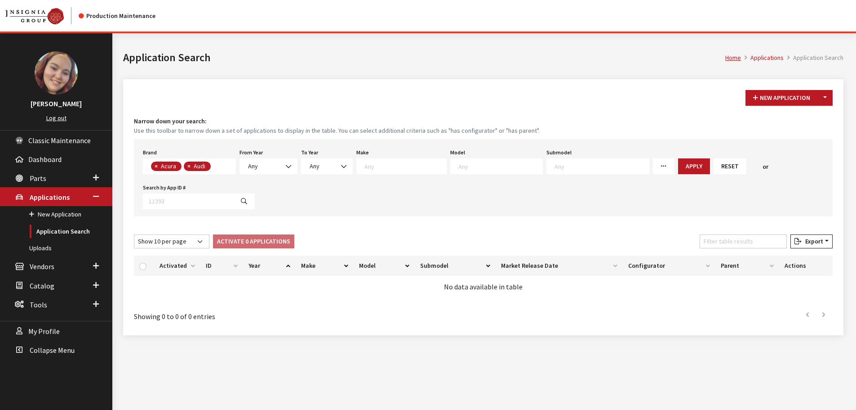
click at [227, 168] on span "× Acura × Audi" at bounding box center [189, 166] width 93 height 16
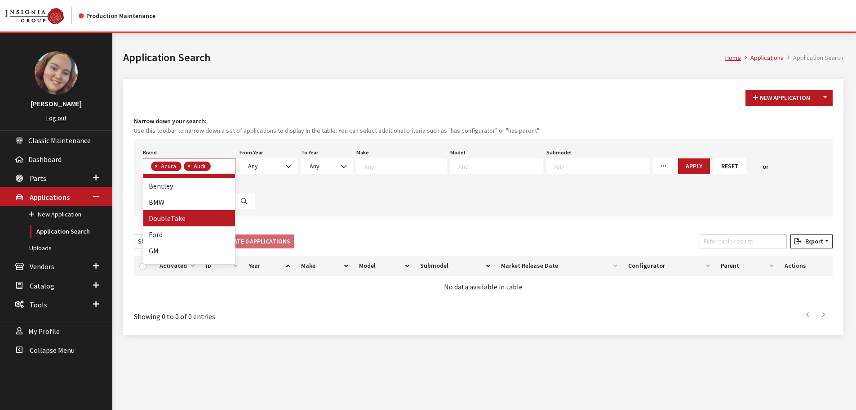
scroll to position [90, 0]
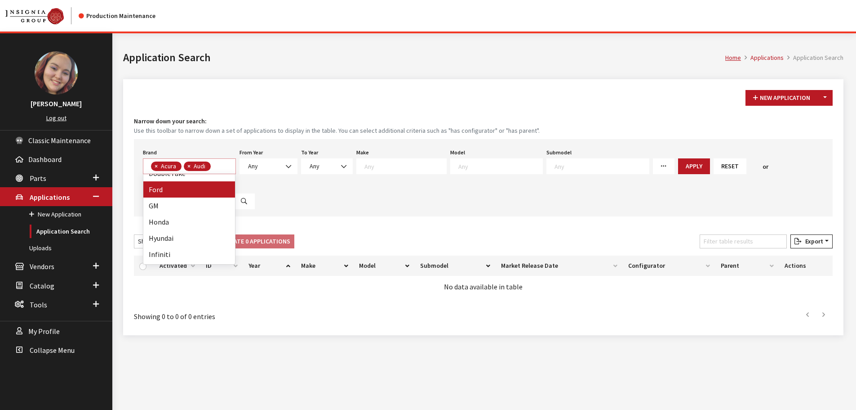
select select
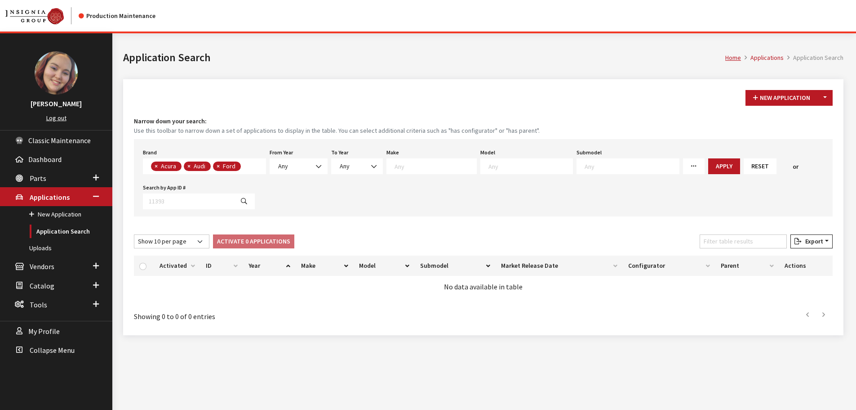
click at [259, 168] on span "× Acura × Audi × Ford" at bounding box center [204, 166] width 123 height 16
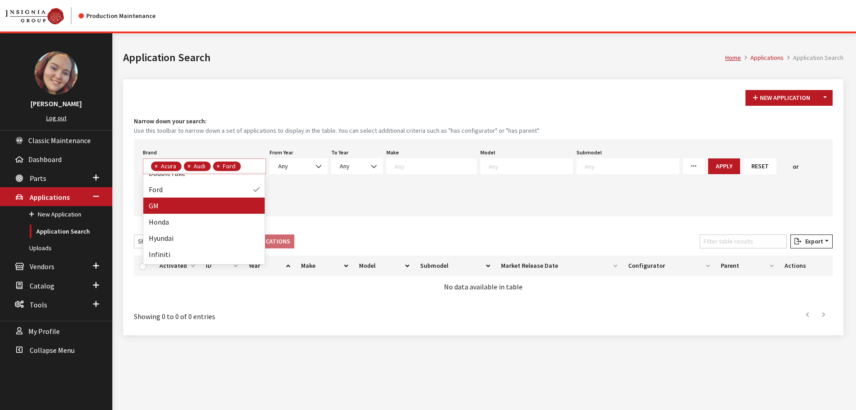
select select
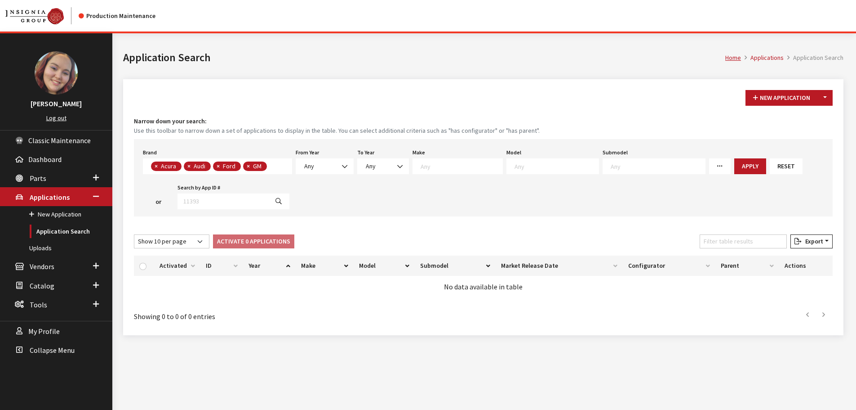
click at [287, 166] on span "× Acura × Audi × Ford × GM" at bounding box center [217, 166] width 149 height 16
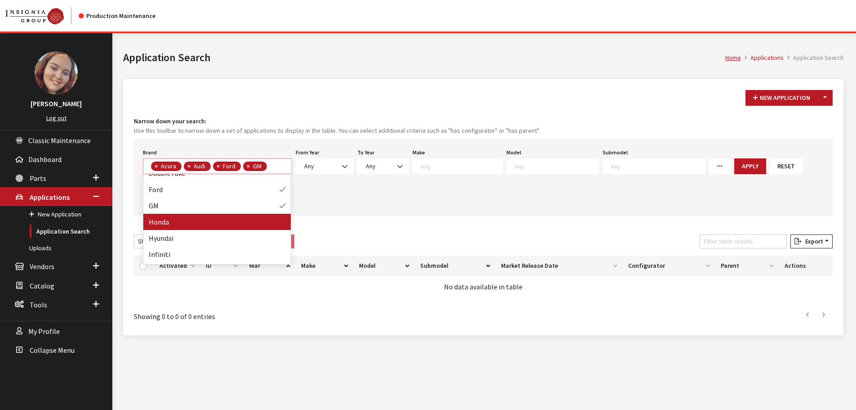
select select
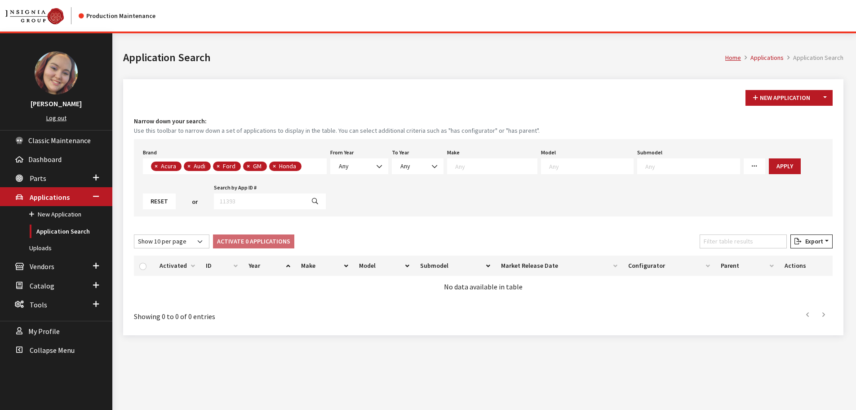
click at [312, 165] on span "× Acura × Audi × Ford × GM × Honda" at bounding box center [235, 166] width 184 height 16
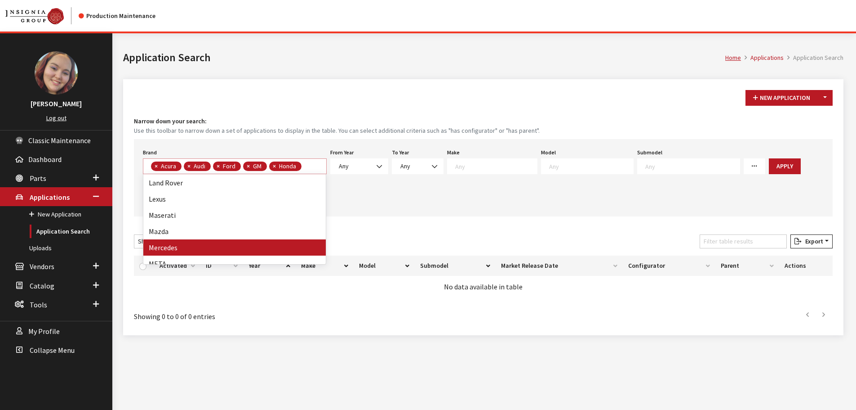
scroll to position [225, 0]
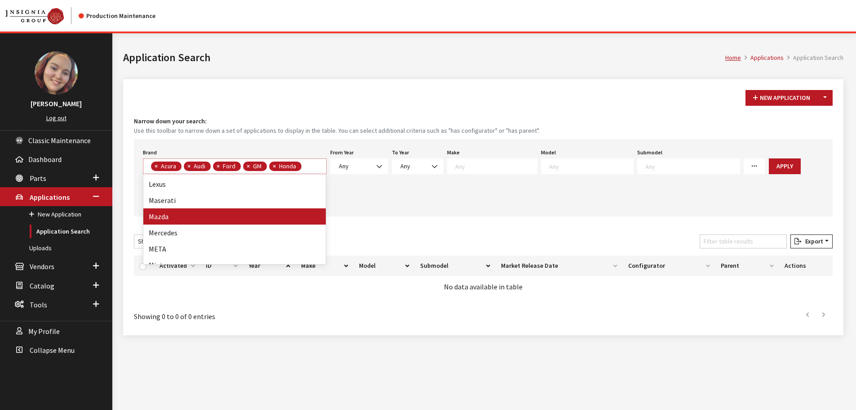
select select
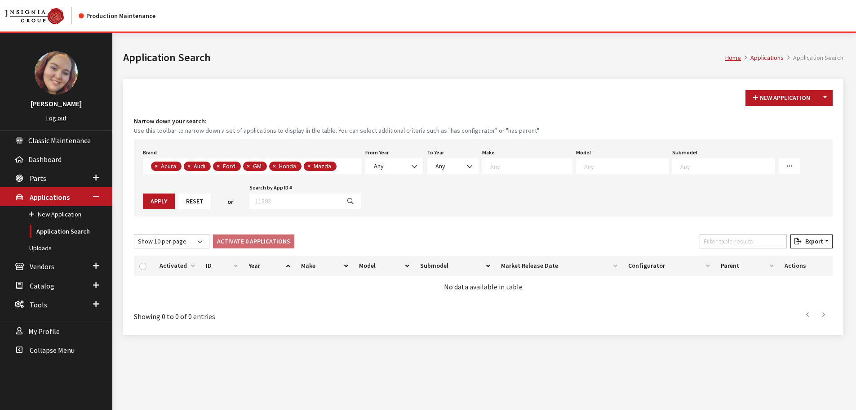
click at [343, 162] on span "× Acura × Audi × Ford × GM × Honda × Mazda" at bounding box center [252, 166] width 219 height 16
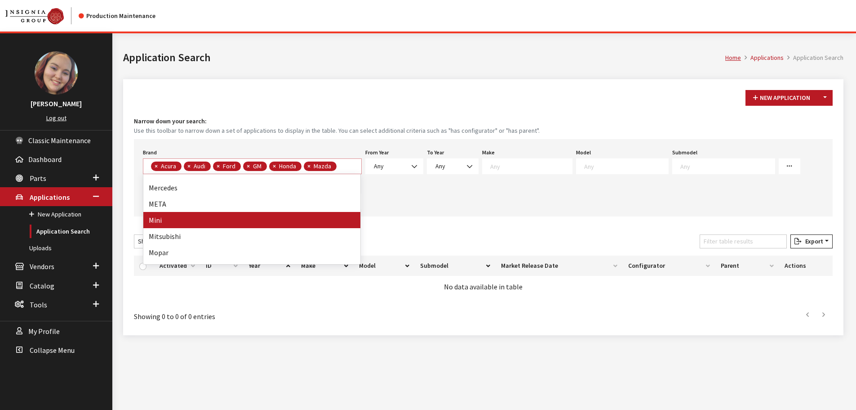
scroll to position [315, 0]
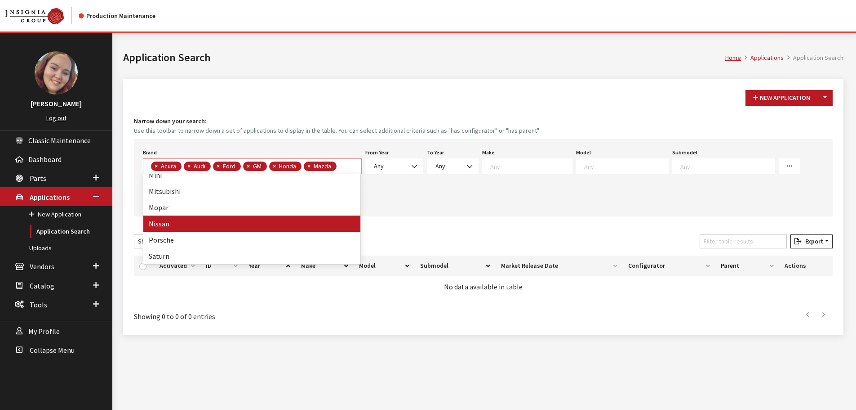
select select
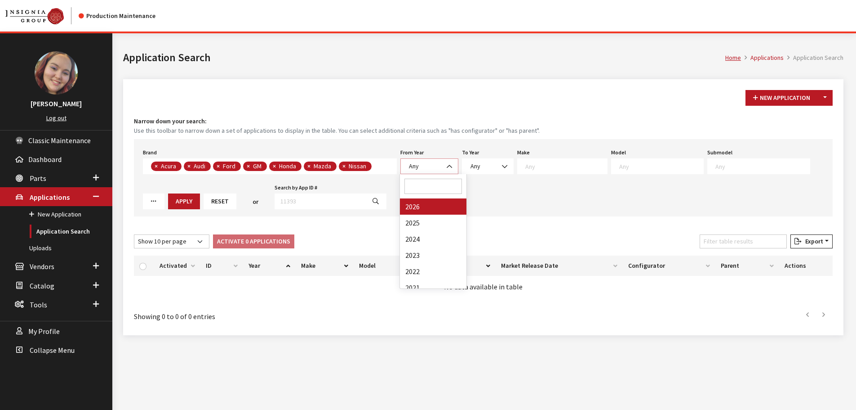
click at [435, 164] on span "Any" at bounding box center [429, 165] width 46 height 9
select select "2026"
select select
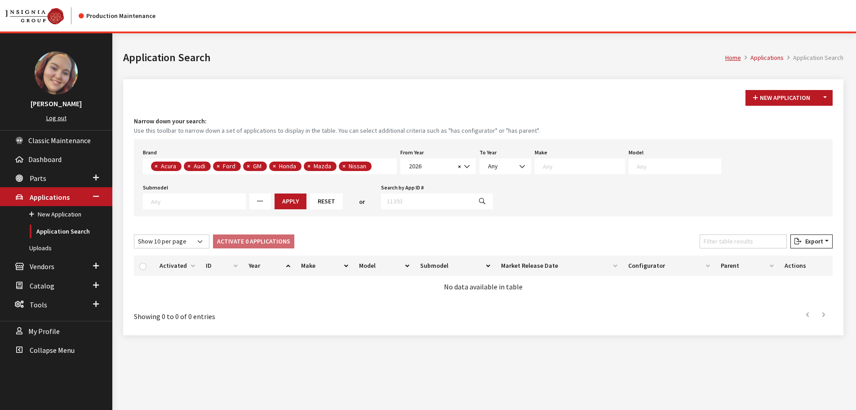
click at [575, 168] on textarea "Search" at bounding box center [584, 166] width 82 height 8
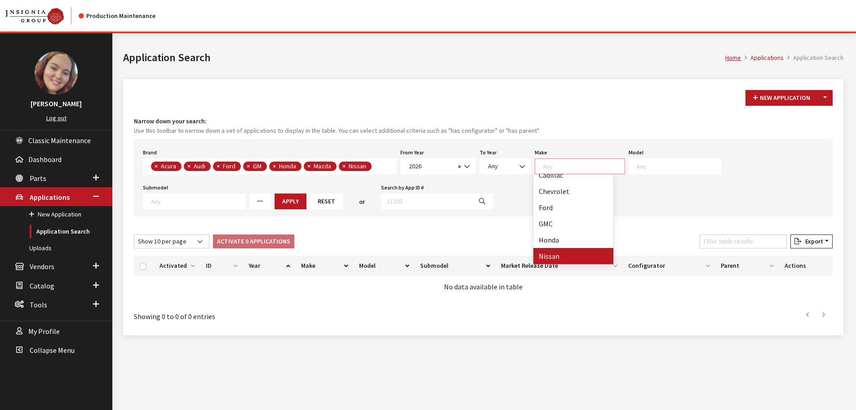
select select "29"
select select
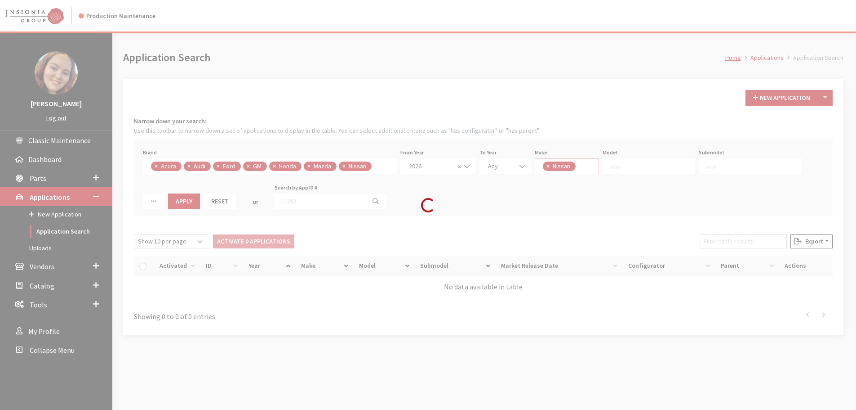
scroll to position [43, 0]
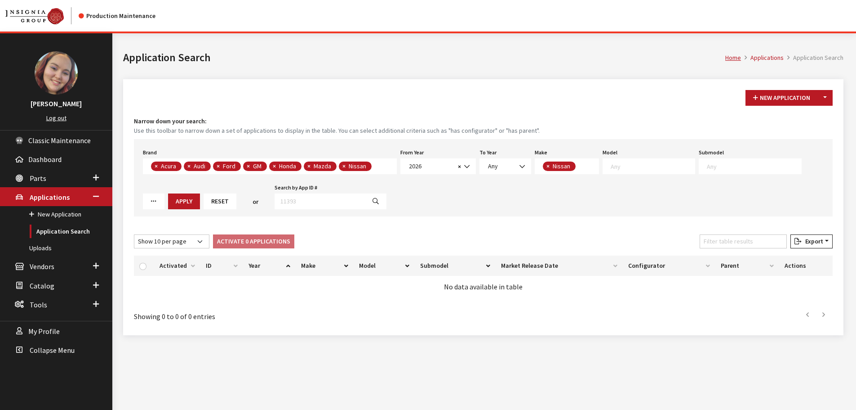
click at [620, 163] on textarea "Search" at bounding box center [653, 166] width 84 height 8
click at [470, 79] on div "New Application Toggle Dropdown New From Existing... Narrow down your search: U…" at bounding box center [483, 207] width 721 height 256
click at [547, 165] on span "×" at bounding box center [548, 166] width 3 height 8
select select
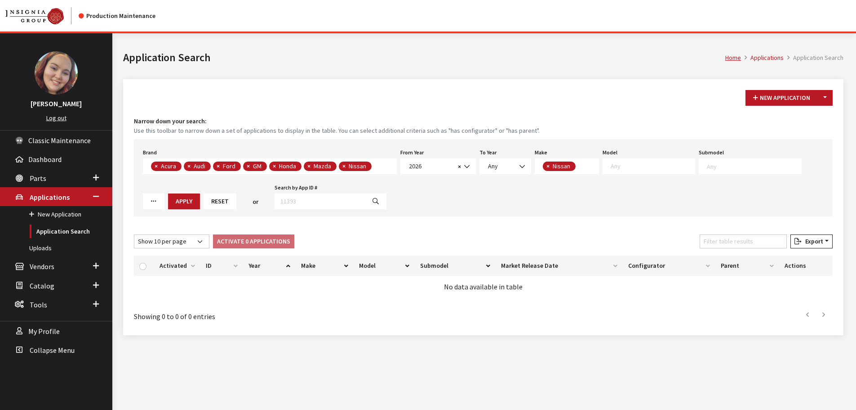
select select
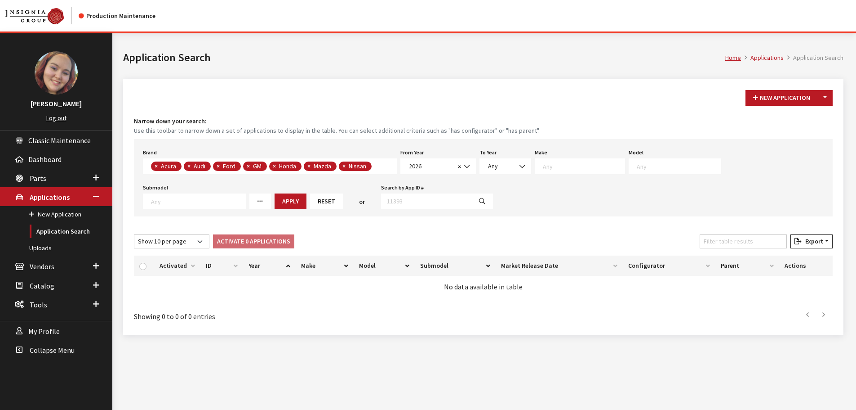
scroll to position [43, 0]
click at [547, 167] on textarea "Search" at bounding box center [584, 166] width 82 height 8
select select "11"
select select
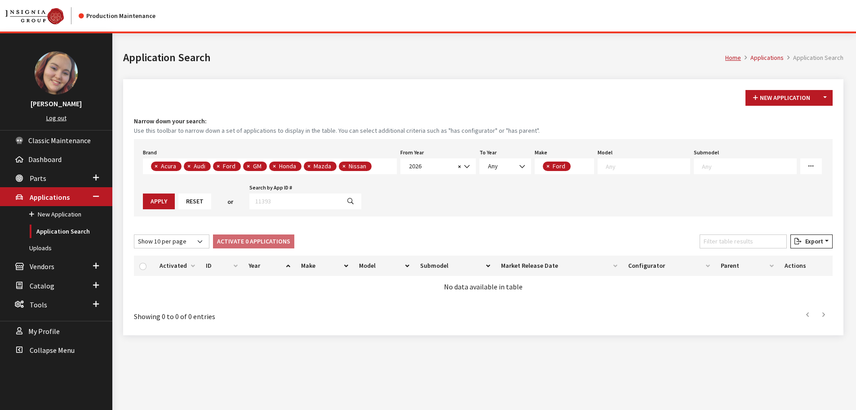
click at [643, 165] on textarea "Search" at bounding box center [648, 166] width 84 height 8
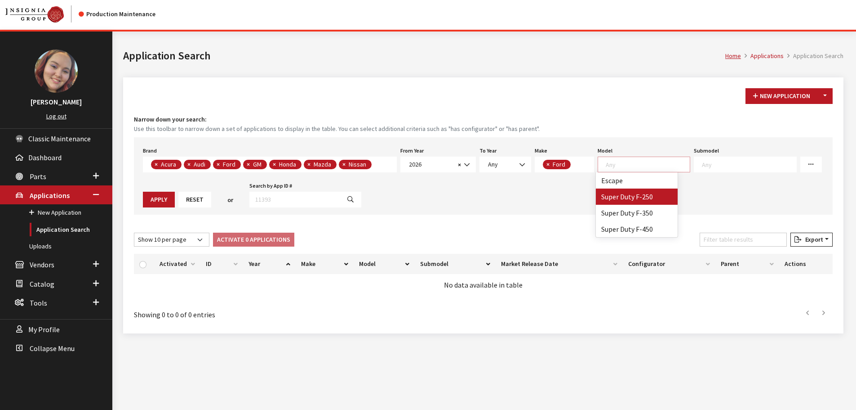
scroll to position [33, 0]
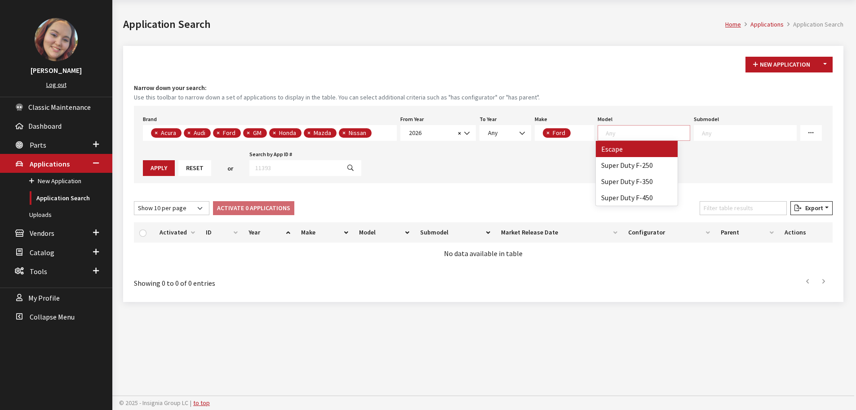
click at [547, 132] on span "×" at bounding box center [548, 133] width 3 height 8
select select
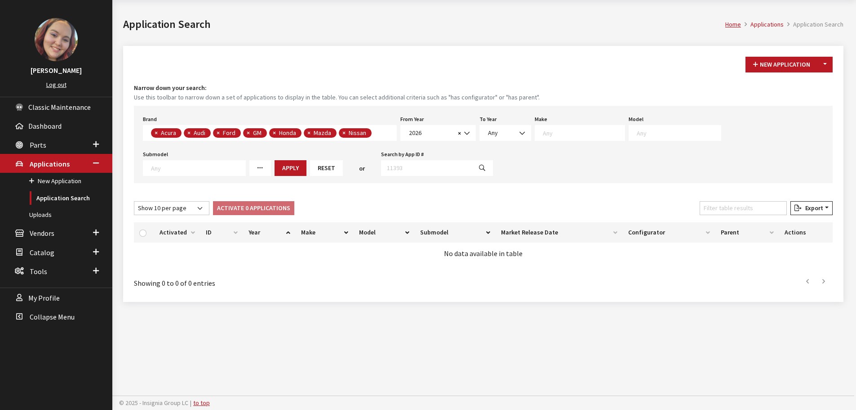
scroll to position [43, 0]
click at [547, 132] on textarea "Search" at bounding box center [584, 133] width 82 height 8
select select "19"
select select
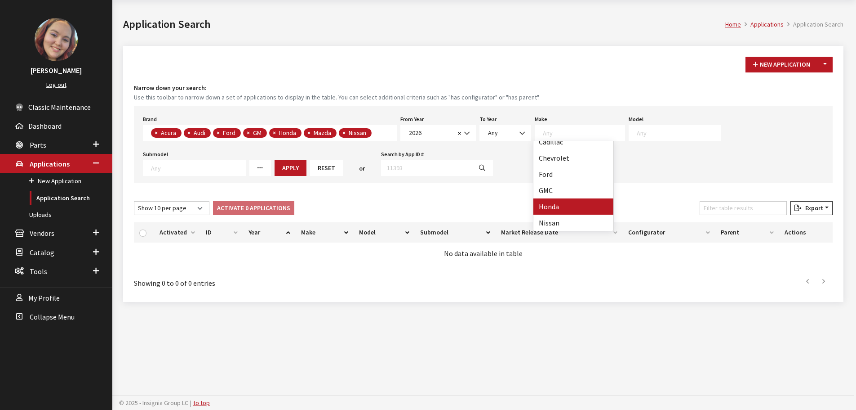
select select
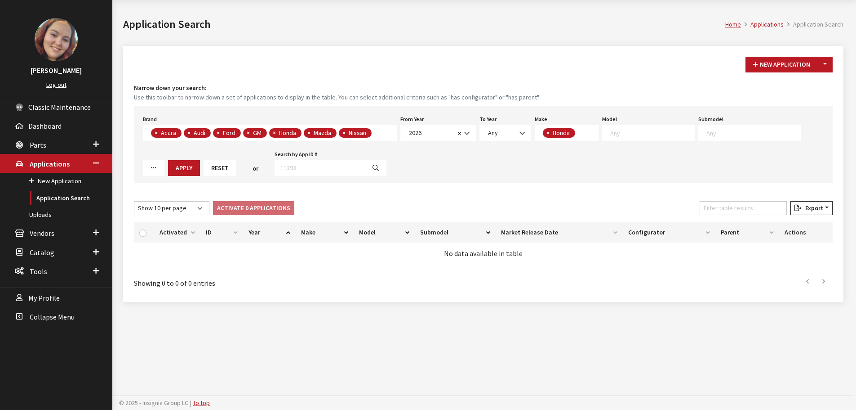
scroll to position [43, 0]
click at [633, 133] on textarea "Search" at bounding box center [653, 133] width 84 height 8
click at [548, 132] on span "×" at bounding box center [548, 133] width 3 height 8
select select
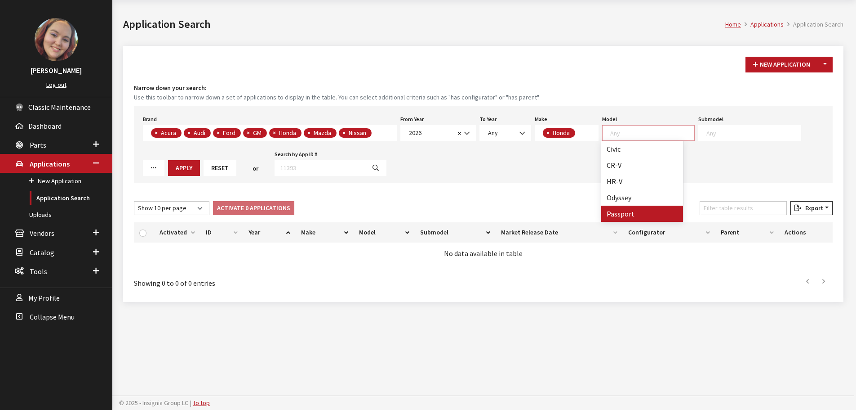
select select
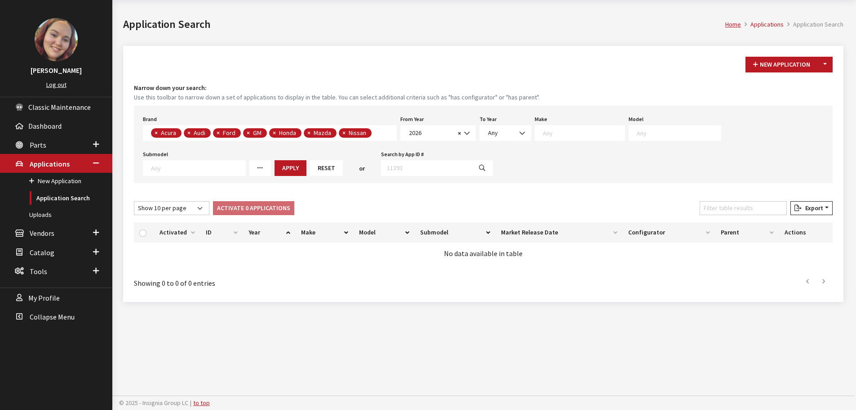
click at [548, 132] on textarea "Search" at bounding box center [584, 133] width 82 height 8
select select "1"
select select
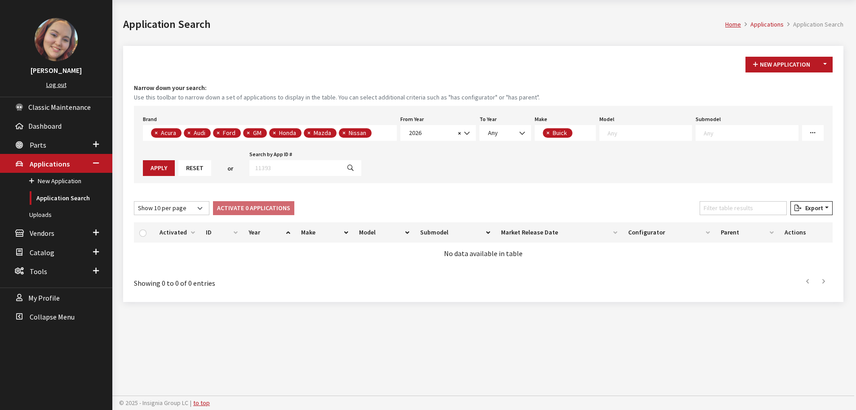
click at [608, 134] on textarea "Search" at bounding box center [650, 133] width 84 height 8
click at [550, 129] on button "×" at bounding box center [547, 132] width 9 height 9
select select
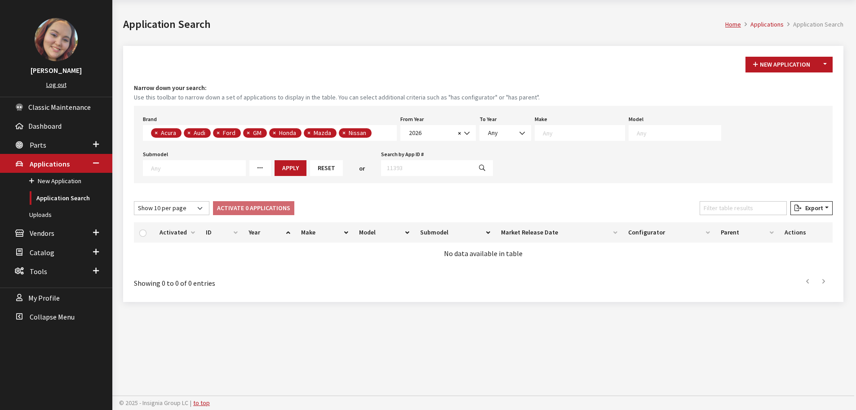
click at [547, 133] on textarea "Search" at bounding box center [584, 133] width 82 height 8
select select "1"
select select
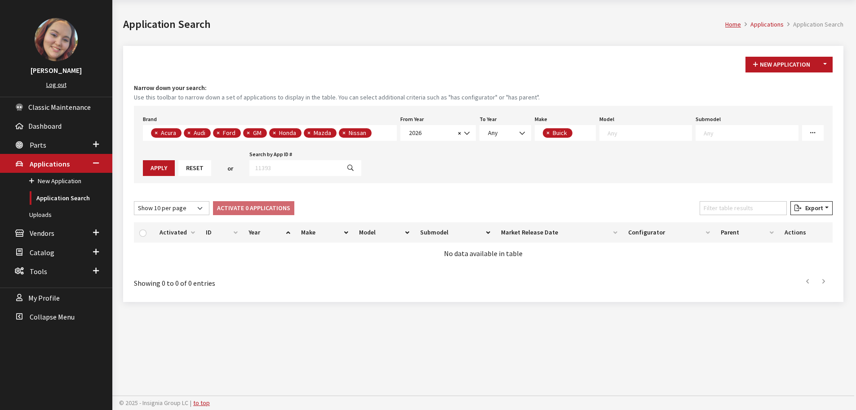
click at [547, 129] on span "×" at bounding box center [548, 133] width 3 height 8
select select
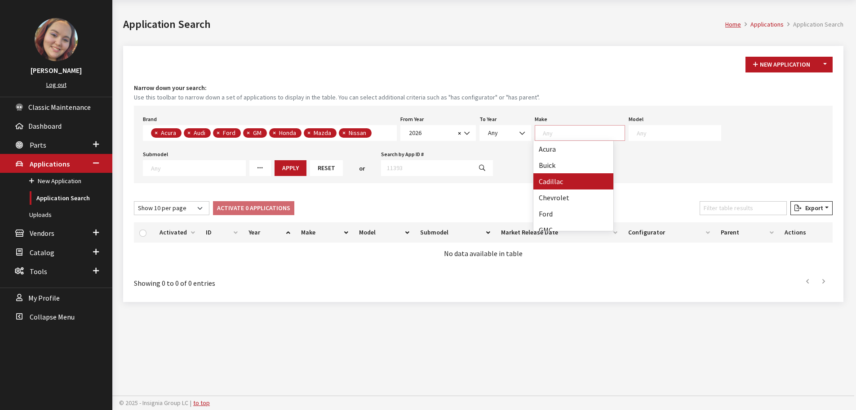
select select "2"
select select
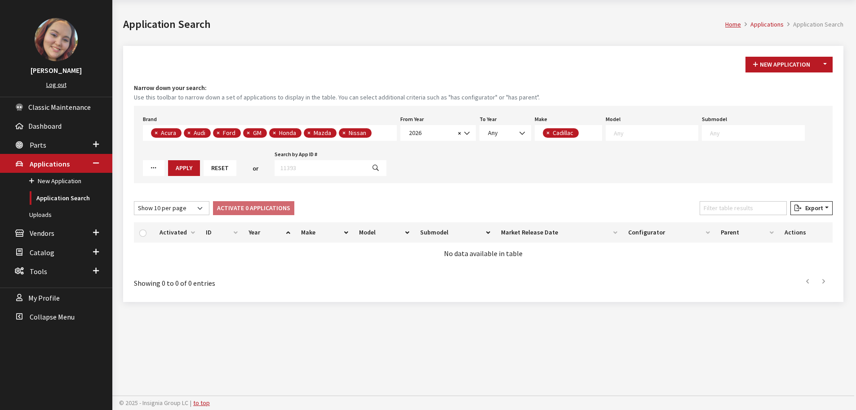
click at [632, 142] on div "Brand Any Acura Alfa Romeo Audi Bentley BMW DoubleTake Ford GM Honda Hyundai In…" at bounding box center [483, 144] width 699 height 77
click at [631, 135] on textarea "Search" at bounding box center [656, 133] width 84 height 8
click at [552, 133] on span "Cadillac" at bounding box center [564, 133] width 24 height 8
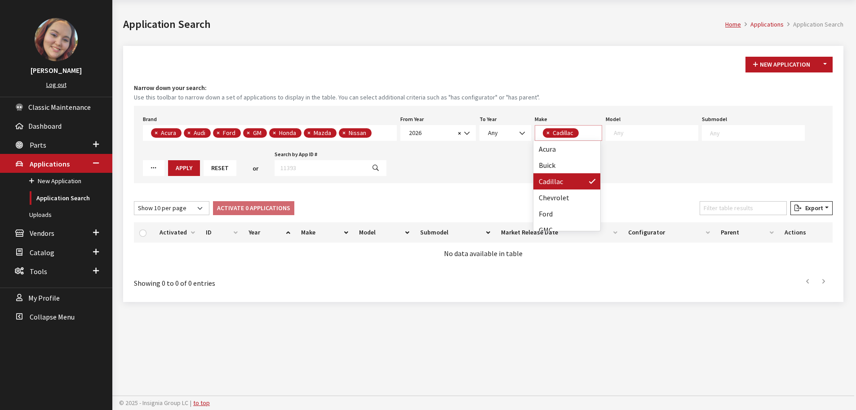
click at [549, 133] on button "×" at bounding box center [547, 132] width 9 height 9
select select
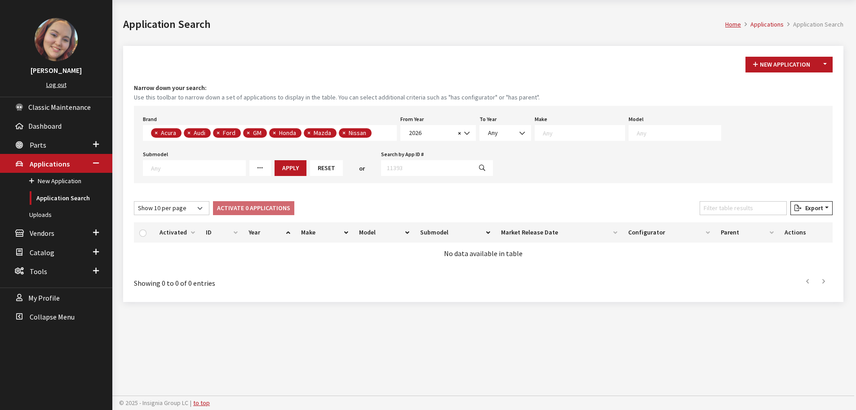
scroll to position [43, 0]
click at [549, 133] on textarea "Search" at bounding box center [584, 133] width 82 height 8
select select "3"
select select
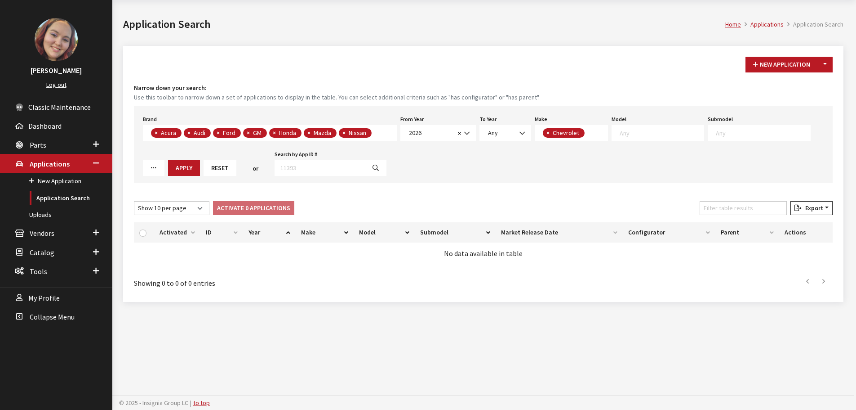
click at [623, 136] on textarea "Search" at bounding box center [662, 133] width 84 height 8
type textarea "e"
click at [549, 135] on button "×" at bounding box center [547, 132] width 9 height 9
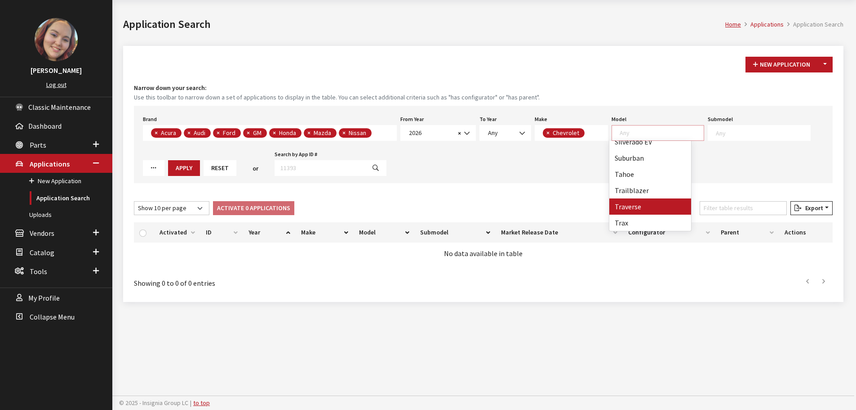
select select
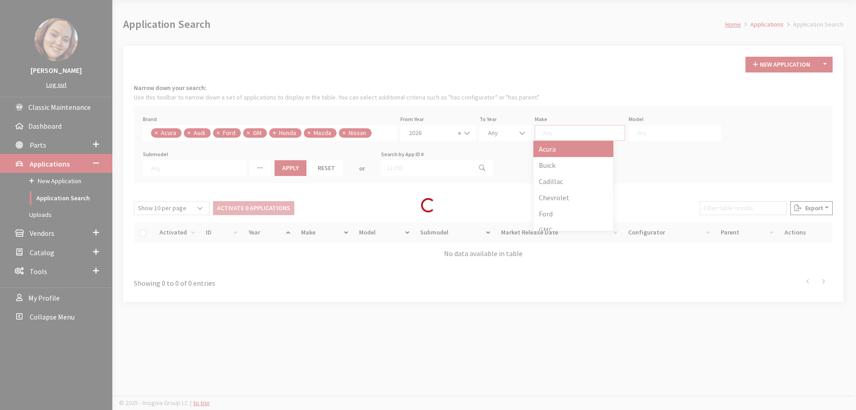
scroll to position [43, 0]
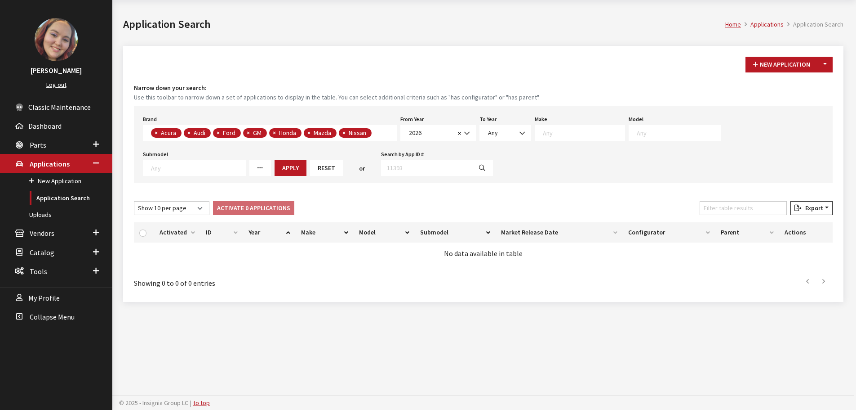
click at [549, 133] on textarea "Search" at bounding box center [584, 133] width 82 height 8
select select "4"
select select
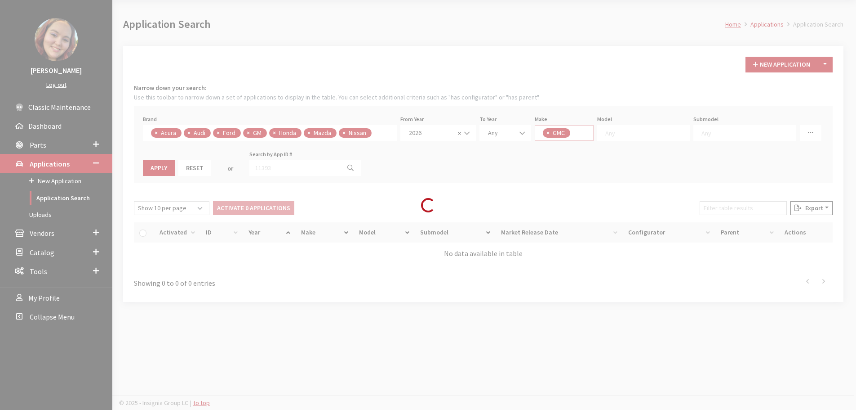
scroll to position [43, 0]
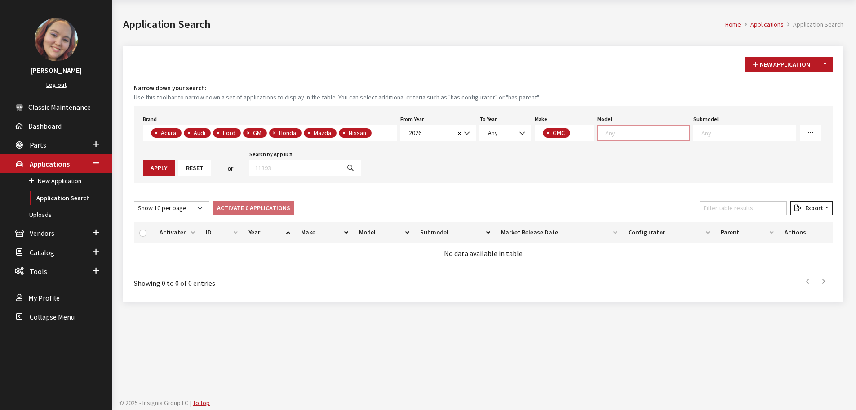
click at [616, 129] on textarea "Search" at bounding box center [648, 133] width 84 height 8
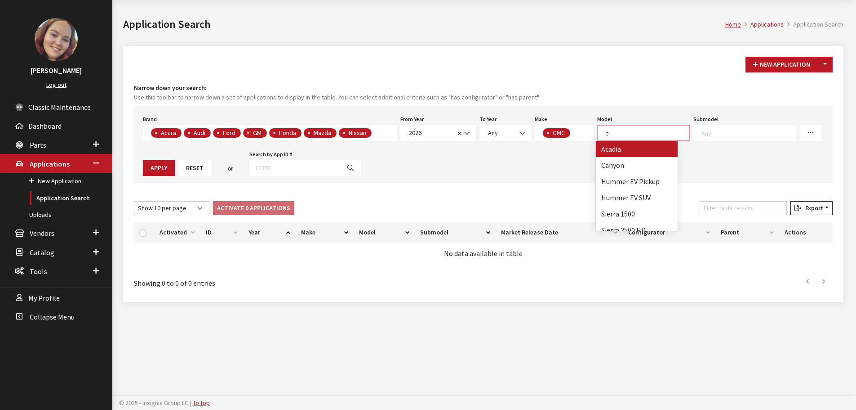
scroll to position [0, 0]
type textarea "e"
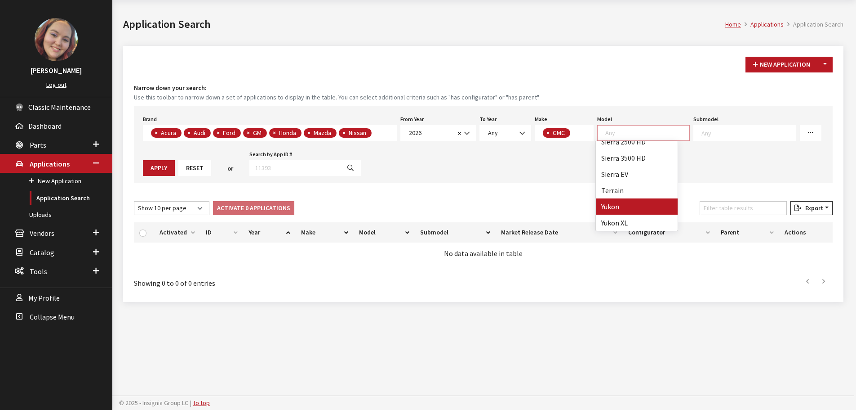
click at [549, 131] on button "×" at bounding box center [547, 132] width 9 height 9
select select
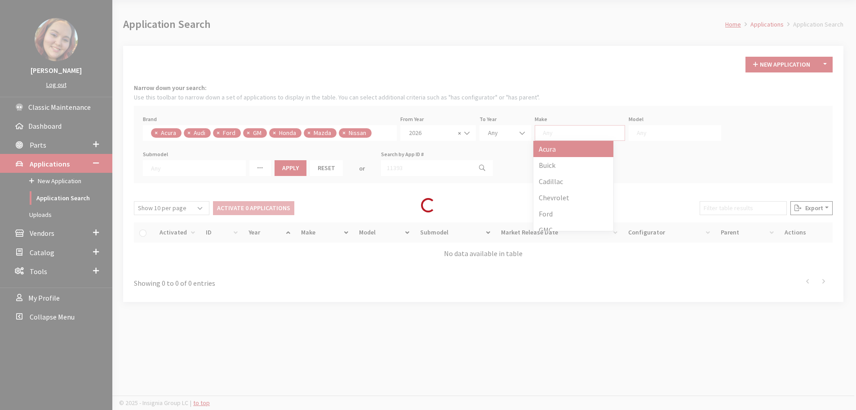
scroll to position [43, 0]
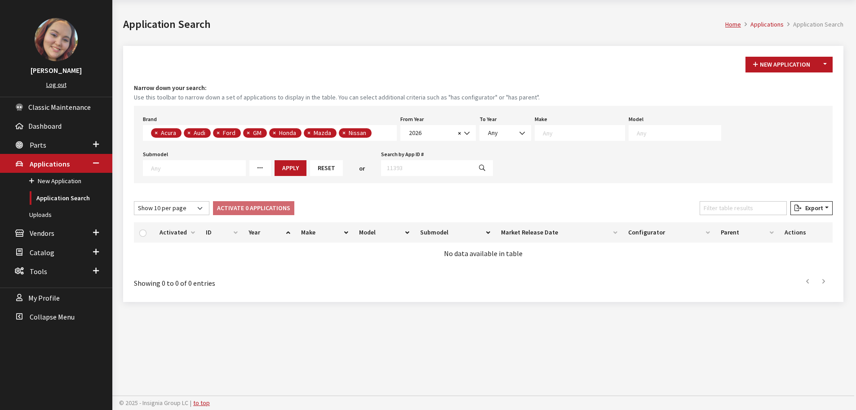
click at [549, 134] on textarea "Search" at bounding box center [584, 133] width 82 height 8
type textarea "m"
click at [497, 166] on div "Brand Any Acura Alfa Romeo Audi Bentley BMW DoubleTake Ford GM Honda Hyundai In…" at bounding box center [483, 144] width 699 height 77
click at [569, 131] on textarea "Search" at bounding box center [584, 133] width 82 height 8
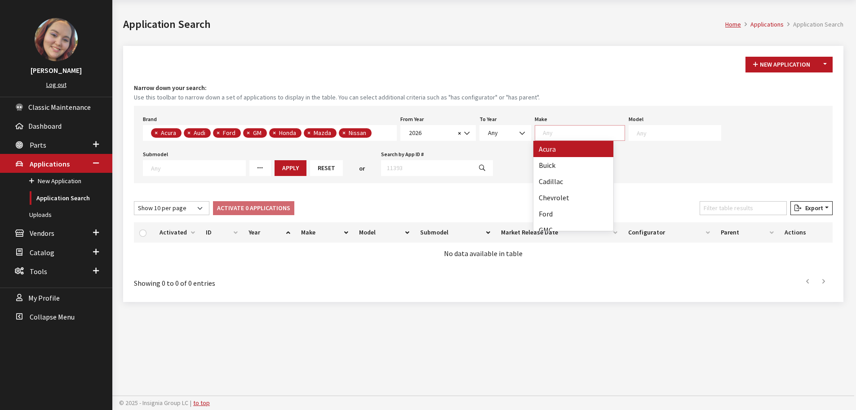
select select "22"
select select
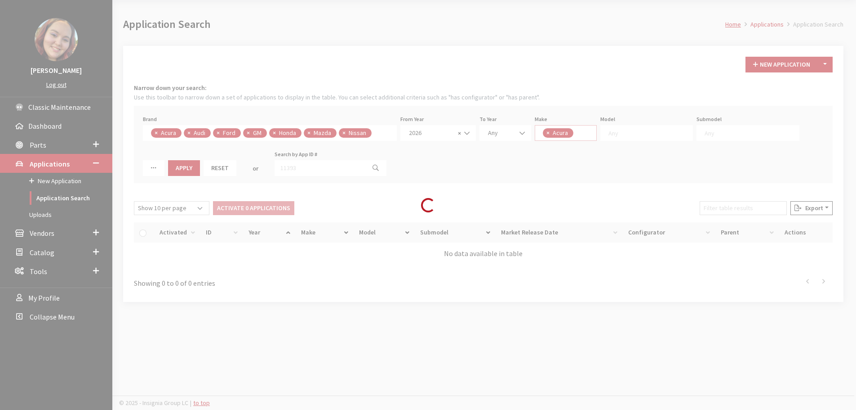
scroll to position [43, 0]
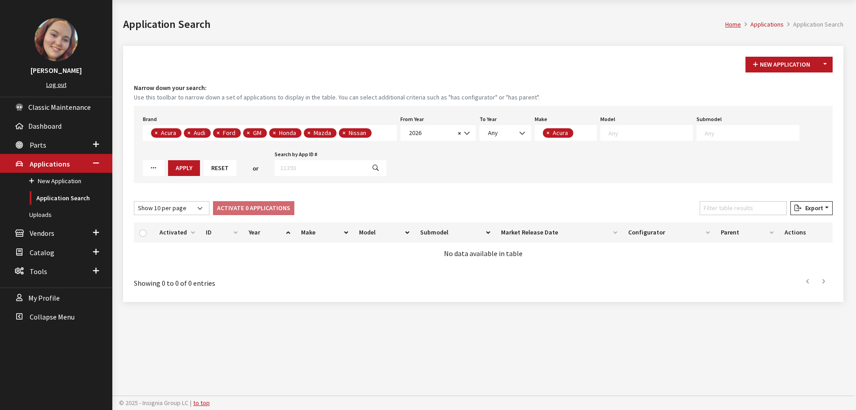
click at [625, 132] on textarea "Search" at bounding box center [651, 133] width 84 height 8
click at [544, 134] on button "×" at bounding box center [547, 132] width 9 height 9
select select
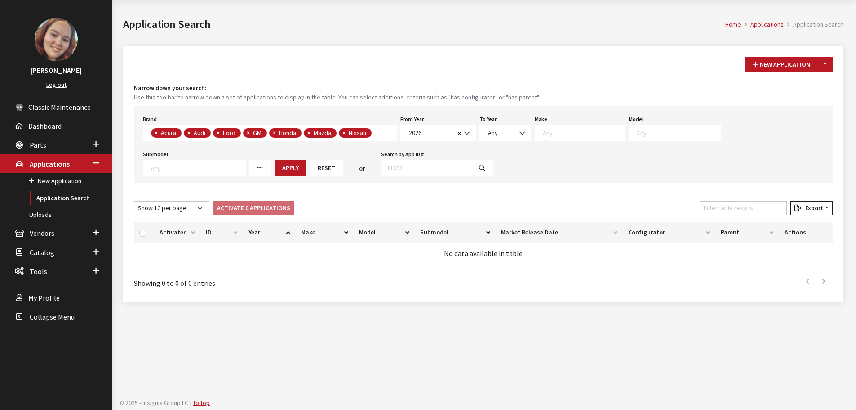
click at [547, 134] on textarea "Search" at bounding box center [584, 133] width 82 height 8
click at [155, 130] on span "×" at bounding box center [156, 133] width 3 height 8
select select "392"
select select
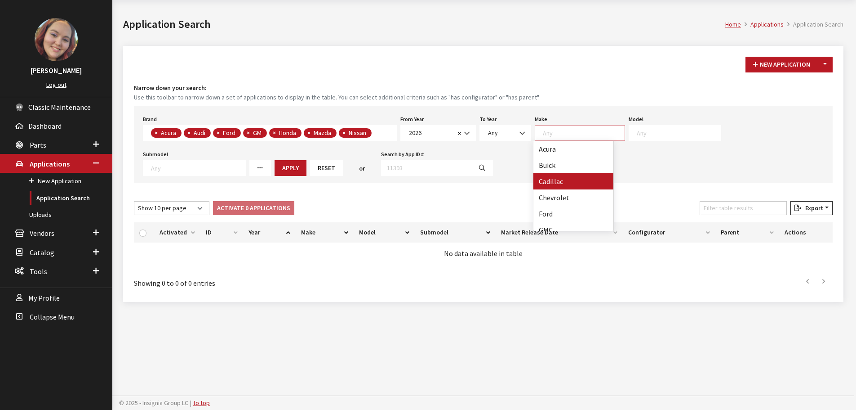
select select
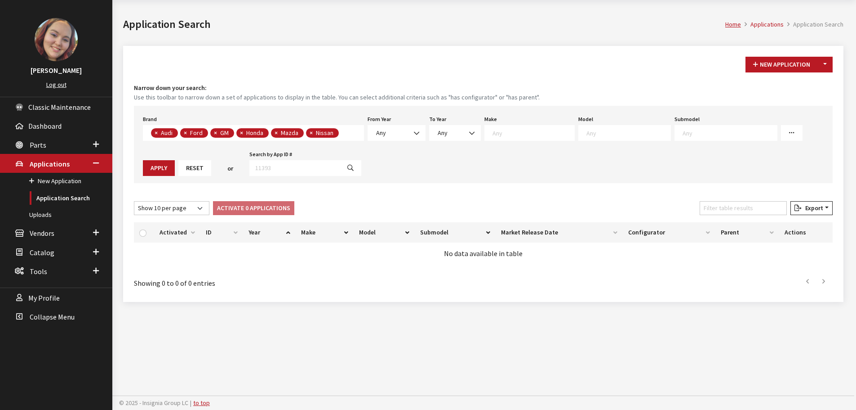
click at [187, 134] on span "×" at bounding box center [185, 133] width 3 height 8
select select
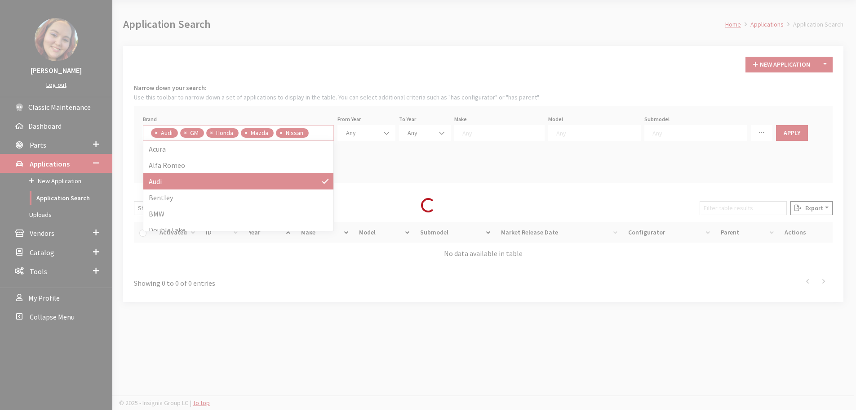
scroll to position [0, 0]
select select
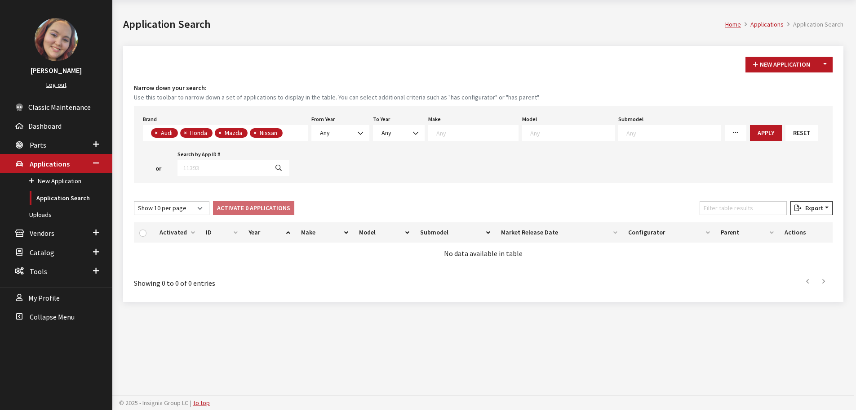
scroll to position [17, 0]
click at [187, 134] on span "×" at bounding box center [185, 133] width 3 height 8
select select
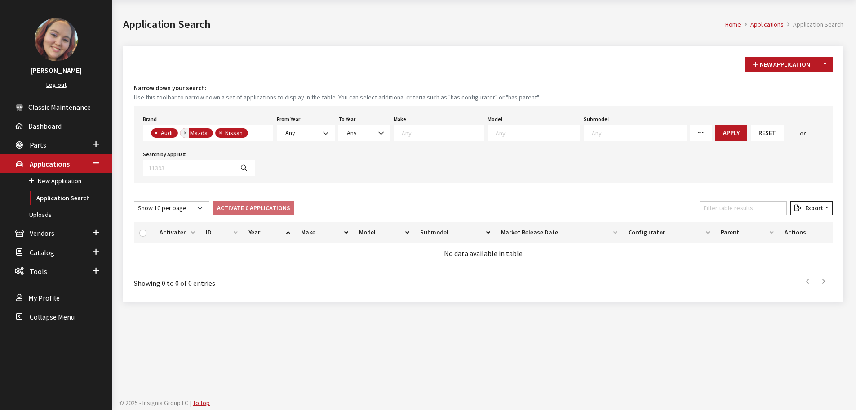
scroll to position [9, 0]
click at [187, 134] on span "×" at bounding box center [185, 133] width 3 height 8
select select
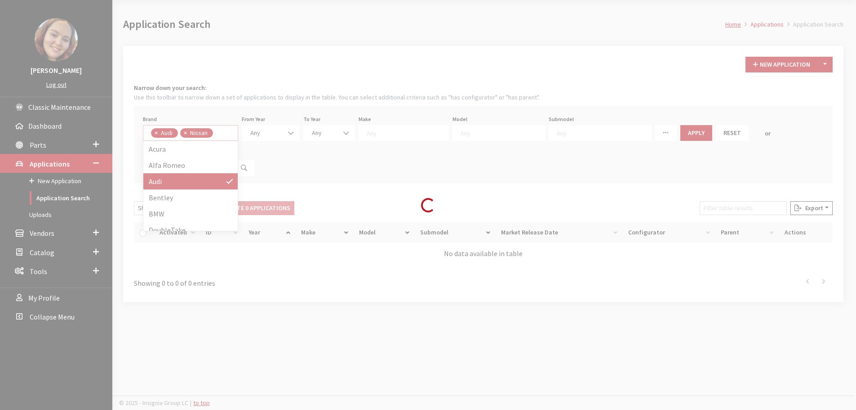
scroll to position [0, 0]
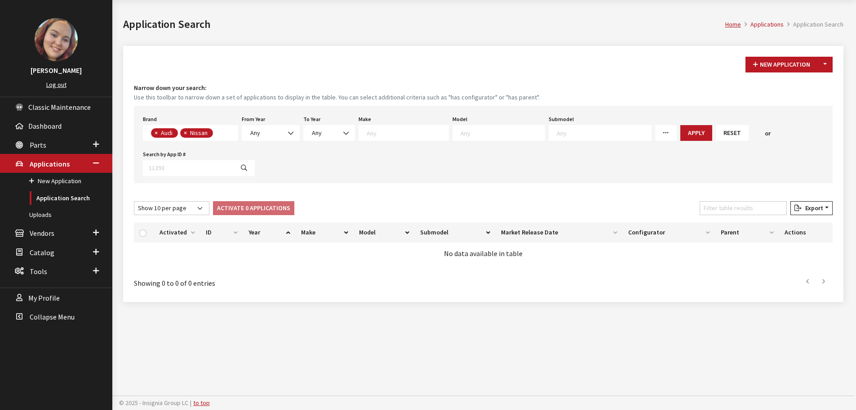
click at [187, 134] on span "×" at bounding box center [185, 133] width 3 height 8
select select
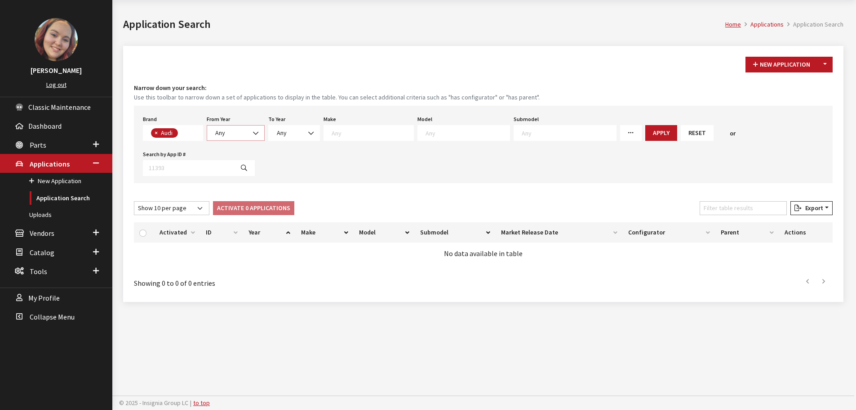
click at [236, 132] on span "Any" at bounding box center [236, 132] width 46 height 9
select select "2025"
select select
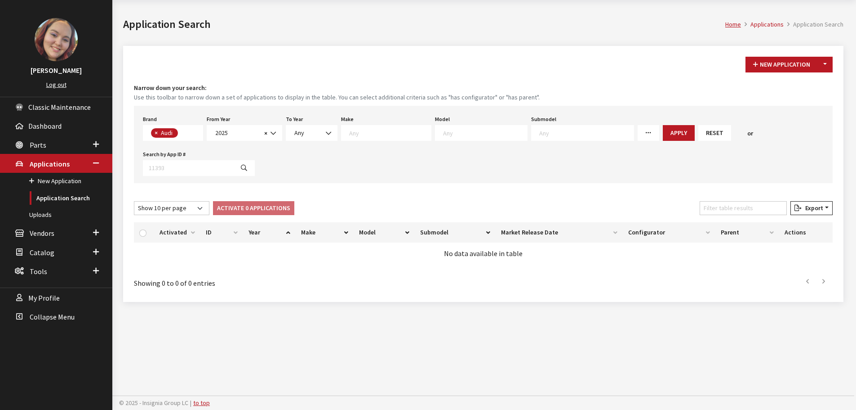
click at [553, 130] on textarea "Search" at bounding box center [587, 133] width 94 height 8
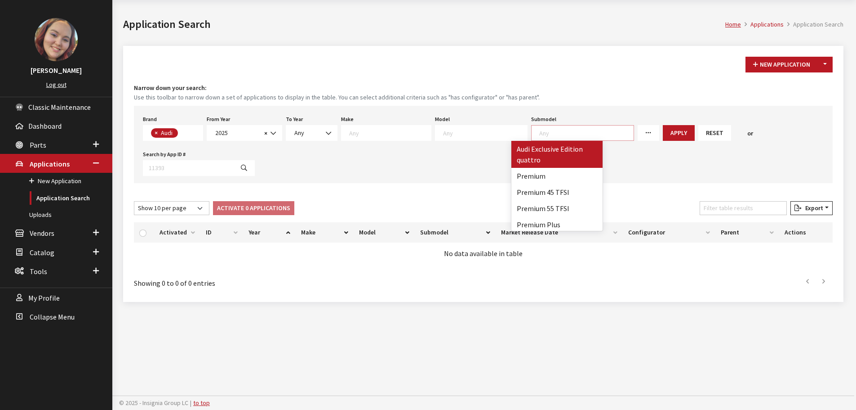
click at [505, 129] on textarea "Search" at bounding box center [485, 133] width 84 height 8
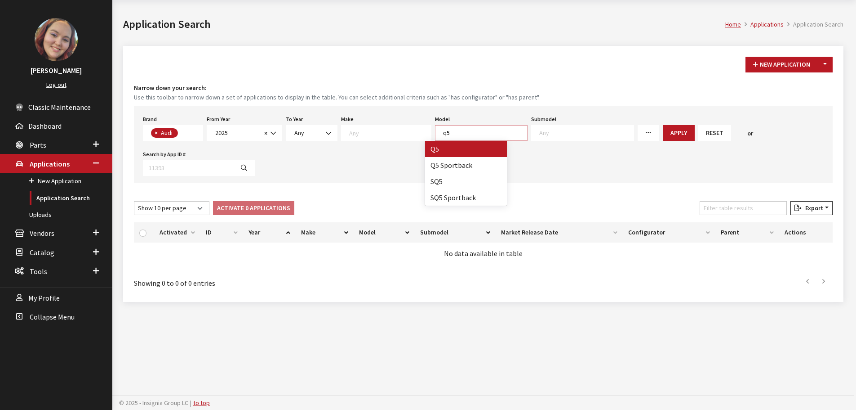
drag, startPoint x: 447, startPoint y: 132, endPoint x: 416, endPoint y: 132, distance: 31.5
click at [416, 132] on div "Brand Any Acura Alfa Romeo Audi Bentley BMW DoubleTake Ford GM Honda Hyundai In…" at bounding box center [483, 144] width 699 height 77
type textarea "a"
type textarea "s"
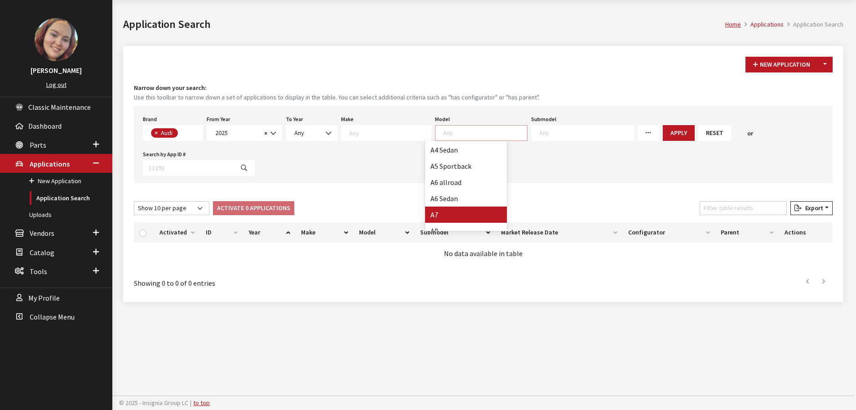
scroll to position [45, 0]
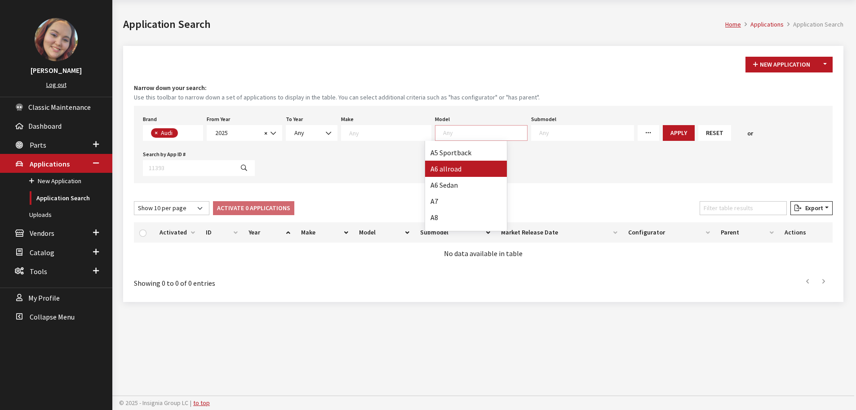
click at [453, 134] on textarea "Search" at bounding box center [485, 133] width 84 height 8
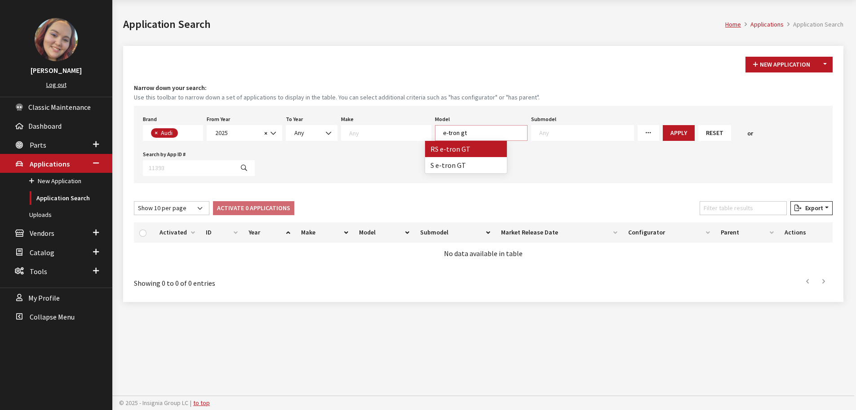
drag, startPoint x: 473, startPoint y: 130, endPoint x: 419, endPoint y: 130, distance: 53.5
click at [419, 130] on div "Brand Any Acura Alfa Romeo Audi Bentley BMW DoubleTake Ford GM Honda Hyundai In…" at bounding box center [483, 144] width 699 height 77
click at [452, 133] on textarea "q4" at bounding box center [485, 133] width 84 height 8
drag, startPoint x: 440, startPoint y: 133, endPoint x: 421, endPoint y: 132, distance: 19.4
click at [421, 132] on div "Brand Any Acura Alfa Romeo Audi Bentley BMW DoubleTake Ford GM Honda Hyundai In…" at bounding box center [483, 144] width 699 height 77
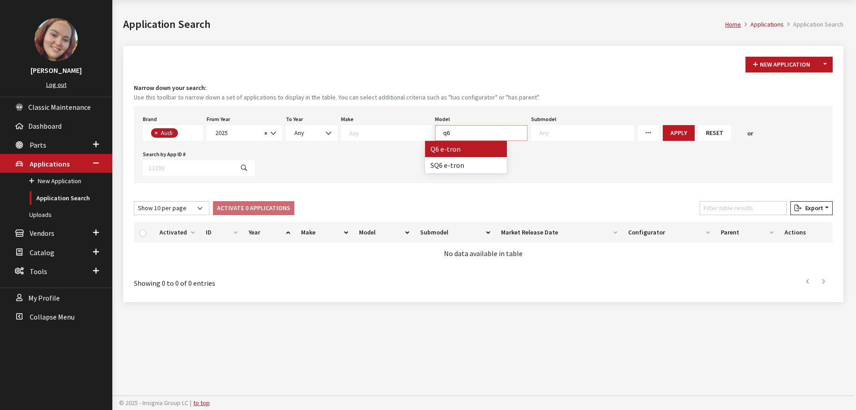
type textarea "6"
type textarea "a"
type textarea "s6"
click at [384, 174] on div "Brand Any Acura Alfa Romeo Audi Bentley BMW DoubleTake Ford GM Honda Hyundai In…" at bounding box center [483, 144] width 699 height 77
drag, startPoint x: 501, startPoint y: 161, endPoint x: 475, endPoint y: 148, distance: 28.6
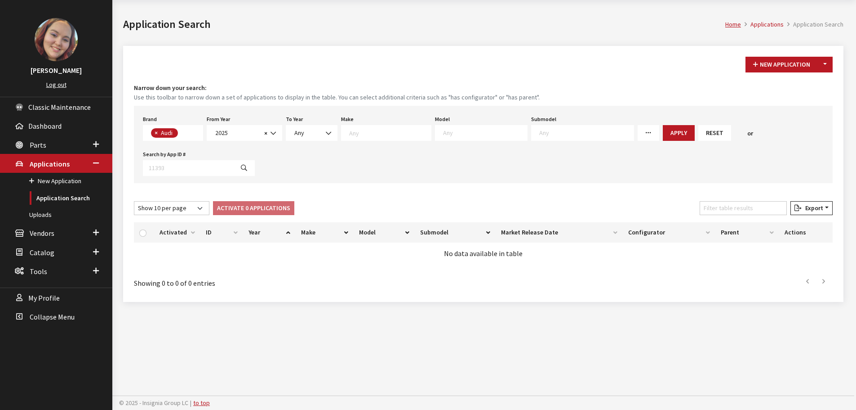
click at [501, 161] on div "Brand Any Acura Alfa Romeo Audi Bentley BMW DoubleTake Ford GM Honda Hyundai In…" at bounding box center [483, 144] width 699 height 77
click at [444, 130] on textarea "Search" at bounding box center [485, 133] width 84 height 8
type textarea "q4"
click at [366, 189] on div "New Application Toggle Dropdown New From Existing... Narrow down your search: U…" at bounding box center [483, 174] width 721 height 256
click at [462, 129] on textarea "Search" at bounding box center [485, 133] width 84 height 8
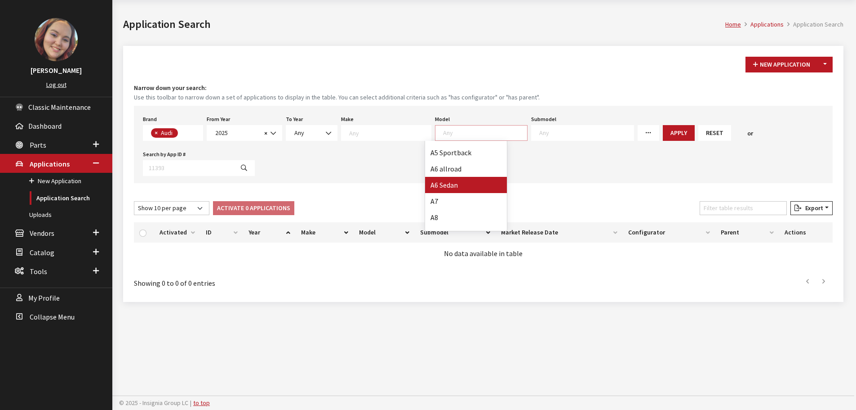
click at [493, 129] on textarea "Search" at bounding box center [485, 133] width 84 height 8
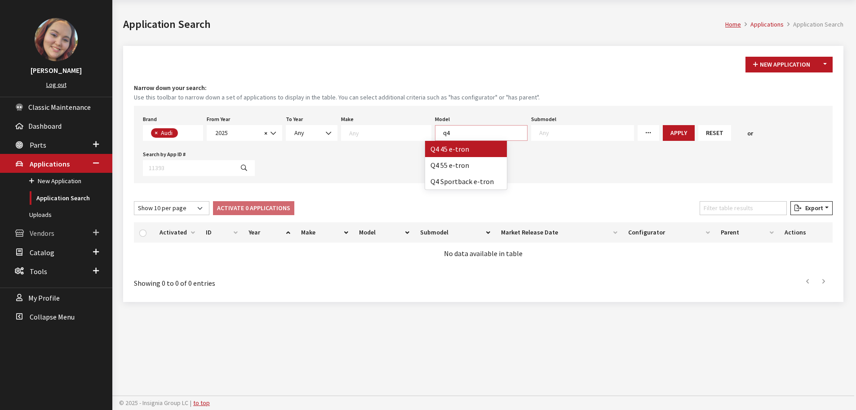
type textarea "q4"
select select "1406"
select select
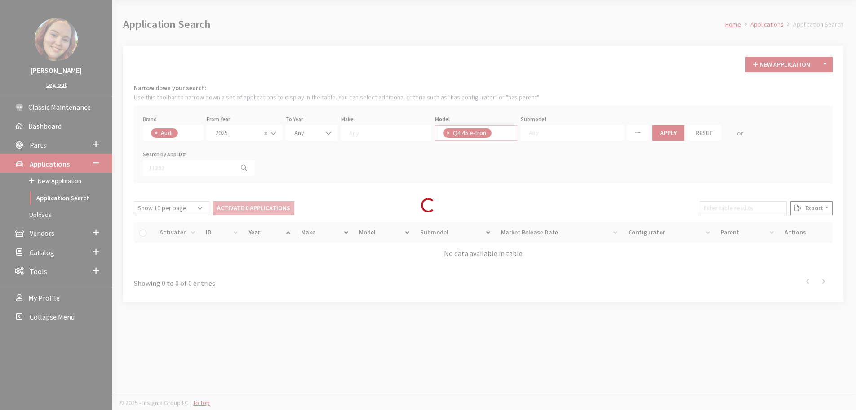
scroll to position [85, 0]
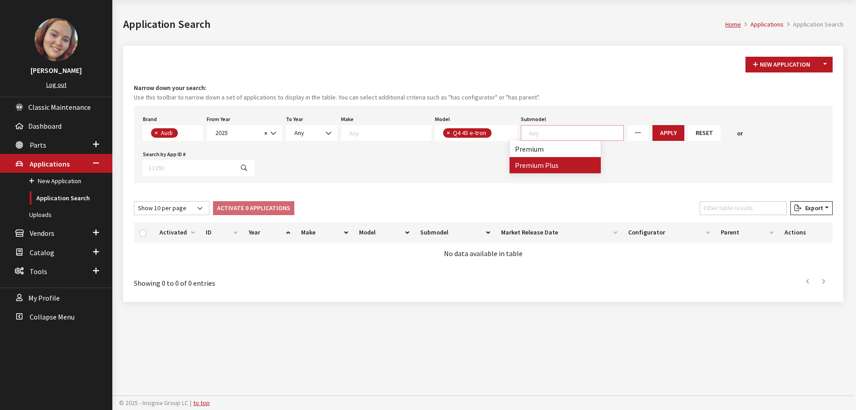
click at [278, 26] on h1 "Application Search" at bounding box center [424, 24] width 602 height 16
click at [365, 299] on div "New Application Toggle Dropdown New From Existing... Narrow down your search: U…" at bounding box center [483, 174] width 721 height 256
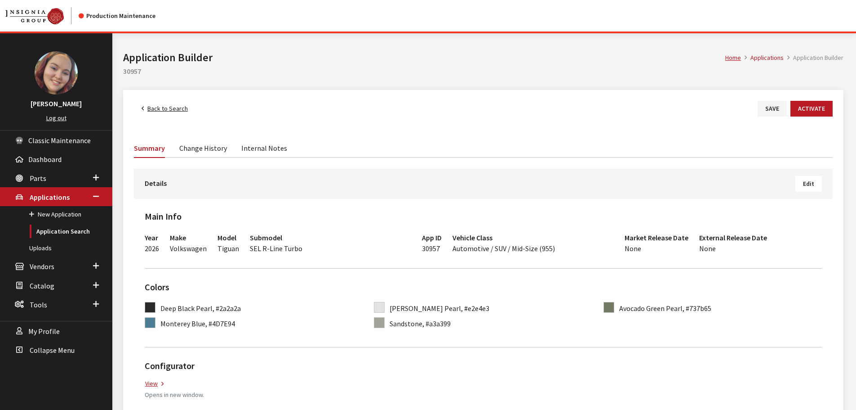
click at [159, 107] on link "Back to Search" at bounding box center [165, 109] width 62 height 16
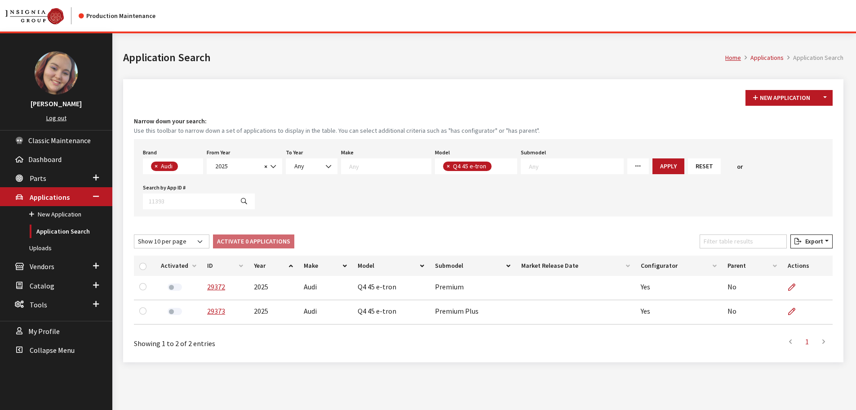
scroll to position [57, 0]
click at [39, 172] on link "Parts" at bounding box center [56, 177] width 112 height 19
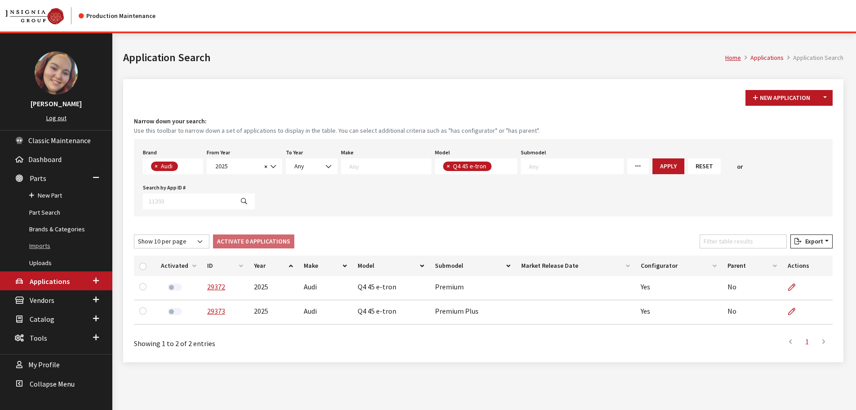
click at [42, 245] on link "Imports" at bounding box center [56, 245] width 112 height 17
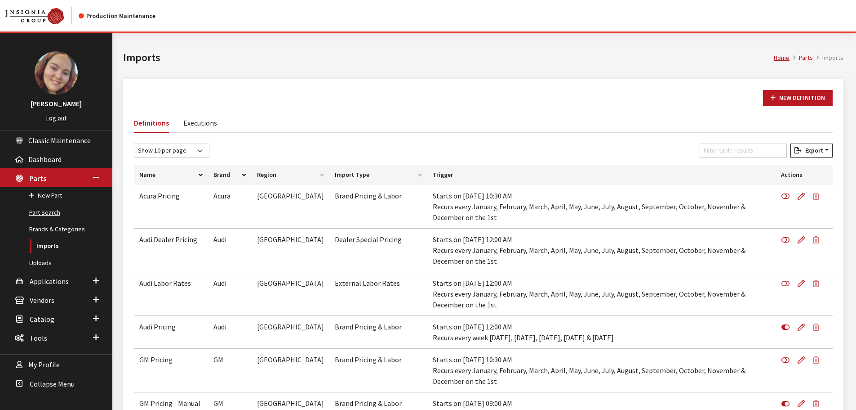
click at [40, 211] on link "Part Search" at bounding box center [56, 212] width 112 height 17
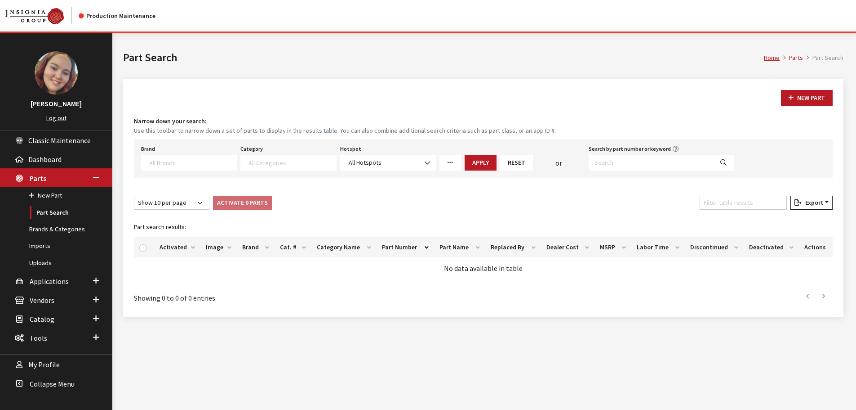
select select
click at [676, 165] on input "Search by part number or keyword" at bounding box center [651, 163] width 125 height 16
paste input "85641546"
type input "85641546"
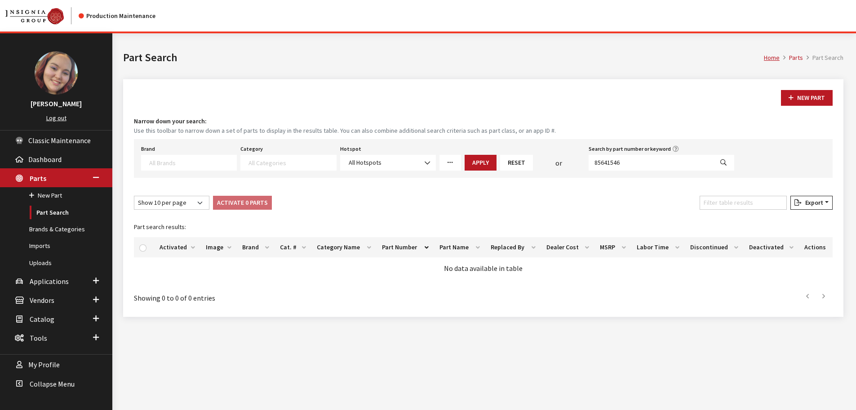
select select
click at [689, 164] on input "85641546" at bounding box center [651, 163] width 125 height 16
paste input "5"
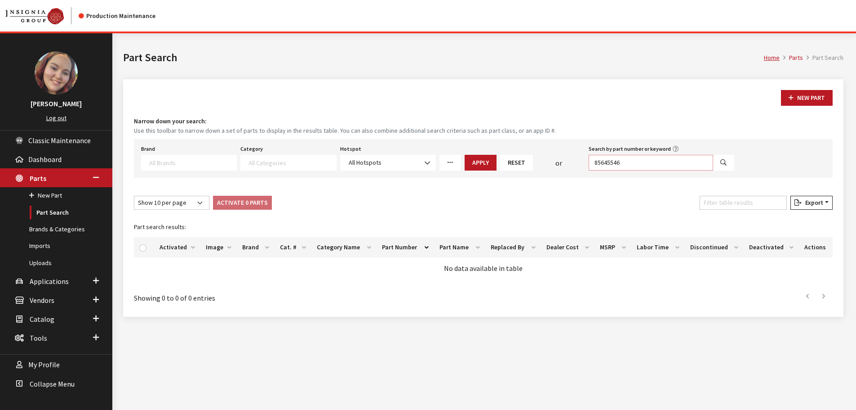
type input "85645546"
select select
click at [678, 160] on input "85645546" at bounding box center [651, 163] width 125 height 16
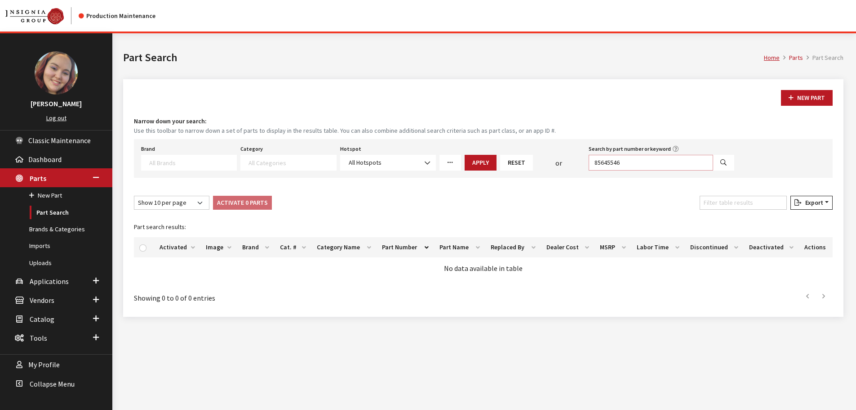
click at [678, 160] on input "85645546" at bounding box center [651, 163] width 125 height 16
paste input "483489"
type input "84834896"
select select
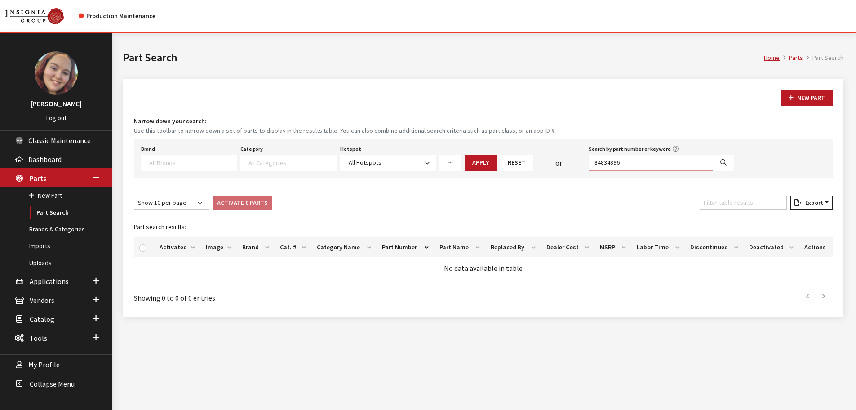
click at [648, 169] on input "84834896" at bounding box center [651, 163] width 125 height 16
paste input "6560660"
type input "86560660"
select select
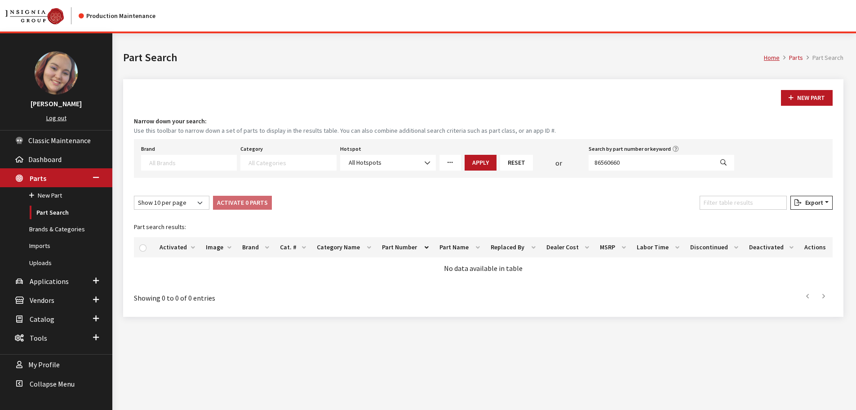
select select
click at [641, 160] on input "86560660" at bounding box center [651, 163] width 125 height 16
paste input "26536648"
type input "26536648"
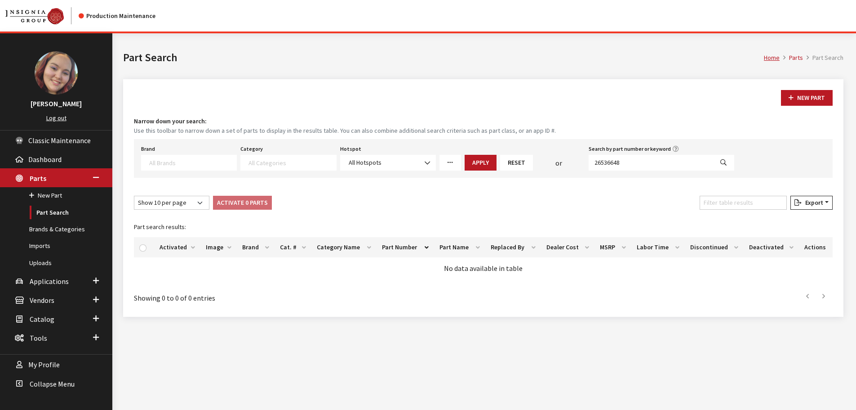
select select
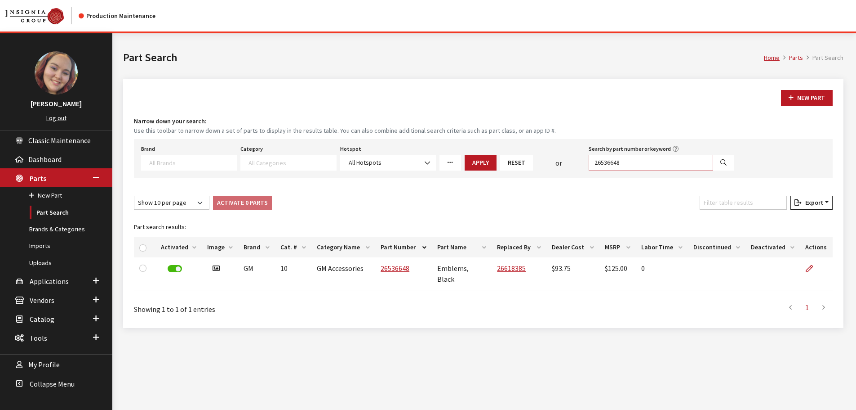
click at [653, 165] on input "26536648" at bounding box center [651, 163] width 125 height 16
paste input "08F20-THR-100H"
type input "08F20-THR-100H."
select select
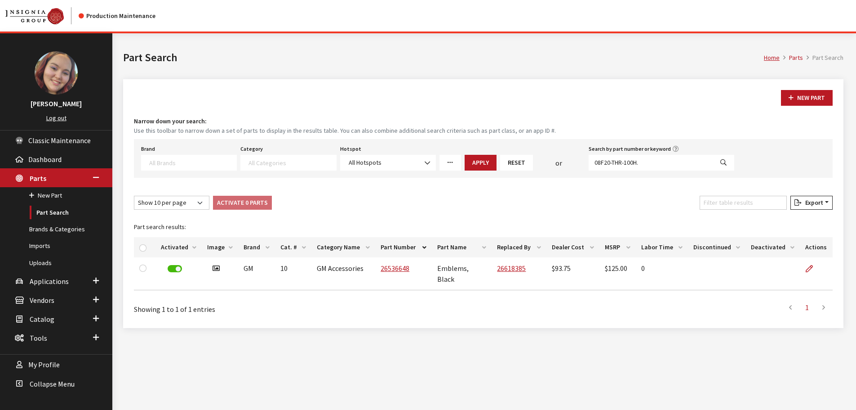
select select
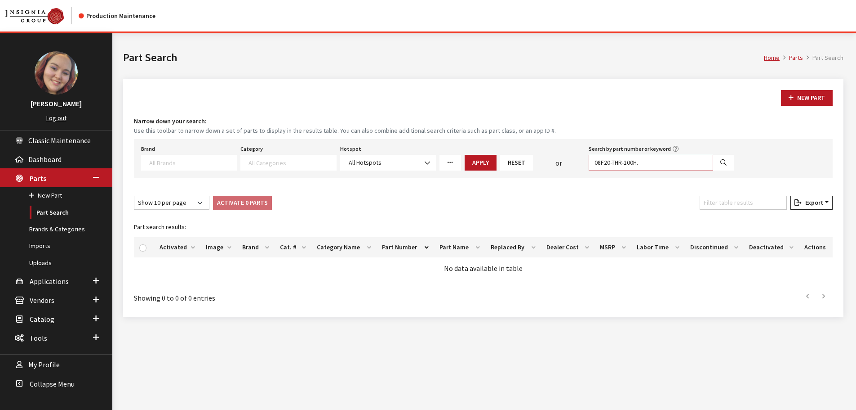
click at [655, 159] on input "08F20-THR-100H." at bounding box center [651, 163] width 125 height 16
type input "08F20-THR-100H"
select select
click at [649, 162] on input "08F20-THR-100H" at bounding box center [651, 163] width 125 height 16
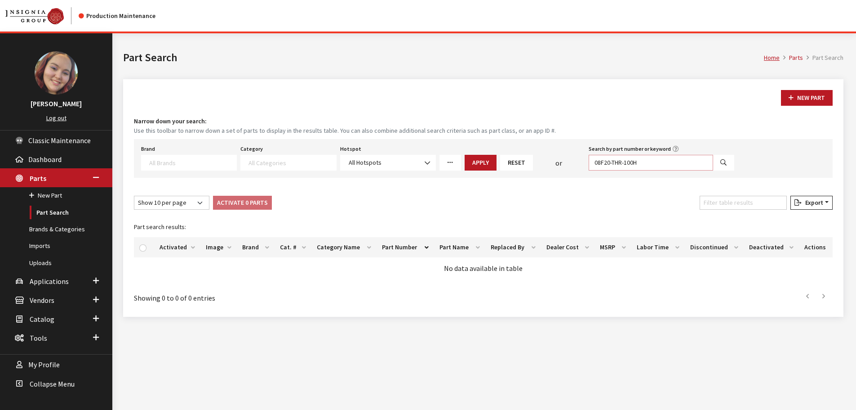
click at [649, 162] on input "08F20-THR-100H" at bounding box center [651, 163] width 125 height 16
paste input "08L20-E09-101A"
click at [649, 162] on input "08F20-THR-08L20-E09-101A" at bounding box center [651, 163] width 125 height 16
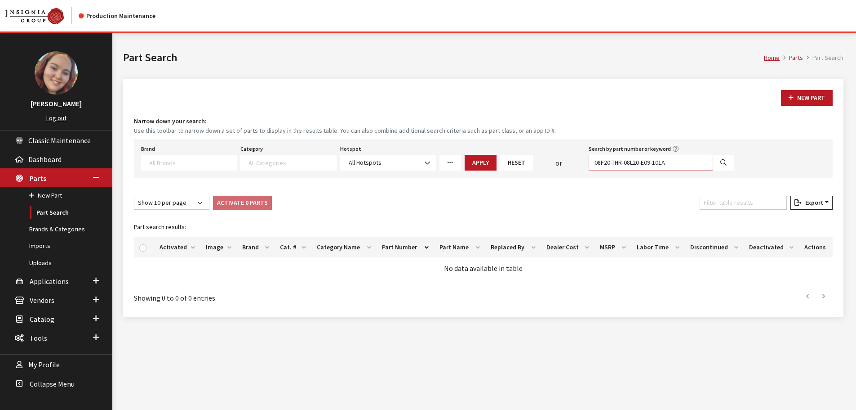
paste input "text"
type input "08L20-E09-101A"
select select
click at [644, 161] on input "08L20-E09-101A" at bounding box center [651, 163] width 125 height 16
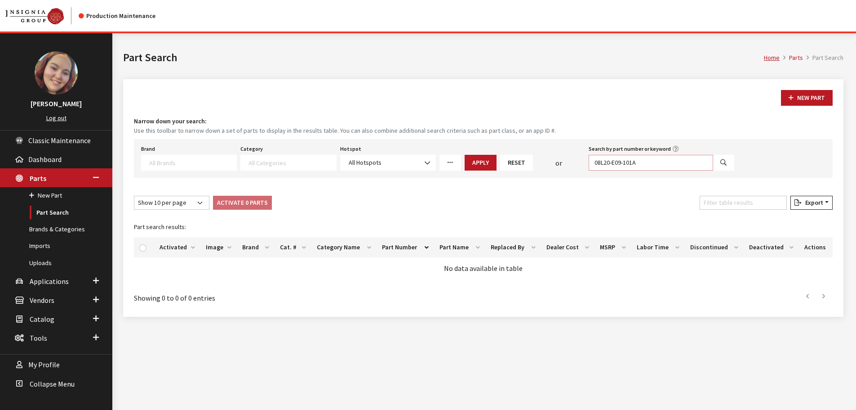
click at [644, 161] on input "08L20-E09-101A" at bounding box center [651, 163] width 125 height 16
paste input "B"
type input "08L20-E09-101B"
select select
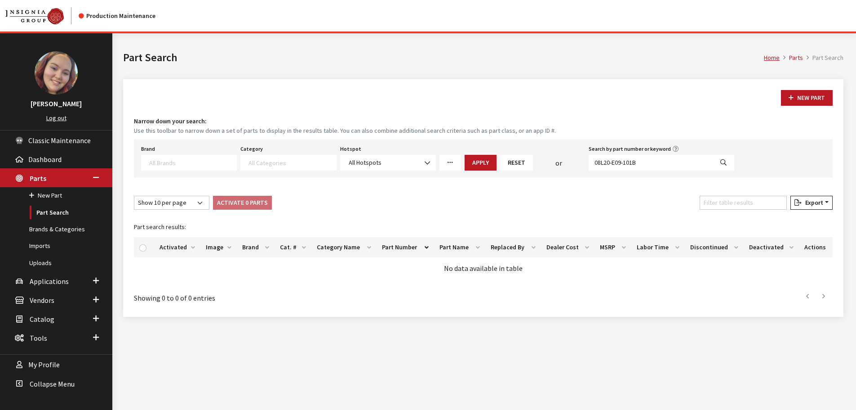
select select
click at [652, 162] on input "08L20-E09-101B" at bounding box center [651, 163] width 125 height 16
paste input "F20-T47-100E"
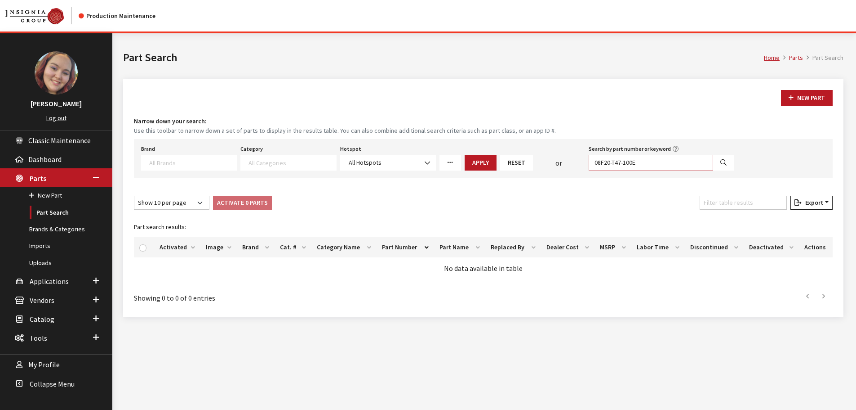
type input "08F20-T47-100E"
select select
